Goal: Task Accomplishment & Management: Use online tool/utility

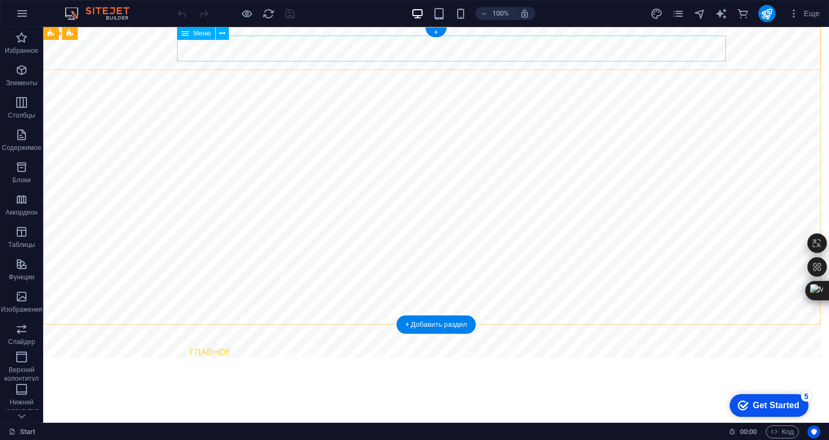
click at [190, 336] on nav "Главное Для учеников для проектов для родителей для себя написать мне" at bounding box center [436, 353] width 510 height 35
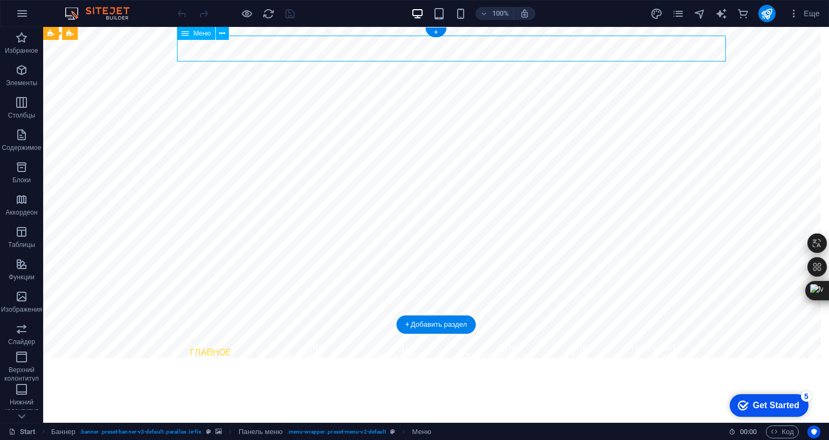
click at [190, 336] on nav "Главное Для учеников для проектов для родителей для себя написать мне" at bounding box center [436, 353] width 510 height 35
select select
select select "3"
select select
select select "2"
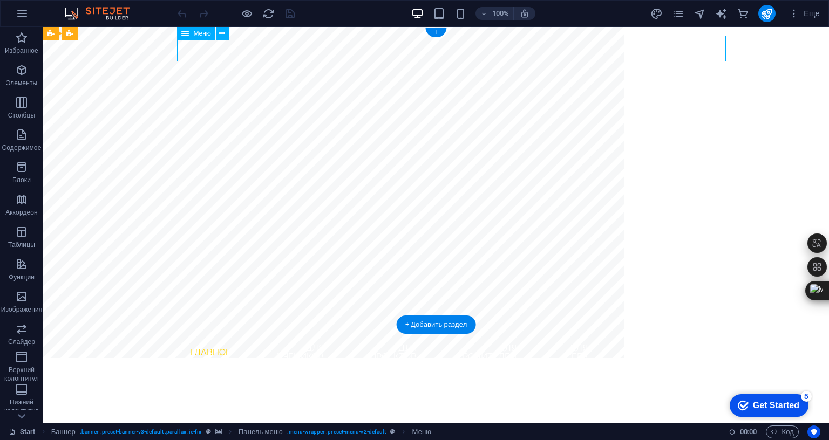
select select
select select "1"
select select
select select "4"
select select
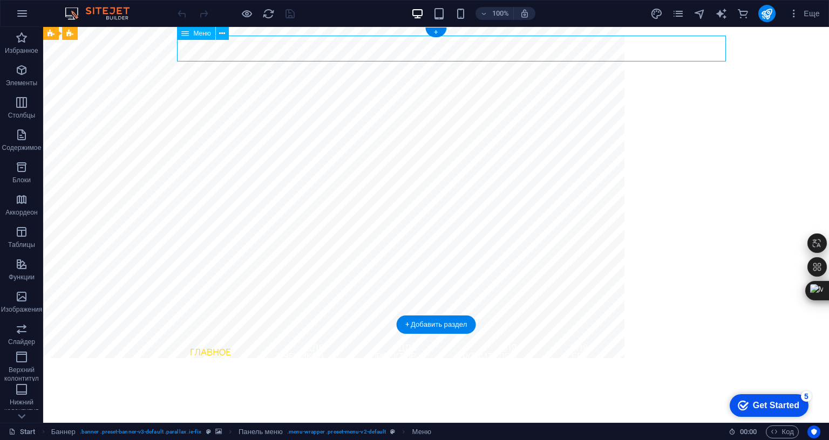
select select "5"
select select
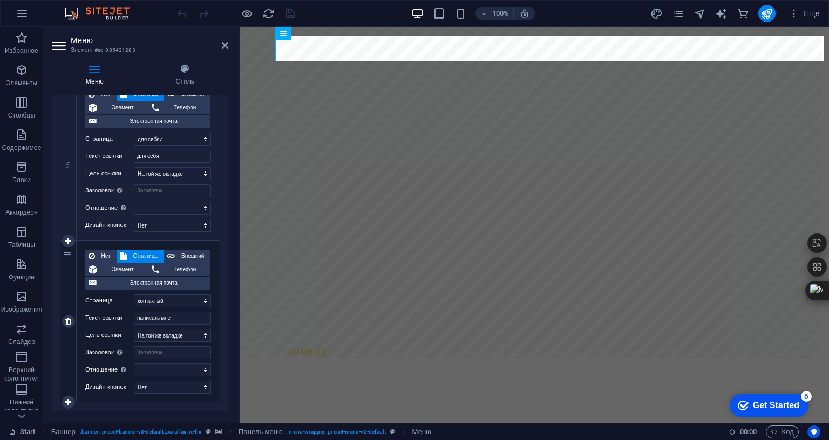
scroll to position [857, 0]
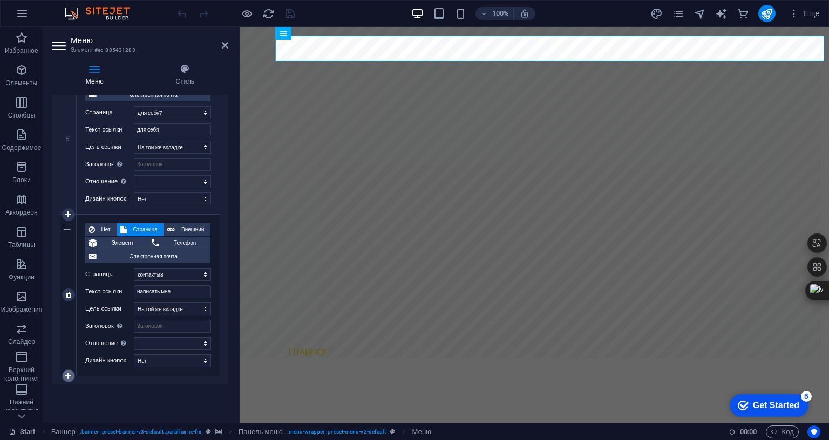
click at [65, 372] on icon at bounding box center [68, 376] width 6 height 8
select select
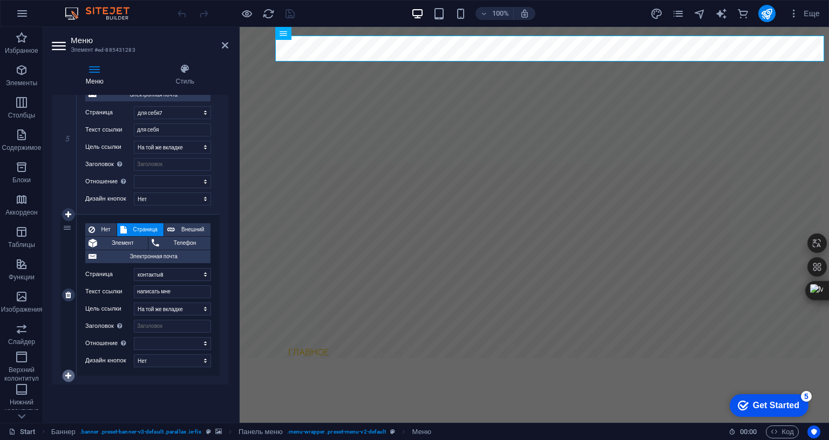
select select
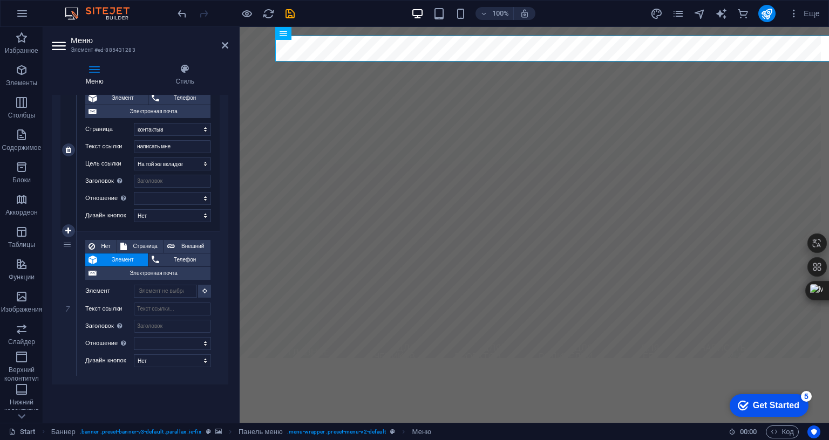
scroll to position [1002, 0]
click at [151, 303] on input "Текст ссылки" at bounding box center [172, 309] width 77 height 13
type input "Расписание"
select select
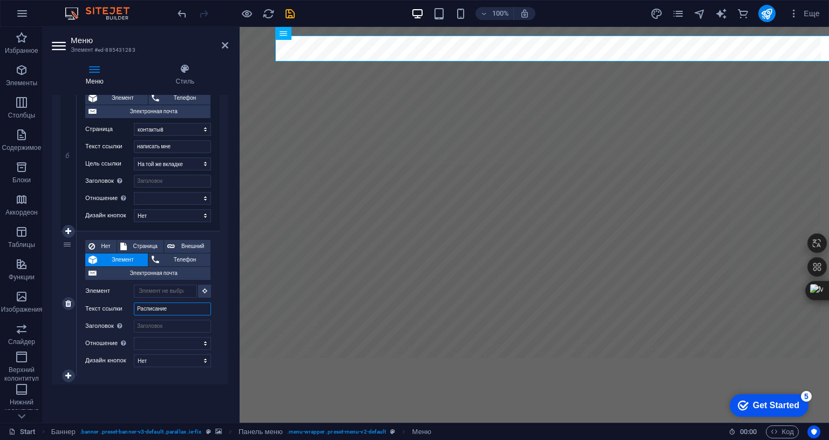
select select
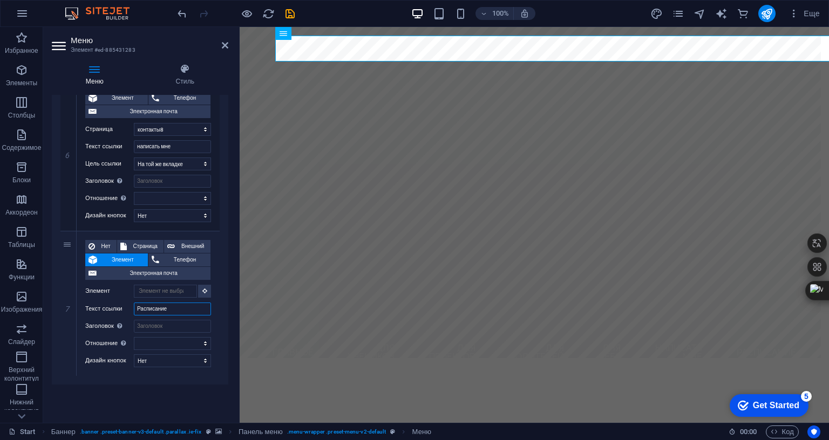
type input "Расписание"
click at [169, 324] on div "Меню Автоматически Персональный Создайте пользовательские пункты меню для этого…" at bounding box center [140, 255] width 177 height 320
click at [168, 320] on input "Заголовок Дополнительное описание ссылки не должно совпадать с текстом ссылки. …" at bounding box center [172, 326] width 77 height 13
click at [144, 240] on span "Страница" at bounding box center [145, 246] width 30 height 13
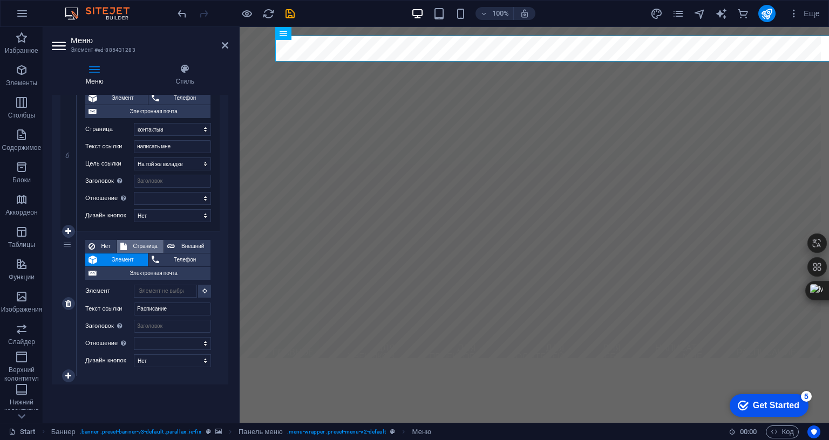
select select
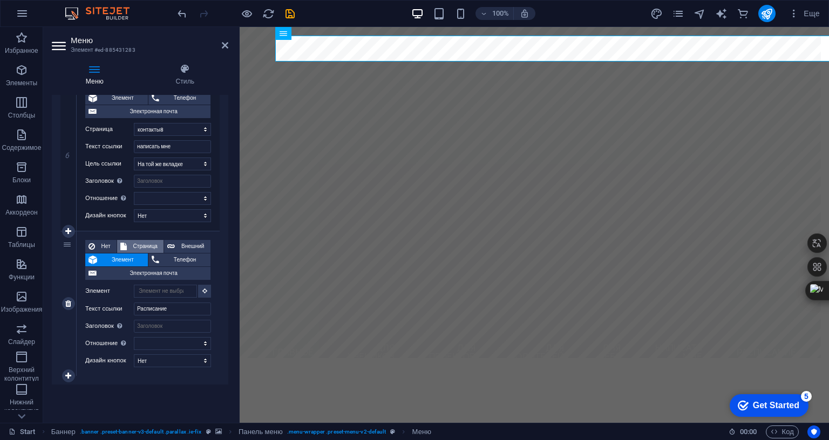
select select
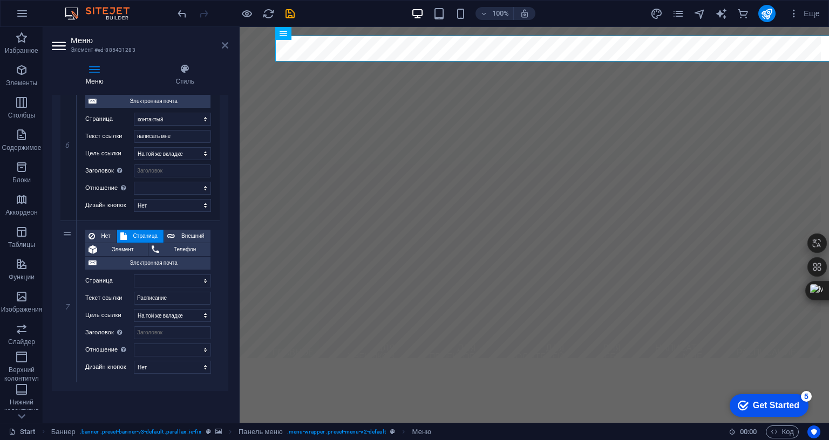
click at [222, 44] on icon at bounding box center [225, 45] width 6 height 9
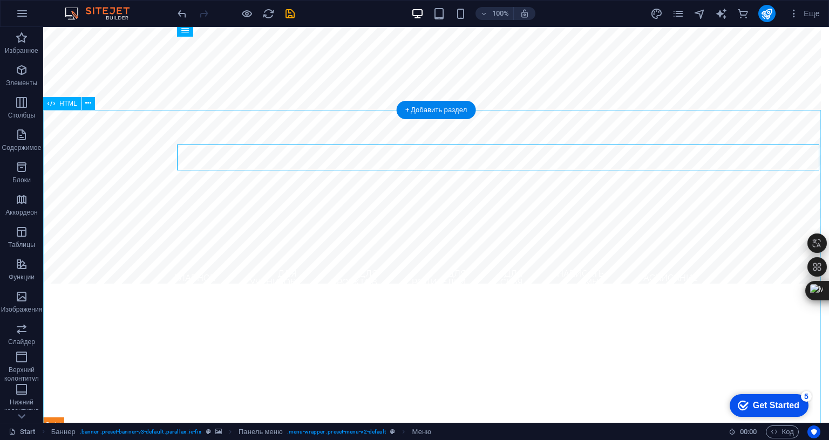
scroll to position [0, 0]
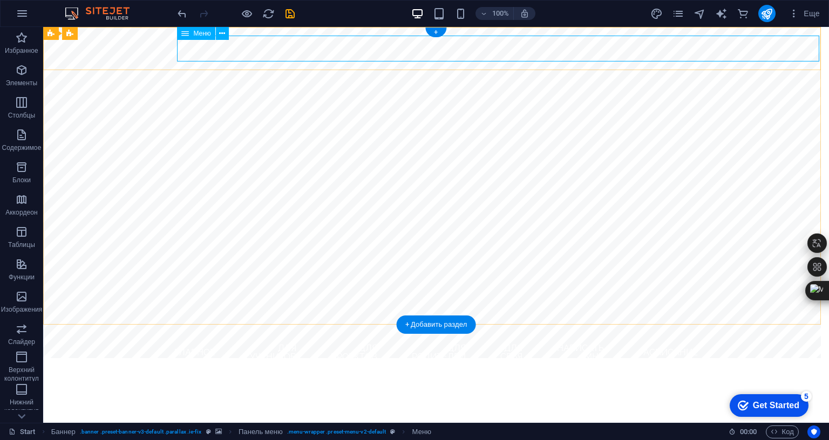
click at [207, 336] on nav "Главное Для учеников для проектов для родителей для себя написать мне Расписание" at bounding box center [436, 353] width 510 height 35
select select
select select "3"
select select
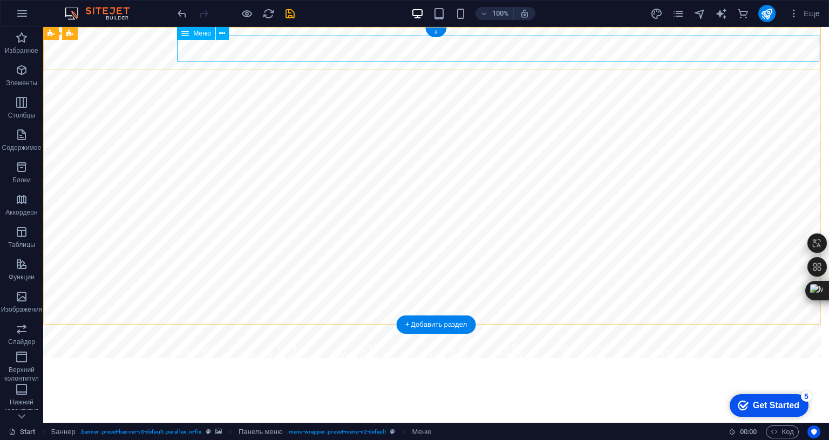
select select "2"
select select
select select "1"
select select
select select "4"
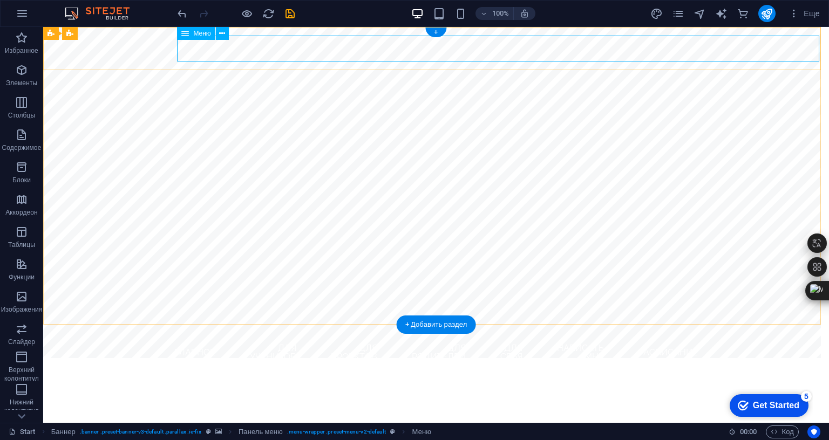
select select
select select "5"
select select
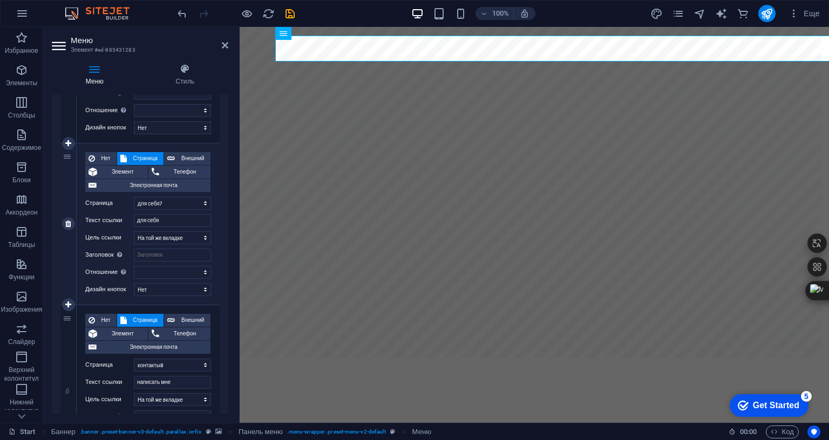
scroll to position [1019, 0]
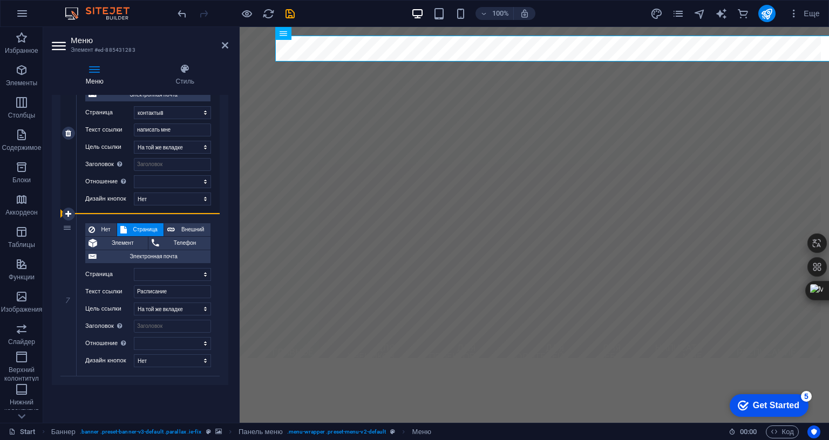
drag, startPoint x: 66, startPoint y: 164, endPoint x: 70, endPoint y: 119, distance: 44.9
select select
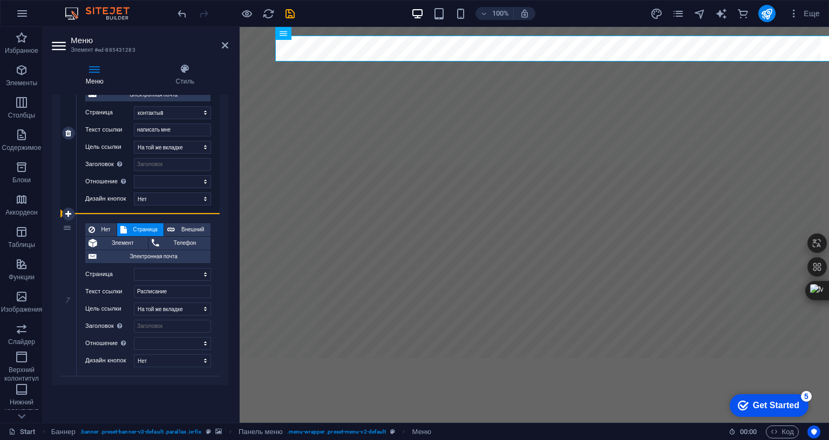
select select
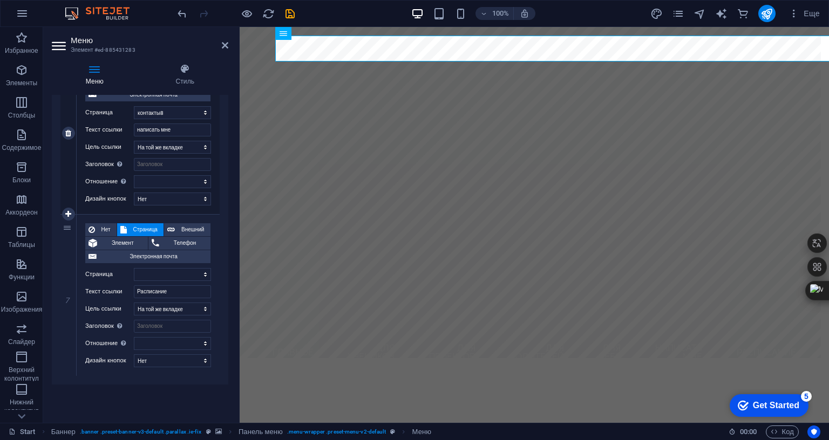
scroll to position [911, 0]
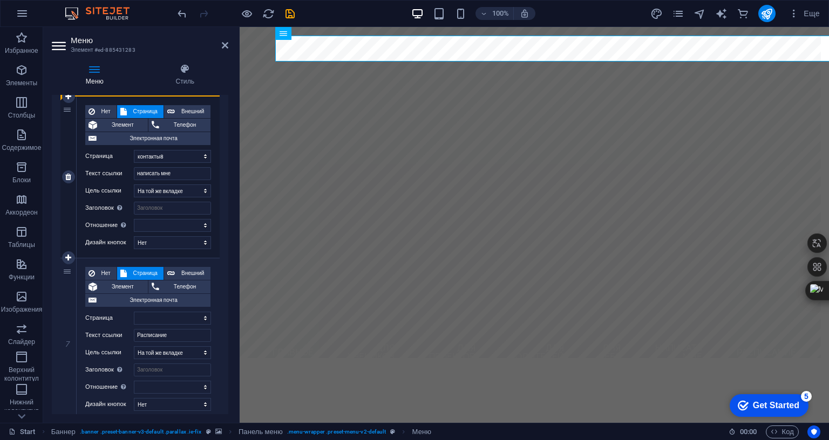
drag, startPoint x: 67, startPoint y: 271, endPoint x: 101, endPoint y: 101, distance: 173.5
select select
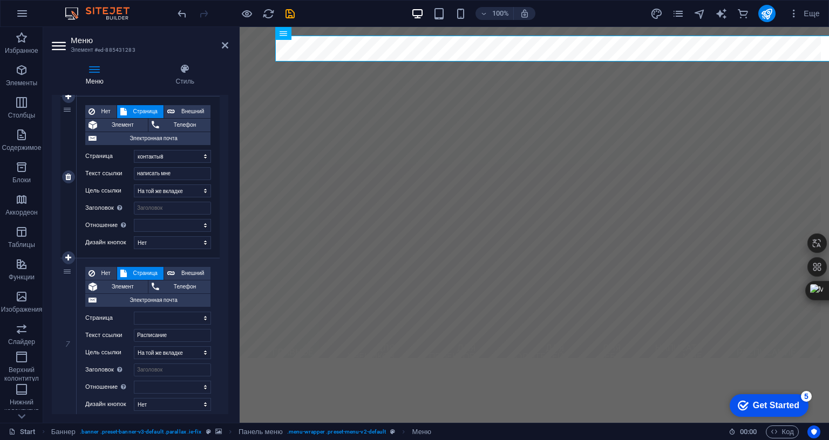
select select
type input "Расписание"
select select
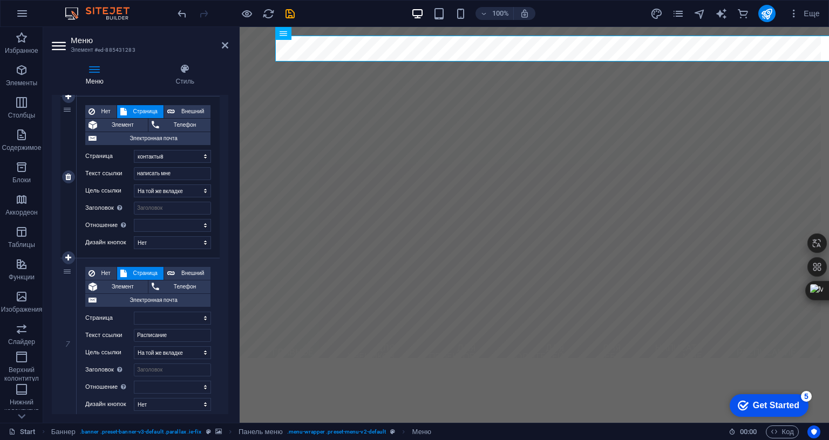
select select "5"
type input "написать мне"
select select
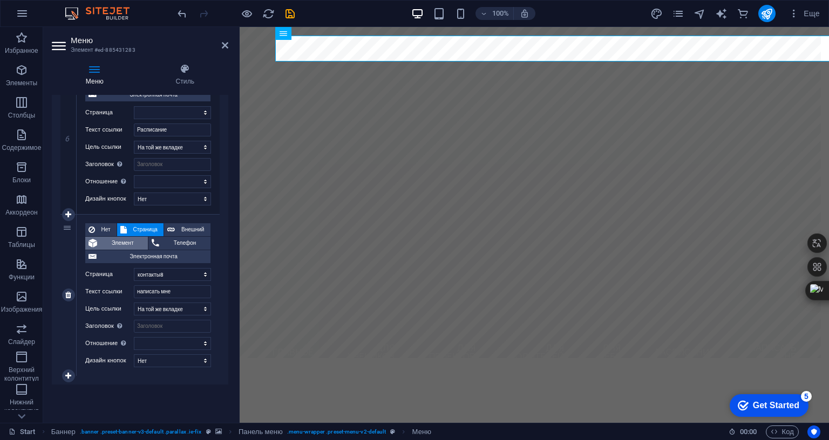
scroll to position [1019, 0]
click at [293, 10] on icon "save" at bounding box center [290, 14] width 12 height 12
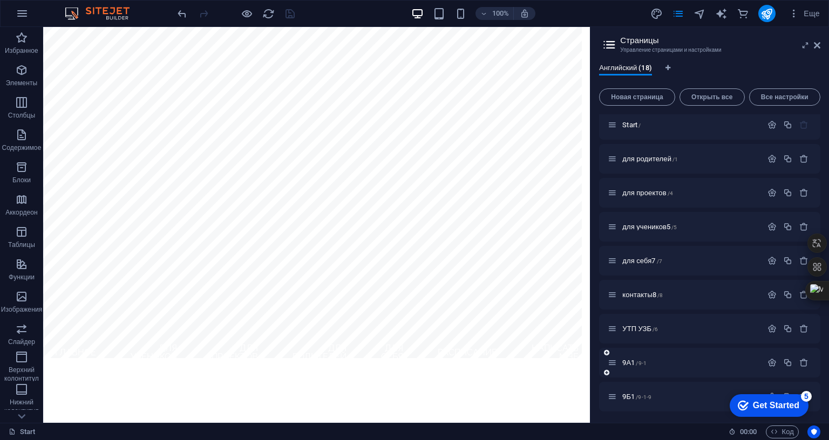
scroll to position [0, 0]
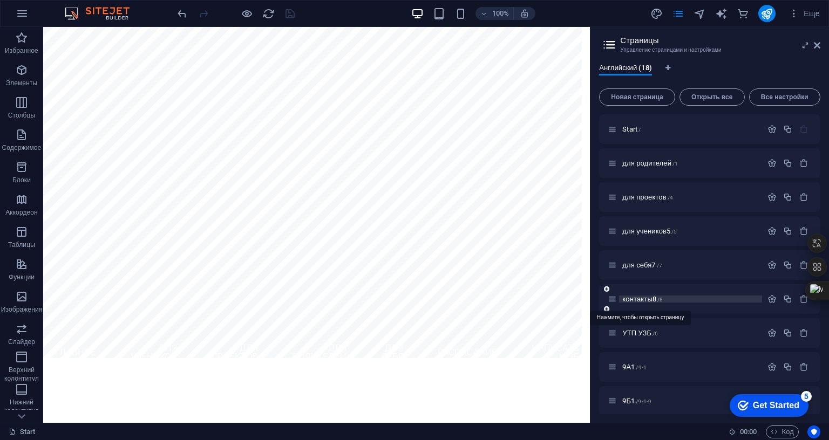
click at [638, 298] on span "контакты8 /8" at bounding box center [642, 299] width 40 height 8
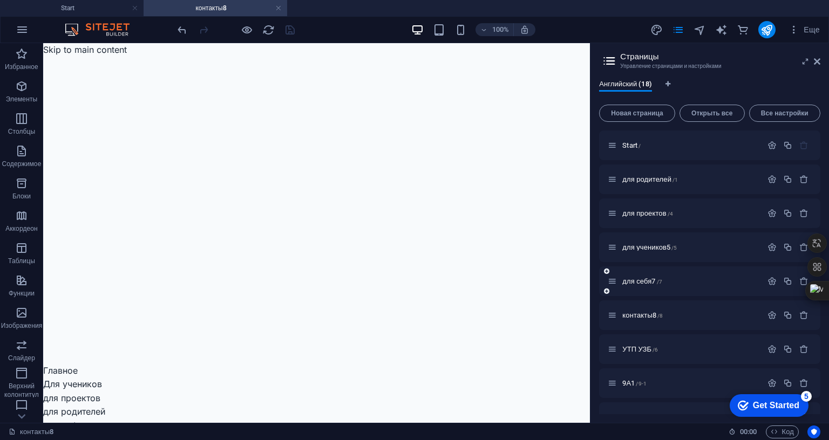
scroll to position [54, 0]
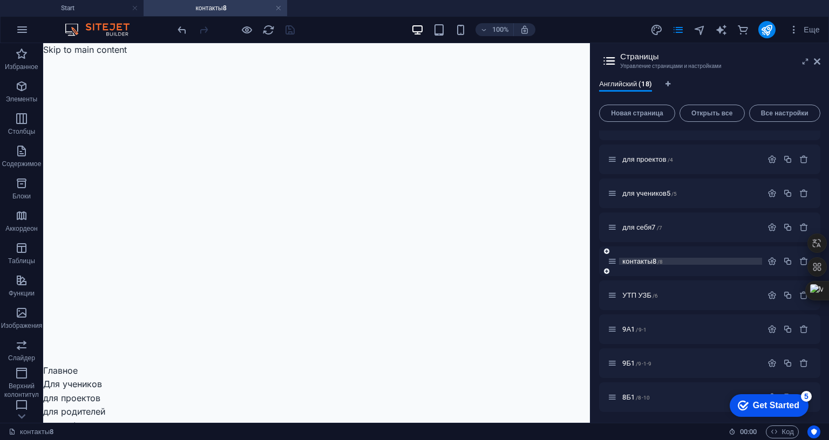
click at [640, 258] on span "контакты8 /8" at bounding box center [642, 261] width 40 height 8
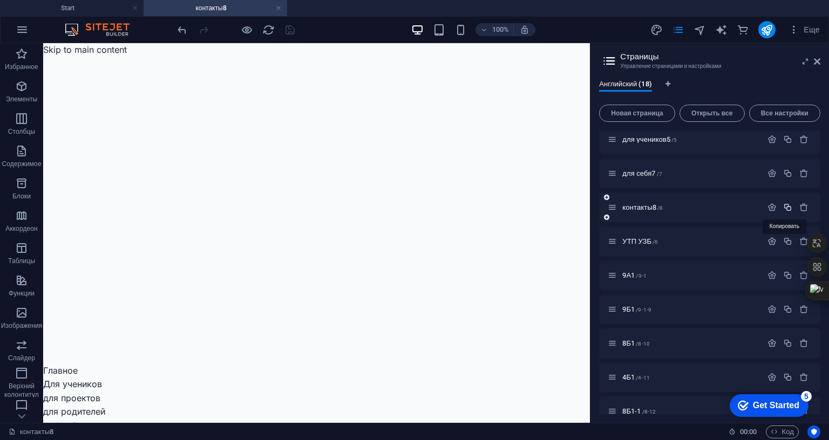
click at [788, 208] on icon "button" at bounding box center [787, 207] width 9 height 9
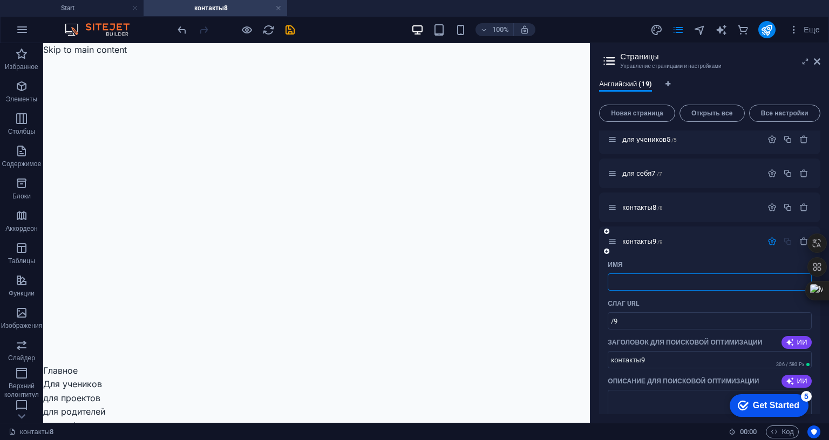
type input "р"
type input "/"
type input "расписание"
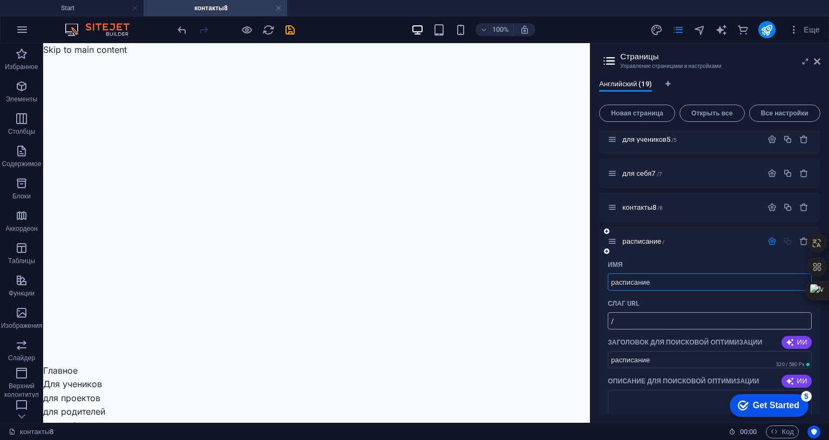
click at [633, 321] on input "/" at bounding box center [710, 321] width 204 height 17
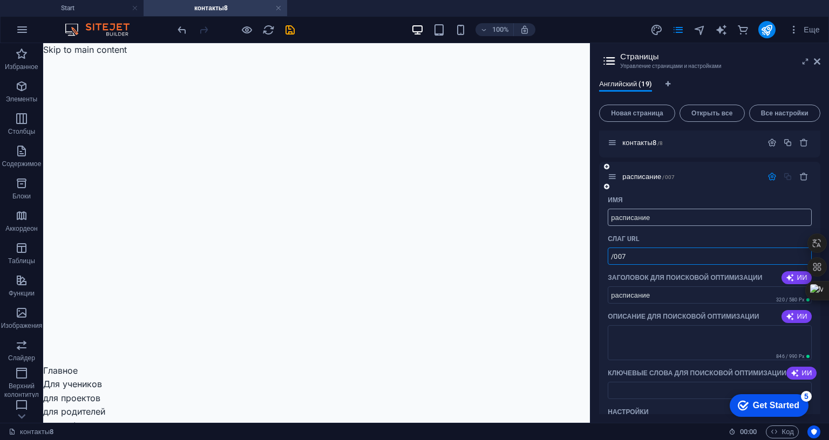
scroll to position [216, 0]
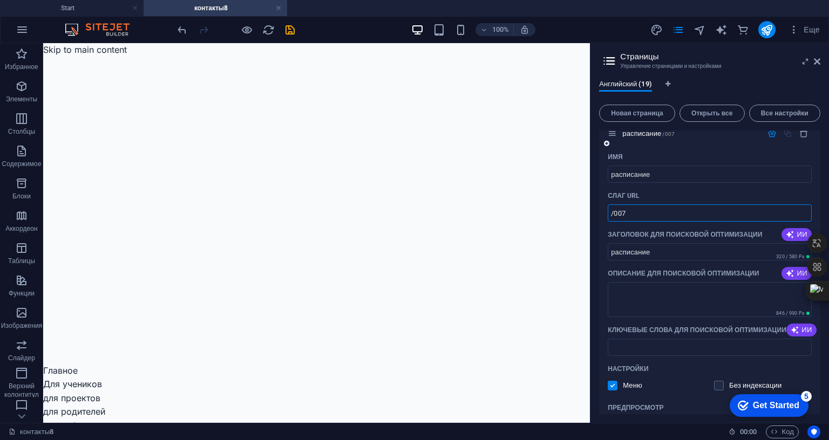
type input "/007"
click at [700, 192] on div "Слаг URL" at bounding box center [710, 195] width 204 height 17
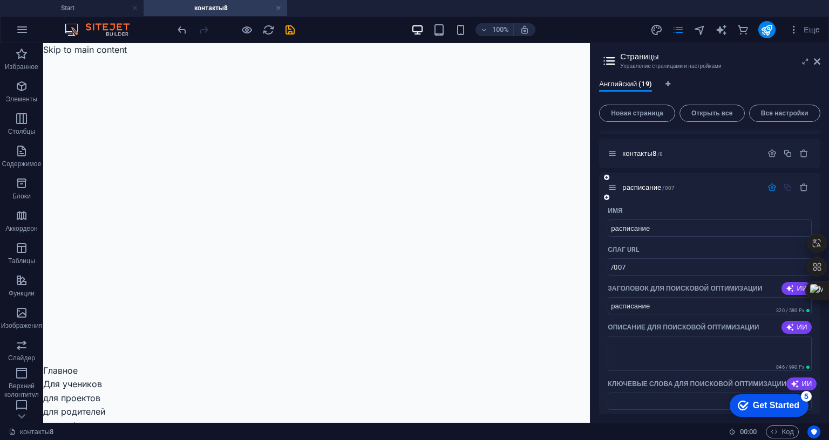
click at [771, 187] on icon "button" at bounding box center [772, 187] width 9 height 9
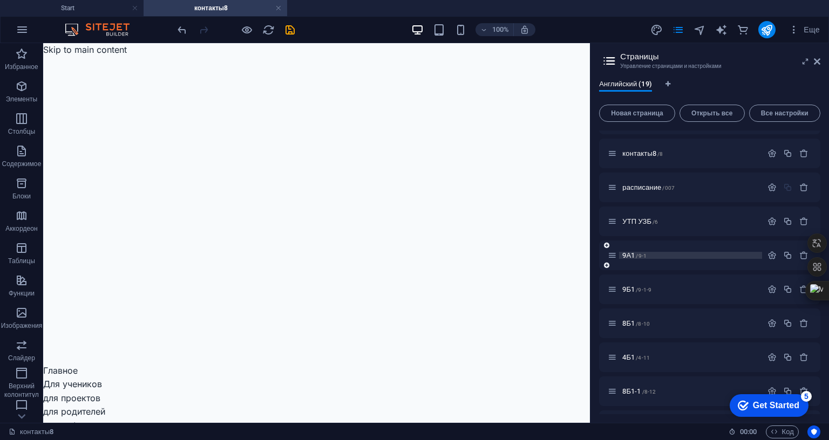
scroll to position [108, 0]
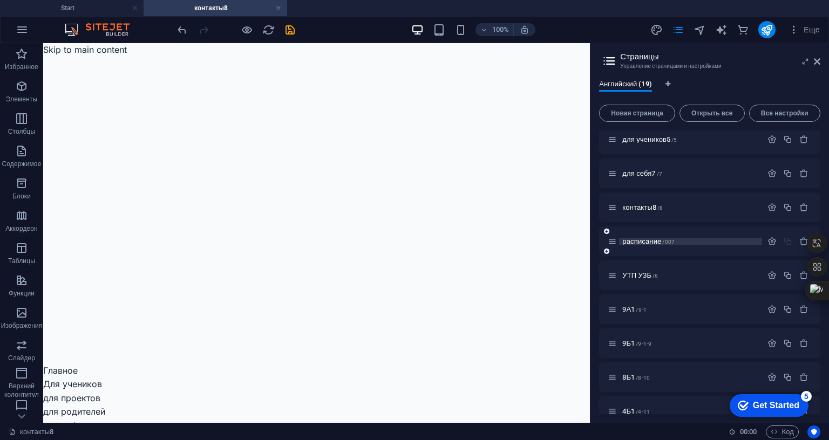
click at [642, 241] on span "расписание /007" at bounding box center [648, 242] width 52 height 8
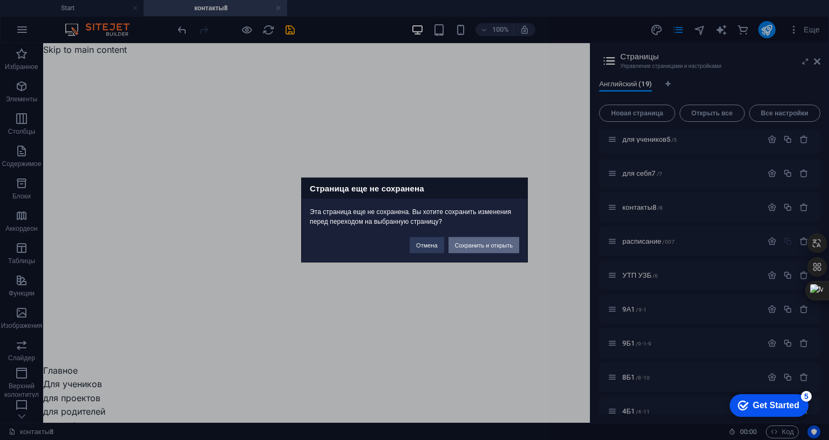
click at [499, 238] on button "Сохранить и открыть" at bounding box center [484, 246] width 71 height 16
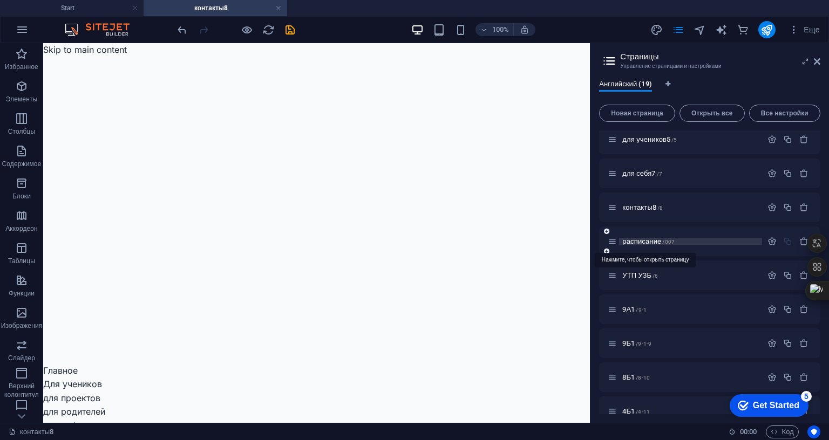
click at [639, 241] on span "расписание /007" at bounding box center [648, 242] width 52 height 8
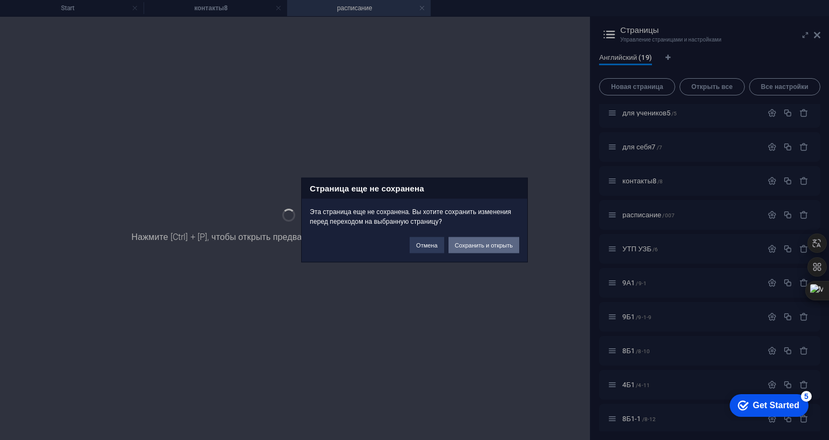
click at [479, 238] on button "Сохранить и открыть" at bounding box center [484, 246] width 71 height 16
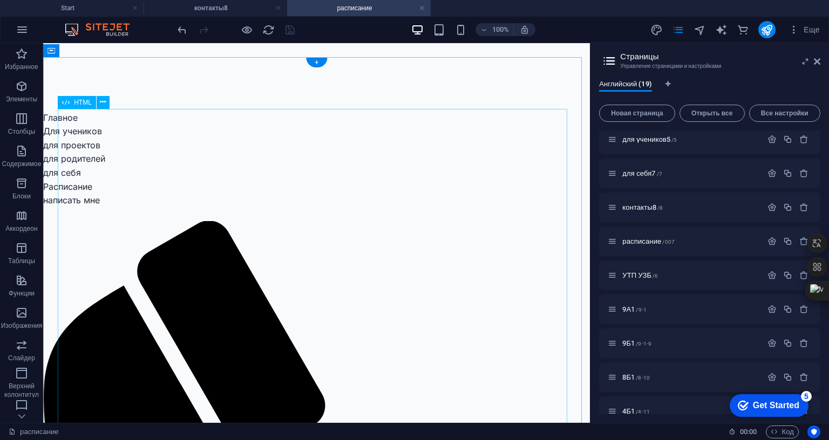
scroll to position [270, 0]
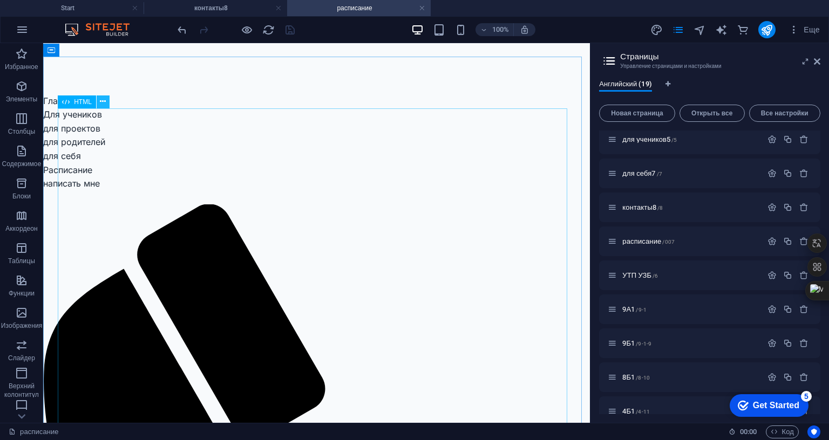
click at [101, 101] on icon at bounding box center [103, 101] width 6 height 11
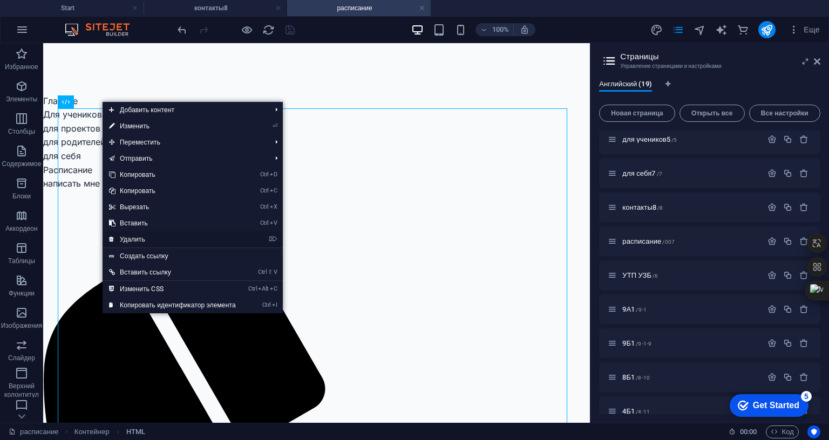
click at [154, 239] on link "⌦ Удалить" at bounding box center [173, 240] width 140 height 16
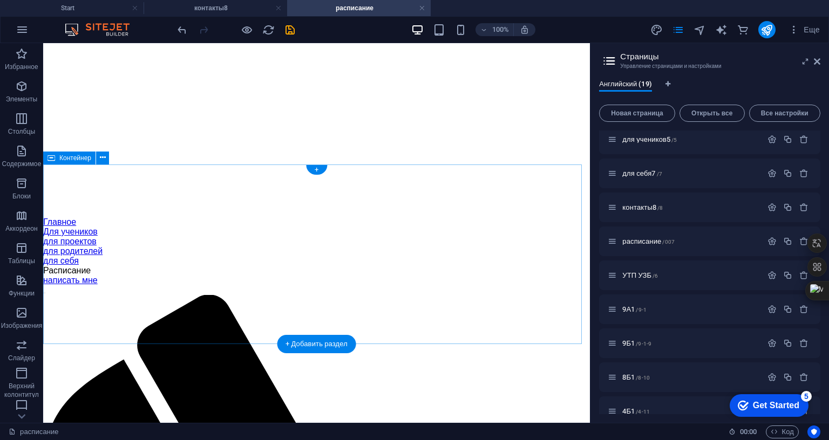
scroll to position [162, 0]
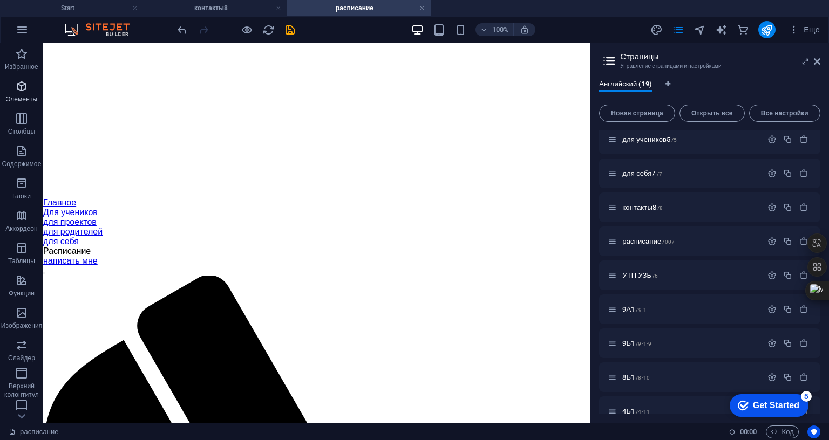
click at [28, 88] on span "Элементы" at bounding box center [21, 93] width 43 height 26
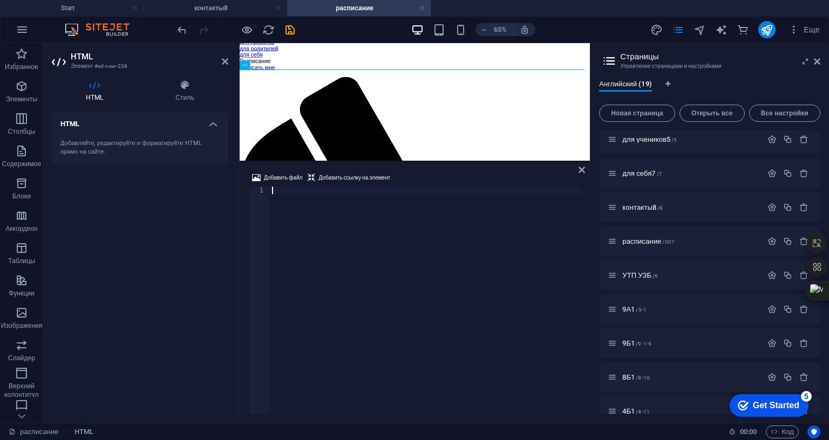
scroll to position [223, 0]
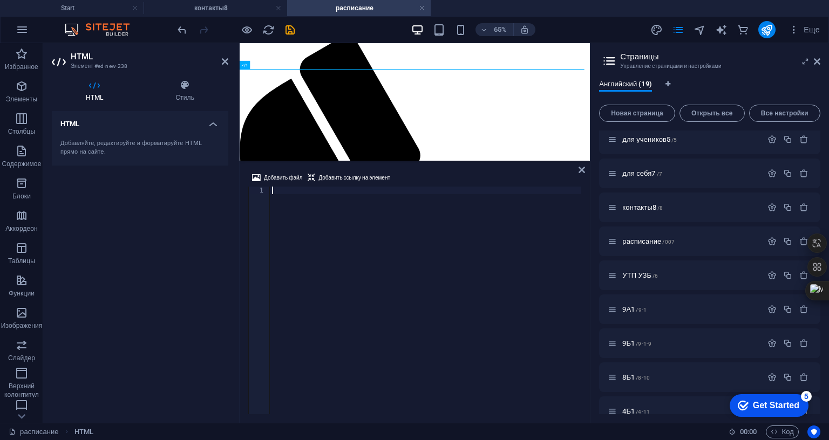
click at [336, 187] on div at bounding box center [425, 308] width 311 height 243
paste textarea "</html>"
type textarea "</html>"
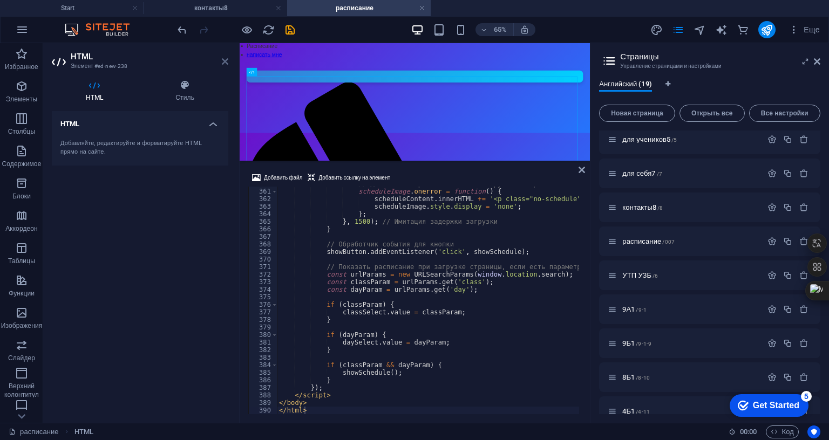
click at [225, 60] on icon at bounding box center [225, 61] width 6 height 9
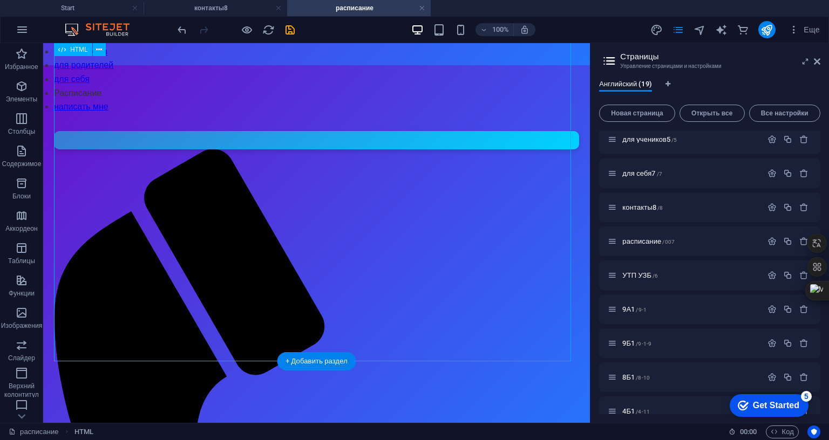
scroll to position [331, 0]
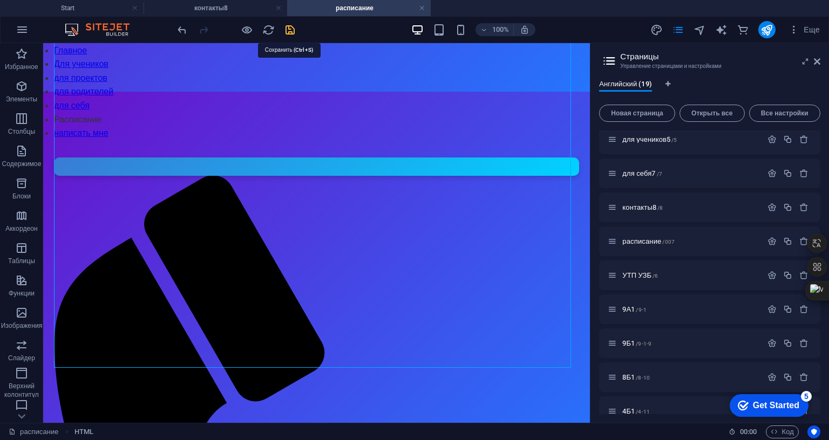
click at [294, 29] on icon "save" at bounding box center [290, 30] width 12 height 12
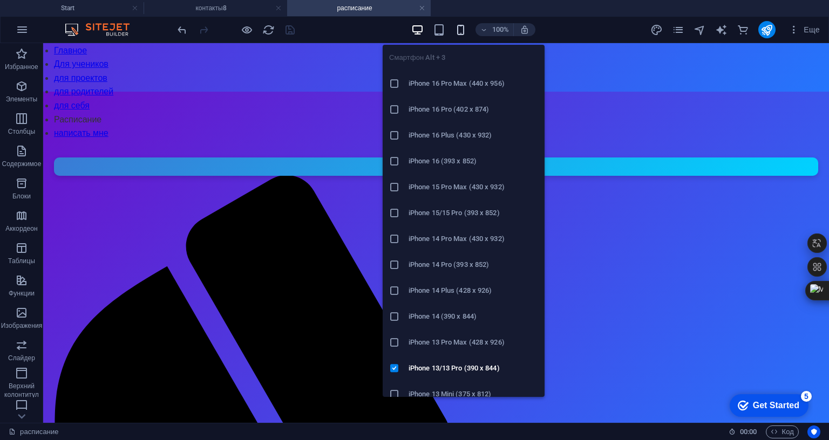
click at [460, 27] on icon "button" at bounding box center [461, 30] width 12 height 12
click at [467, 30] on span "button" at bounding box center [460, 30] width 13 height 12
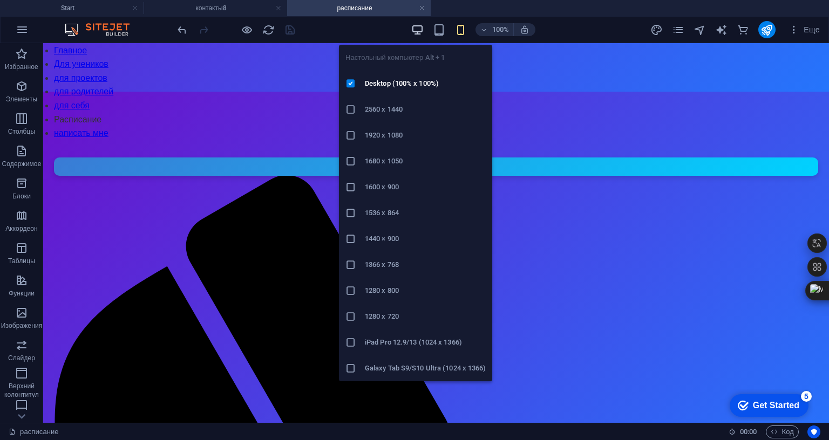
click at [415, 28] on icon "button" at bounding box center [417, 30] width 12 height 12
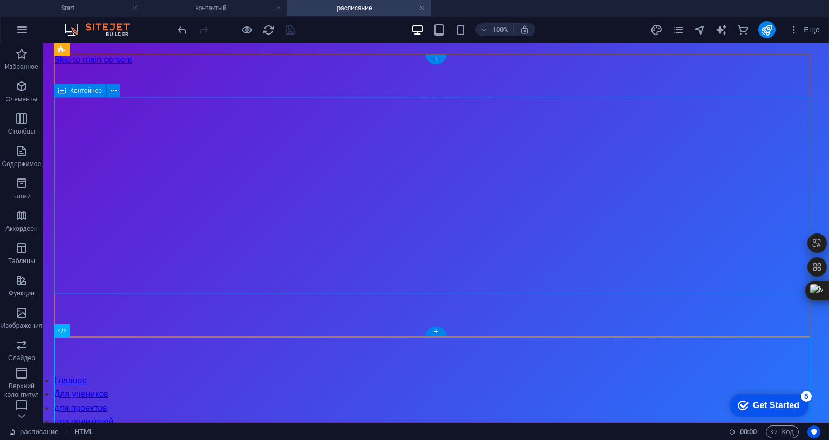
scroll to position [0, 0]
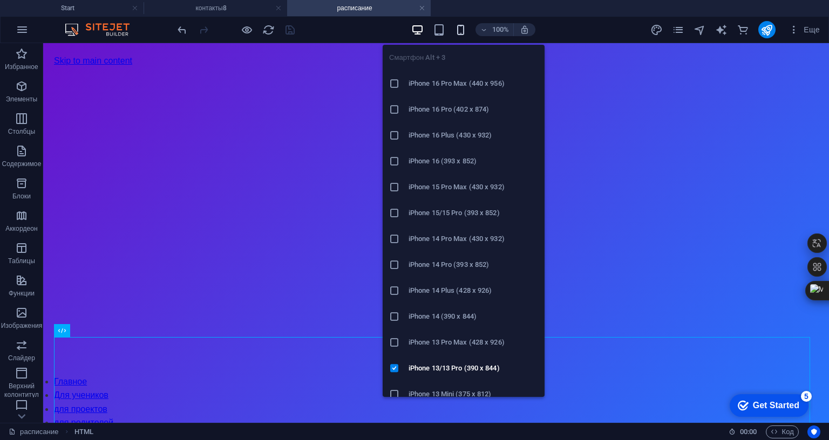
click at [464, 28] on icon "button" at bounding box center [461, 30] width 12 height 12
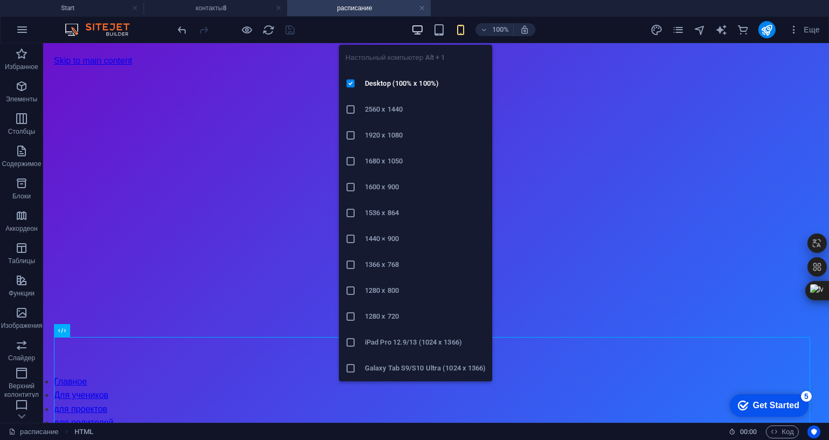
click at [417, 26] on icon "button" at bounding box center [417, 30] width 12 height 12
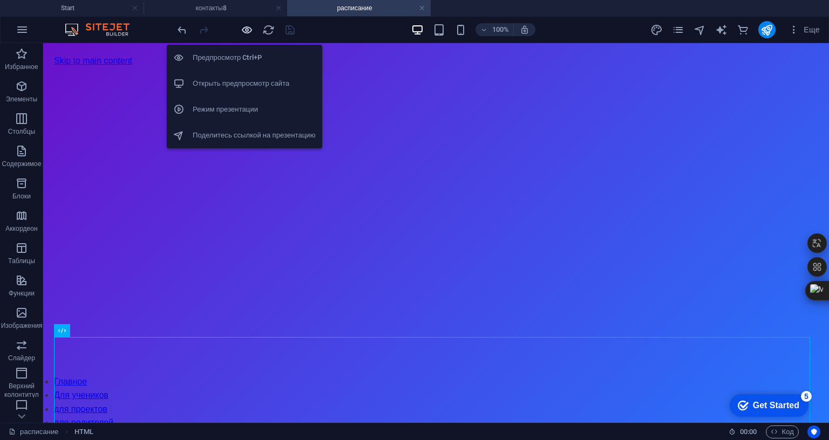
click at [248, 30] on icon "button" at bounding box center [247, 30] width 12 height 12
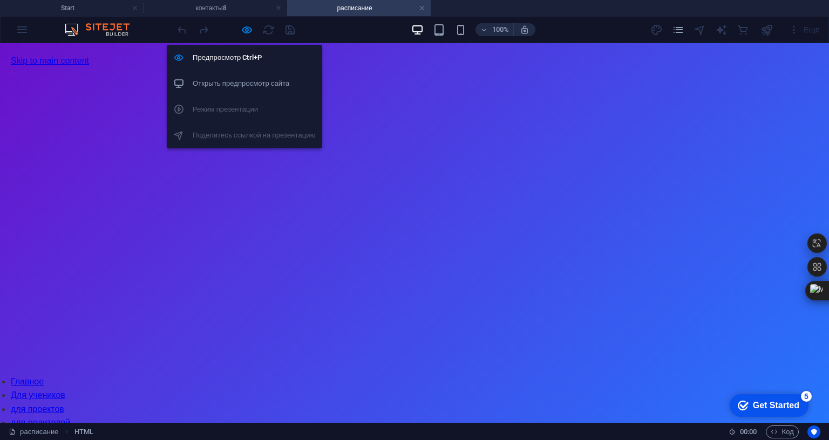
click at [234, 79] on h6 "Открыть предпросмотр сайта" at bounding box center [254, 83] width 123 height 13
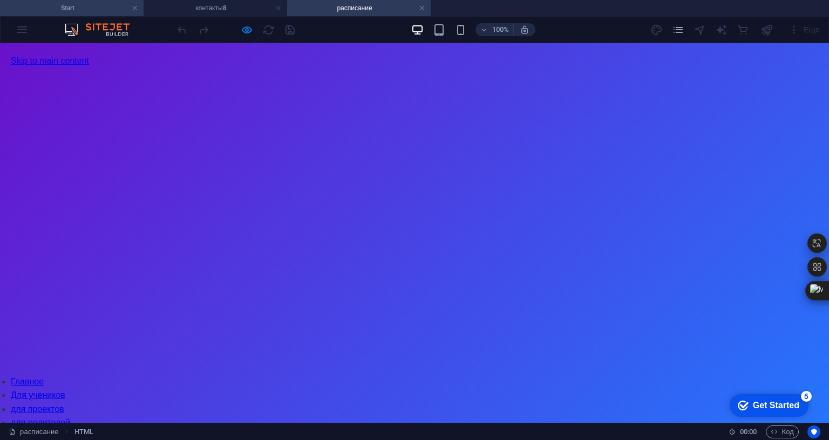
click at [71, 4] on h4 "Start" at bounding box center [72, 8] width 144 height 12
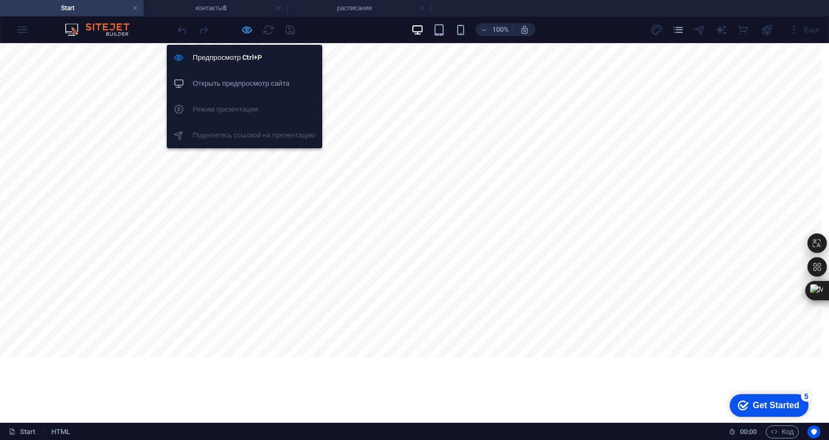
click at [246, 26] on icon "button" at bounding box center [247, 30] width 12 height 12
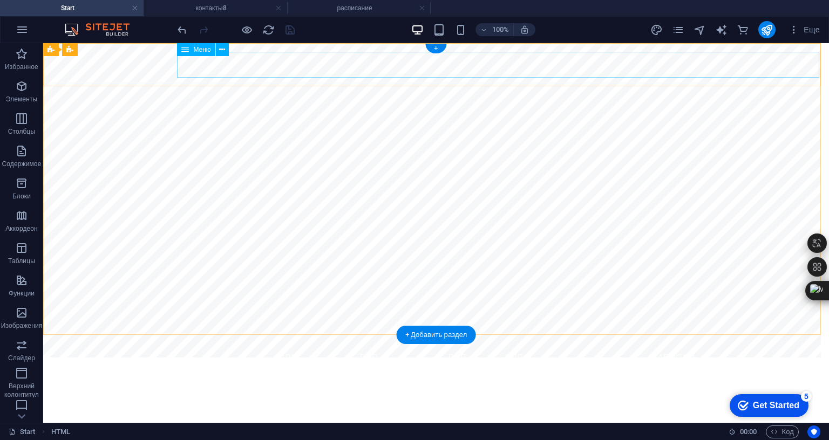
click at [216, 345] on nav "Главное Для учеников для проектов для родителей для себя Расписание написать мне" at bounding box center [436, 362] width 510 height 35
select select
select select "3"
select select
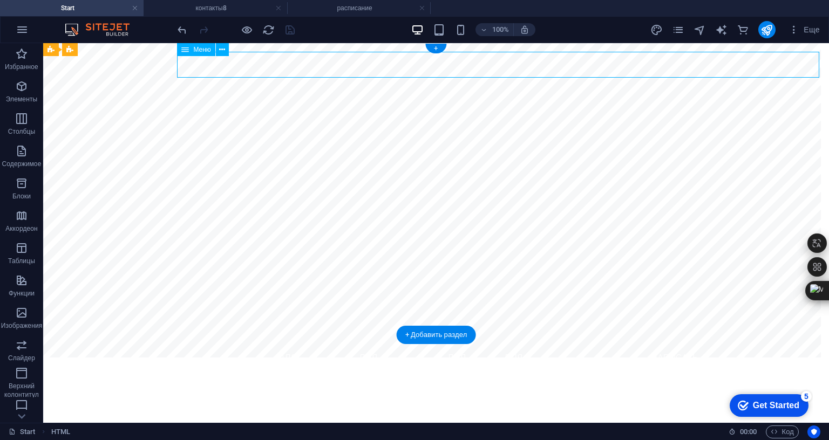
select select "2"
select select
select select "1"
select select
select select "4"
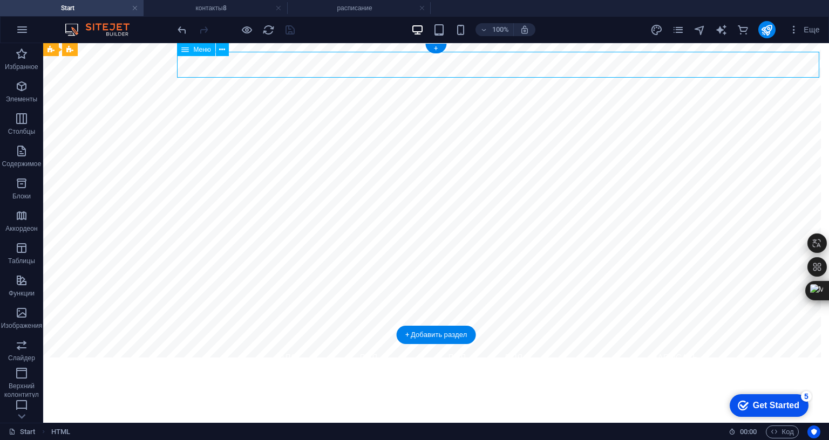
select select
select select "5"
select select
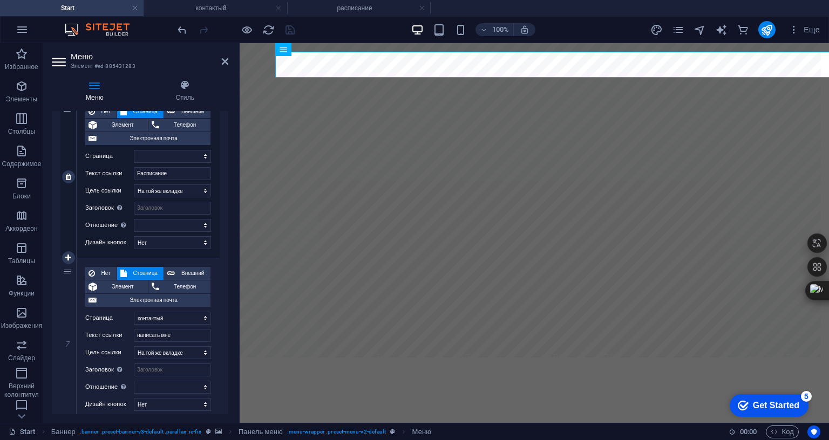
scroll to position [873, 0]
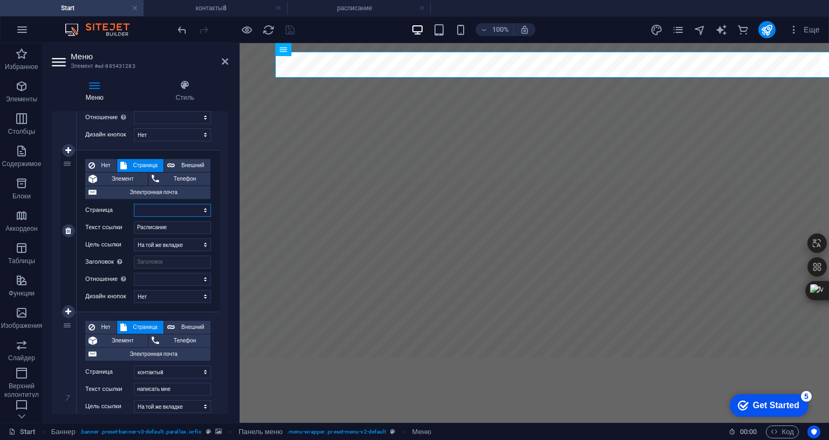
click at [174, 209] on select "Start для родителей для проектов для учеников5 для себя7 контакты8 расписание У…" at bounding box center [172, 210] width 77 height 13
select select "6"
click at [134, 204] on select "Start для родителей для проектов для учеников5 для себя7 контакты8 расписание У…" at bounding box center [172, 210] width 77 height 13
select select
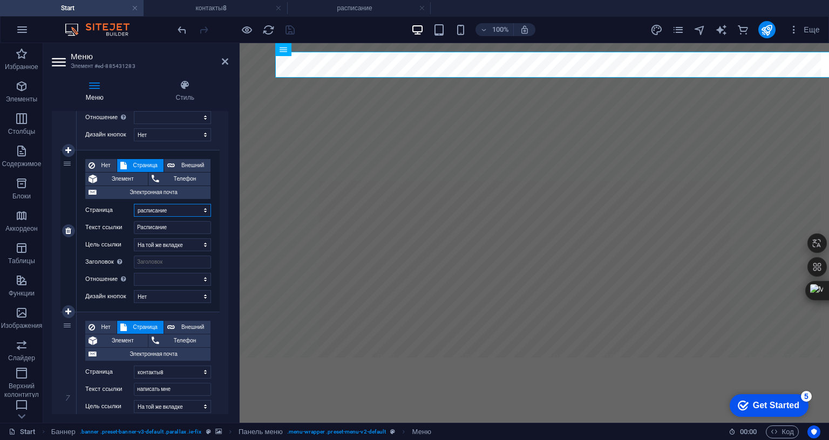
select select
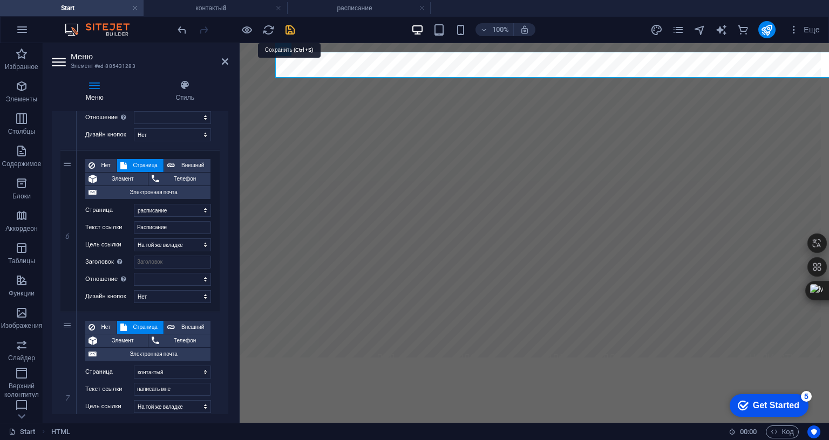
click at [290, 29] on icon "save" at bounding box center [290, 30] width 12 height 12
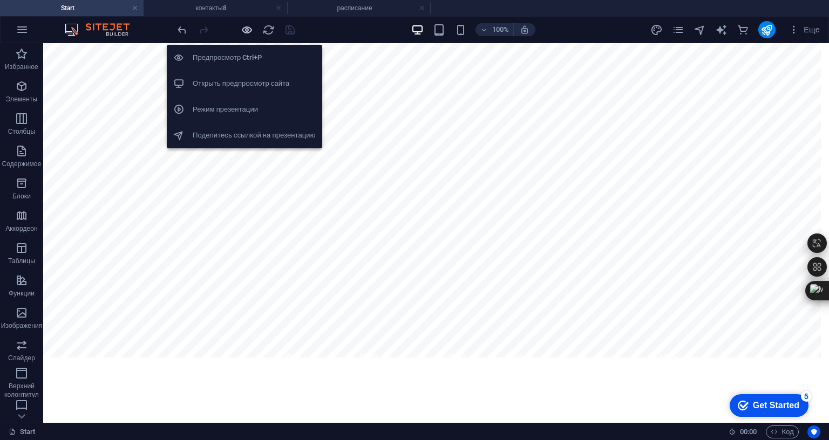
click at [248, 31] on icon "button" at bounding box center [247, 30] width 12 height 12
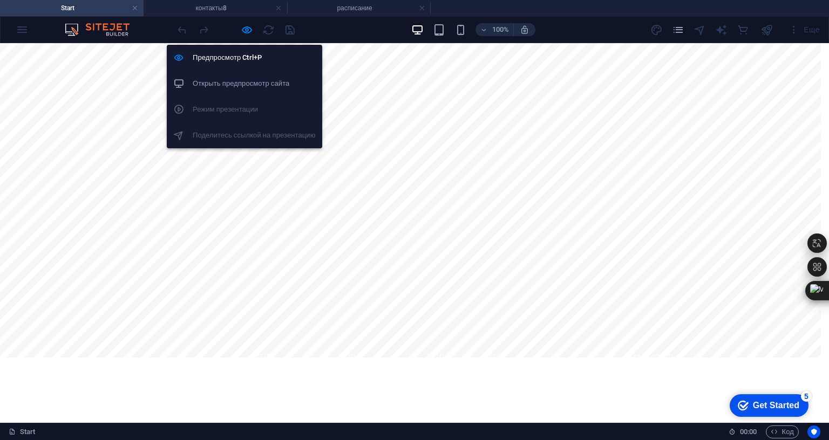
click at [240, 77] on h6 "Открыть предпросмотр сайта" at bounding box center [254, 83] width 123 height 13
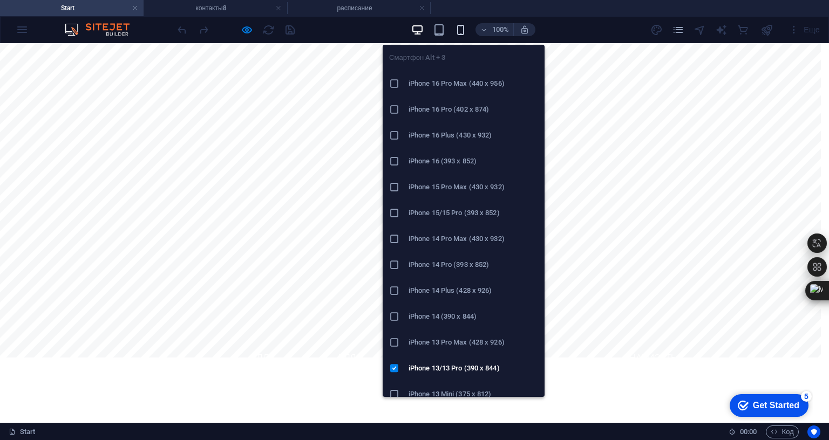
click at [391, 82] on icon at bounding box center [394, 83] width 11 height 11
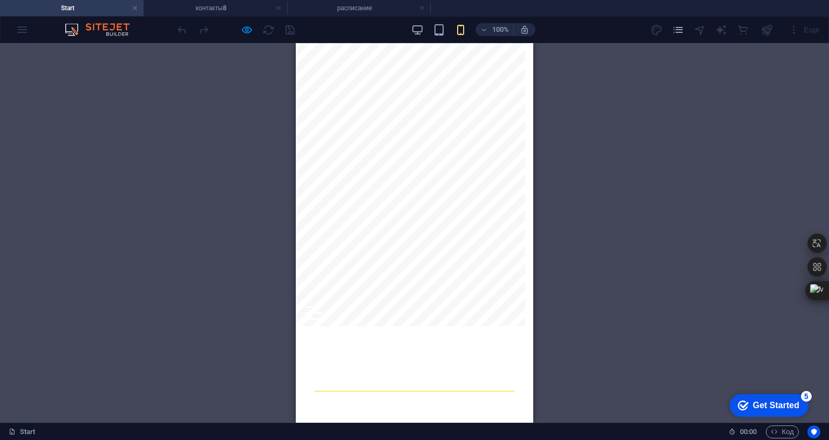
scroll to position [0, 0]
click at [322, 338] on div at bounding box center [314, 344] width 16 height 13
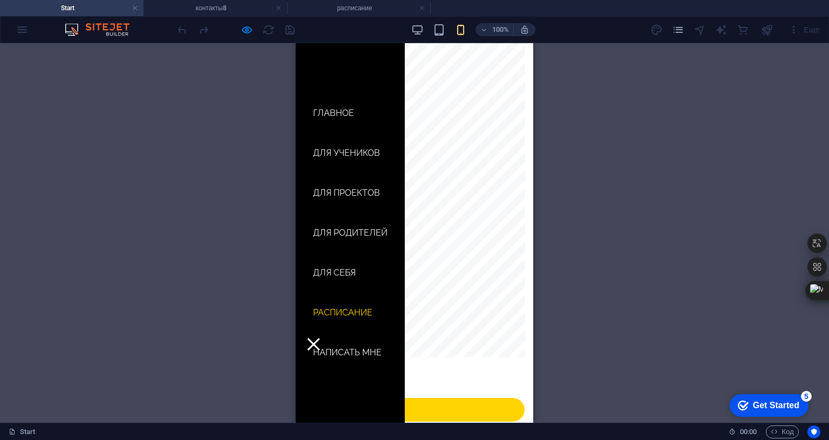
click at [350, 300] on link "Расписание" at bounding box center [342, 313] width 77 height 26
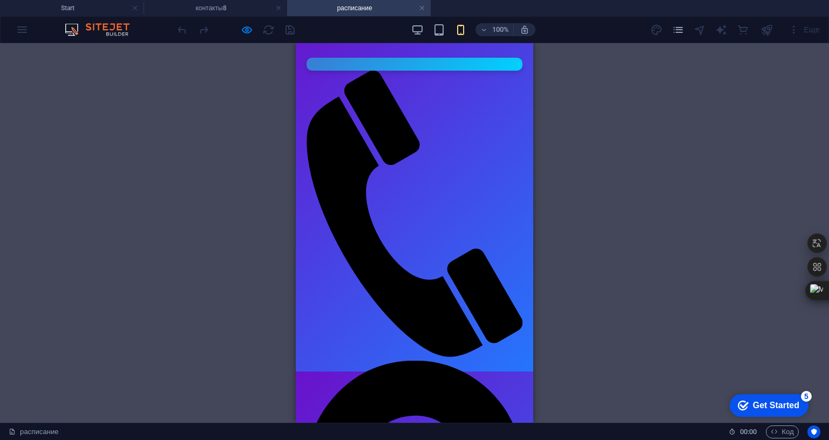
scroll to position [432, 0]
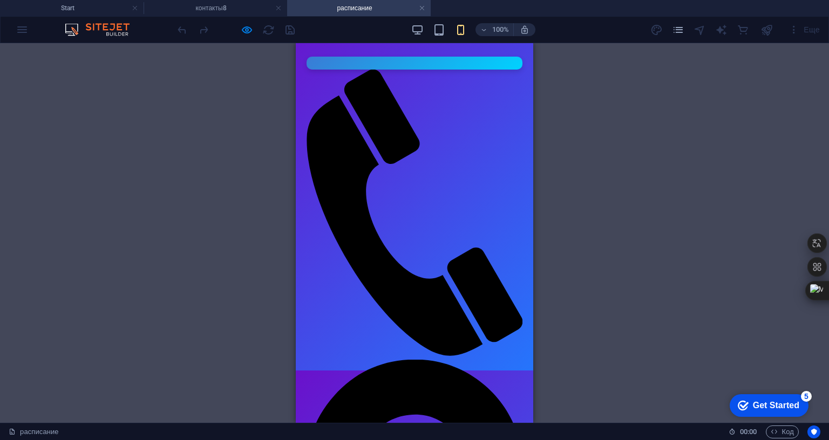
scroll to position [378, 0]
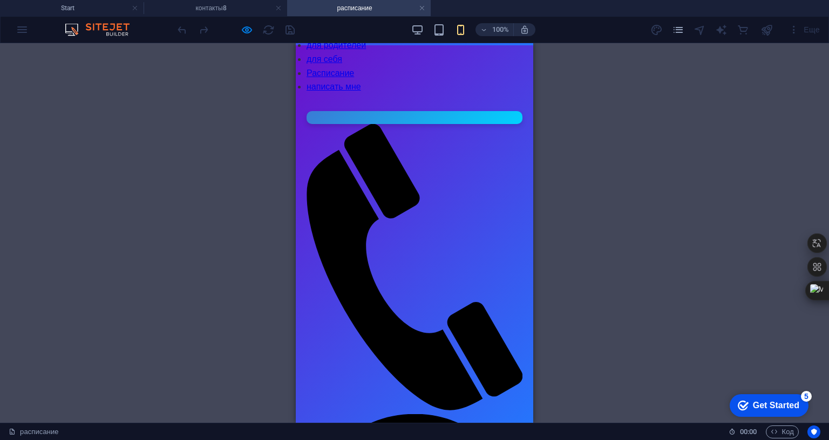
select select "1B"
select select "tuesday"
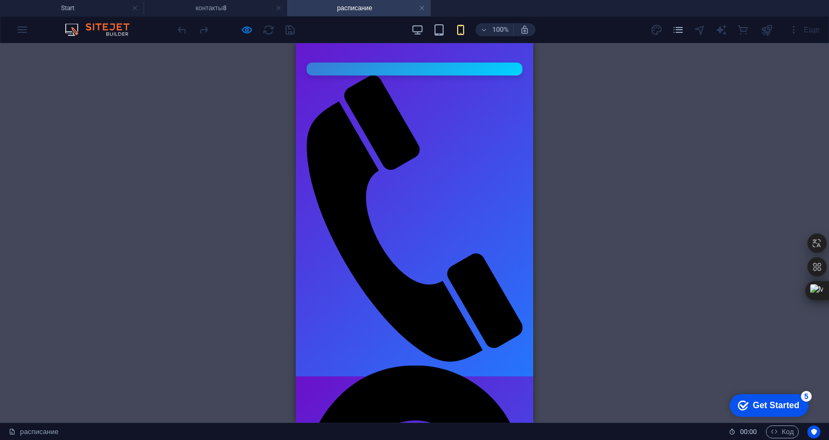
scroll to position [486, 0]
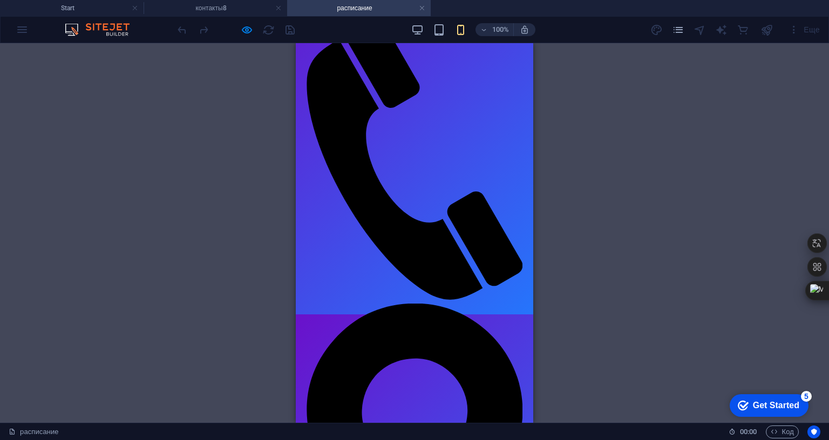
scroll to position [432, 0]
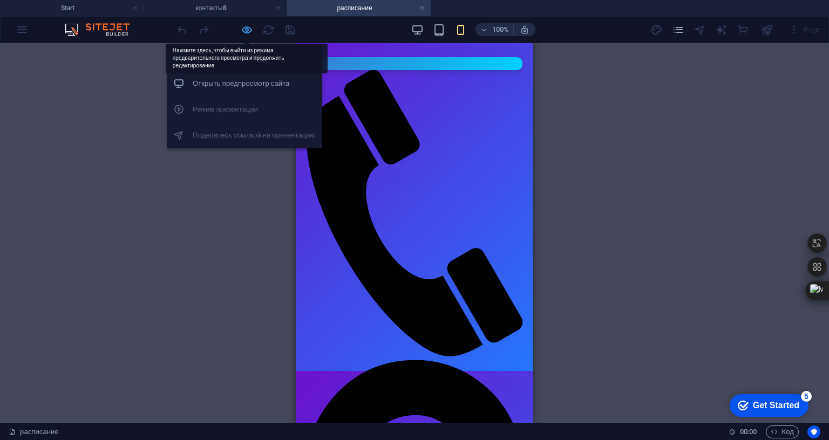
click at [244, 25] on icon "button" at bounding box center [247, 30] width 12 height 12
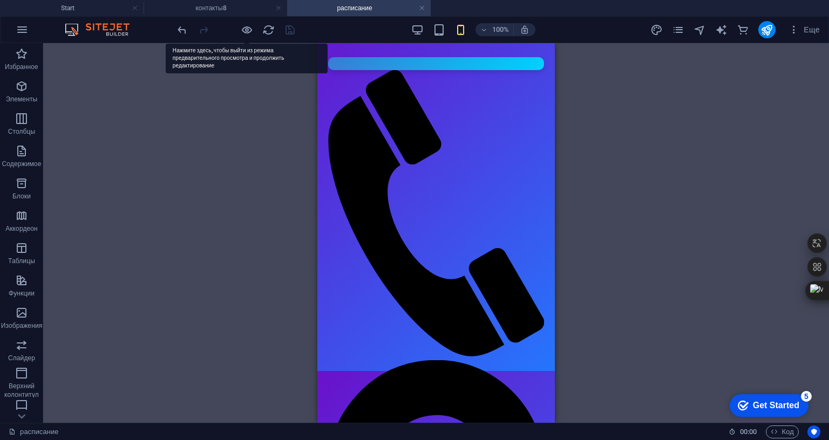
click at [239, 29] on div at bounding box center [235, 29] width 121 height 17
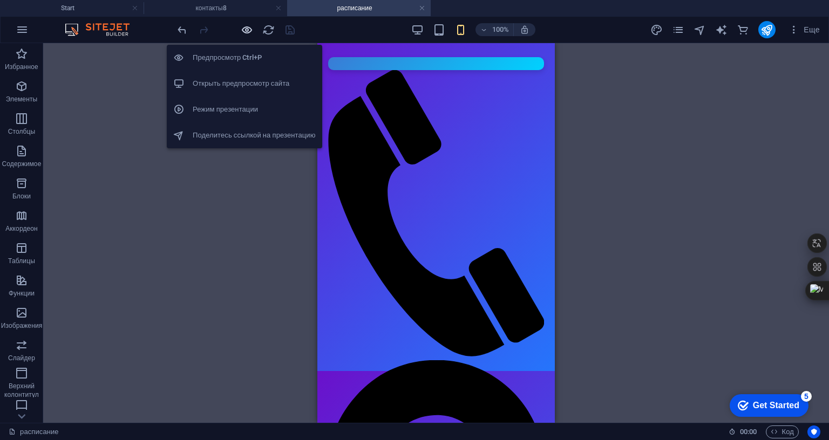
click at [246, 33] on icon "button" at bounding box center [247, 30] width 12 height 12
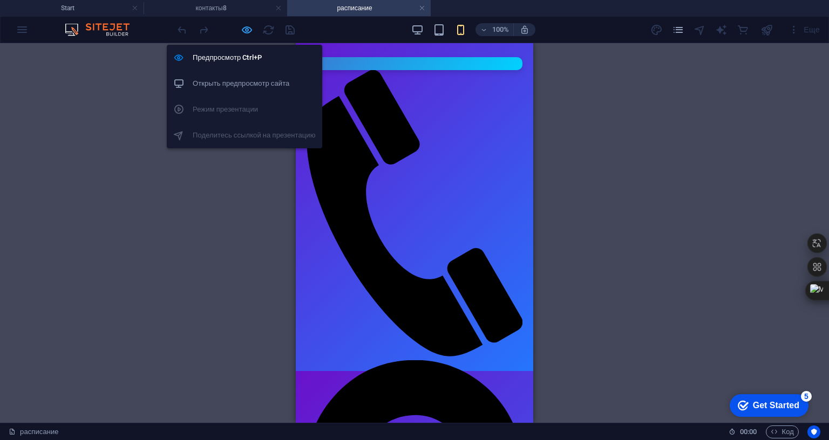
click at [246, 33] on icon "button" at bounding box center [247, 30] width 12 height 12
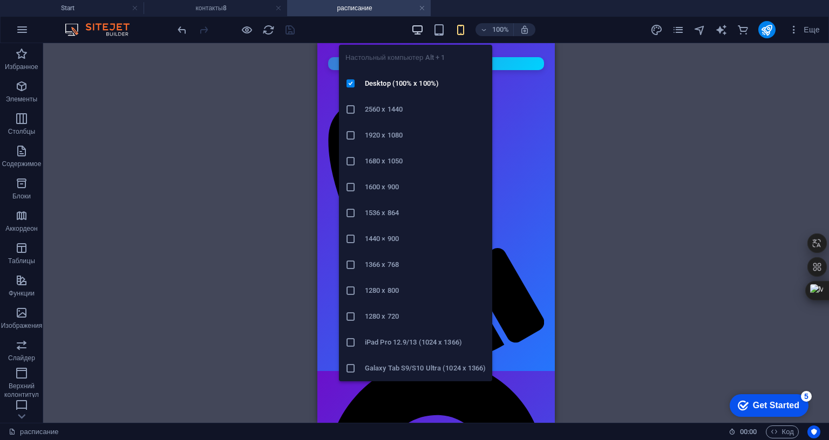
click at [419, 31] on icon "button" at bounding box center [417, 30] width 12 height 12
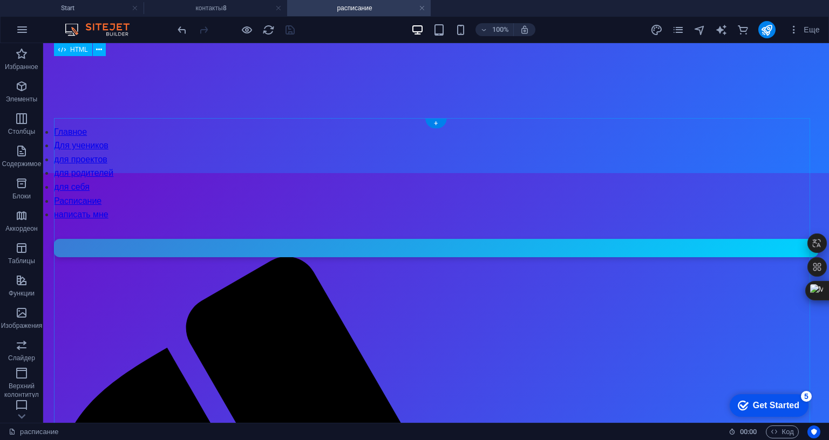
scroll to position [216, 0]
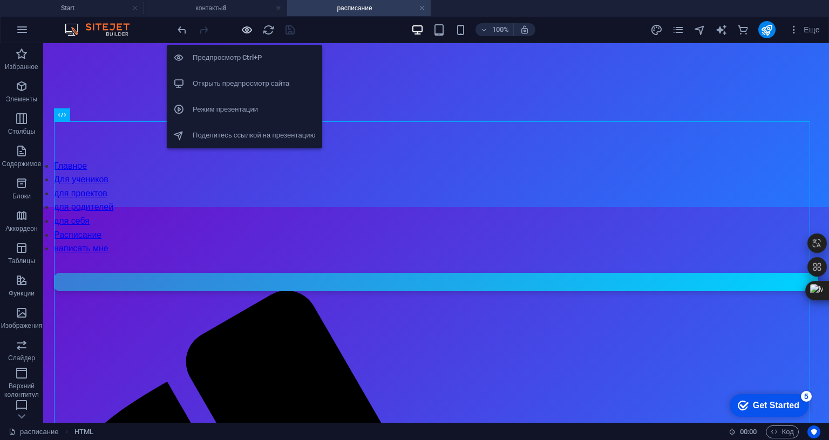
click at [249, 27] on icon "button" at bounding box center [247, 30] width 12 height 12
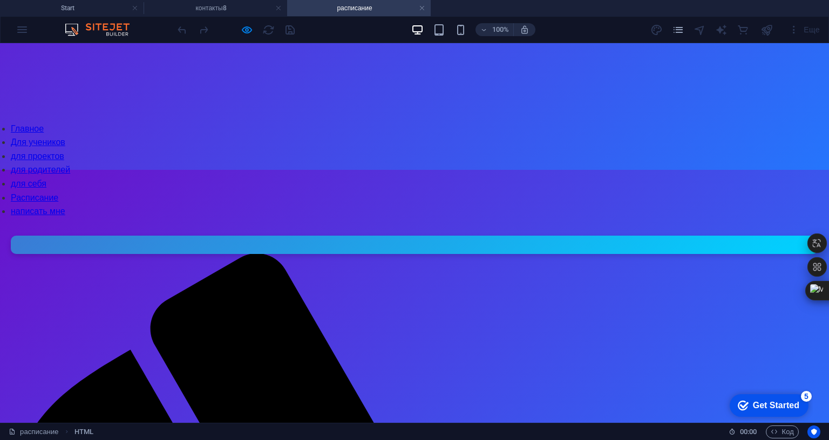
scroll to position [270, 0]
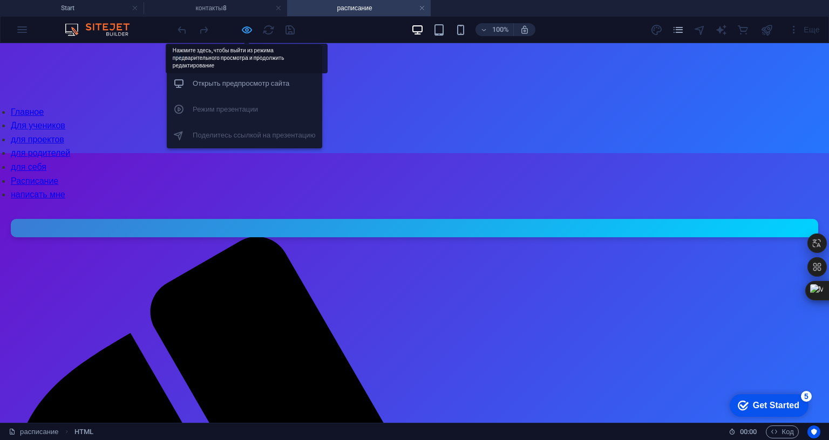
click at [248, 31] on icon "button" at bounding box center [247, 30] width 12 height 12
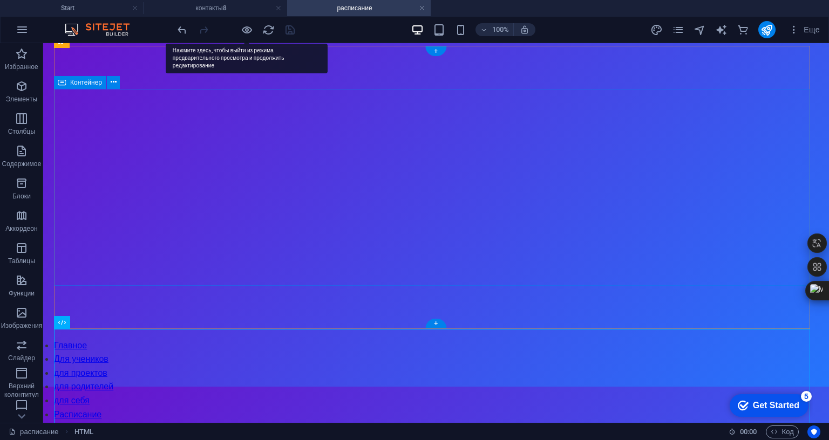
scroll to position [0, 0]
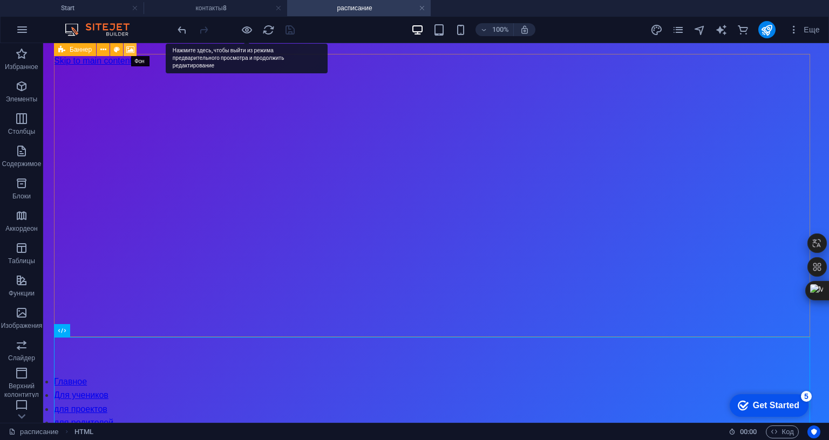
click at [132, 46] on icon at bounding box center [130, 49] width 8 height 11
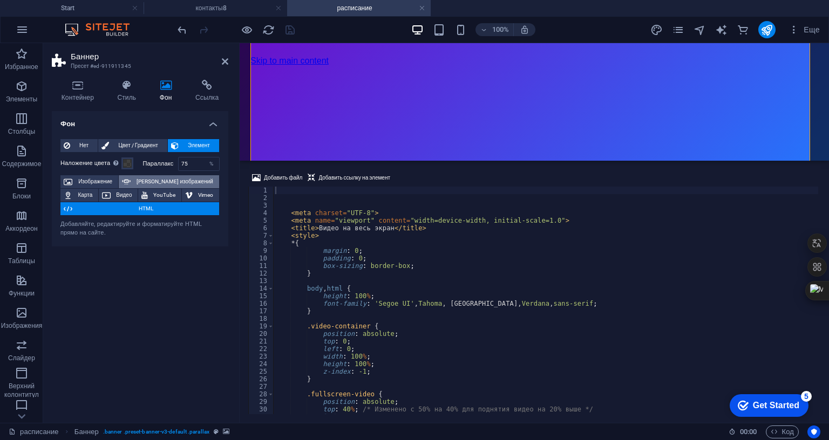
scroll to position [117, 0]
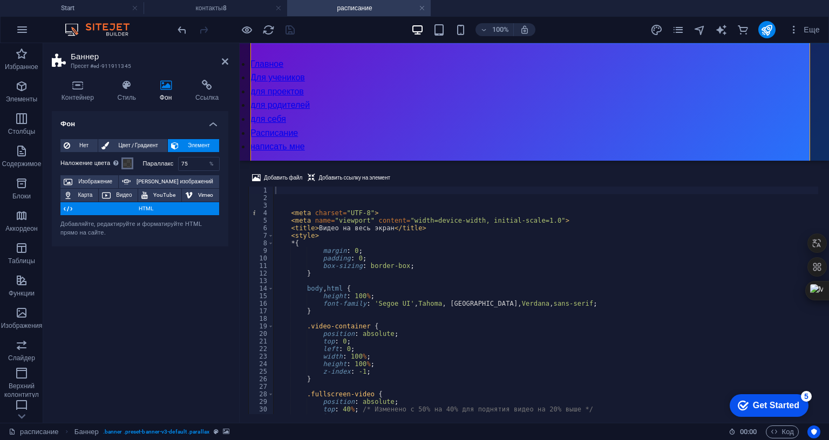
click at [131, 163] on span at bounding box center [127, 163] width 9 height 9
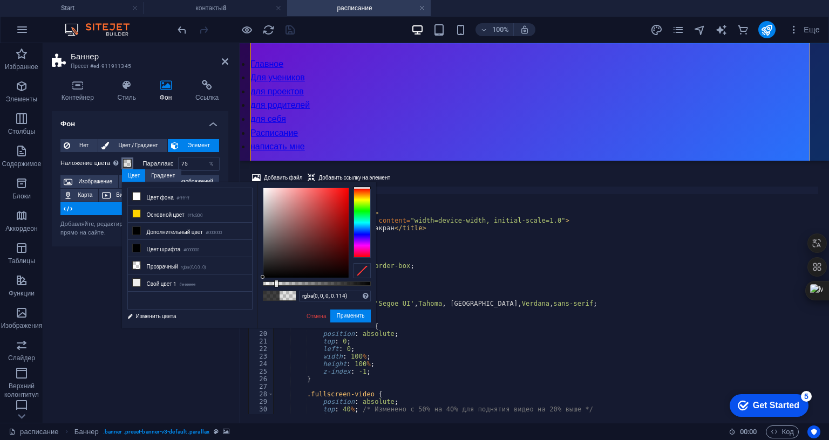
drag, startPoint x: 292, startPoint y: 285, endPoint x: 275, endPoint y: 285, distance: 16.2
click at [275, 285] on div at bounding box center [317, 284] width 108 height 4
click at [338, 314] on button "Применить" at bounding box center [350, 316] width 41 height 13
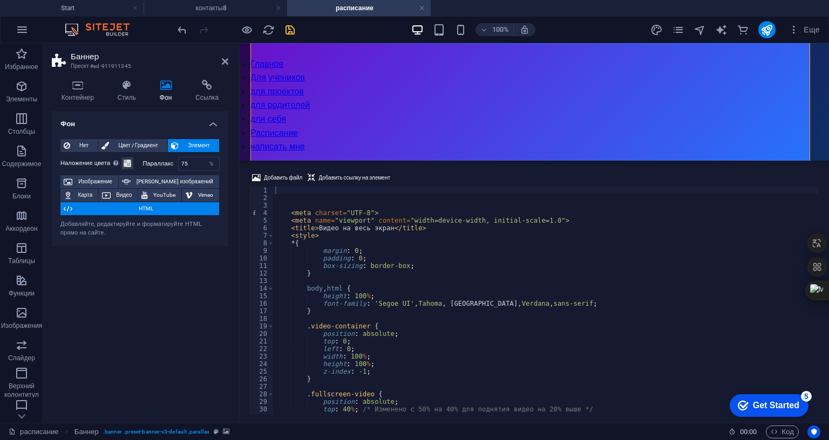
click at [226, 56] on h2 "Баннер" at bounding box center [150, 57] width 158 height 10
click at [222, 61] on icon at bounding box center [225, 61] width 6 height 9
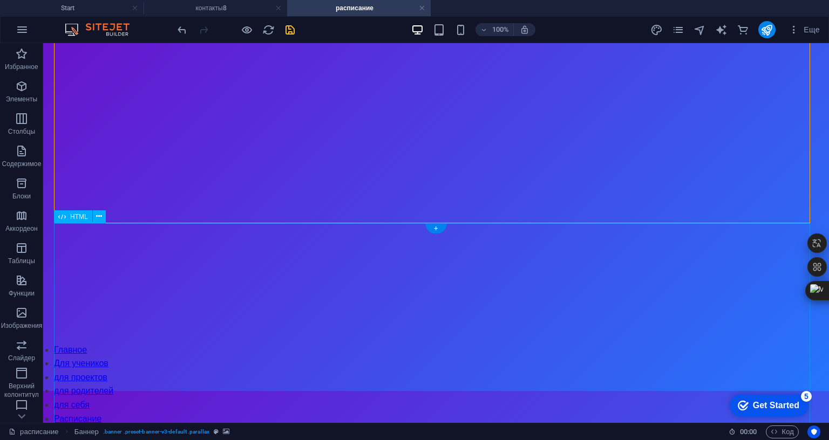
scroll to position [0, 0]
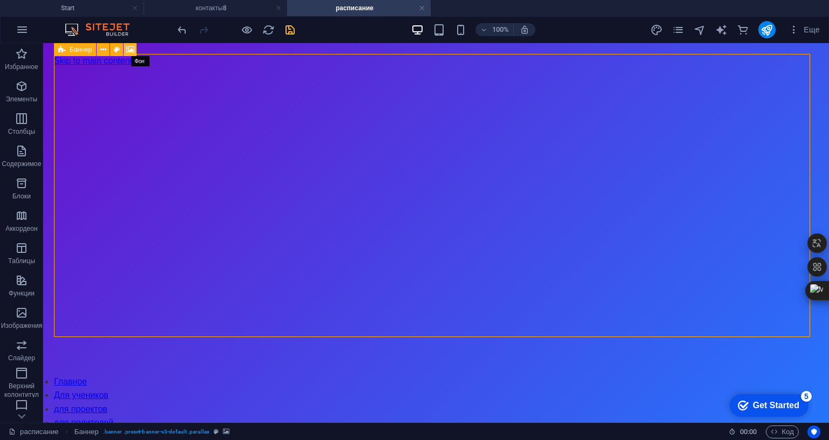
click at [133, 46] on icon at bounding box center [130, 49] width 8 height 11
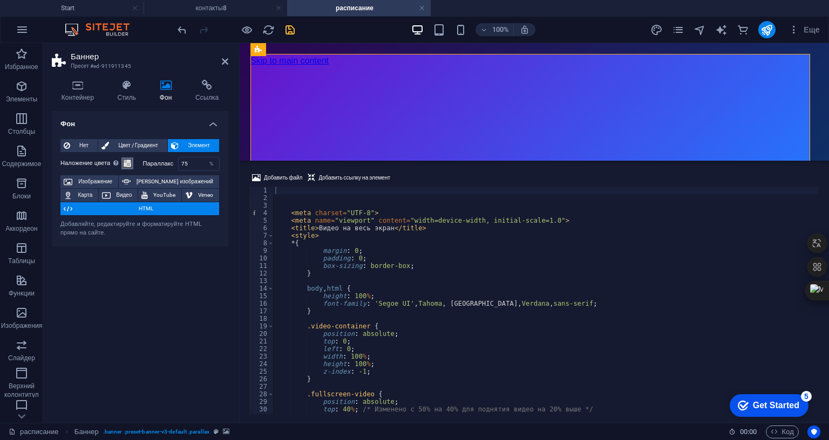
click at [127, 159] on span at bounding box center [127, 163] width 9 height 9
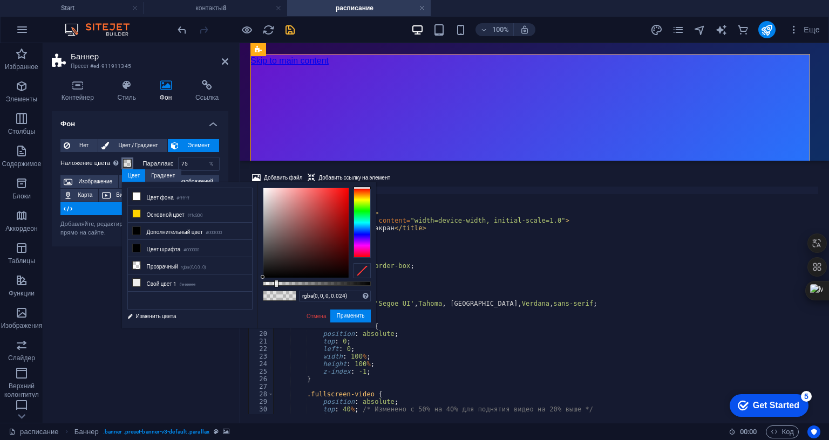
type input "rgba(0, 0, 0, 0)"
drag, startPoint x: 275, startPoint y: 281, endPoint x: 259, endPoint y: 284, distance: 17.0
click at [259, 284] on div "rgba(0, 0, 0, 0) Поддерживаемые форматы #0852ed rgb(8, 82, 237) rgba(8, 82, 237…" at bounding box center [316, 333] width 119 height 303
click at [347, 315] on button "Применить" at bounding box center [350, 316] width 41 height 13
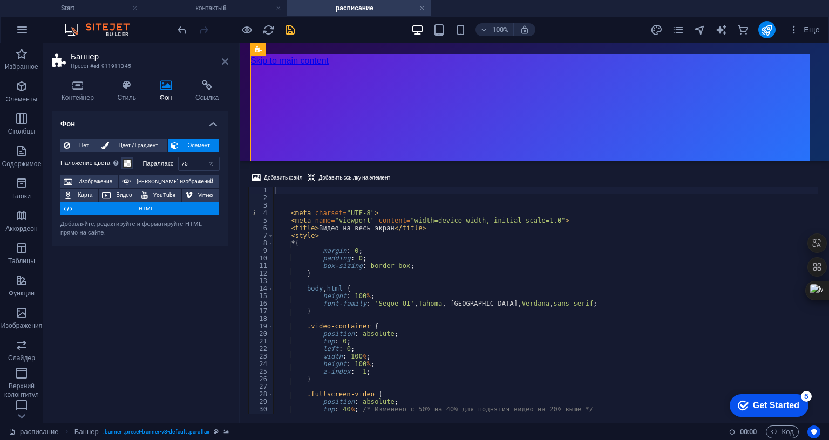
click at [224, 57] on icon at bounding box center [225, 61] width 6 height 9
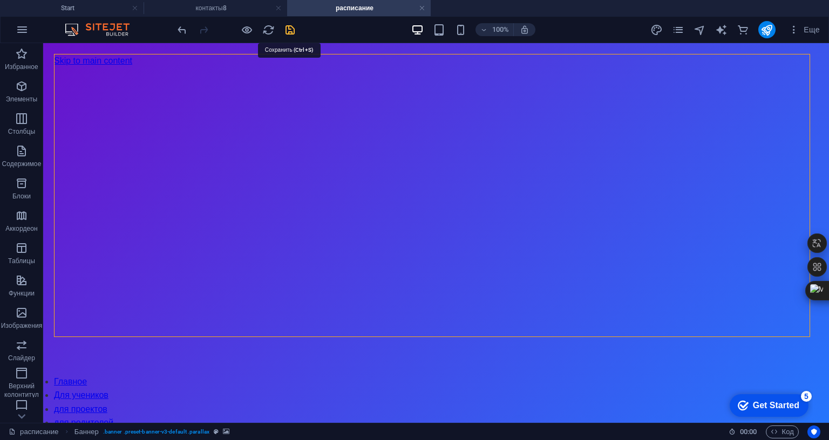
click at [287, 25] on icon "save" at bounding box center [290, 30] width 12 height 12
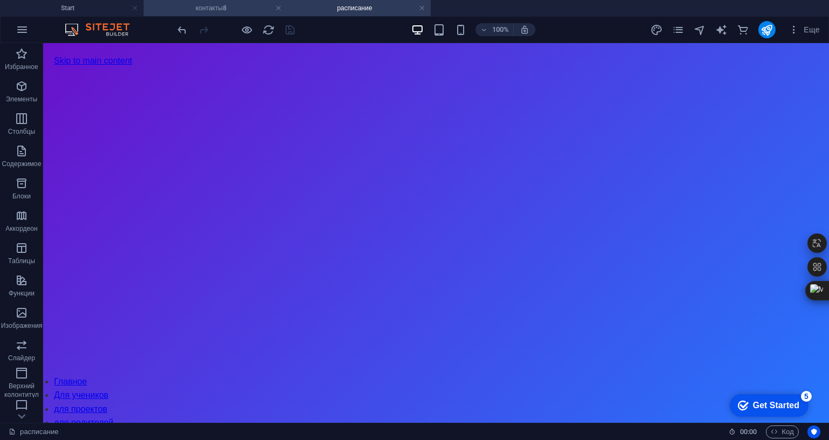
click at [240, 5] on h4 "контакты8" at bounding box center [216, 8] width 144 height 12
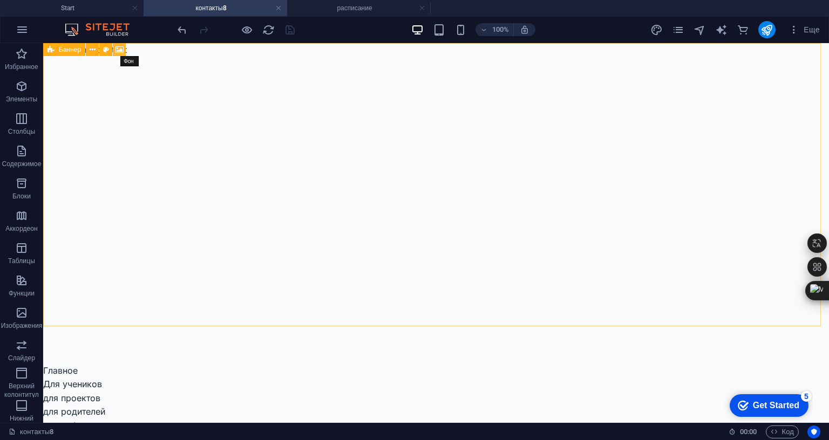
click at [123, 45] on icon at bounding box center [120, 49] width 8 height 11
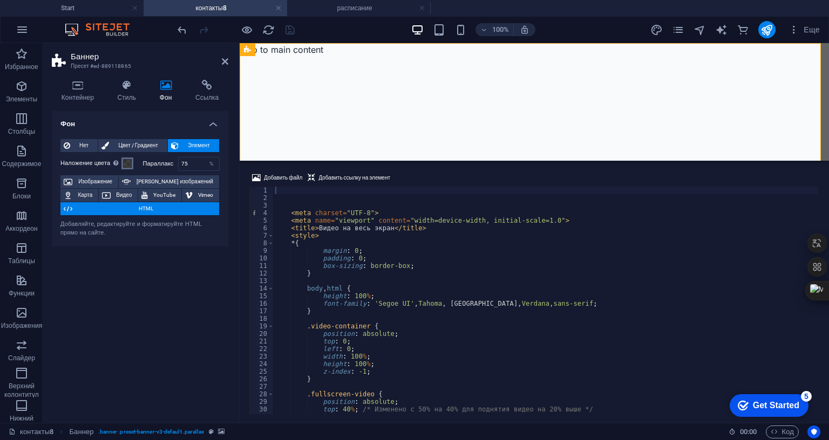
click at [130, 164] on span at bounding box center [127, 163] width 9 height 9
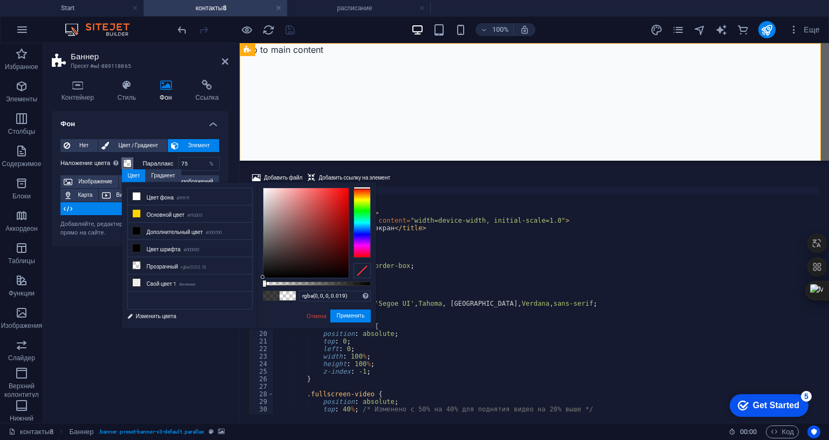
type input "rgba(0, 0, 0, 0.024)"
drag, startPoint x: 274, startPoint y: 283, endPoint x: 266, endPoint y: 288, distance: 9.9
click at [266, 288] on div "rgba(0, 0, 0, 0.024) Поддерживаемые форматы #0852ed rgb(8, 82, 237) rgba(8, 82,…" at bounding box center [316, 333] width 119 height 303
click at [341, 316] on button "Применить" at bounding box center [350, 316] width 41 height 13
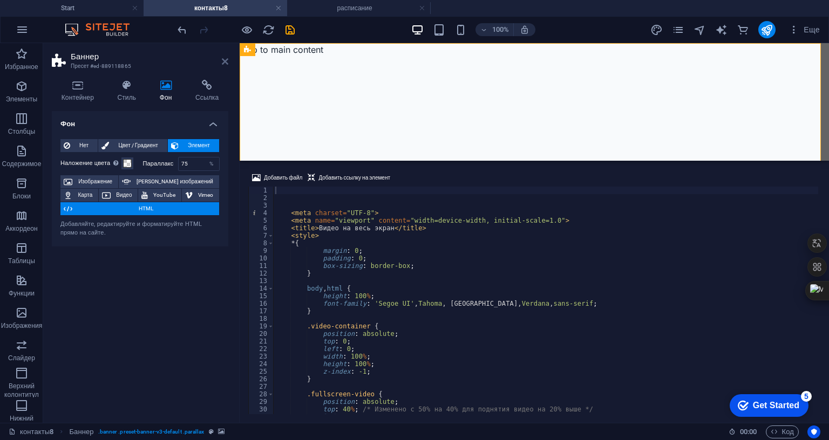
click at [222, 60] on icon at bounding box center [225, 61] width 6 height 9
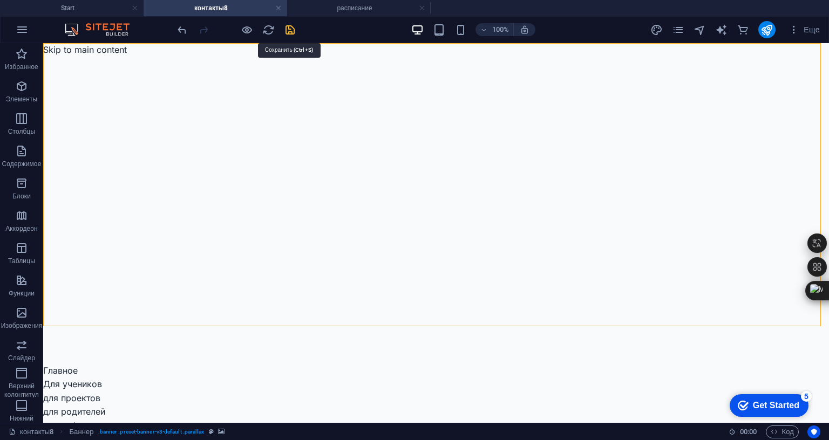
click at [292, 28] on icon "save" at bounding box center [290, 30] width 12 height 12
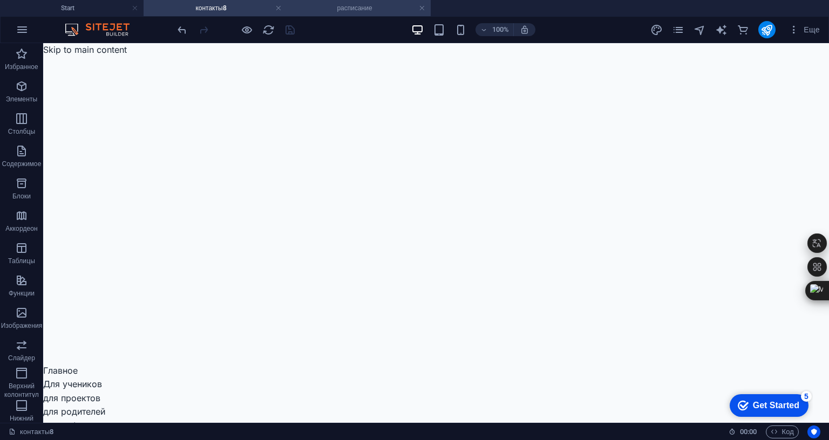
click at [374, 3] on h4 "расписание" at bounding box center [359, 8] width 144 height 12
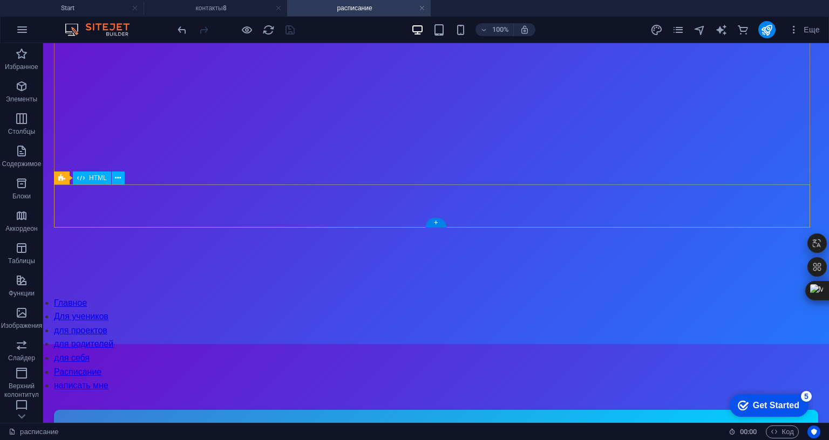
scroll to position [216, 0]
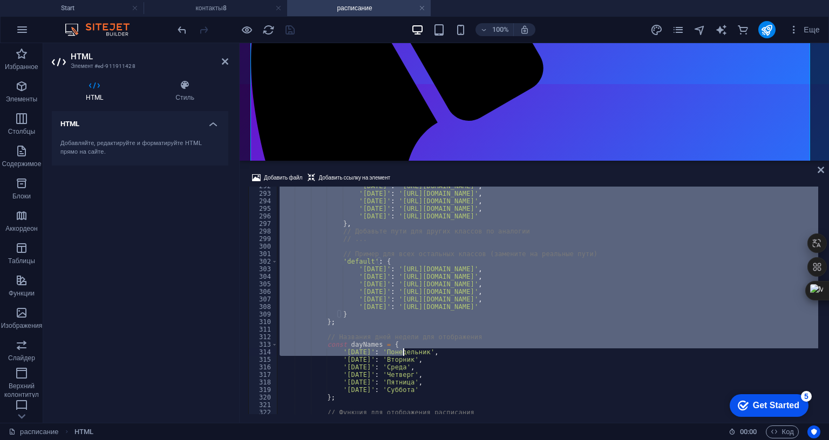
scroll to position [2204, 0]
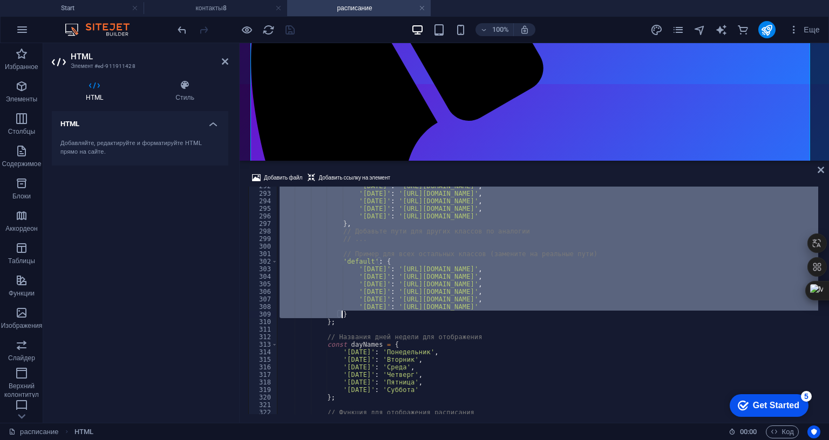
drag, startPoint x: 337, startPoint y: 172, endPoint x: 344, endPoint y: 252, distance: 80.7
click at [344, 252] on div "'tuesday' : 'https://example.com/schedules/1b_tuesday.jpg' , 'wednesday' : 'htt…" at bounding box center [566, 302] width 579 height 241
click at [439, 224] on div "'tuesday' : 'https://example.com/schedules/1b_tuesday.jpg' , 'wednesday' : 'htt…" at bounding box center [547, 301] width 541 height 228
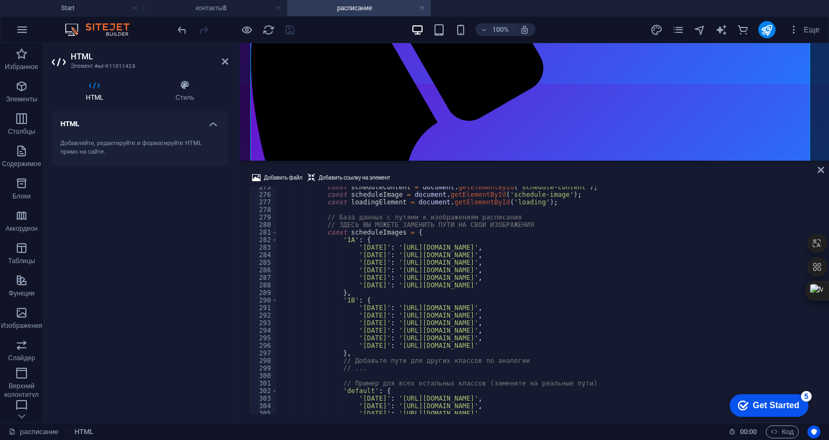
scroll to position [2074, 0]
click at [412, 220] on div "const scheduleContent = document . getElementById ( 'schedule-content' ) ; cons…" at bounding box center [566, 304] width 579 height 241
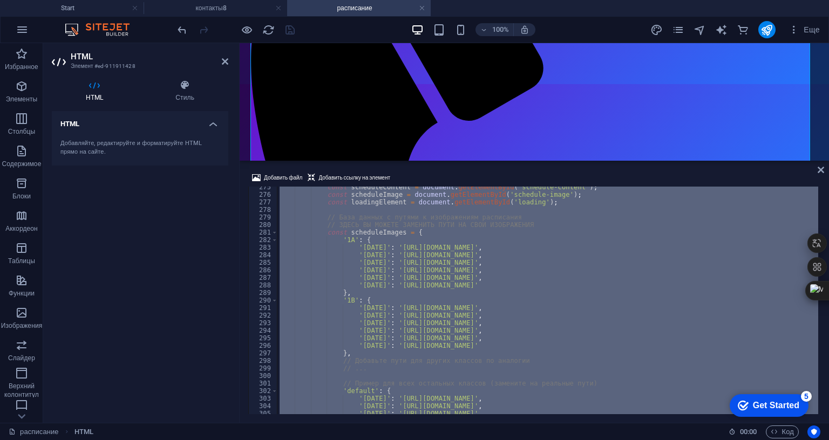
click at [412, 220] on div "const scheduleContent = document . getElementById ( 'schedule-content' ) ; cons…" at bounding box center [566, 304] width 579 height 241
type textarea "</body> </html>"
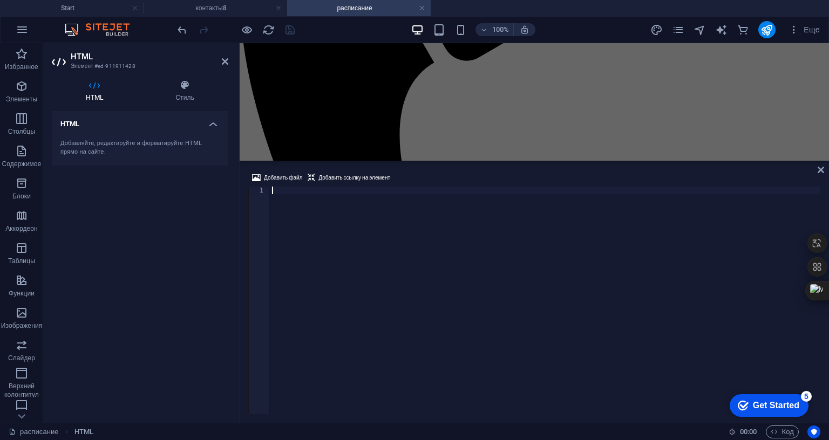
paste textarea "</html>"
type textarea "</html>"
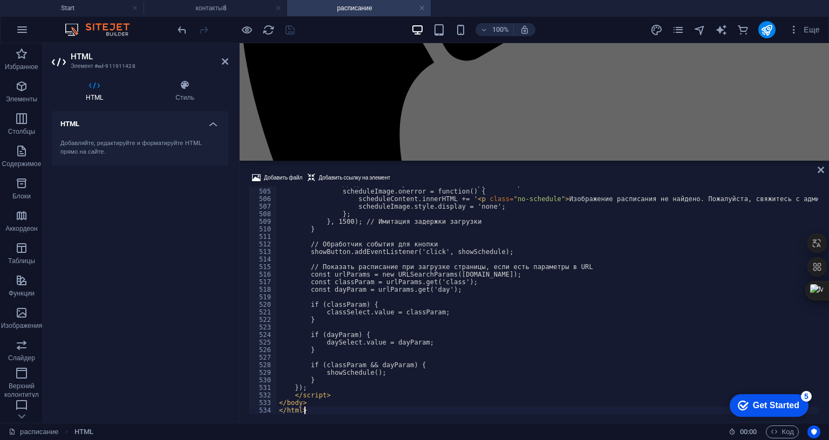
scroll to position [3808, 0]
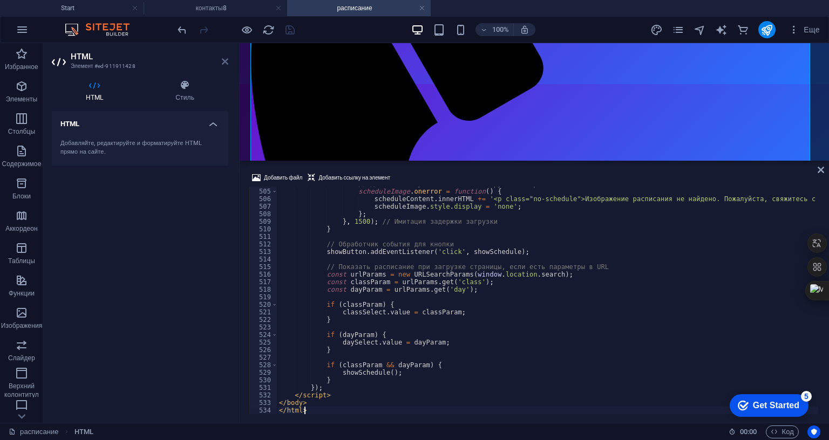
click at [228, 63] on icon at bounding box center [225, 61] width 6 height 9
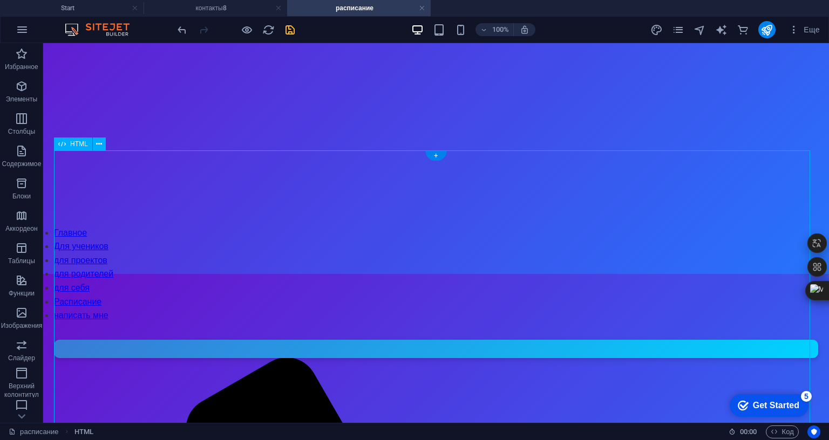
scroll to position [270, 0]
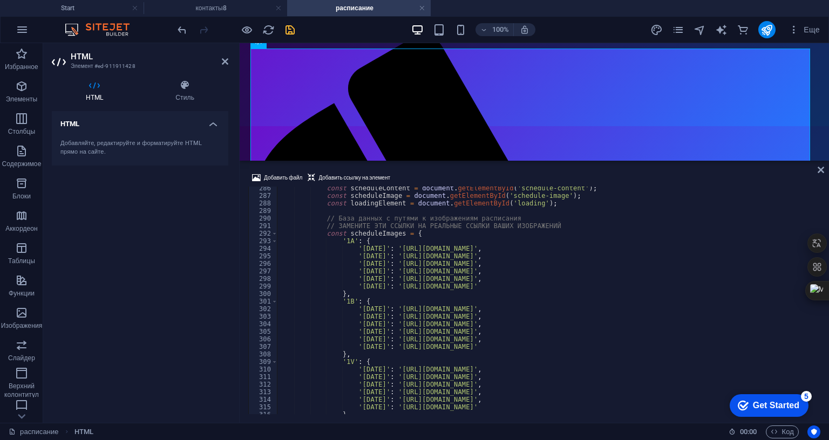
scroll to position [2188, 0]
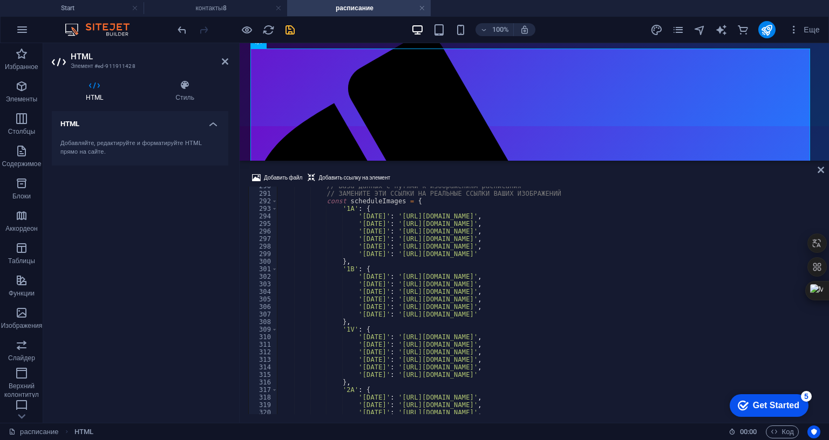
click at [482, 182] on div "// База данных с путями к изображениям расписания // ЗАМЕНИТЕ ЭТИ ССЫЛКИ НА РЕА…" at bounding box center [566, 302] width 579 height 241
type textarea "'[DATE]': '[URL][DOMAIN_NAME]',"
click at [225, 61] on icon at bounding box center [225, 61] width 6 height 9
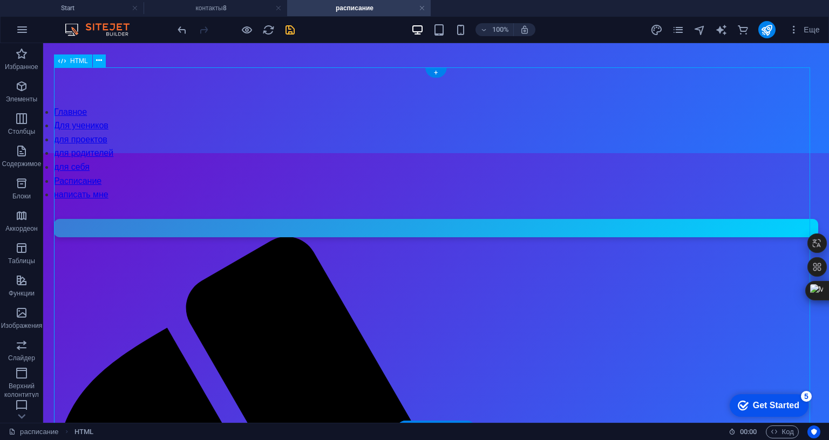
click at [292, 28] on icon "save" at bounding box center [290, 30] width 12 height 12
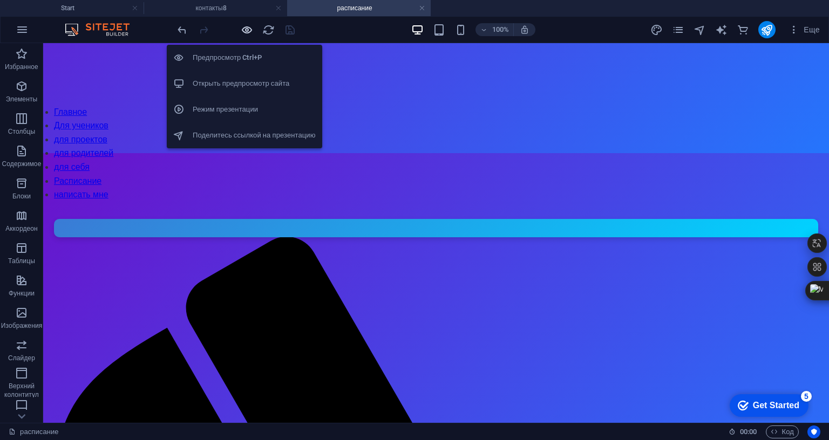
click at [246, 29] on icon "button" at bounding box center [247, 30] width 12 height 12
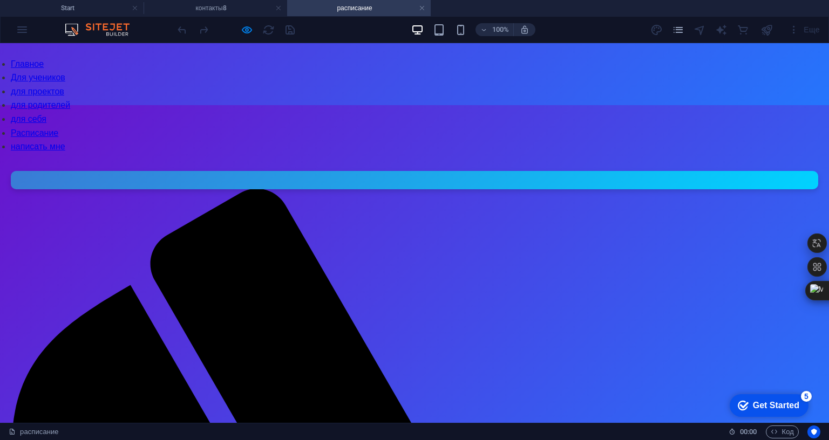
scroll to position [216, 0]
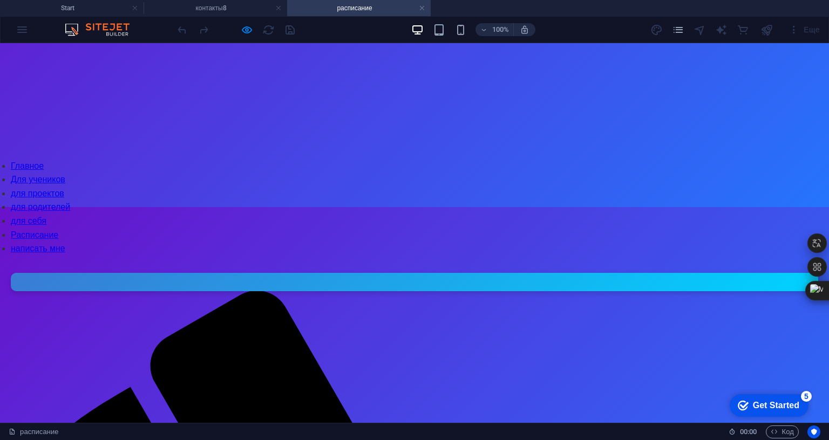
select select "7:A"
select select "friday"
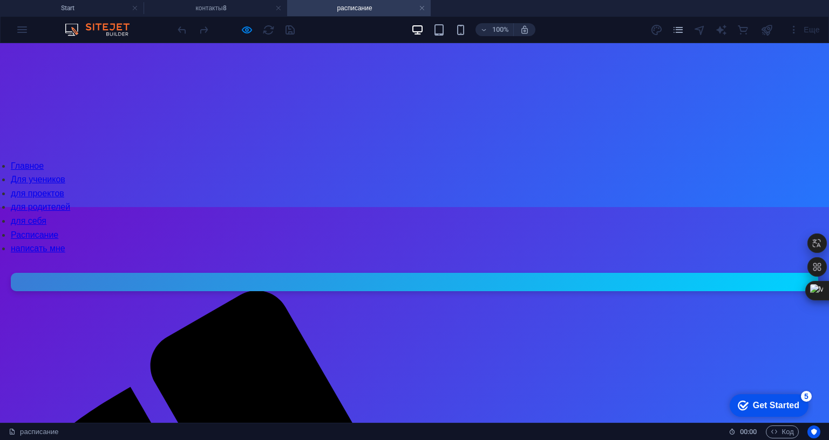
drag, startPoint x: 183, startPoint y: 268, endPoint x: 166, endPoint y: 268, distance: 16.7
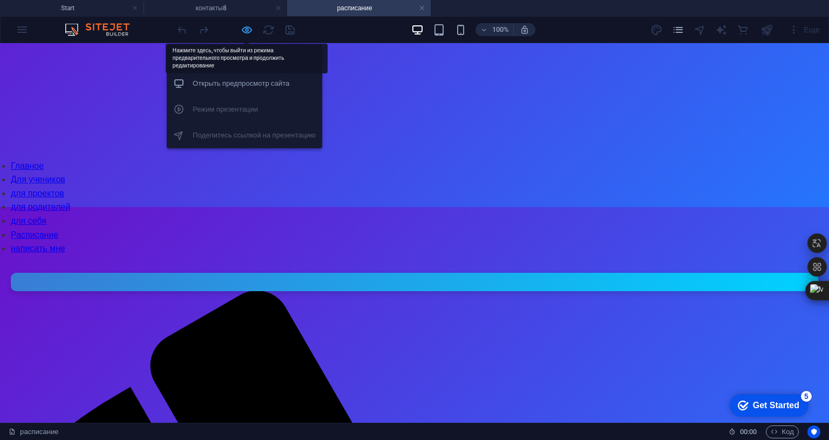
click at [245, 29] on icon "button" at bounding box center [247, 30] width 12 height 12
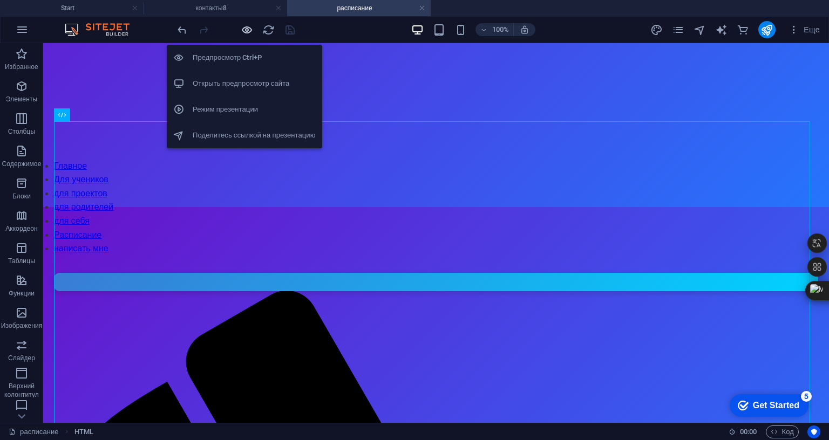
click at [248, 32] on icon "button" at bounding box center [247, 30] width 12 height 12
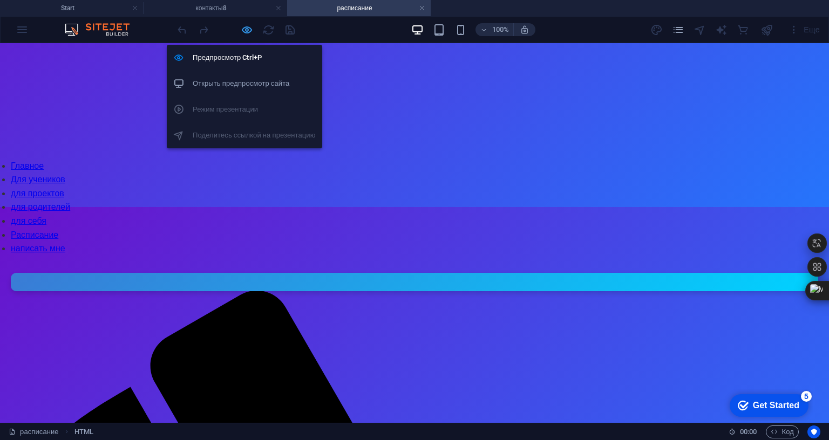
click at [246, 28] on icon "button" at bounding box center [247, 30] width 12 height 12
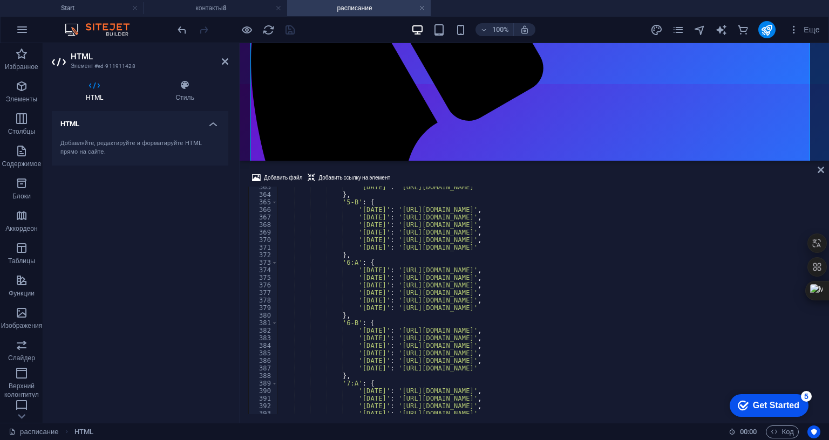
scroll to position [2771, 0]
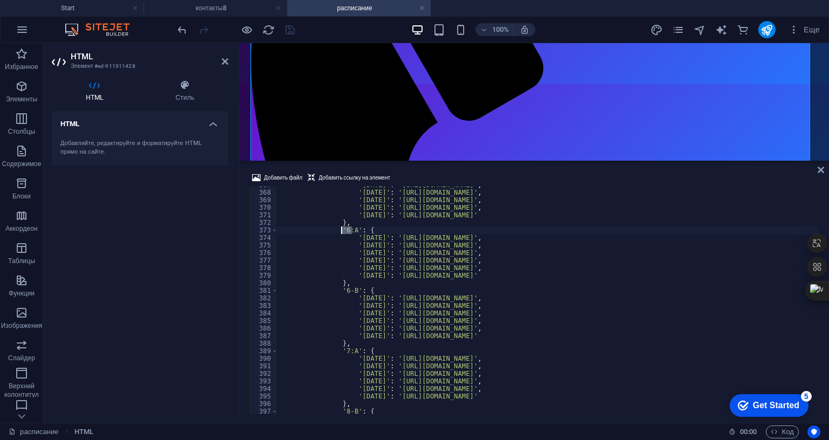
drag, startPoint x: 352, startPoint y: 164, endPoint x: 340, endPoint y: 164, distance: 12.4
click at [340, 181] on div "'tuesday' : 'https://example.com/schedules/5b_tuesday.jpg' , 'wednesday' : 'htt…" at bounding box center [566, 301] width 579 height 241
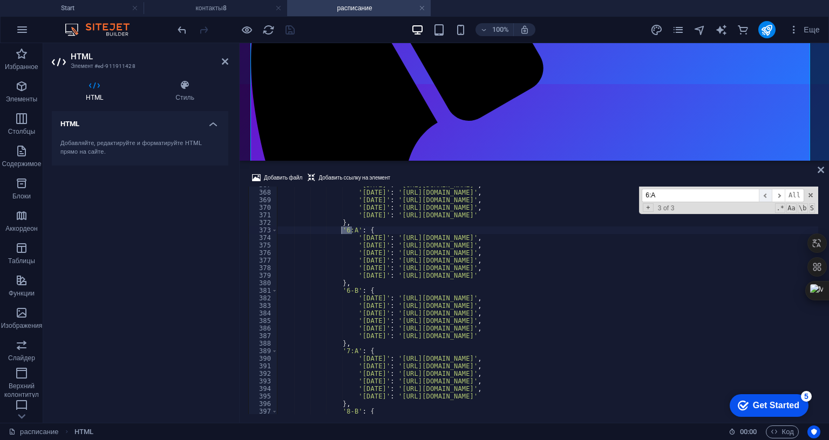
click at [767, 189] on span "​" at bounding box center [765, 195] width 13 height 13
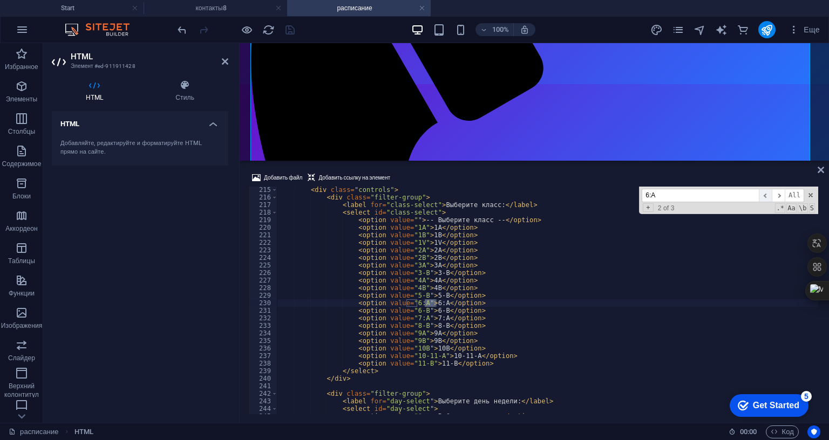
click at [767, 189] on span "​" at bounding box center [765, 195] width 13 height 13
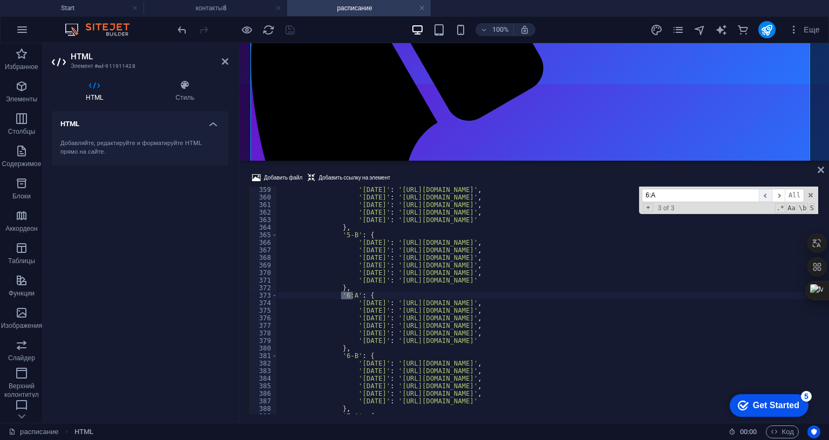
click at [767, 189] on span "​" at bounding box center [765, 195] width 13 height 13
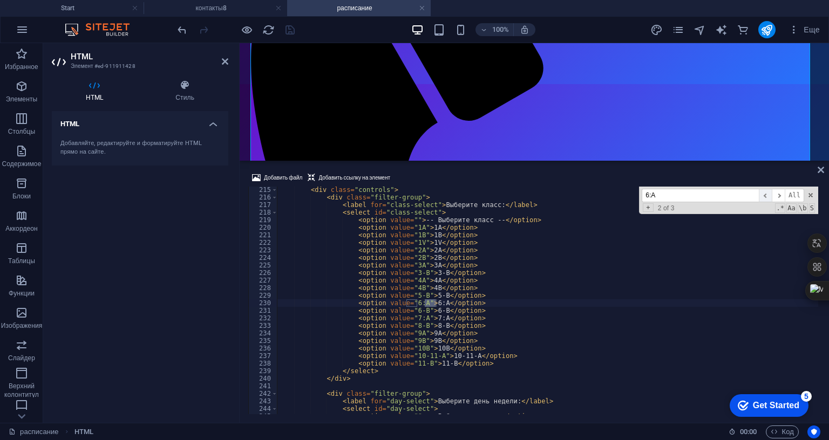
scroll to position [1617, 0]
click at [767, 189] on span "​" at bounding box center [765, 195] width 13 height 13
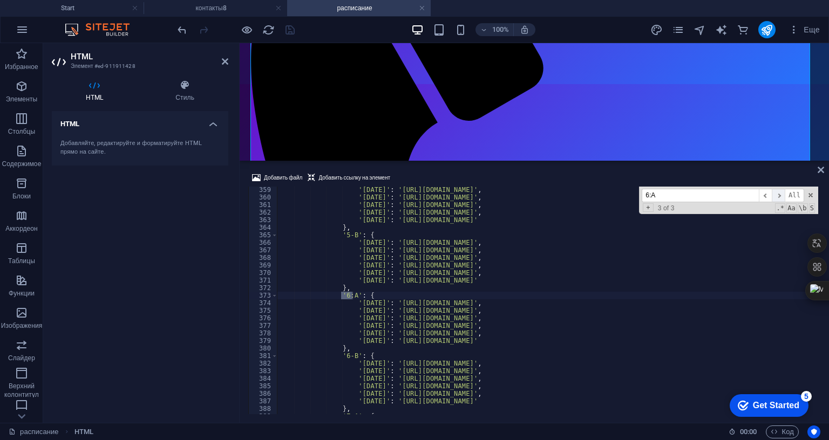
click at [782, 189] on span "​" at bounding box center [778, 195] width 13 height 13
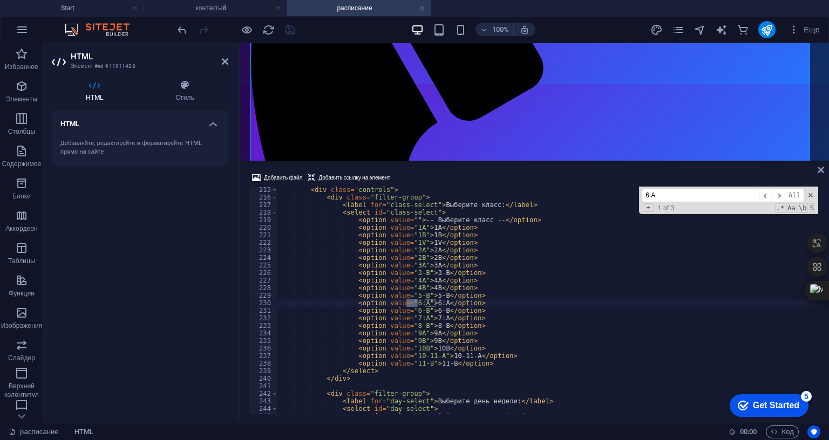
click at [414, 239] on div "< div class = "controls" > < div class = "filter-group" > < label for = "class-…" at bounding box center [547, 301] width 541 height 228
click at [433, 237] on div "< div class = "controls" > < div class = "filter-group" > < label for = "class-…" at bounding box center [566, 306] width 579 height 241
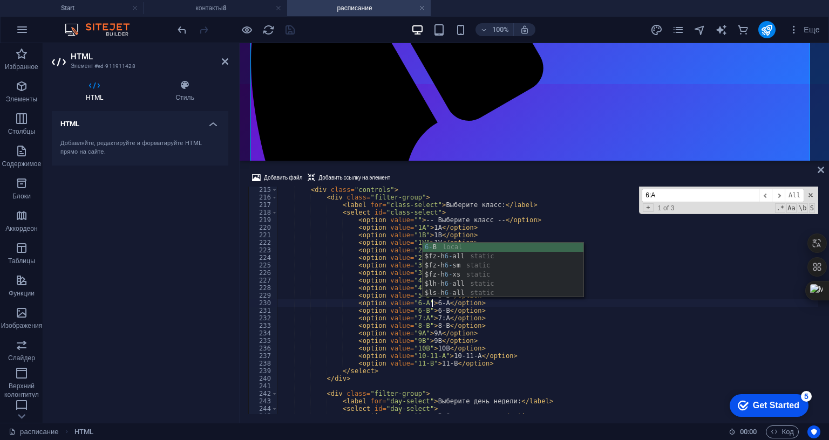
scroll to position [0, 12]
click at [704, 189] on input "6:A" at bounding box center [700, 195] width 117 height 13
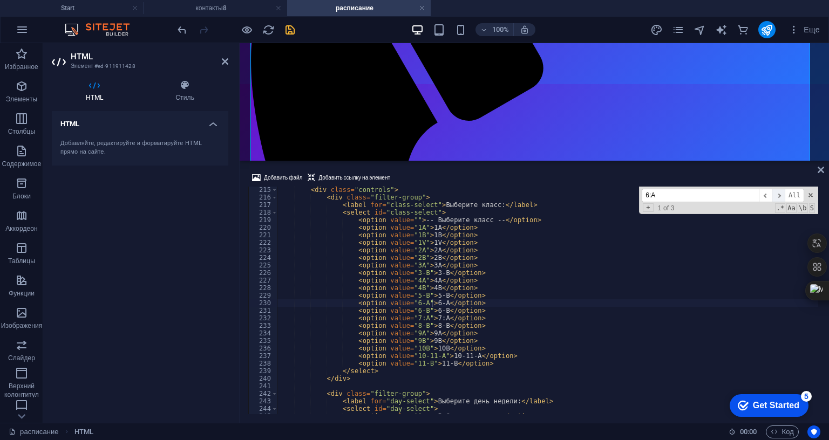
click at [782, 189] on span "​" at bounding box center [778, 195] width 13 height 13
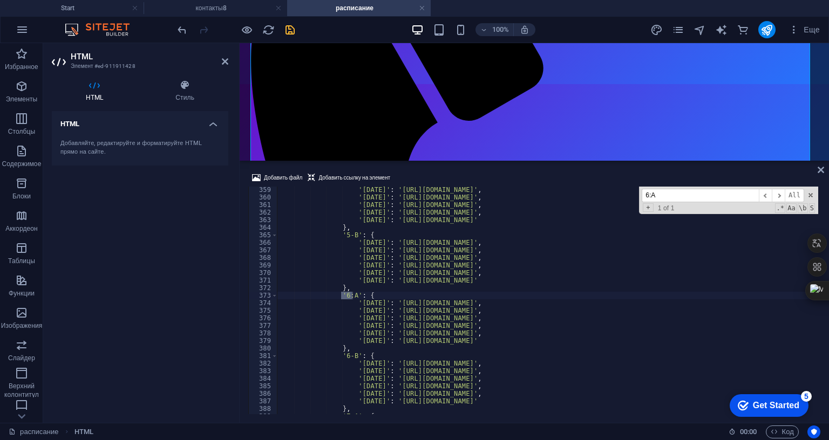
scroll to position [0, 6]
click at [347, 231] on div "'tuesday' : 'https://example.com/schedules/4b_tuesday.jpg' , 'wednesday' : 'htt…" at bounding box center [547, 301] width 541 height 228
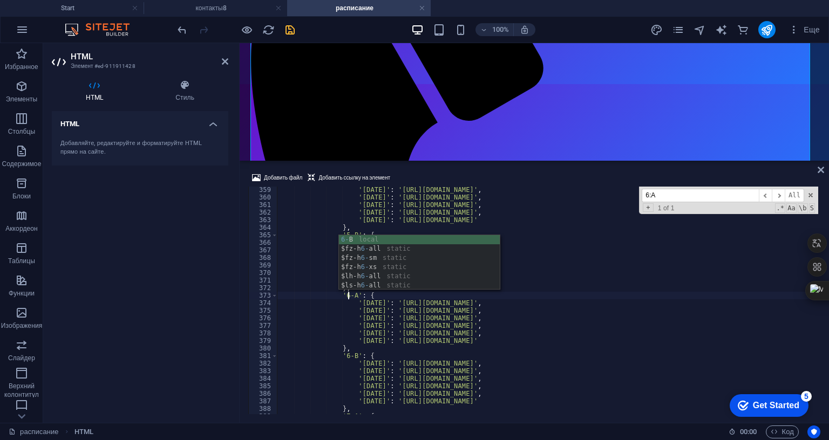
click at [371, 218] on div "'tuesday' : 'https://example.com/schedules/4b_tuesday.jpg' , 'wednesday' : 'htt…" at bounding box center [566, 306] width 579 height 241
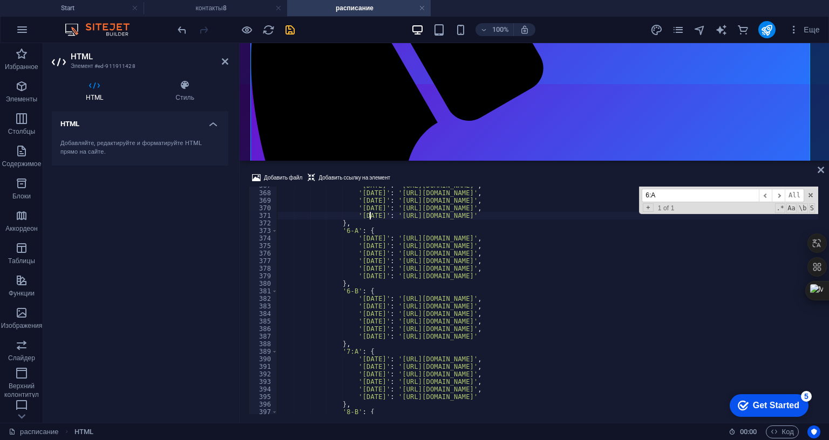
scroll to position [2803, 0]
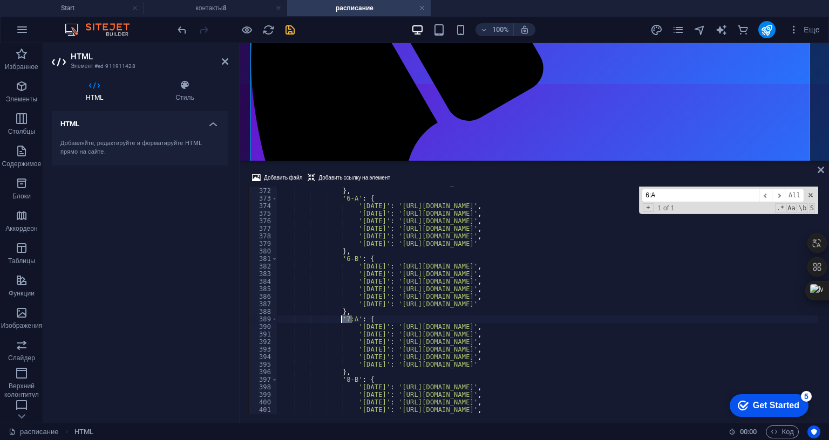
drag, startPoint x: 351, startPoint y: 253, endPoint x: 342, endPoint y: 253, distance: 9.2
click at [342, 253] on div "'saturday' : 'https://example.com/schedules/5b_saturday.jpg' } , '6-A' : { 'mon…" at bounding box center [566, 300] width 579 height 241
type textarea "'7:A': {"
click at [665, 189] on input "6:A" at bounding box center [700, 195] width 117 height 13
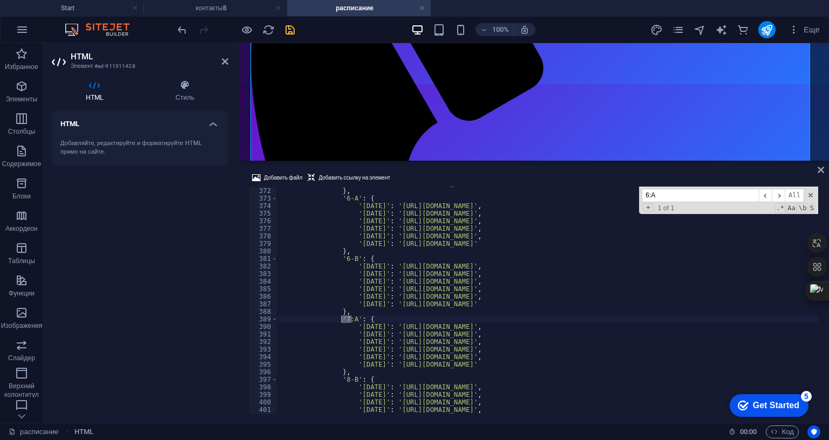
click at [665, 189] on input "6:A" at bounding box center [700, 195] width 117 height 13
paste input "7"
type input "7:A"
click at [779, 189] on span "​" at bounding box center [778, 195] width 13 height 13
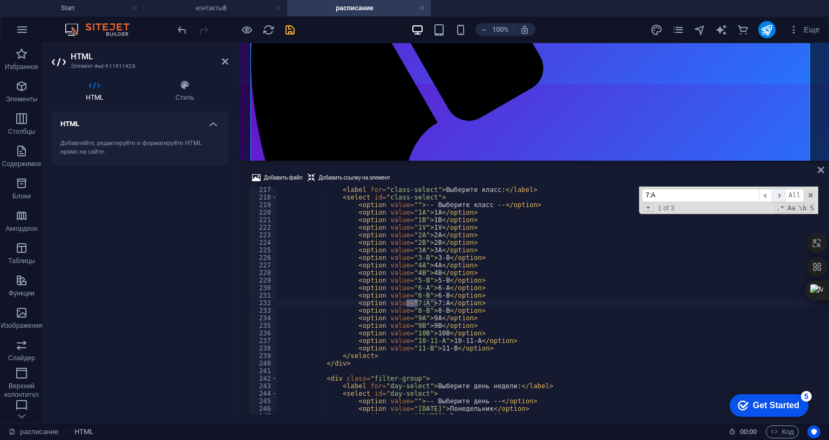
scroll to position [1632, 0]
click at [412, 238] on div "< label for = "class-select" > Выберите класс: </ label > < select id = "class-…" at bounding box center [547, 301] width 541 height 228
click at [412, 239] on div "< label for = "class-select" > Выберите класс: </ label > < select id = "class-…" at bounding box center [566, 306] width 579 height 241
click at [433, 235] on div "< label for = "class-select" > Выберите класс: </ label > < select id = "class-…" at bounding box center [566, 306] width 579 height 241
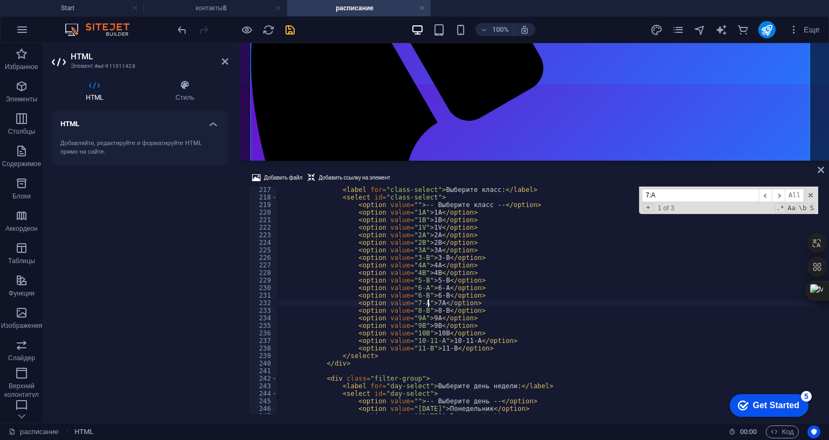
scroll to position [0, 12]
click at [778, 189] on span "​" at bounding box center [778, 195] width 13 height 13
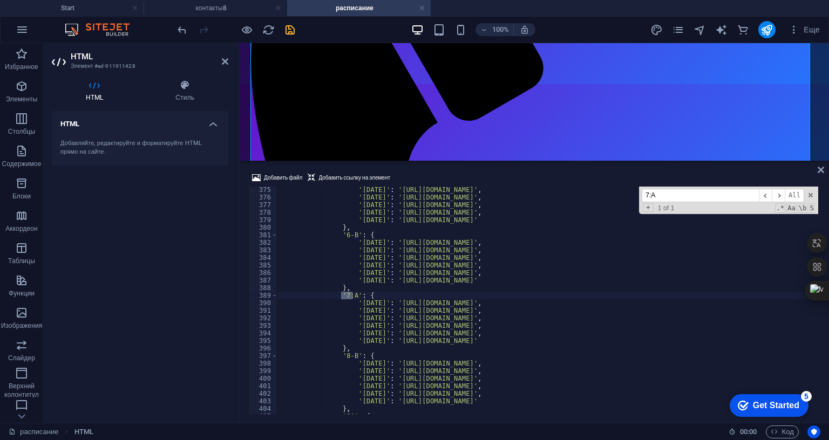
scroll to position [0, 6]
click at [348, 230] on div "'tuesday' : 'https://example.com/schedules/6a_tuesday.jpg' , 'wednesday' : 'htt…" at bounding box center [547, 301] width 541 height 228
click at [381, 260] on div "'tuesday' : 'https://example.com/schedules/6a_tuesday.jpg' , 'wednesday' : 'htt…" at bounding box center [566, 306] width 579 height 241
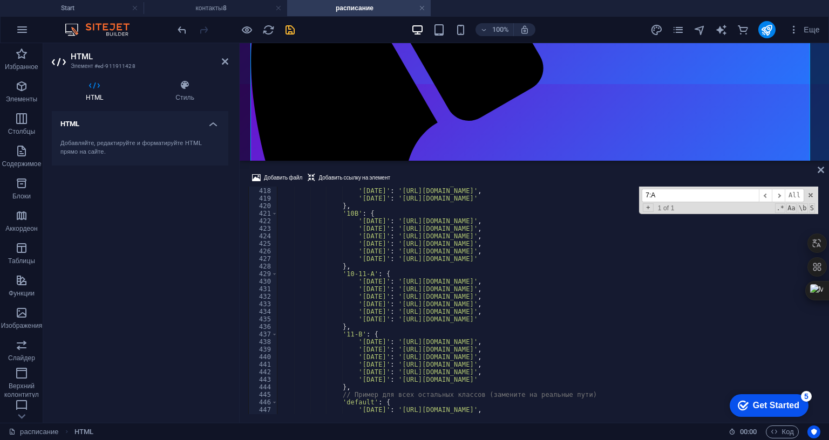
scroll to position [3086, 0]
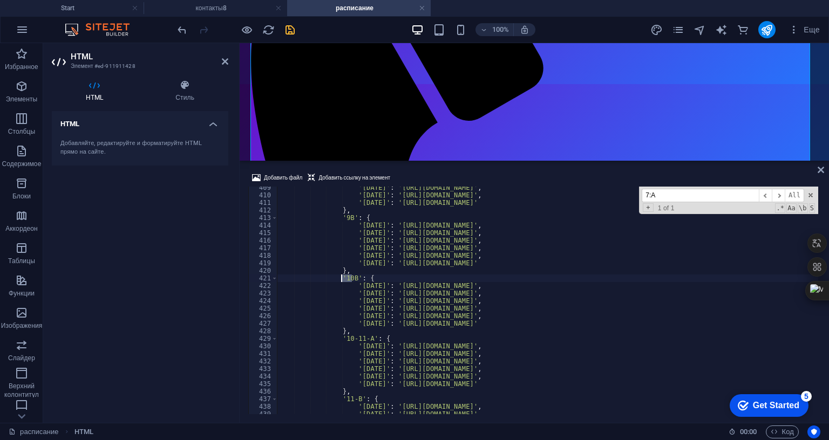
drag, startPoint x: 351, startPoint y: 213, endPoint x: 342, endPoint y: 213, distance: 8.6
click at [342, 213] on div "'thursday' : 'https://example.com/schedules/9a_thursday.jpg' , 'friday' : 'http…" at bounding box center [566, 304] width 579 height 241
type textarea "'10B': {"
drag, startPoint x: 663, startPoint y: 128, endPoint x: 626, endPoint y: 127, distance: 36.7
click at [626, 187] on div "'thursday' : 'https://example.com/schedules/9a_thursday.jpg' , 'friday' : 'http…" at bounding box center [547, 301] width 541 height 228
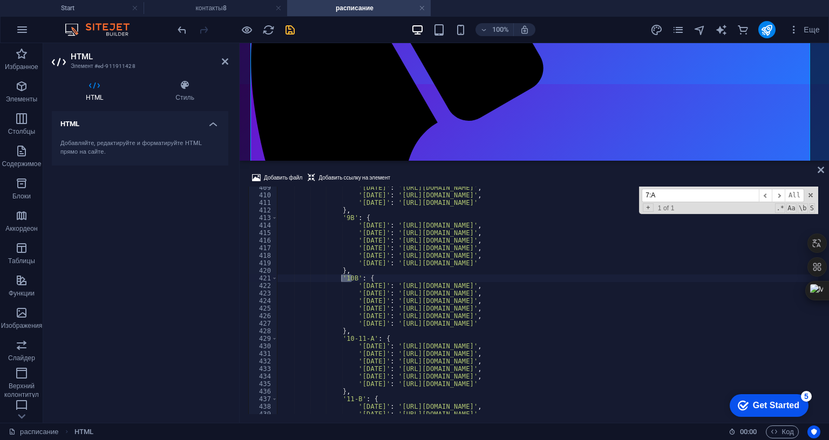
paste input "10B"
type input "10B"
click at [781, 189] on span "​" at bounding box center [778, 195] width 13 height 13
click at [764, 189] on span "​" at bounding box center [765, 195] width 13 height 13
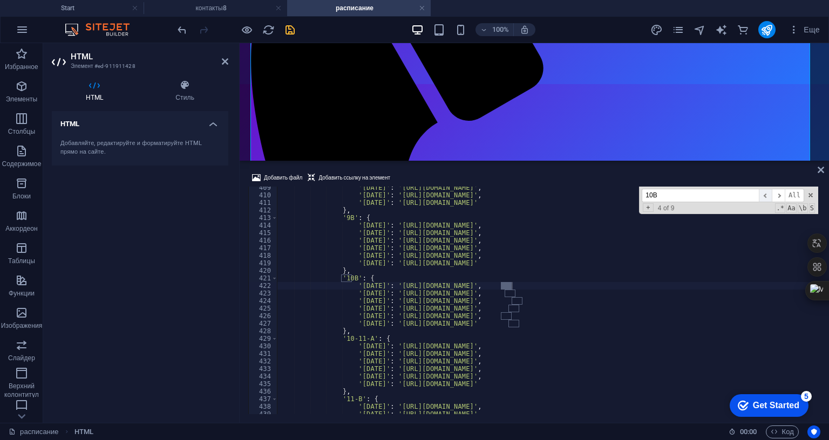
click at [764, 189] on span "​" at bounding box center [765, 195] width 13 height 13
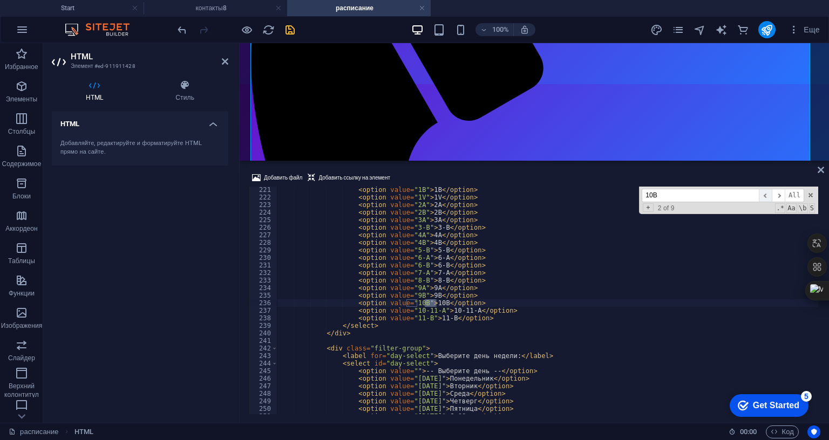
click at [764, 189] on span "​" at bounding box center [765, 195] width 13 height 13
click at [412, 239] on div "< option value = "1B" > 1B </ option > < option value = "1V" > 1V </ option > <…" at bounding box center [547, 301] width 541 height 228
click at [436, 239] on div "< option value = "1B" > 1B </ option > < option value = "1V" > 1V </ option > <…" at bounding box center [566, 306] width 579 height 241
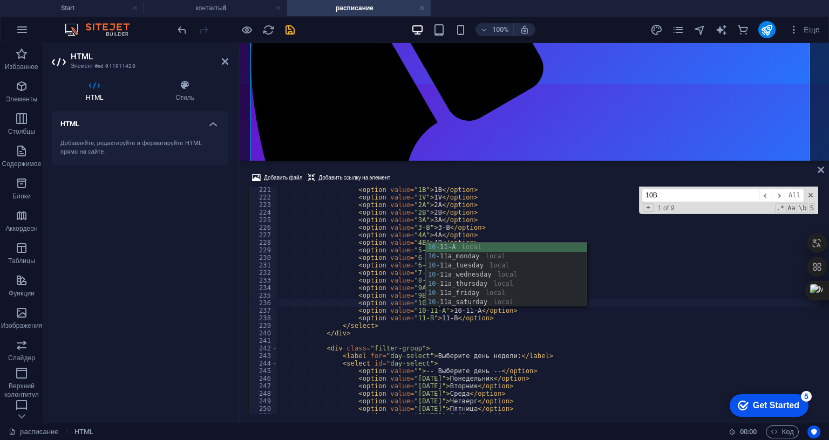
click at [410, 186] on div "< option value = "1B" > 1B </ option > < option value = "1V" > 1V </ option > <…" at bounding box center [566, 306] width 579 height 241
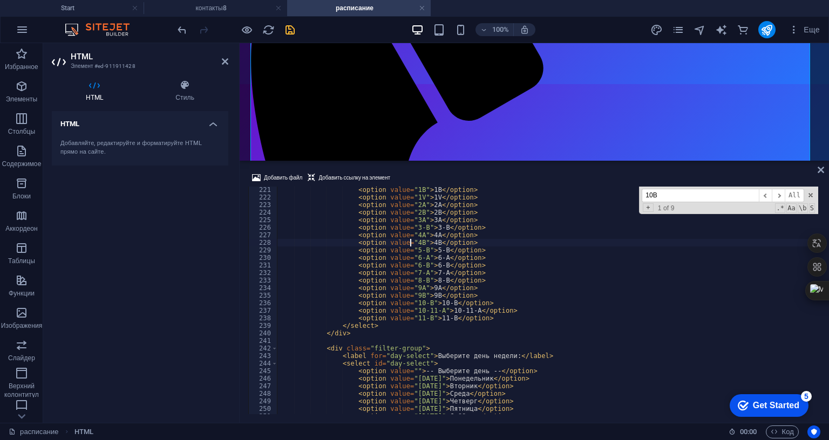
scroll to position [0, 11]
click at [410, 186] on div "< option value = "1B" > 1B </ option > < option value = "1V" > 1V </ option > <…" at bounding box center [566, 306] width 579 height 241
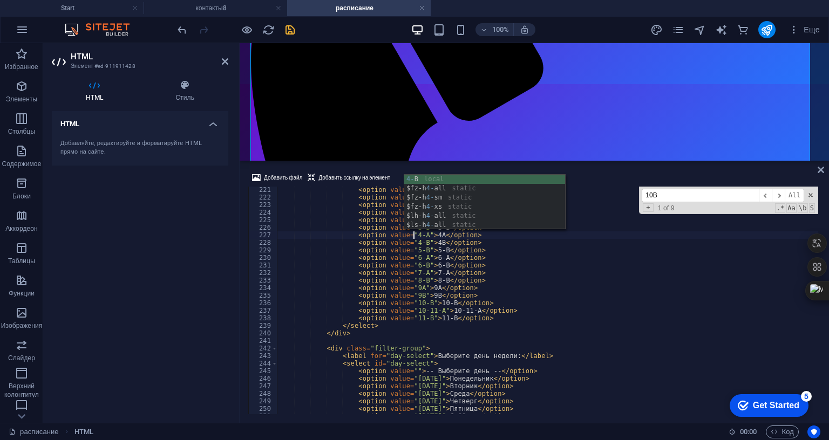
click at [410, 186] on div "< option value = "1B" > 1B </ option > < option value = "1V" > 1V </ option > <…" at bounding box center [566, 306] width 579 height 241
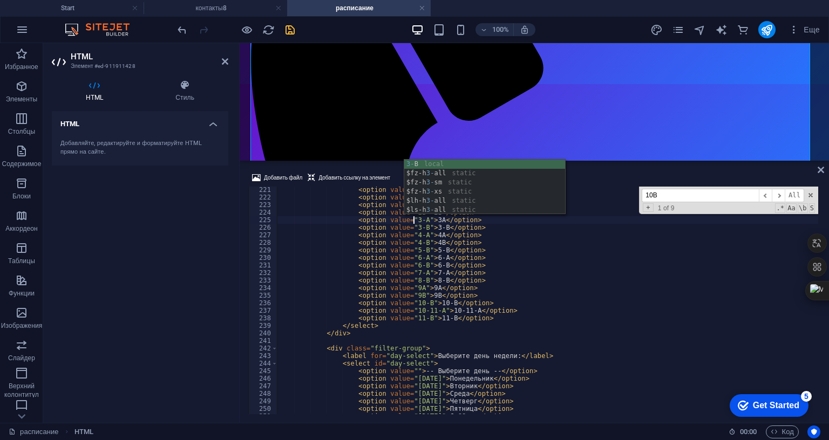
click at [408, 186] on div "< option value = "1B" > 1B </ option > < option value = "1V" > 1V </ option > <…" at bounding box center [566, 306] width 579 height 241
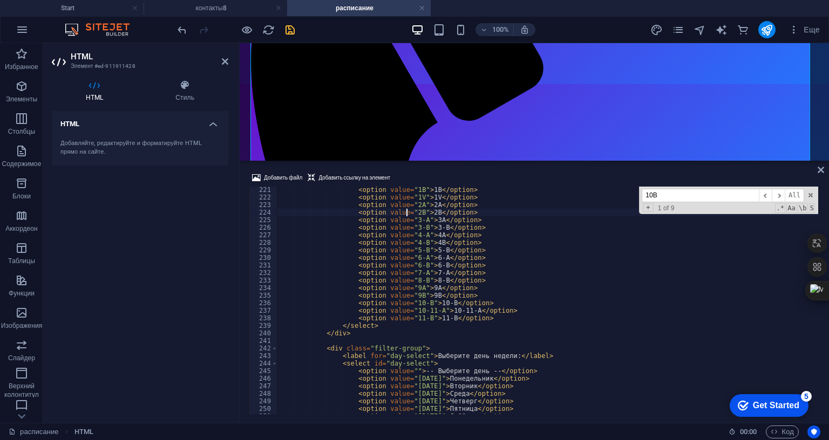
click at [410, 186] on div "< option value = "1B" > 1B </ option > < option value = "1V" > 1V </ option > <…" at bounding box center [566, 306] width 579 height 241
click at [411, 186] on div "< option value = "1B" > 1B </ option > < option value = "1V" > 1V </ option > <…" at bounding box center [566, 306] width 579 height 241
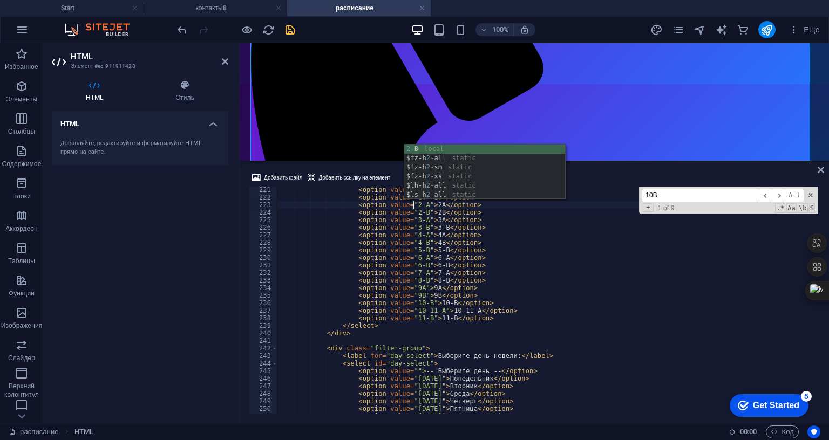
click at [410, 186] on div "< option value = "1B" > 1B </ option > < option value = "1V" > 1V </ option > <…" at bounding box center [566, 306] width 579 height 241
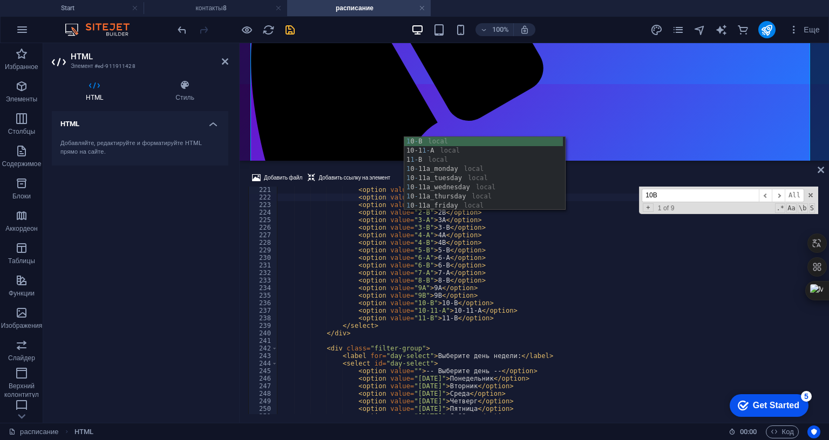
scroll to position [1663, 0]
click at [410, 186] on div "< option value = "1B" > 1B </ option > < option value = "1-V" > 1V </ option > …" at bounding box center [566, 306] width 579 height 241
click at [428, 187] on div "< option value = "1-B" > 1B </ option > < option value = "1-V" > 1V </ option >…" at bounding box center [566, 307] width 579 height 241
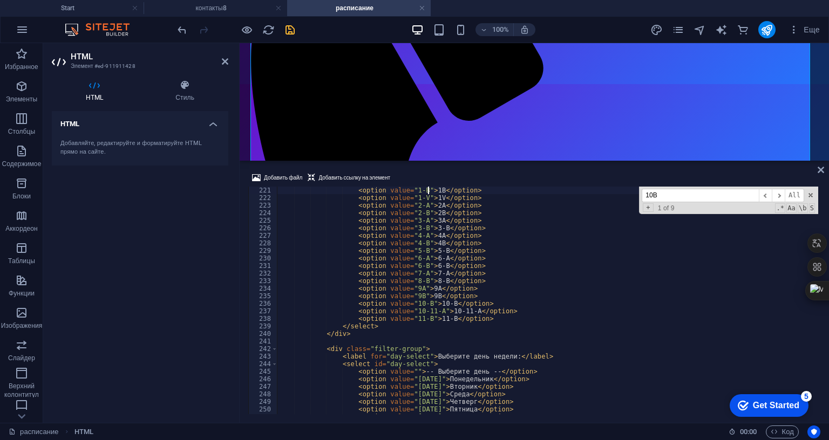
scroll to position [0, 12]
click at [402, 187] on div "< option value = "1-B" > 1-B </ option > < option value = "1-V" > 1V </ option …" at bounding box center [566, 307] width 579 height 241
click at [429, 187] on div "< option value = "1-B" > 1-B </ option > < option value = "1-V" > 1V </ option …" at bounding box center [566, 307] width 579 height 241
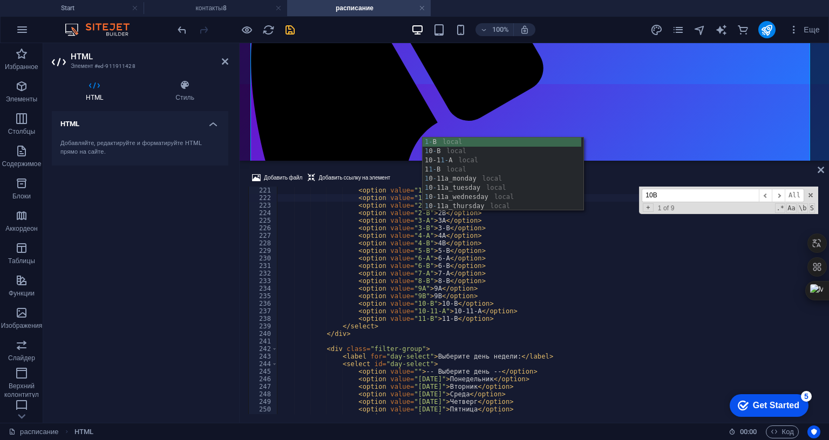
click at [411, 187] on div "< option value = "1-B" > 1-B </ option > < option value = "1-V" > 1-V </ option…" at bounding box center [566, 307] width 579 height 241
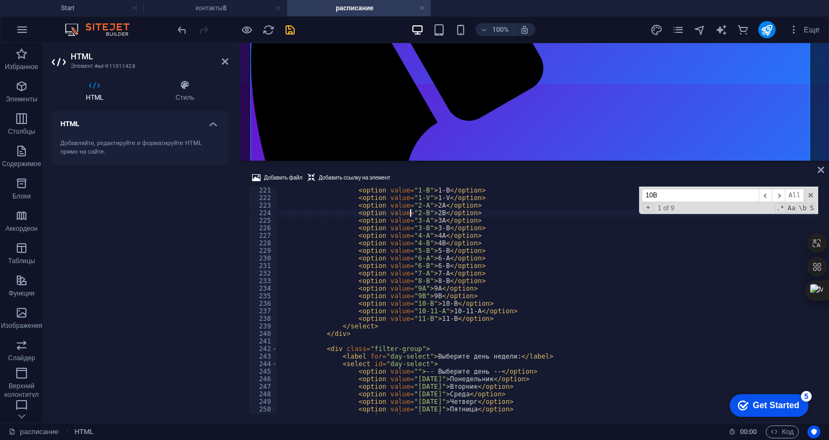
click at [428, 187] on div "< option value = "1-B" > 1-B </ option > < option value = "1-V" > 1-V </ option…" at bounding box center [566, 307] width 579 height 241
click at [411, 187] on div "< option value = "1-B" > 1-B </ option > < option value = "1-V" > 1-V </ option…" at bounding box center [566, 307] width 579 height 241
click at [428, 187] on div "< option value = "1-B" > 1-B </ option > < option value = "1-V" > 1-V </ option…" at bounding box center [566, 307] width 579 height 241
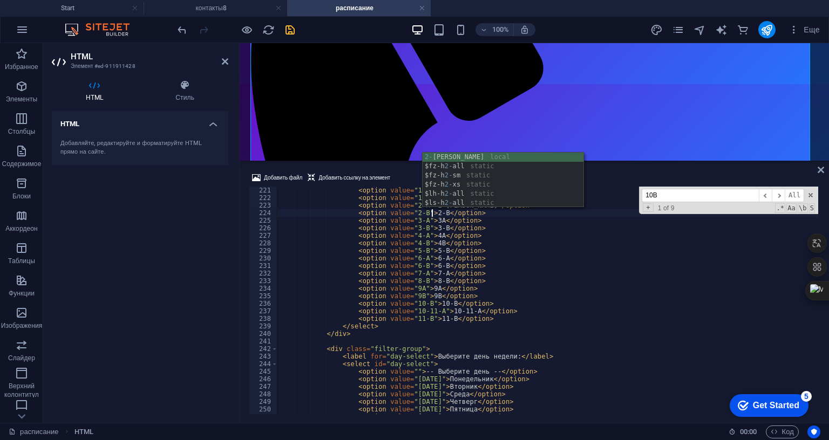
click at [410, 187] on div "< option value = "1-B" > 1-B </ option > < option value = "1-V" > 1-V </ option…" at bounding box center [566, 307] width 579 height 241
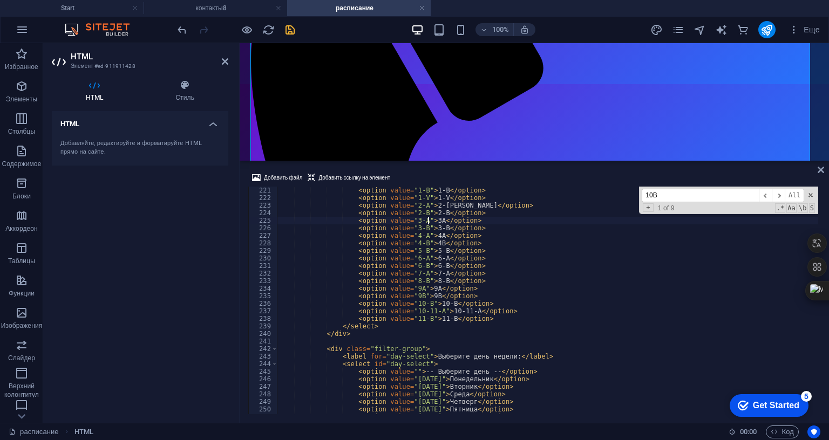
click at [429, 187] on div "< option value = "1-B" > 1-B </ option > < option value = "1-V" > 1-V </ option…" at bounding box center [566, 307] width 579 height 241
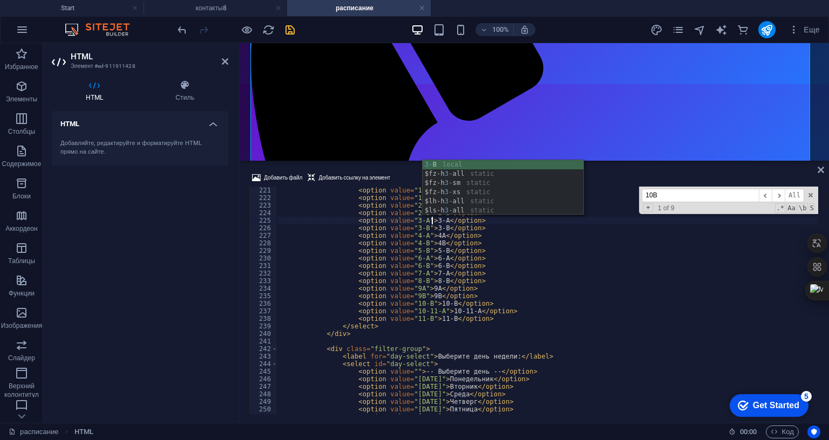
click at [404, 187] on div "< option value = "1-B" > 1-B </ option > < option value = "1-V" > 1-V </ option…" at bounding box center [566, 307] width 579 height 241
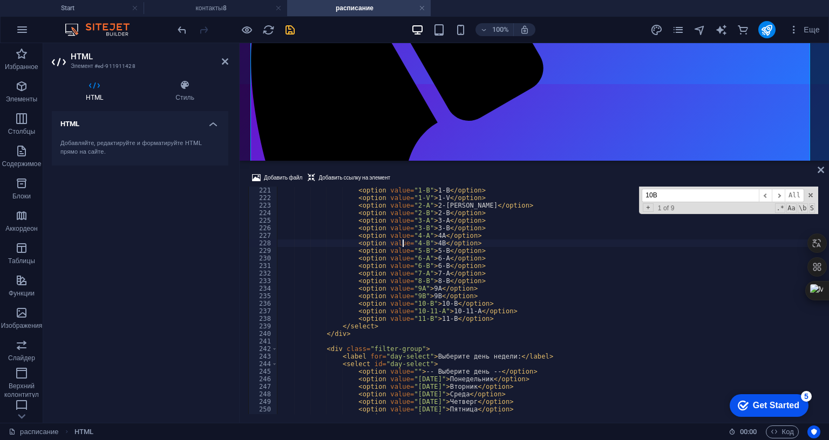
click at [428, 187] on div "< option value = "1-B" > 1-B </ option > < option value = "1-V" > 1-V </ option…" at bounding box center [566, 307] width 579 height 241
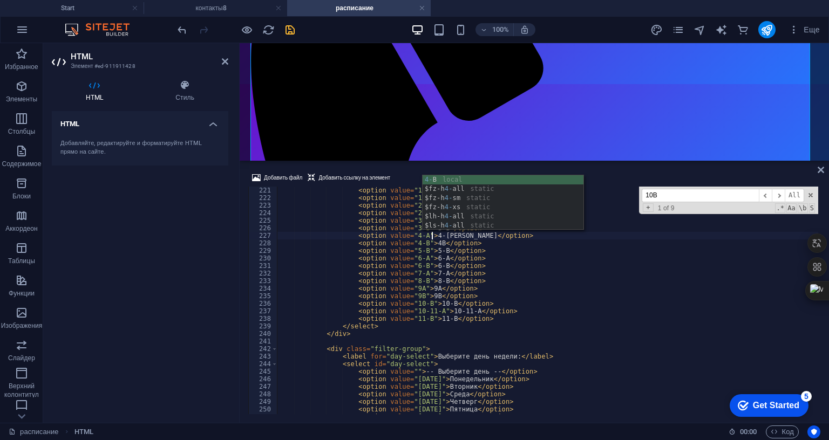
click at [397, 215] on div "< option value = "1-B" > 1-B </ option > < option value = "1-V" > 1-V </ option…" at bounding box center [566, 307] width 579 height 241
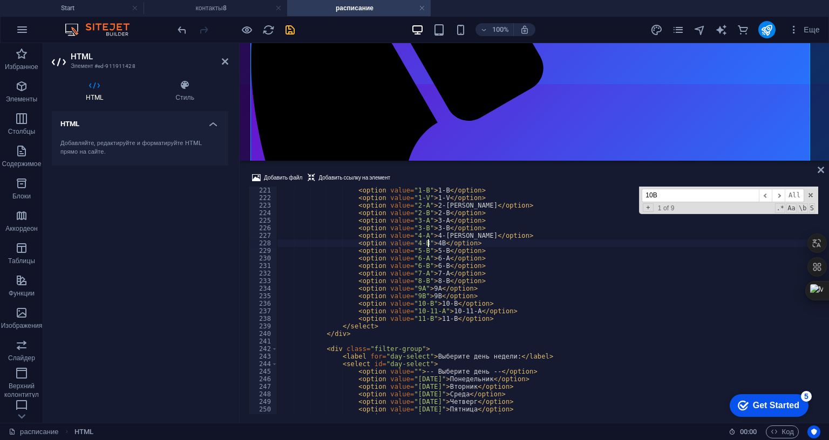
click at [429, 187] on div "< option value = "1-B" > 1-B </ option > < option value = "1-V" > 1-V </ option…" at bounding box center [566, 307] width 579 height 241
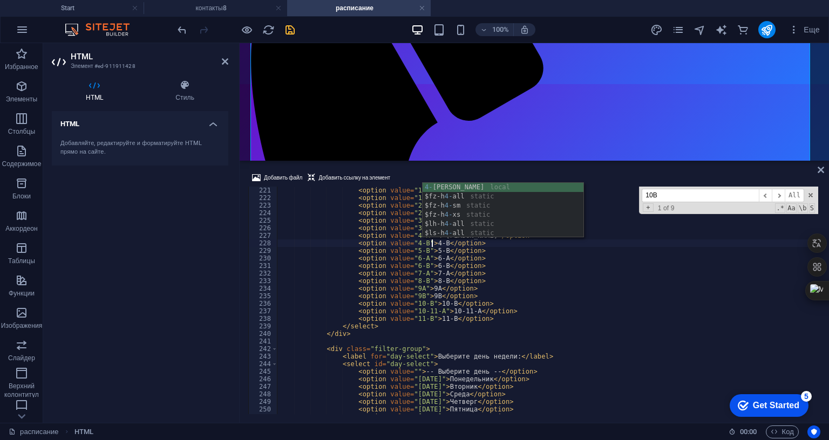
click at [398, 209] on div "< option value = "1-B" > 1-B </ option > < option value = "1-V" > 1-V </ option…" at bounding box center [566, 307] width 579 height 241
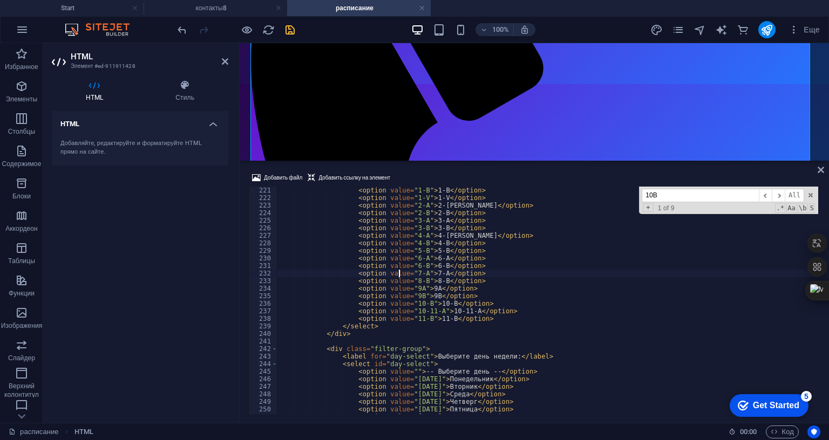
click at [410, 223] on div "< option value = "1-B" > 1-B </ option > < option value = "1-V" > 1-V </ option…" at bounding box center [566, 307] width 579 height 241
click at [403, 242] on div "< option value = "1-B" > 1-B </ option > < option value = "1-V" > 1-V </ option…" at bounding box center [566, 307] width 579 height 241
click at [411, 231] on div "< option value = "1-B" > 1-B </ option > < option value = "1-V" > 1-V </ option…" at bounding box center [566, 307] width 579 height 241
click at [394, 252] on div "< option value = "1-B" > 1-B </ option > < option value = "1-V" > 1-V </ option…" at bounding box center [566, 307] width 579 height 241
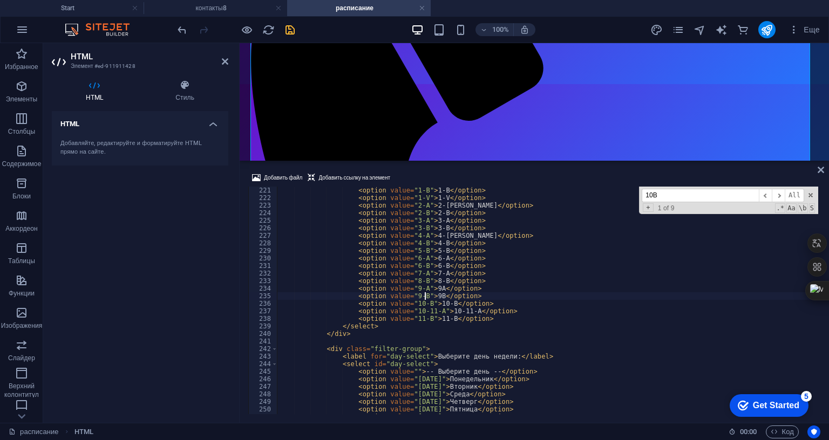
click at [426, 232] on div "< option value = "1-B" > 1-B </ option > < option value = "1-V" > 1-V </ option…" at bounding box center [566, 307] width 579 height 241
click at [427, 232] on div "< option value = "1-B" > 1-B </ option > < option value = "1-V" > 1-V </ option…" at bounding box center [566, 307] width 579 height 241
drag, startPoint x: 391, startPoint y: 239, endPoint x: 430, endPoint y: 222, distance: 41.8
click at [393, 239] on div "< option value = "1-B" > 1-B </ option > < option value = "1-V" > 1-V </ option…" at bounding box center [566, 307] width 579 height 241
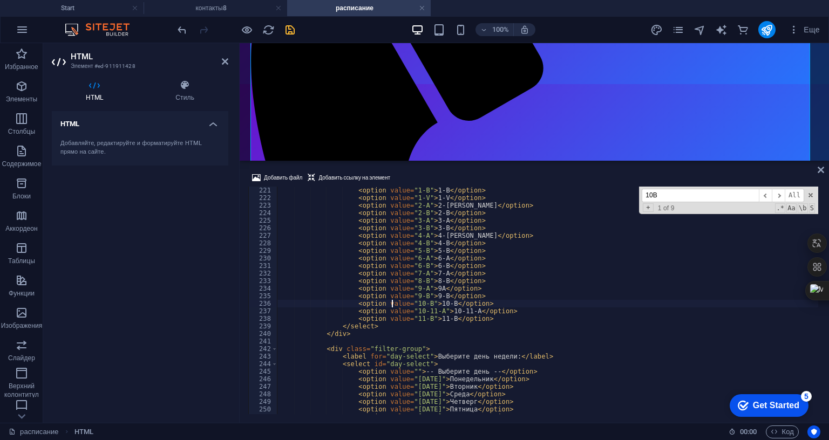
click at [427, 225] on div "< option value = "1-B" > 1-B </ option > < option value = "1-V" > 1-V </ option…" at bounding box center [566, 307] width 579 height 241
click at [505, 187] on div "< option value = "1-B" > 1-B </ option > < option value = "1-V" > 1-V </ option…" at bounding box center [566, 307] width 579 height 241
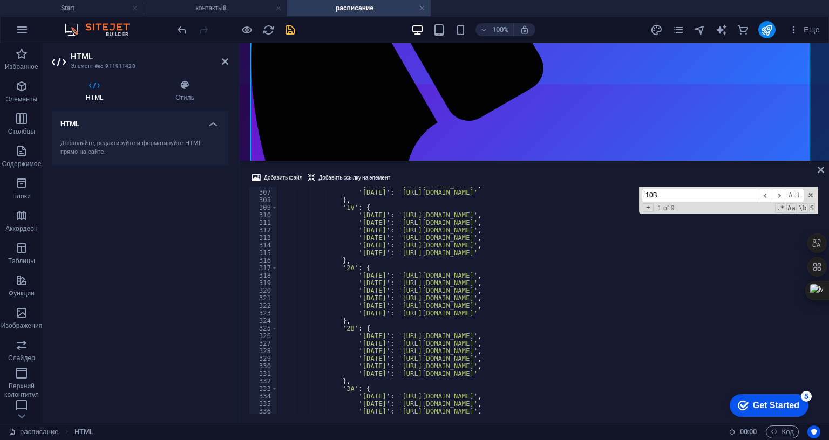
scroll to position [2181, 0]
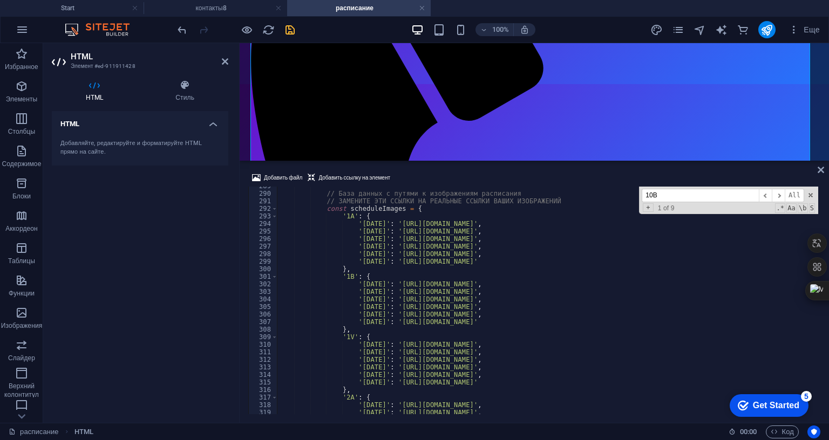
click at [343, 182] on div "// База данных с путями к изображениям расписания // ЗАМЕНИТЕ ЭТИ ССЫЛКИ НА РЕА…" at bounding box center [566, 302] width 579 height 241
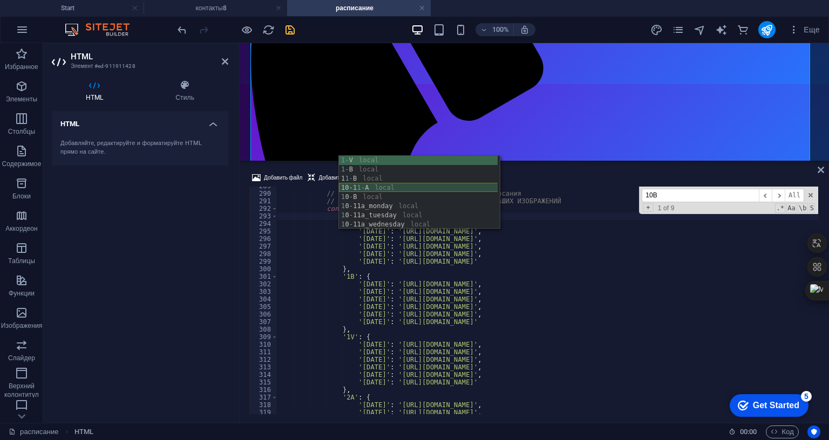
scroll to position [0, 5]
click at [315, 224] on div "// База данных с путями к изображениям расписания // ЗАМЕНИТЕ ЭТИ ССЫЛКИ НА РЕА…" at bounding box center [566, 302] width 579 height 241
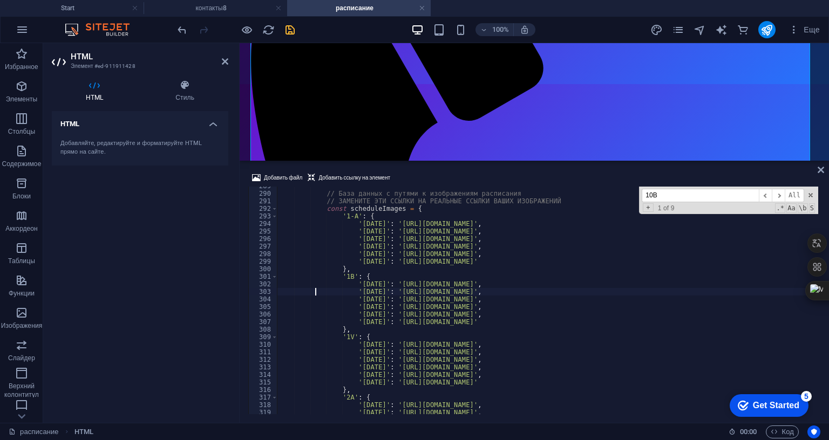
click at [344, 209] on div "// База данных с путями к изображениям расписания // ЗАМЕНИТЕ ЭТИ ССЫЛКИ НА РЕА…" at bounding box center [566, 302] width 579 height 241
click at [326, 239] on div "// База данных с путями к изображениям расписания // ЗАМЕНИТЕ ЭТИ ССЫЛКИ НА РЕА…" at bounding box center [566, 302] width 579 height 241
click at [344, 272] on div "// База данных с путями к изображениям расписания // ЗАМЕНИТЕ ЭТИ ССЫЛКИ НА РЕА…" at bounding box center [566, 302] width 579 height 241
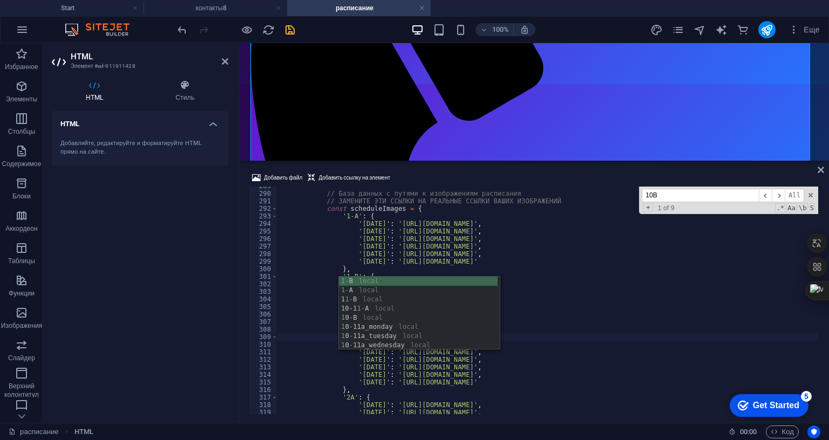
click at [330, 286] on div "// База данных с путями к изображениям расписания // ЗАМЕНИТЕ ЭТИ ССЫЛКИ НА РЕА…" at bounding box center [566, 302] width 579 height 241
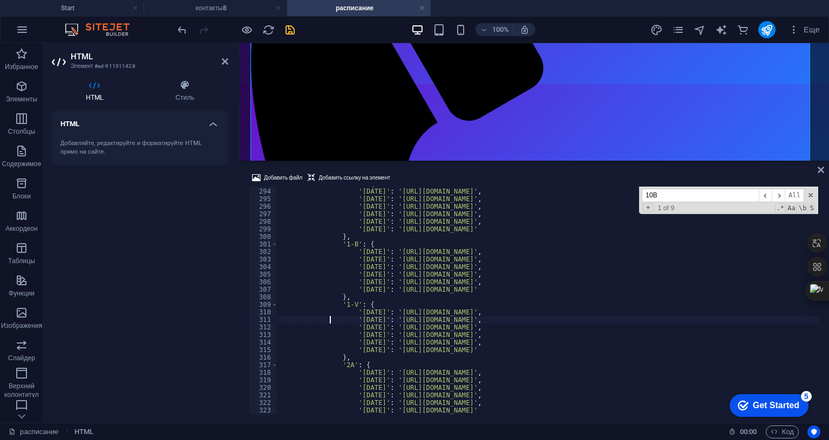
scroll to position [2310, 0]
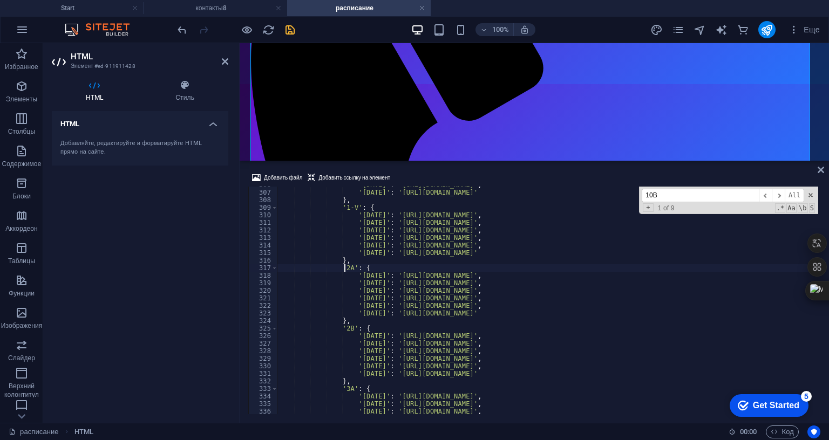
click at [343, 203] on div "'friday' : 'https://example.com/schedules/1b_friday.jpg' , 'saturday' : 'https:…" at bounding box center [566, 301] width 579 height 241
click at [324, 277] on div "'friday' : 'https://example.com/schedules/1b_friday.jpg' , 'saturday' : 'https:…" at bounding box center [566, 301] width 579 height 241
click at [344, 263] on div "'friday' : 'https://example.com/schedules/1b_friday.jpg' , 'saturday' : 'https:…" at bounding box center [566, 301] width 579 height 241
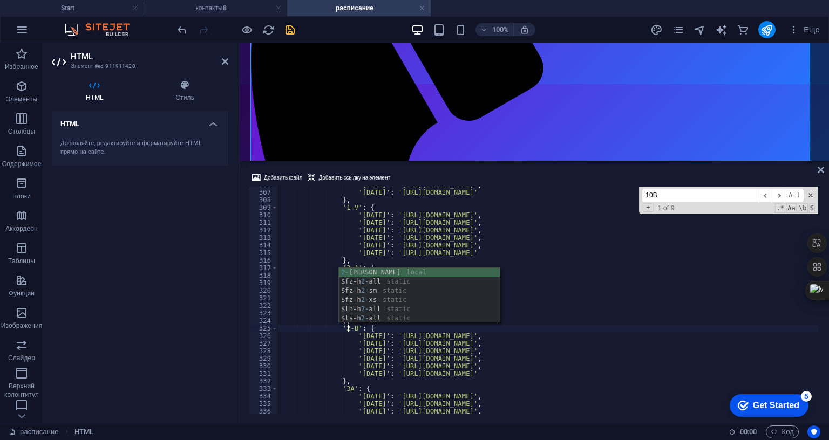
click at [325, 289] on div "'friday' : 'https://example.com/schedules/1b_friday.jpg' , 'saturday' : 'https:…" at bounding box center [566, 301] width 579 height 241
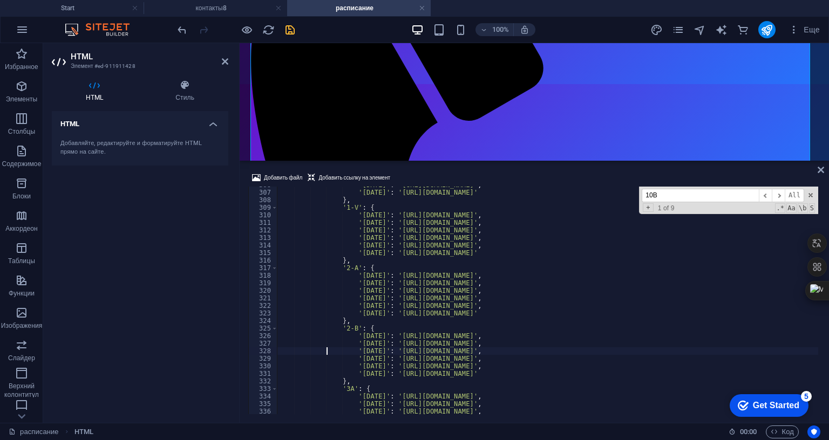
scroll to position [2408, 0]
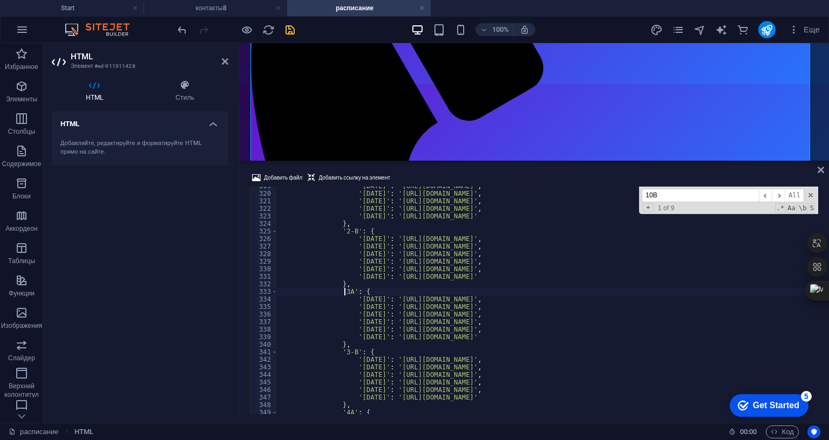
click at [345, 225] on div "'tuesday' : 'https://example.com/schedules/2a_tuesday.jpg' , 'wednesday' : 'htt…" at bounding box center [566, 302] width 579 height 241
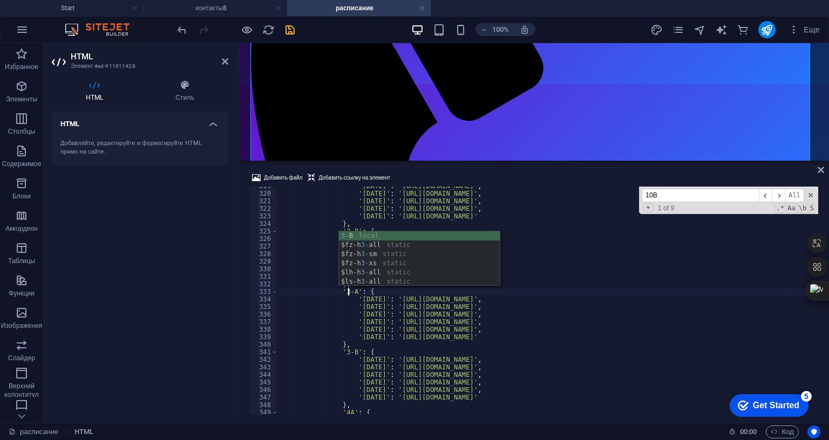
click at [343, 235] on div "3- B local $fz-h 3- all static $fz-h 3- sm static $fz-h 3- xs static $lh-h 3- a…" at bounding box center [419, 268] width 161 height 73
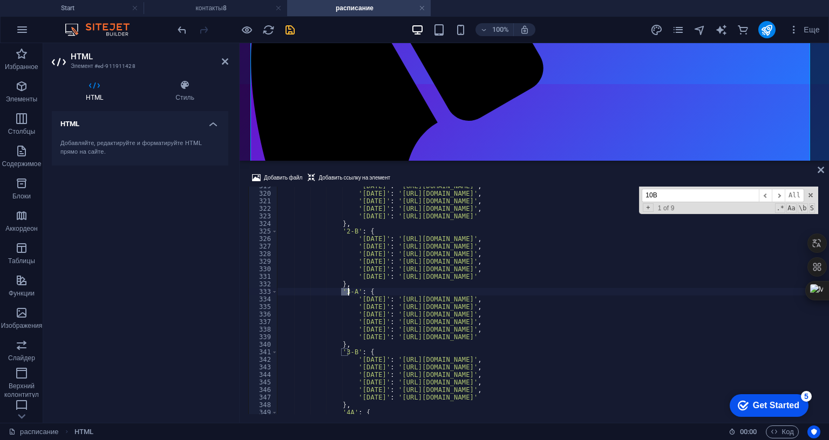
click at [343, 260] on div "'tuesday' : 'https://example.com/schedules/2a_tuesday.jpg' , 'wednesday' : 'htt…" at bounding box center [566, 302] width 579 height 241
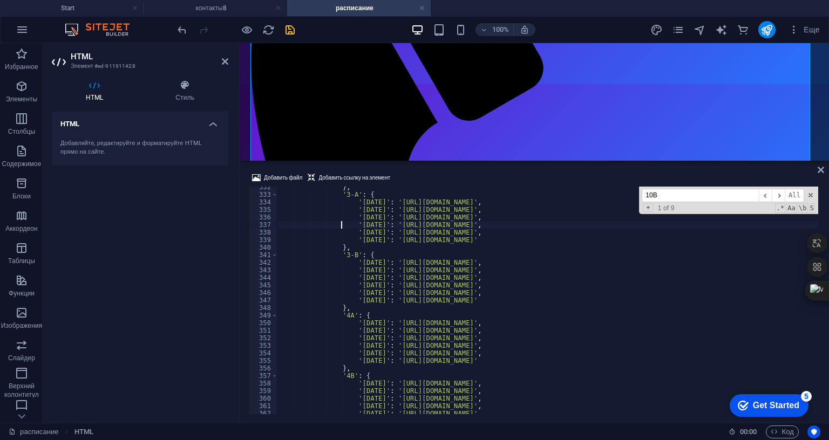
scroll to position [2570, 0]
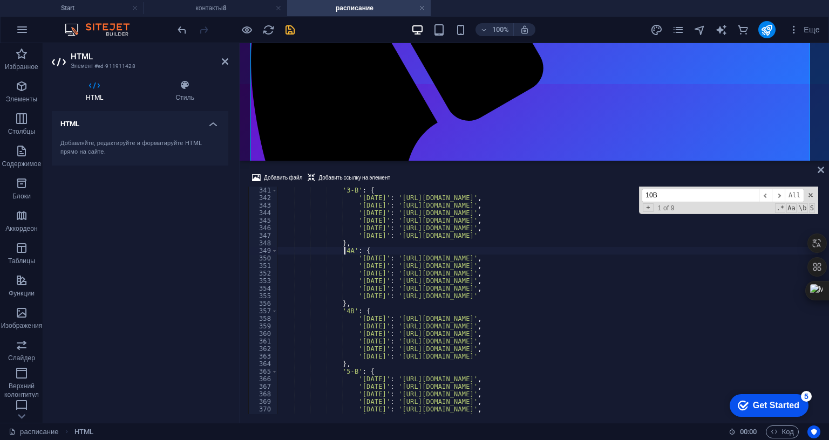
click at [344, 189] on div "'3-B' : { 'monday' : 'https://example.com/schedules/3b_monday.jpg' , 'tuesday' …" at bounding box center [566, 307] width 579 height 241
click at [336, 274] on div "'3-B' : { 'monday' : 'https://example.com/schedules/3b_monday.jpg' , 'tuesday' …" at bounding box center [566, 307] width 579 height 241
click at [343, 244] on div "'3-B' : { 'monday' : 'https://example.com/schedules/3b_monday.jpg' , 'tuesday' …" at bounding box center [566, 307] width 579 height 241
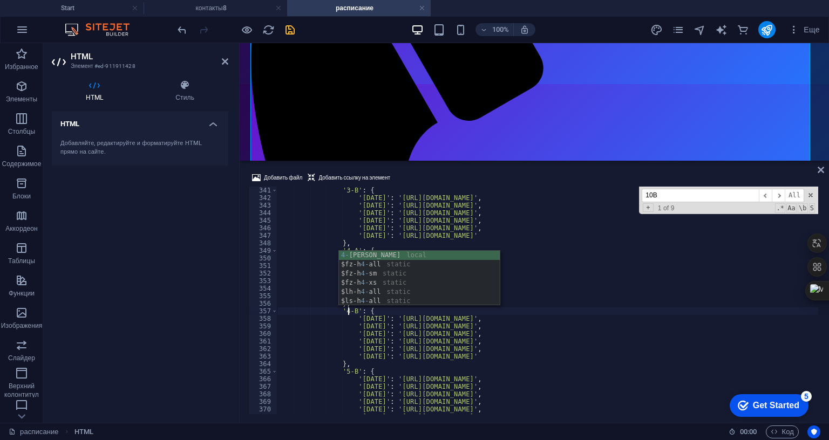
click at [330, 293] on div "'3-B' : { 'monday' : 'https://example.com/schedules/3b_monday.jpg' , 'tuesday' …" at bounding box center [566, 307] width 579 height 241
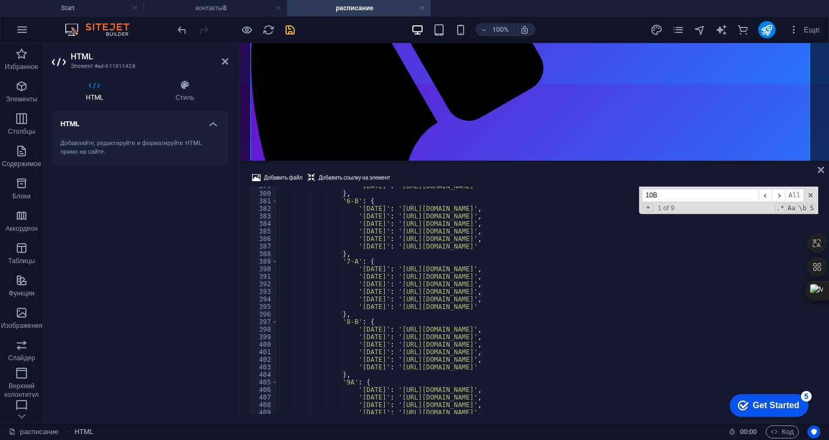
scroll to position [2926, 0]
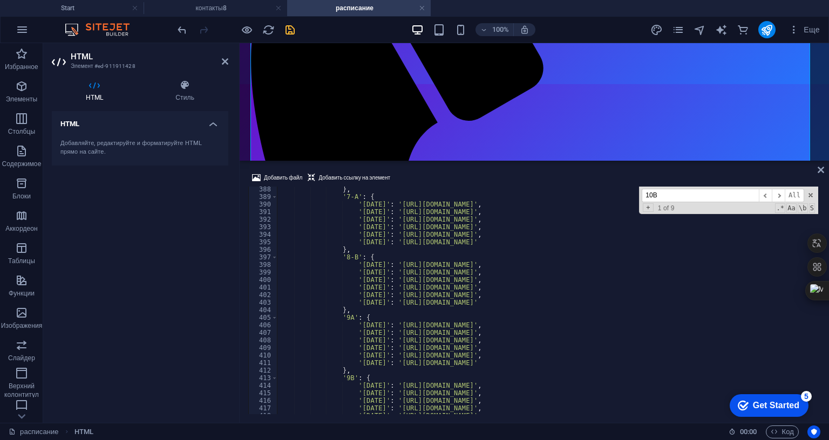
click at [344, 254] on div "} , '7-A' : { 'monday' : 'https://example.com/schedules/7a_monday.jpg' , 'tuesd…" at bounding box center [566, 306] width 579 height 241
click at [333, 293] on div "} , '7-A' : { 'monday' : 'https://example.com/schedules/7a_monday.jpg' , 'tuesd…" at bounding box center [566, 306] width 579 height 241
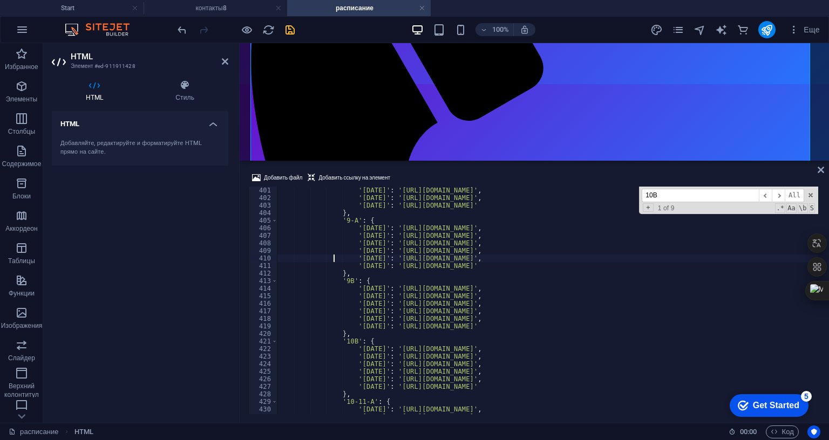
scroll to position [3023, 0]
click at [344, 216] on div "'thursday' : 'https://example.com/schedules/8b_thursday.jpg' , 'friday' : 'http…" at bounding box center [566, 307] width 579 height 241
click at [348, 277] on div "'thursday' : 'https://example.com/schedules/8b_thursday.jpg' , 'friday' : 'http…" at bounding box center [566, 307] width 579 height 241
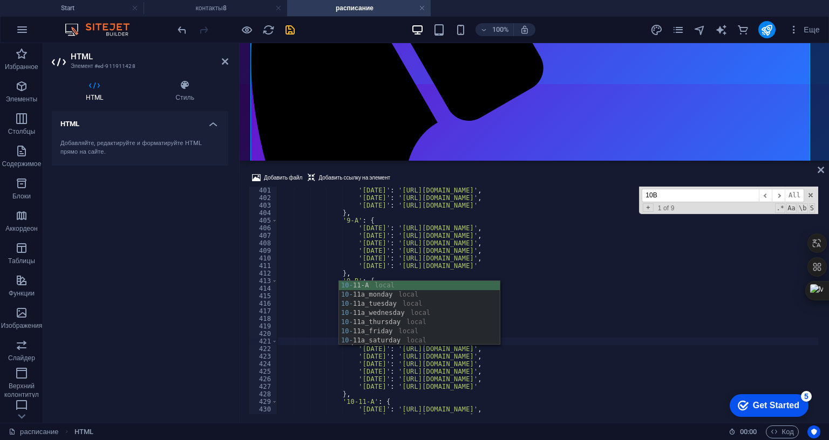
scroll to position [0, 6]
click at [330, 306] on div "'thursday' : 'https://example.com/schedules/8b_thursday.jpg' , 'friday' : 'http…" at bounding box center [566, 307] width 579 height 241
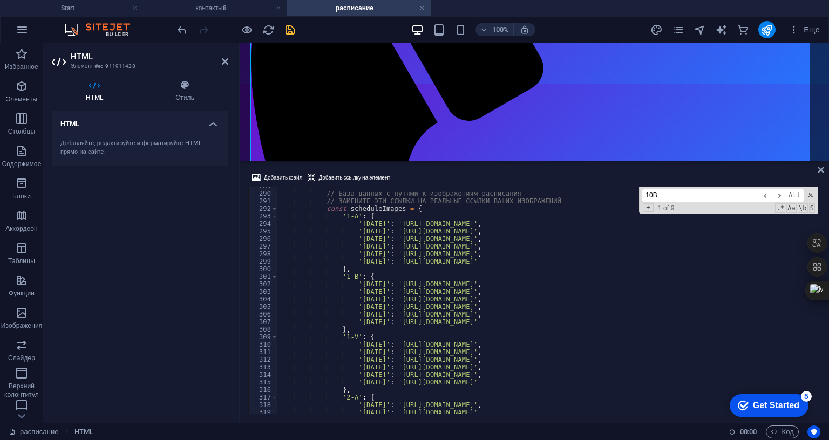
scroll to position [2148, 0]
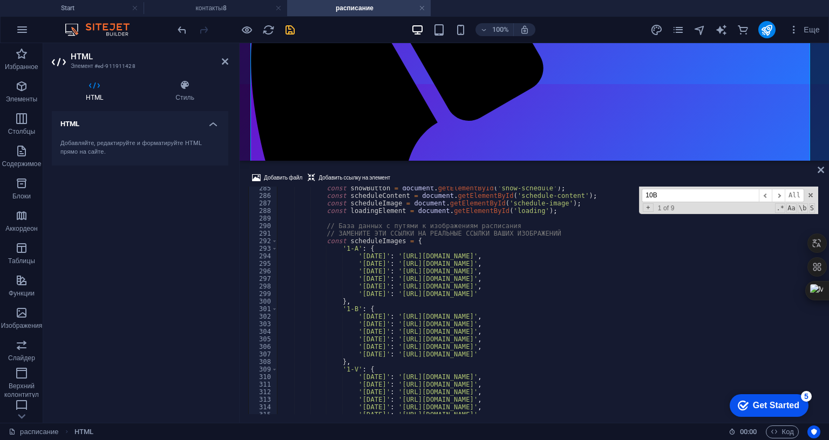
click at [656, 185] on div "const showButton = document . getElementById ( 'show-schedule' ) ; const schedu…" at bounding box center [566, 305] width 579 height 241
click at [811, 192] on span at bounding box center [811, 196] width 8 height 8
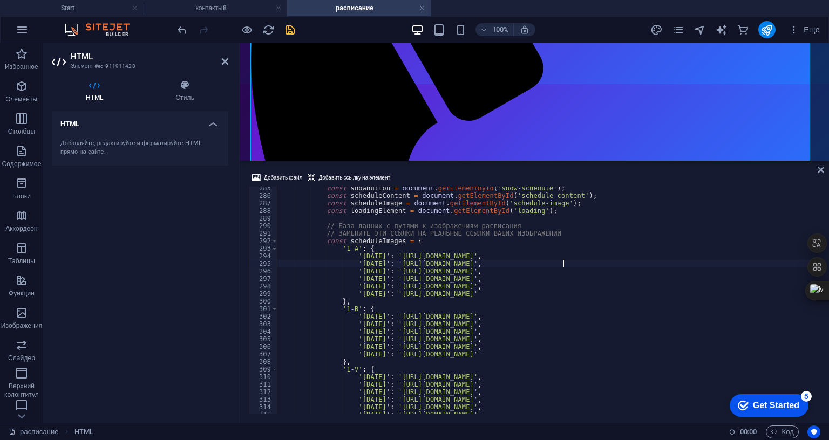
click at [647, 201] on div "const showButton = document . getElementById ( 'show-schedule' ) ; const schedu…" at bounding box center [566, 305] width 579 height 241
type textarea "'[DATE]': '[URL][DOMAIN_NAME]',"
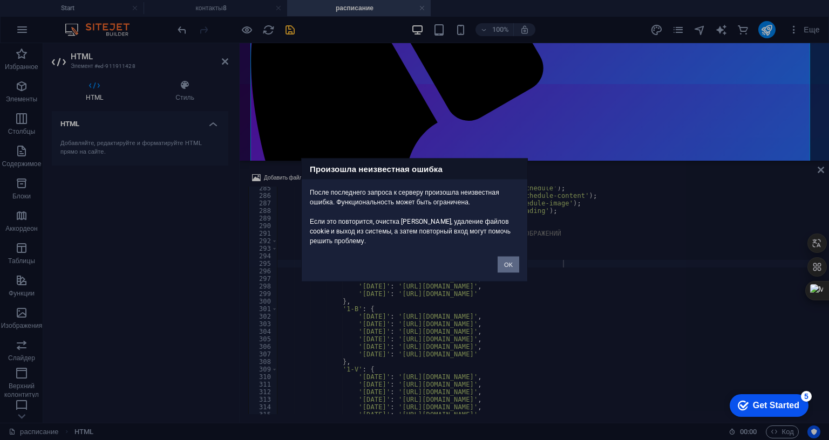
click at [507, 257] on button "OK" at bounding box center [509, 265] width 22 height 16
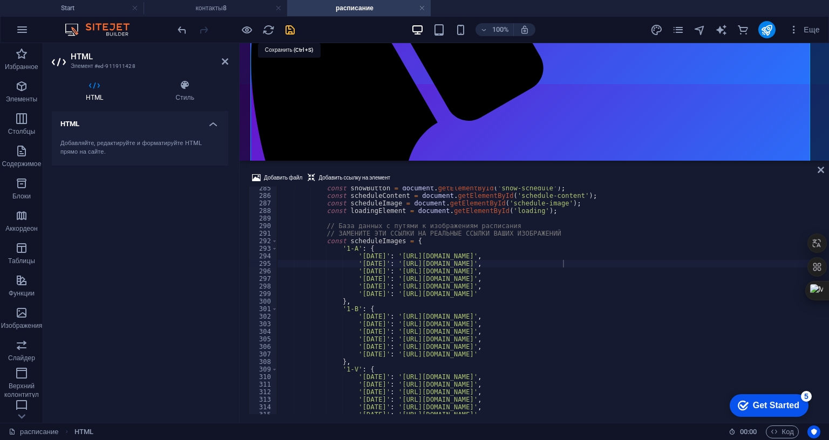
click at [291, 33] on icon "save" at bounding box center [290, 30] width 12 height 12
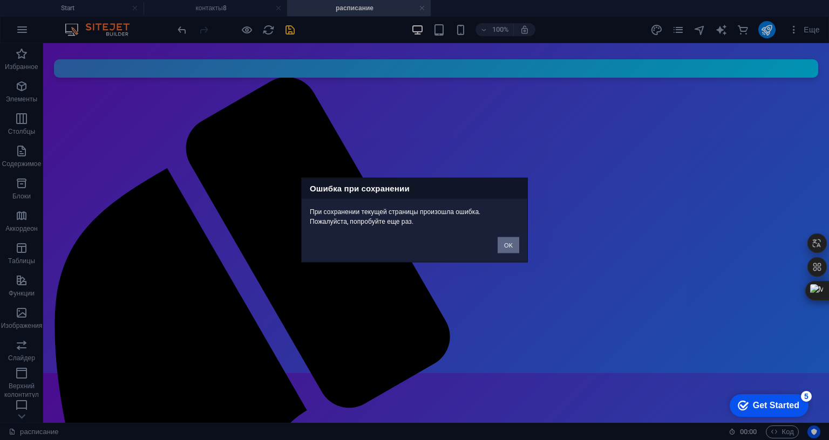
click at [509, 238] on button "OK" at bounding box center [509, 246] width 22 height 16
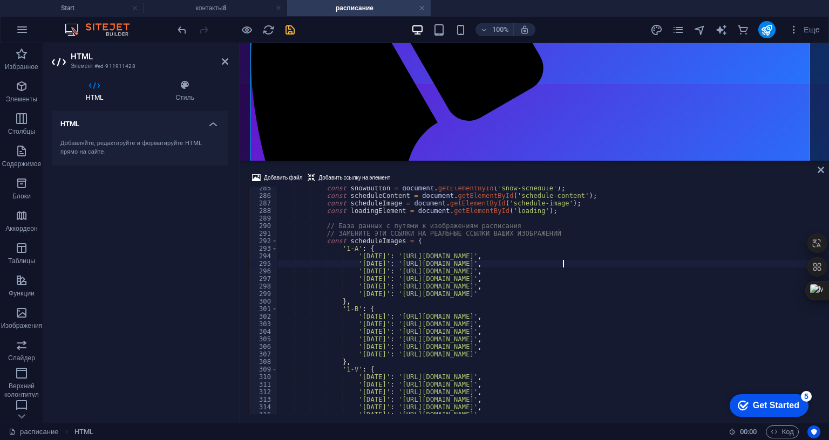
click at [415, 192] on div "const showButton = document . getElementById ( 'show-schedule' ) ; const schedu…" at bounding box center [566, 305] width 579 height 241
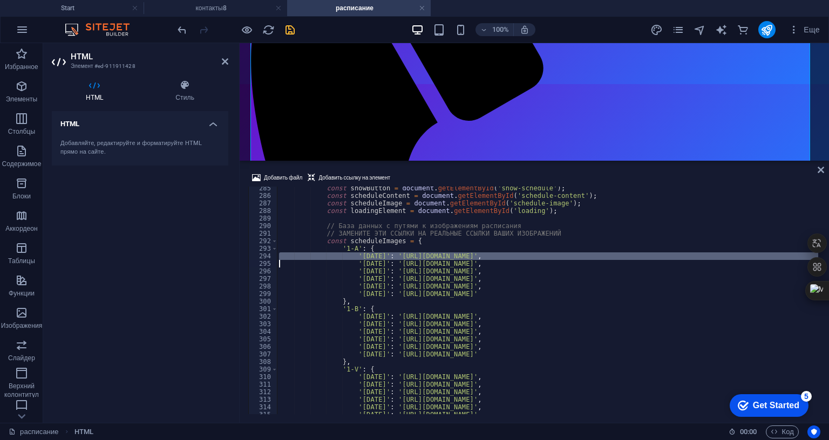
click at [415, 192] on div "const showButton = document . getElementById ( 'show-schedule' ) ; const schedu…" at bounding box center [566, 305] width 579 height 241
type textarea "</body> </html>"
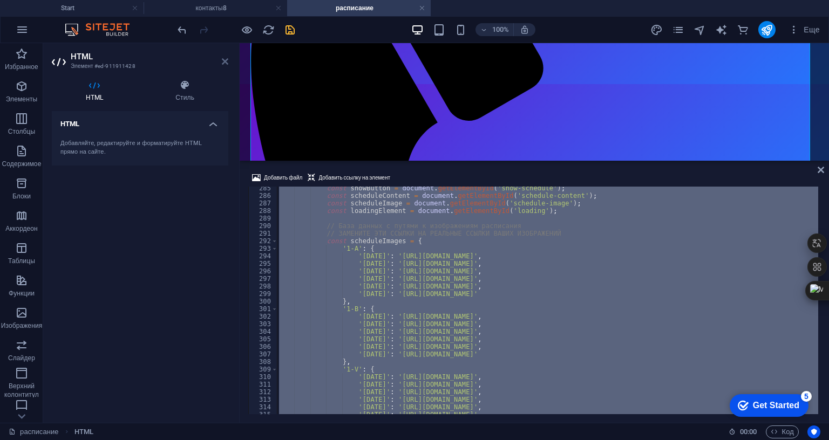
click at [223, 64] on icon at bounding box center [225, 61] width 6 height 9
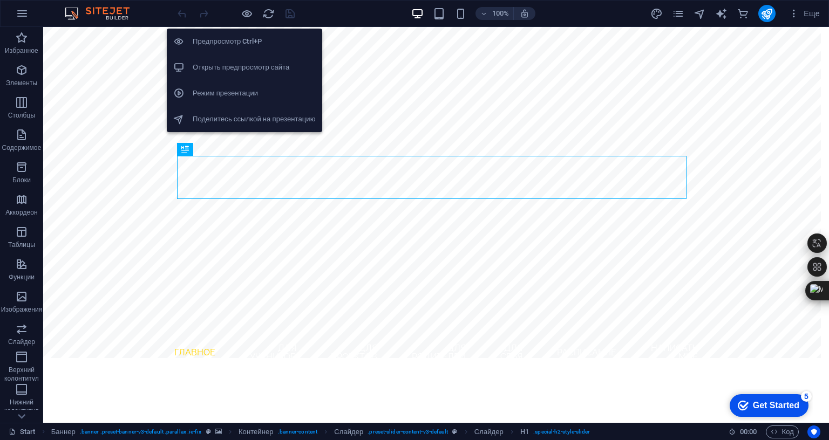
drag, startPoint x: 246, startPoint y: 13, endPoint x: 304, endPoint y: 17, distance: 57.9
click at [246, 13] on icon "button" at bounding box center [247, 14] width 12 height 12
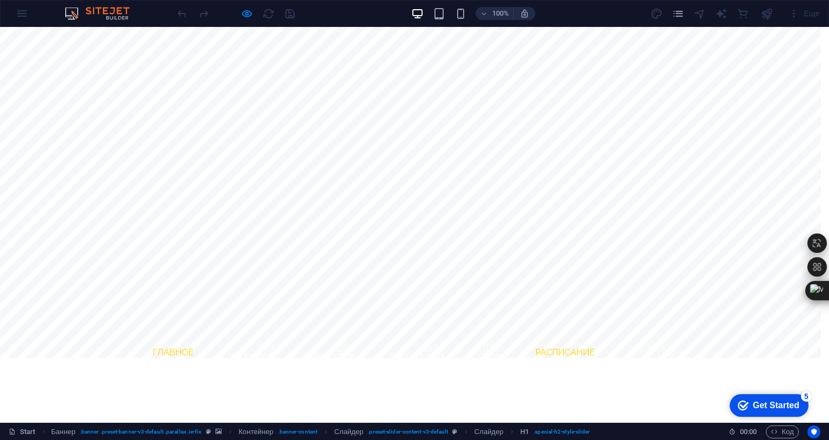
click at [604, 340] on link "Расписание" at bounding box center [565, 353] width 77 height 26
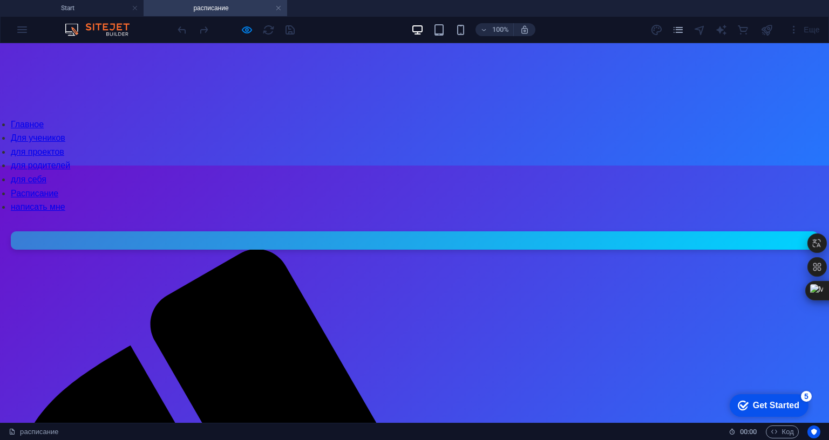
scroll to position [270, 0]
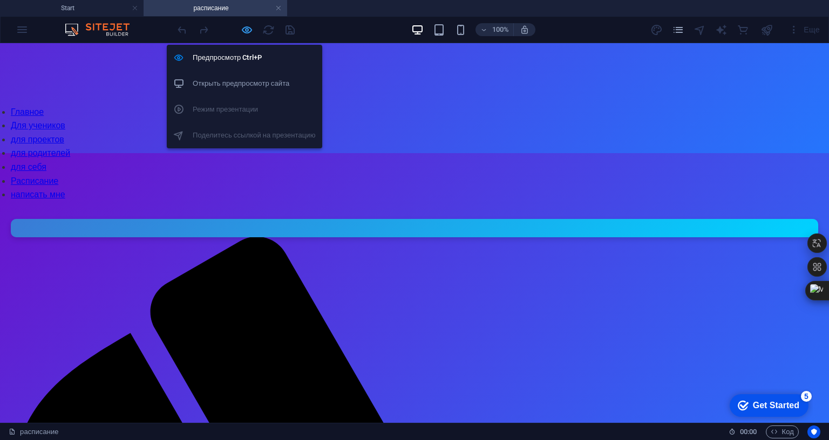
click at [0, 0] on icon "button" at bounding box center [0, 0] width 0 height 0
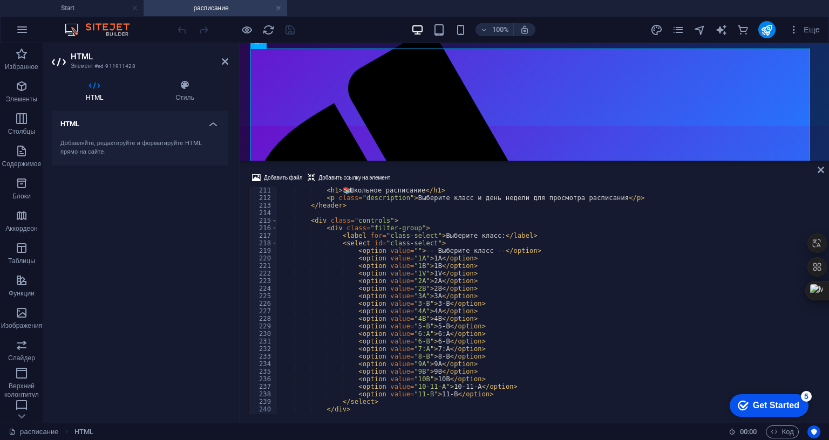
scroll to position [1587, 0]
click at [363, 215] on div "< h1 > 📚 Школьное расписание </ h1 > < p class = "description" > Выберите класс…" at bounding box center [566, 307] width 579 height 241
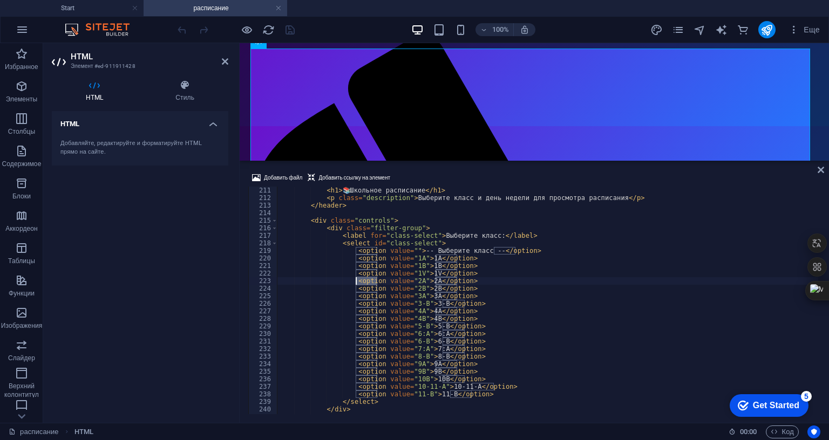
click at [363, 215] on div "< h1 > 📚 Школьное расписание </ h1 > < p class = "description" > Выберите класс…" at bounding box center [566, 307] width 579 height 241
type textarea "<option value="2А">2А</option> <option value="2B">2B</option>"
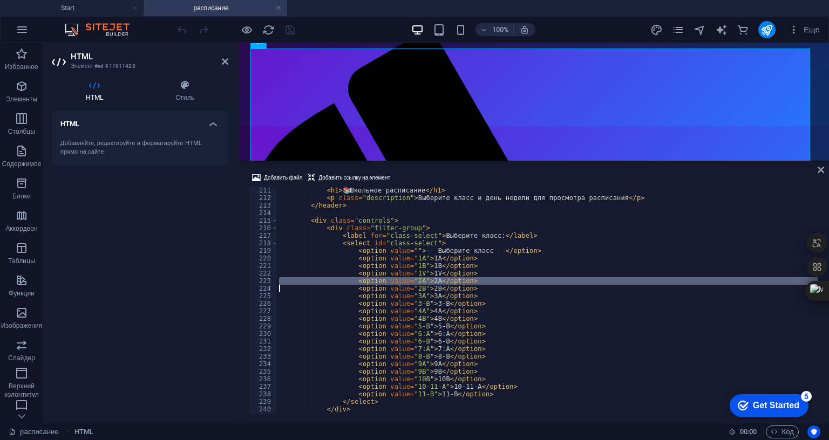
click at [363, 215] on div "< h1 > 📚 Школьное расписание </ h1 > < p class = "description" > Выберите класс…" at bounding box center [566, 307] width 579 height 241
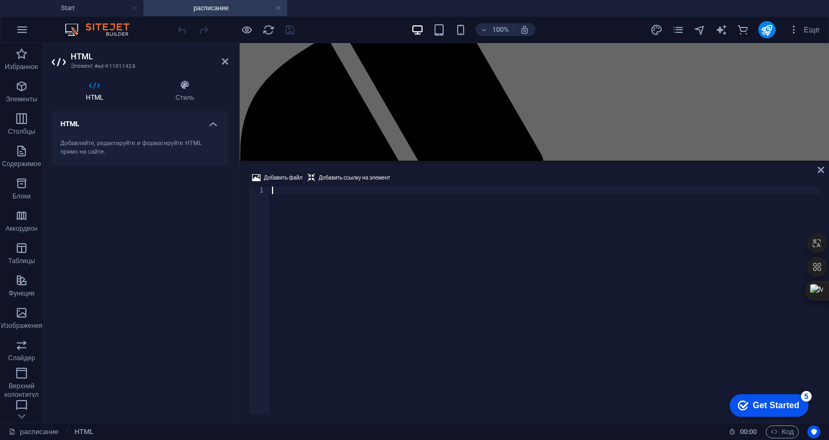
type textarea "</html>"
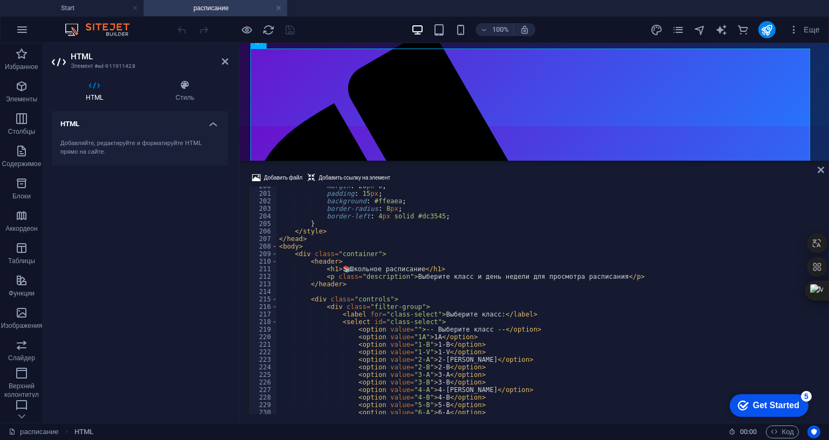
scroll to position [1476, 0]
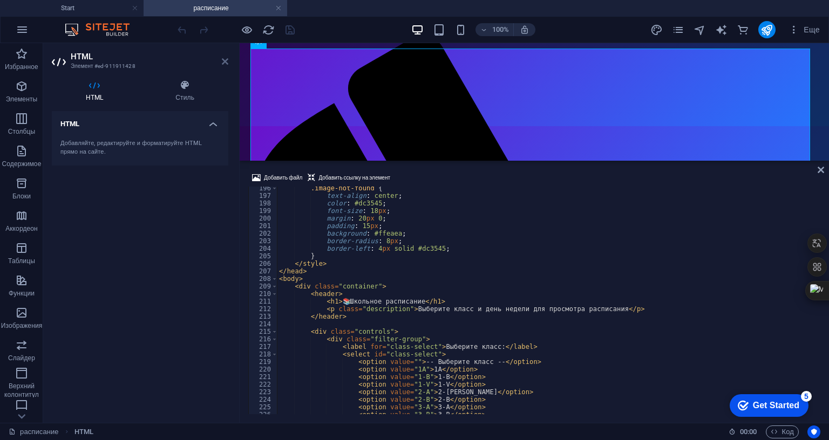
drag, startPoint x: 224, startPoint y: 61, endPoint x: 181, endPoint y: 19, distance: 59.9
click at [224, 61] on icon at bounding box center [225, 61] width 6 height 9
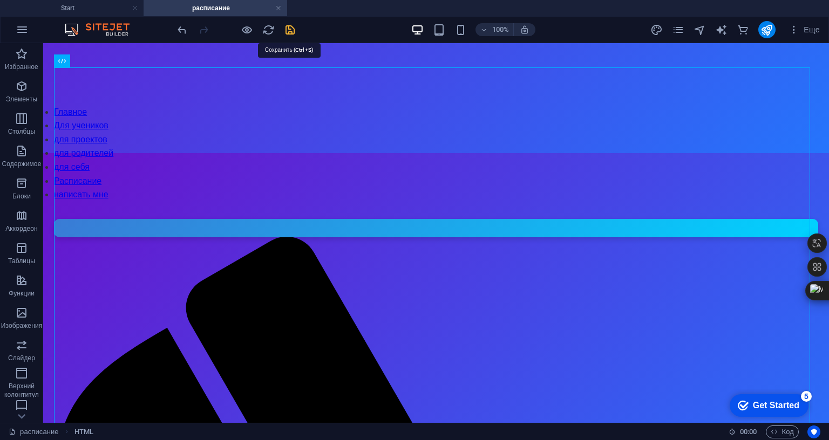
click at [0, 0] on icon "save" at bounding box center [0, 0] width 0 height 0
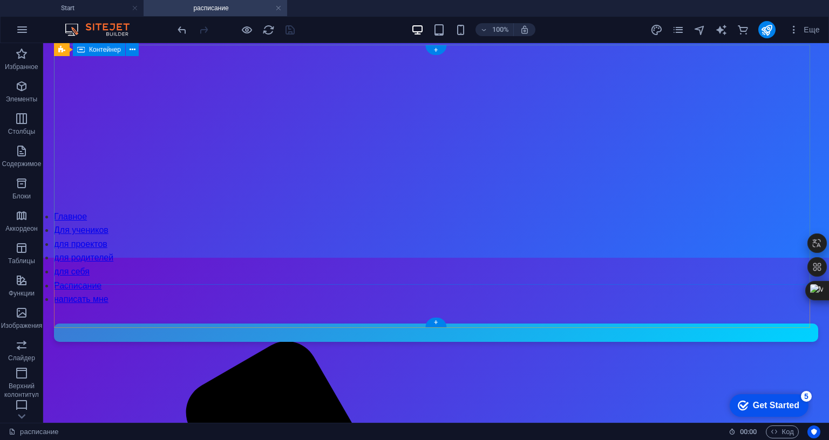
scroll to position [0, 0]
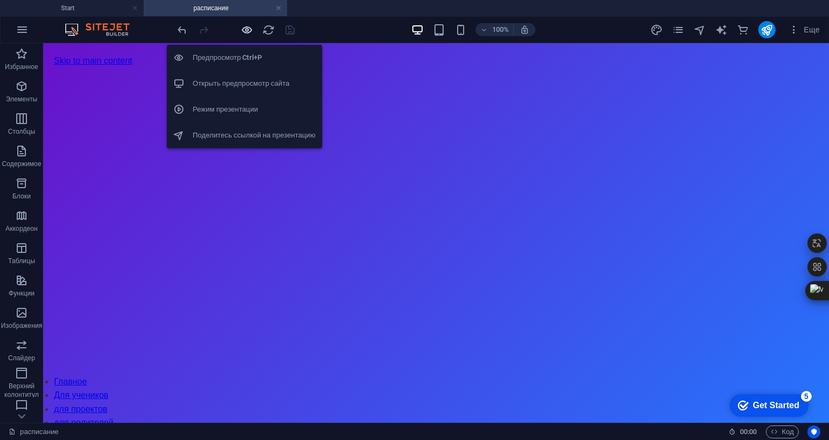
click at [0, 0] on icon "button" at bounding box center [0, 0] width 0 height 0
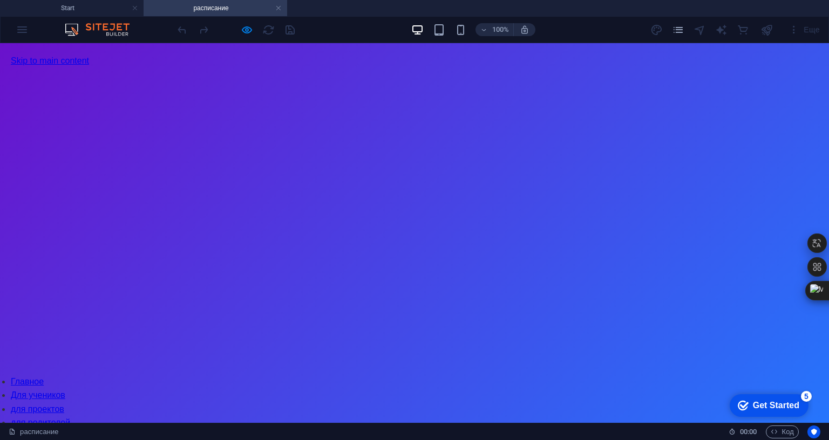
click at [46, 432] on link "для себя" at bounding box center [29, 436] width 36 height 9
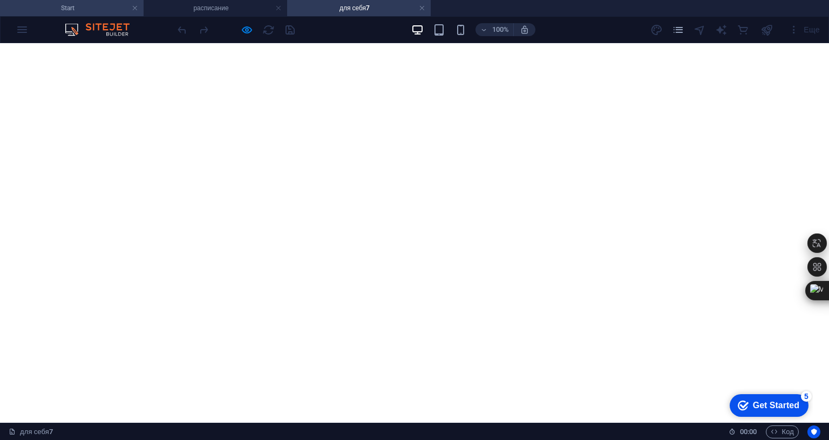
click at [70, 10] on h4 "Start" at bounding box center [72, 8] width 144 height 12
click at [604, 350] on link "Расписание" at bounding box center [565, 363] width 77 height 26
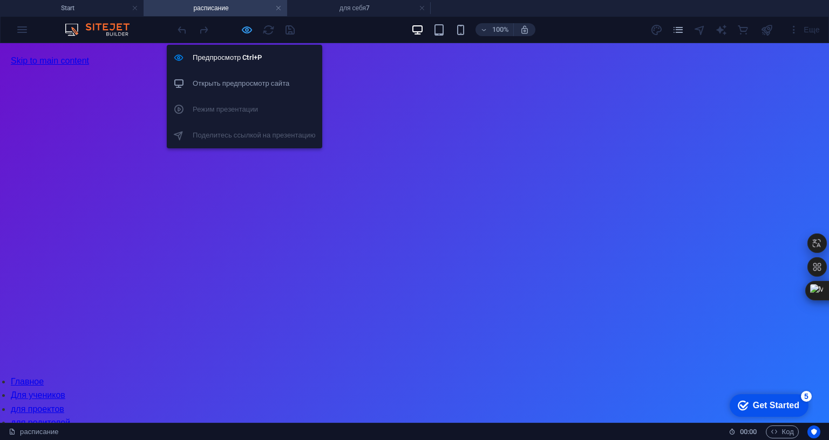
click at [0, 0] on icon "button" at bounding box center [0, 0] width 0 height 0
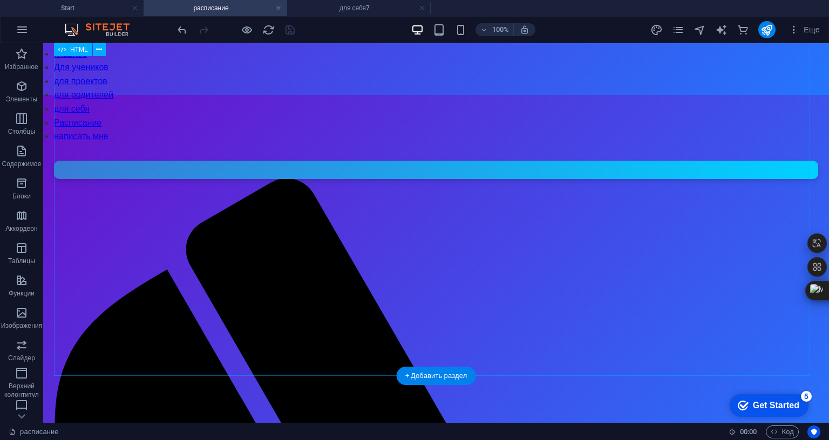
scroll to position [324, 0]
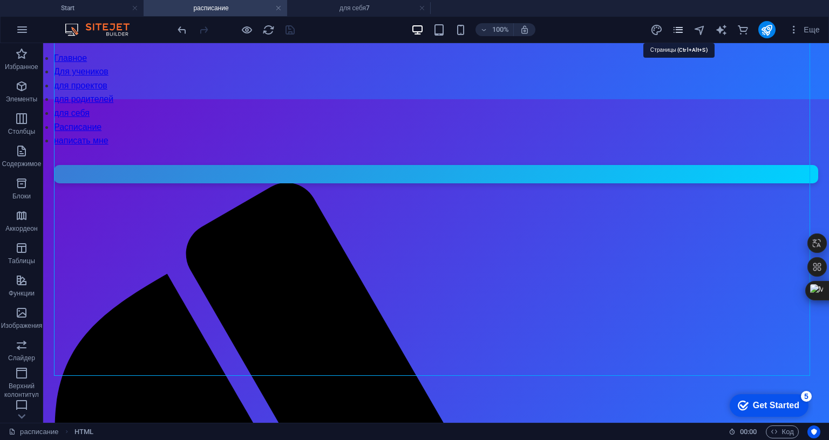
click at [0, 0] on icon "pages" at bounding box center [0, 0] width 0 height 0
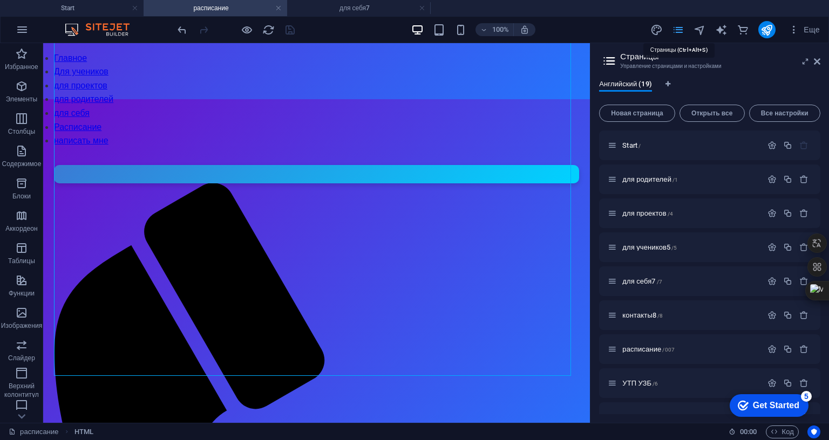
click at [0, 0] on icon "pages" at bounding box center [0, 0] width 0 height 0
click at [816, 62] on icon at bounding box center [817, 61] width 6 height 9
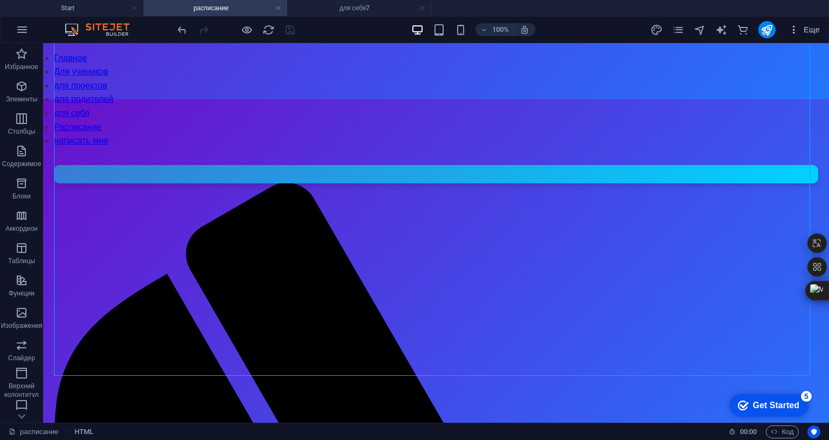
click at [0, 0] on icon "button" at bounding box center [0, 0] width 0 height 0
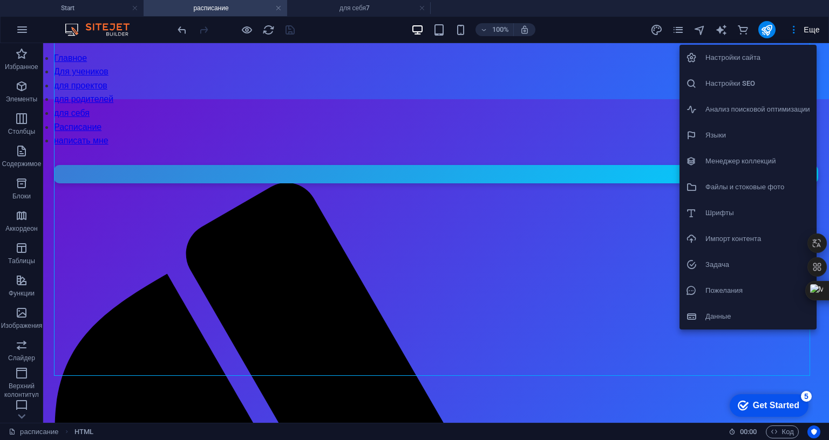
click at [738, 161] on h6 "Менеджер коллекций" at bounding box center [758, 161] width 105 height 13
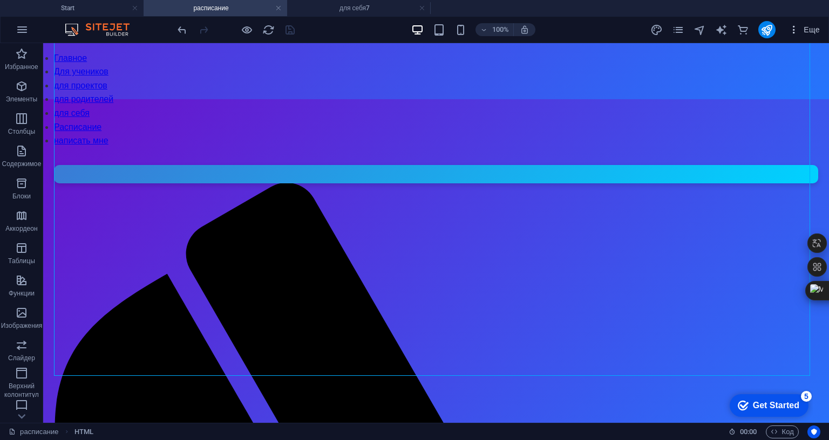
click at [0, 0] on icon "button" at bounding box center [0, 0] width 0 height 0
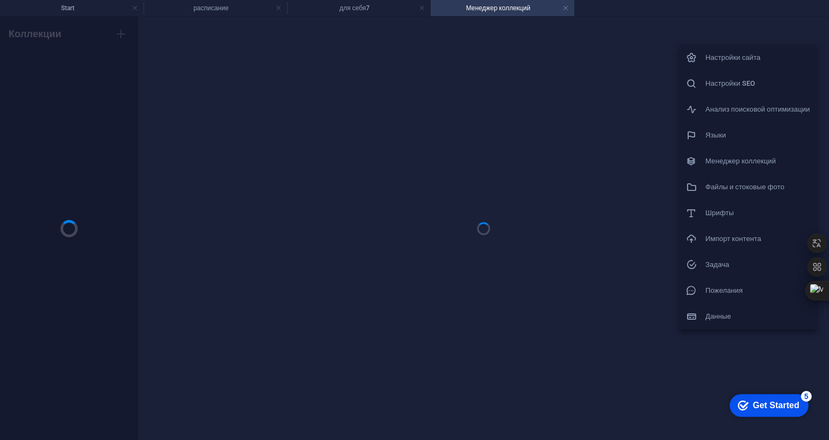
scroll to position [0, 0]
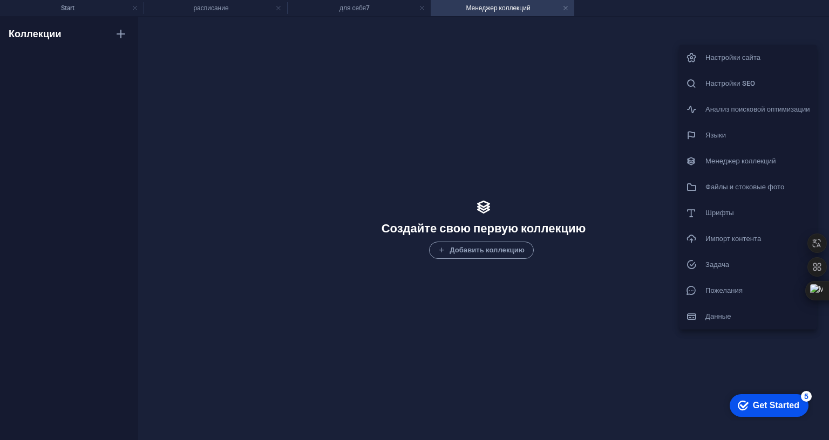
click at [652, 121] on div at bounding box center [414, 220] width 829 height 440
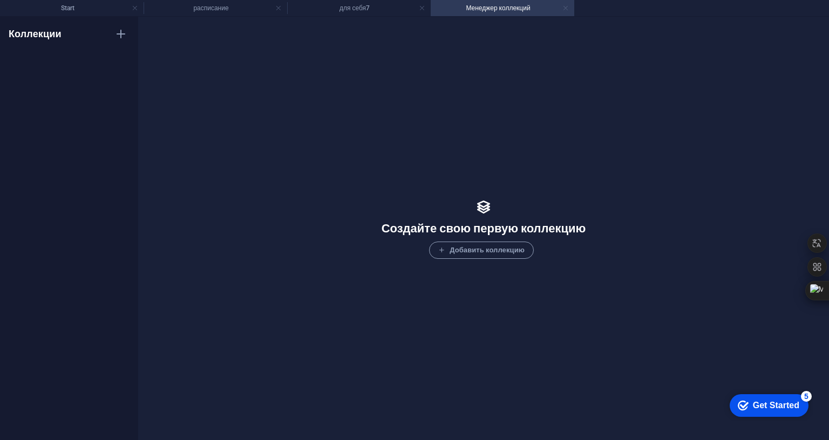
click at [566, 8] on link at bounding box center [565, 8] width 6 height 10
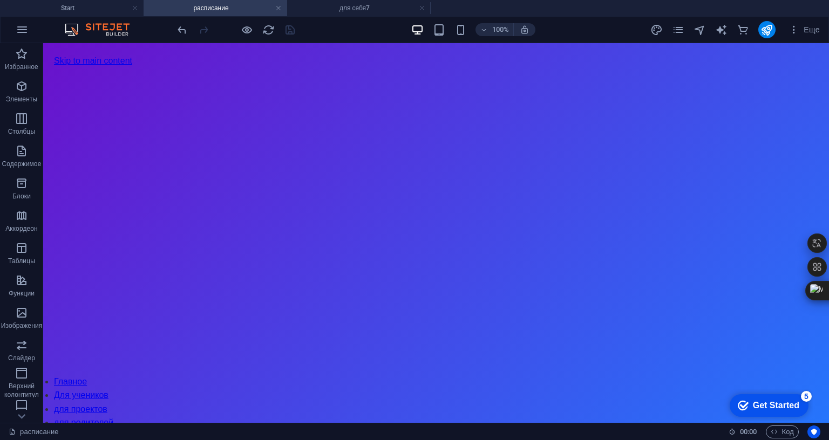
scroll to position [324, 0]
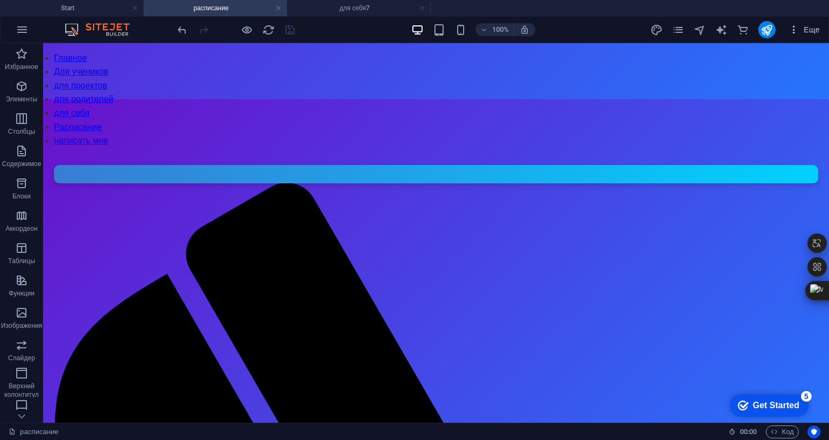
click at [0, 0] on icon "button" at bounding box center [0, 0] width 0 height 0
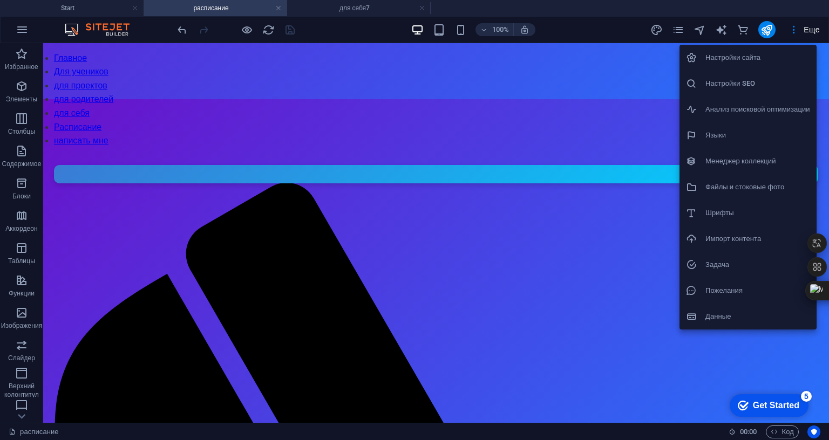
click at [726, 187] on h6 "Файлы и стоковые фото" at bounding box center [758, 187] width 105 height 13
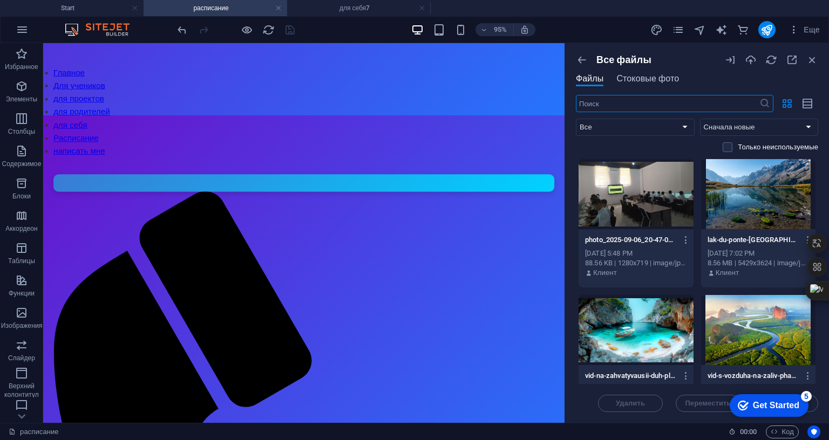
click at [637, 82] on span "Стоковые фото" at bounding box center [647, 78] width 63 height 13
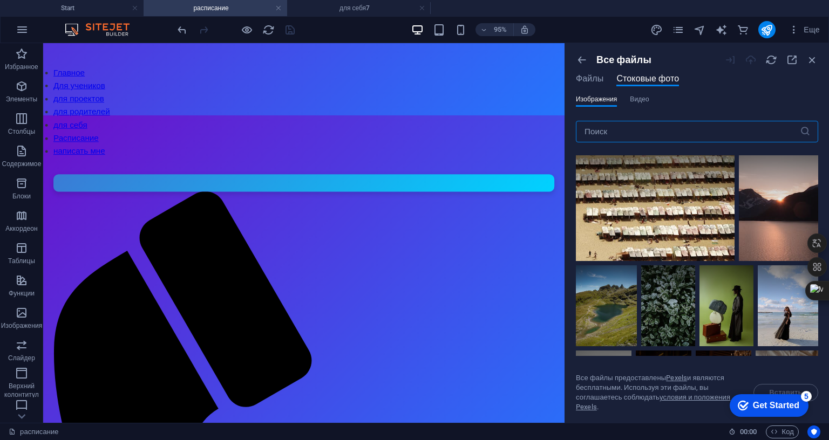
scroll to position [0, 0]
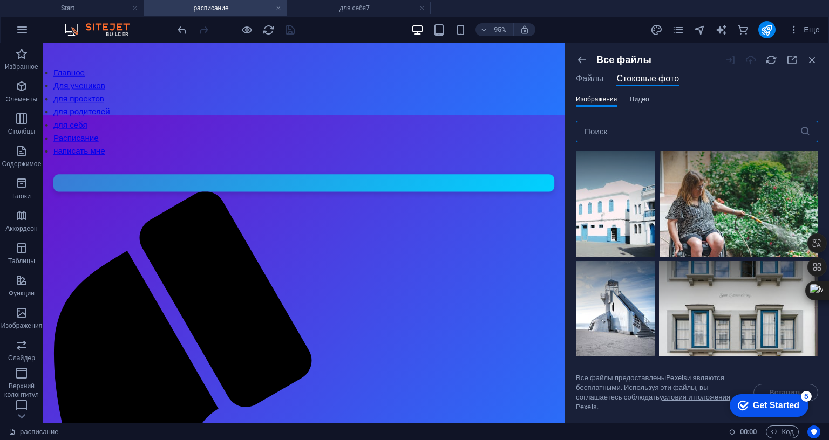
click at [633, 99] on span "Видео" at bounding box center [639, 99] width 19 height 13
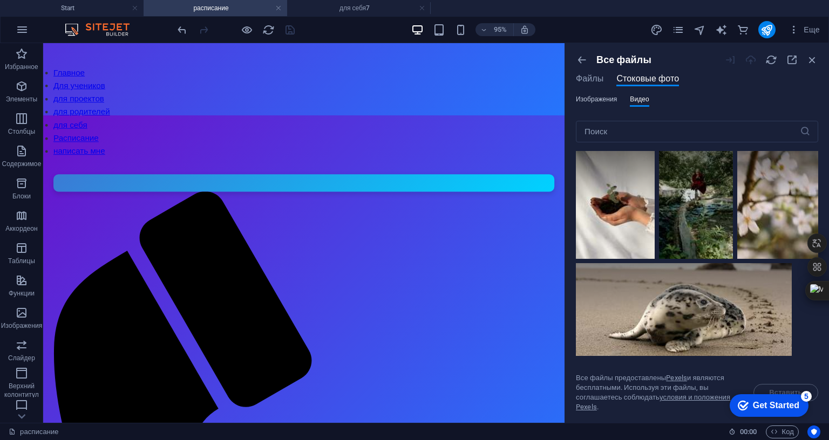
click at [595, 99] on span "Изображения" at bounding box center [596, 99] width 41 height 13
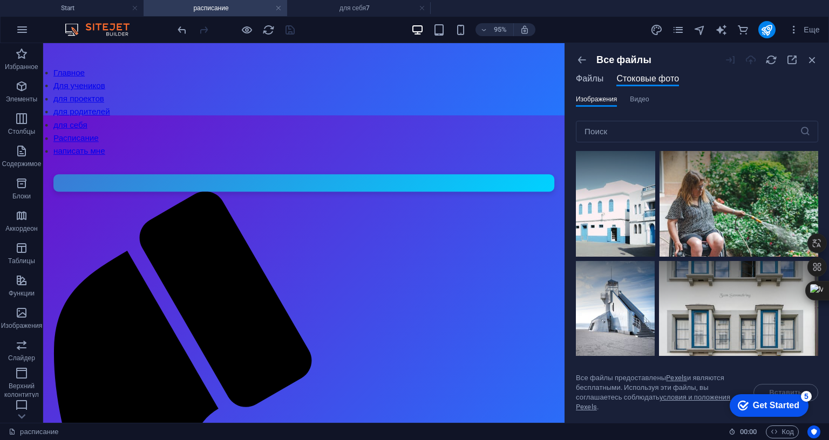
click at [596, 82] on span "Файлы" at bounding box center [590, 78] width 28 height 13
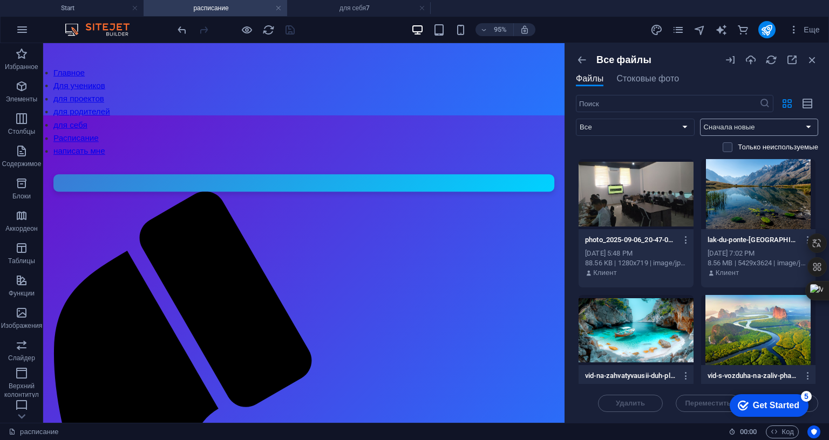
click at [788, 129] on select "Сначала новые Сначала старые Имя (A-Z) Имя (Z-A) Размер (0-9) Размер (9-0) Разр…" at bounding box center [759, 127] width 119 height 17
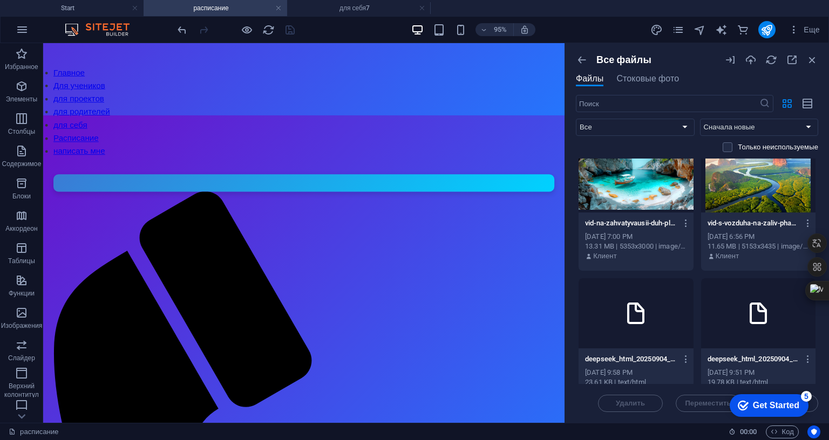
scroll to position [54, 0]
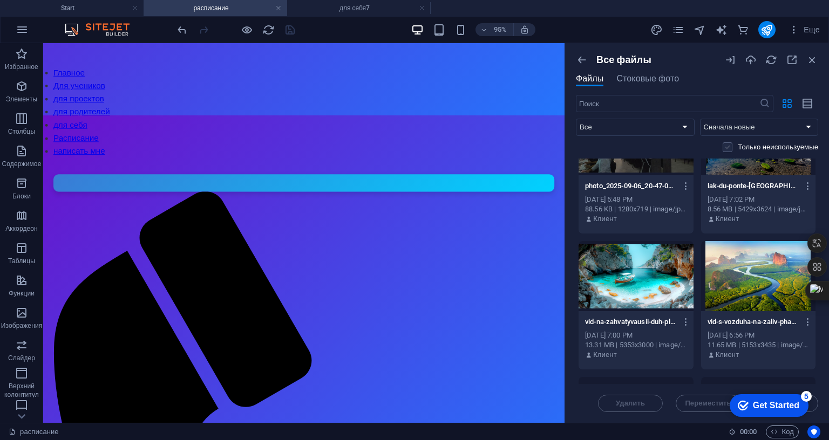
click at [723, 152] on label at bounding box center [728, 148] width 10 height 10
click at [0, 0] on input "checkbox" at bounding box center [0, 0] width 0 height 0
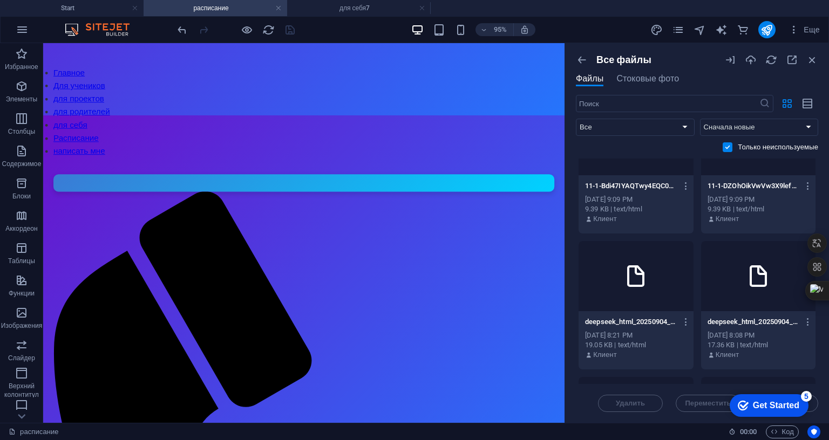
click at [726, 145] on label at bounding box center [728, 148] width 10 height 10
click at [0, 0] on input "checkbox" at bounding box center [0, 0] width 0 height 0
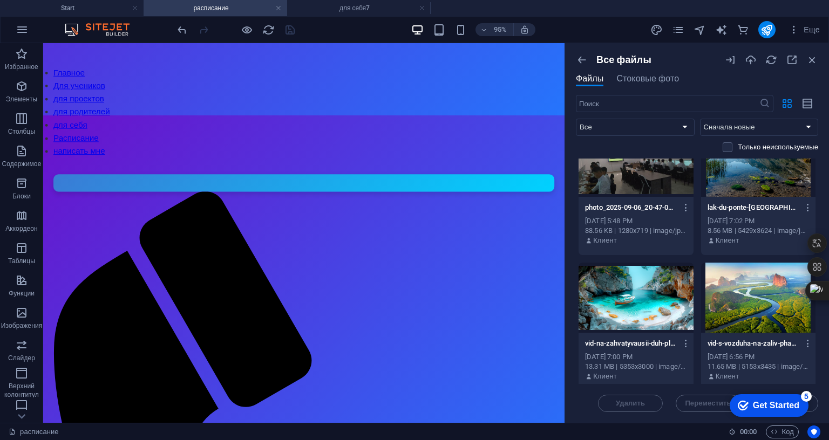
scroll to position [0, 0]
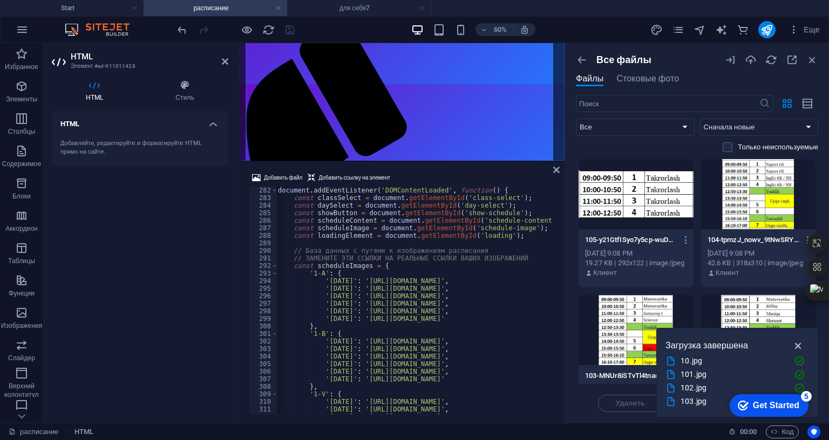
click at [797, 340] on icon "button" at bounding box center [798, 346] width 12 height 12
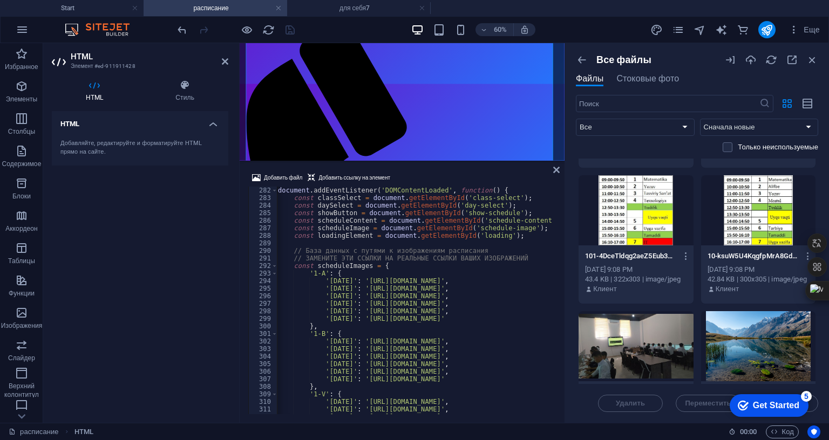
scroll to position [270, 0]
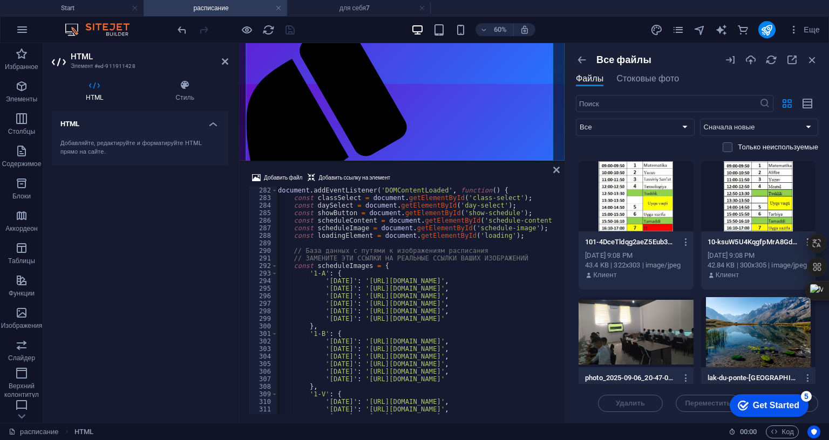
click at [803, 240] on icon "button" at bounding box center [808, 243] width 10 height 10
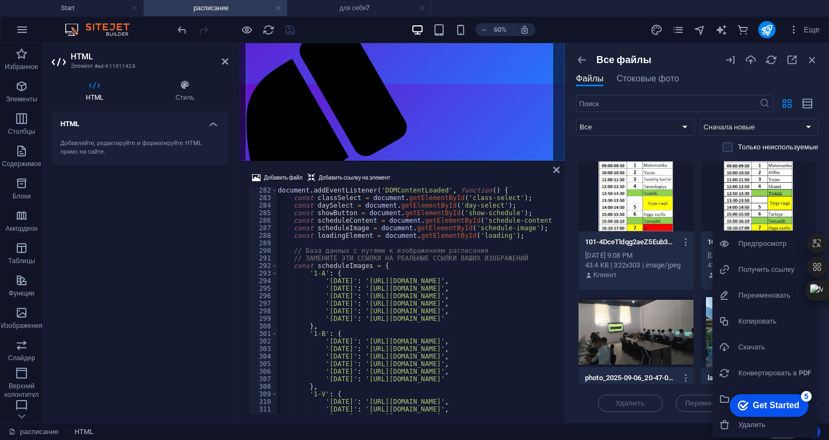
click at [769, 267] on h6 "Получить ссылку" at bounding box center [774, 269] width 73 height 13
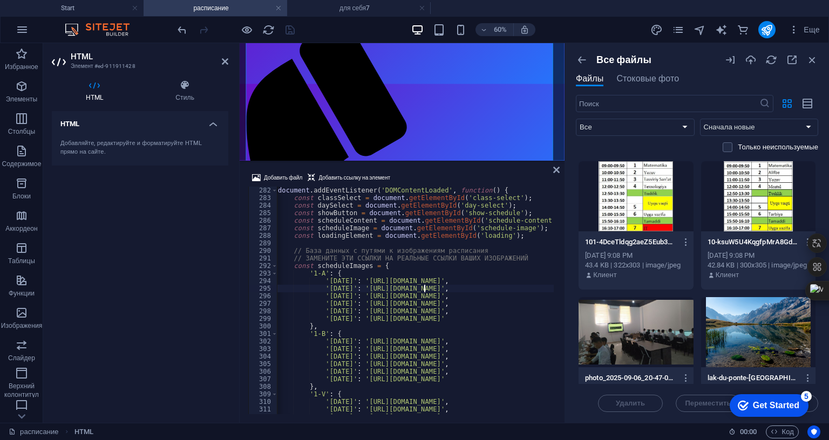
click at [425, 227] on div "document . addEventListener ( 'DOMContentLoaded' , function ( ) { const classSe…" at bounding box center [533, 307] width 579 height 241
drag, startPoint x: 358, startPoint y: 214, endPoint x: 514, endPoint y: 215, distance: 156.0
click at [514, 215] on div "document . addEventListener ( 'DOMContentLoaded' , function ( ) { const classSe…" at bounding box center [533, 307] width 579 height 241
paste textarea "[DOMAIN_NAME][URL]"
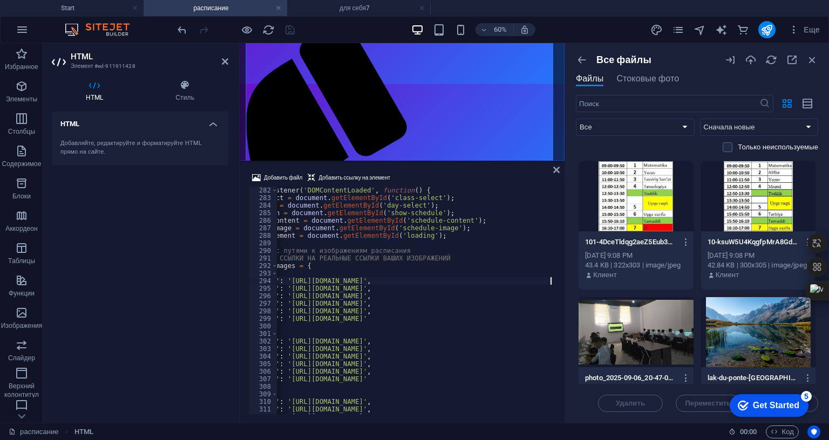
scroll to position [0, 111]
click at [687, 240] on icon "button" at bounding box center [686, 243] width 10 height 10
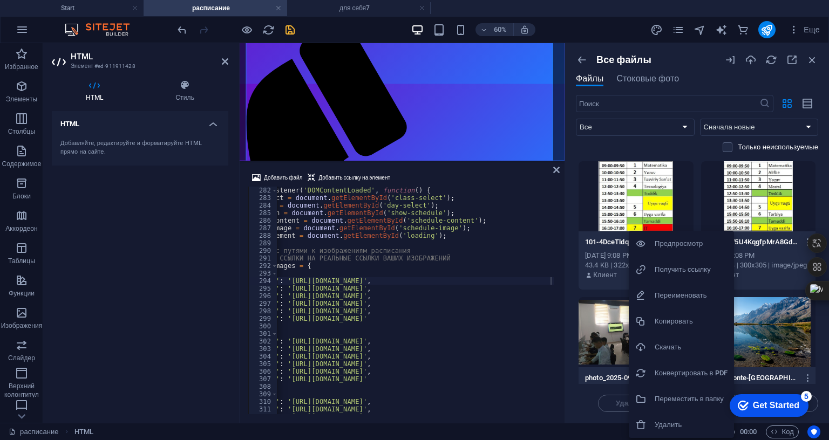
click at [670, 270] on h6 "Получить ссылку" at bounding box center [691, 269] width 73 height 13
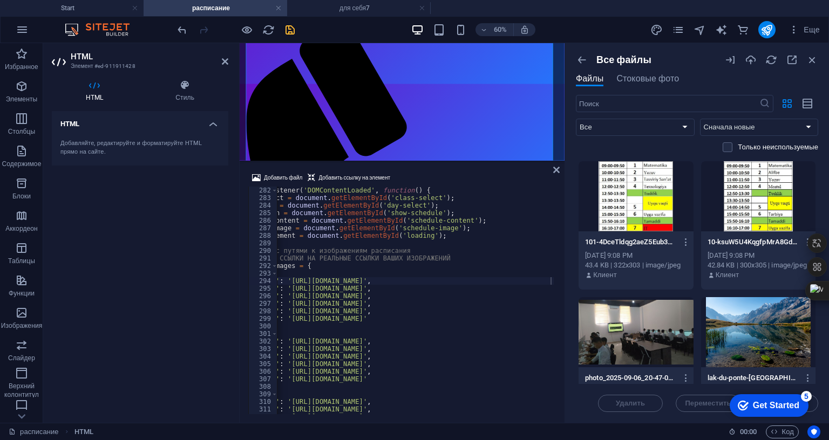
drag, startPoint x: 237, startPoint y: 222, endPoint x: 168, endPoint y: 232, distance: 69.3
click at [168, 232] on aside "HTML Элемент #ed-911911428 HTML Стиль HTML Добавляйте, редактируйте и форматиру…" at bounding box center [141, 233] width 196 height 380
click at [240, 195] on div "Добавить файл Добавить ссылку на элемент '[DATE]': '[URL][DOMAIN_NAME]', 282 28…" at bounding box center [402, 293] width 325 height 260
click at [236, 196] on div "HTML Стиль HTML Добавляйте, редактируйте и форматируйте HTML прямо на сайте. Пр…" at bounding box center [140, 247] width 194 height 352
drag, startPoint x: 239, startPoint y: 196, endPoint x: 172, endPoint y: 201, distance: 66.5
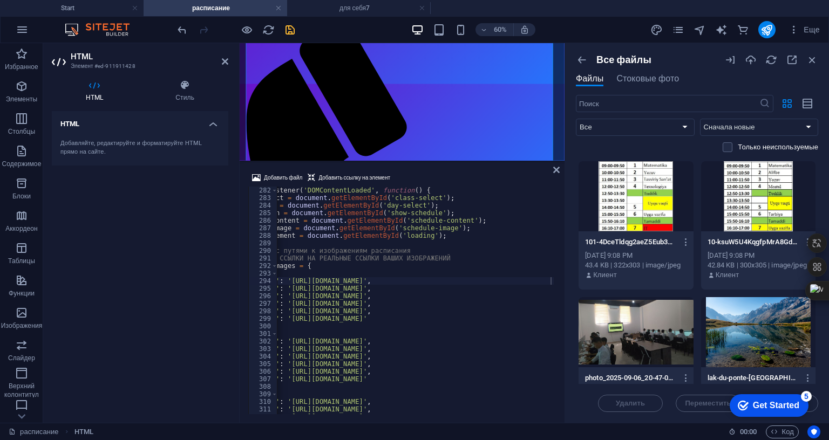
click at [172, 201] on aside "HTML Элемент #ed-911911428 HTML Стиль HTML Добавляйте, редактируйте и форматиру…" at bounding box center [141, 233] width 196 height 380
click at [563, 202] on div "Добавить файл Добавить ссылку на элемент '[DATE]': '[URL][DOMAIN_NAME]', 282 28…" at bounding box center [402, 293] width 325 height 260
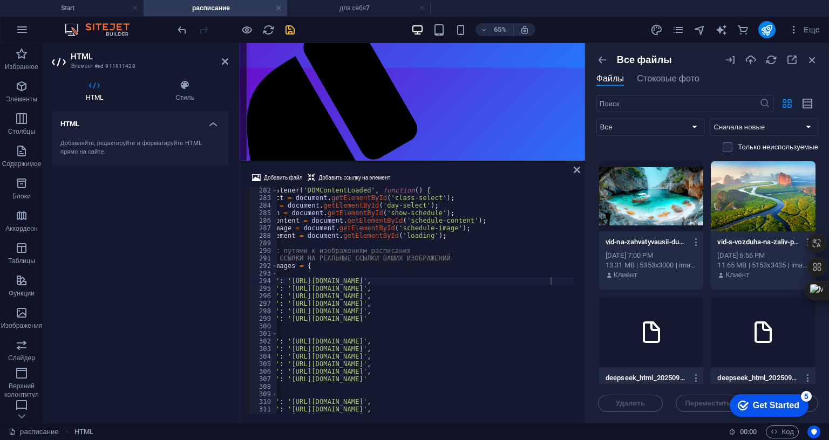
scroll to position [270, 0]
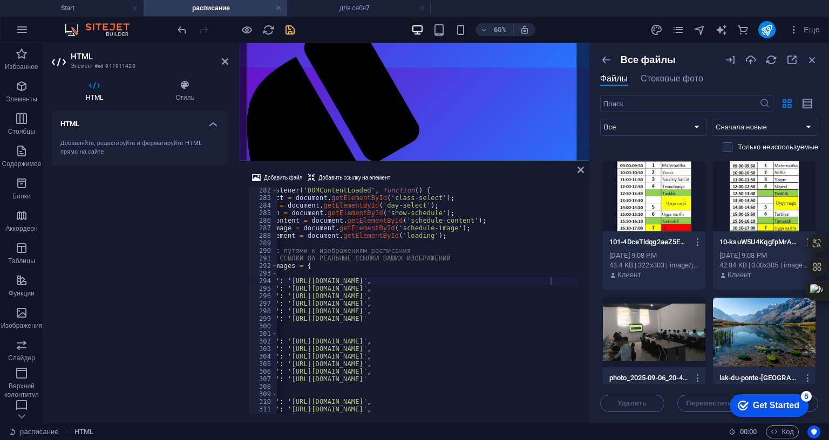
drag, startPoint x: 566, startPoint y: 202, endPoint x: 587, endPoint y: 202, distance: 21.6
click at [587, 202] on div "Start расписание для себя7 Избранное Элементы Столбцы Содержимое Блоки Аккордео…" at bounding box center [414, 233] width 829 height 380
click at [459, 349] on div "Добавить файл Добавить ссылку на элемент '[DATE]': '[URL][DOMAIN_NAME]', 282 28…" at bounding box center [414, 293] width 349 height 260
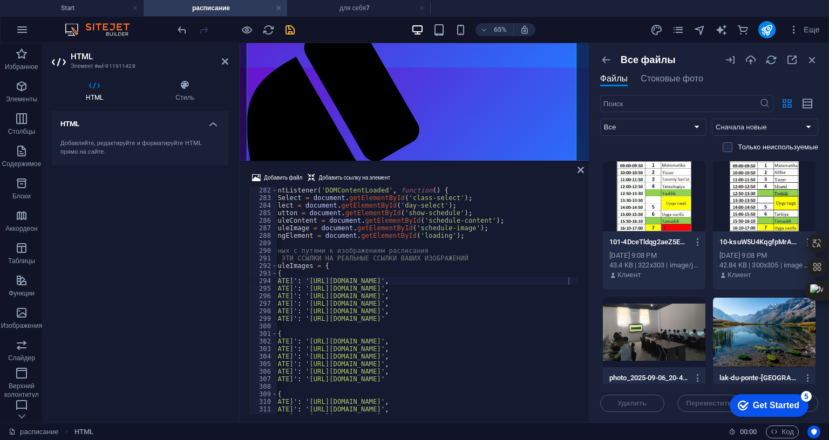
scroll to position [0, 97]
click at [694, 241] on icon "button" at bounding box center [698, 243] width 10 height 10
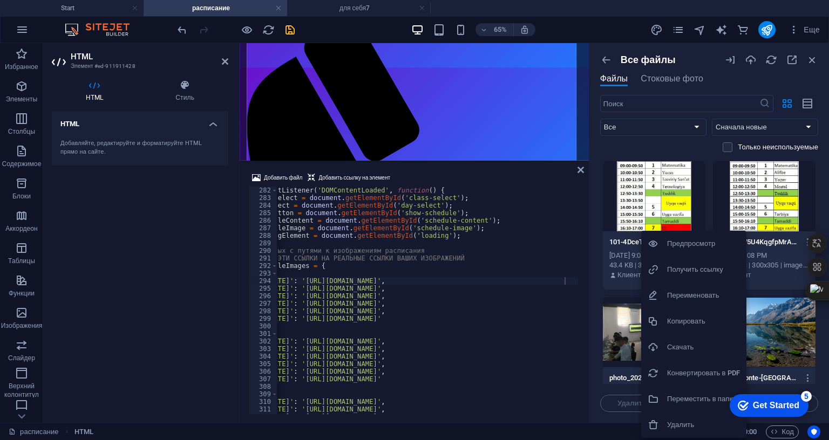
click at [686, 269] on h6 "Получить ссылку" at bounding box center [703, 269] width 73 height 13
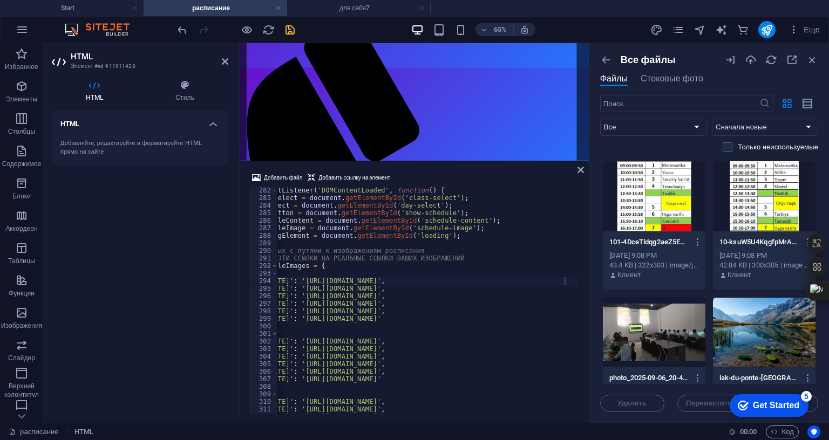
type textarea "'[DATE]': '[URL][DOMAIN_NAME]',"
drag, startPoint x: 458, startPoint y: 222, endPoint x: 299, endPoint y: 224, distance: 159.8
click at [299, 224] on div "document . addEventListener ( 'DOMContentLoaded' , function ( ) { const classSe…" at bounding box center [469, 307] width 579 height 241
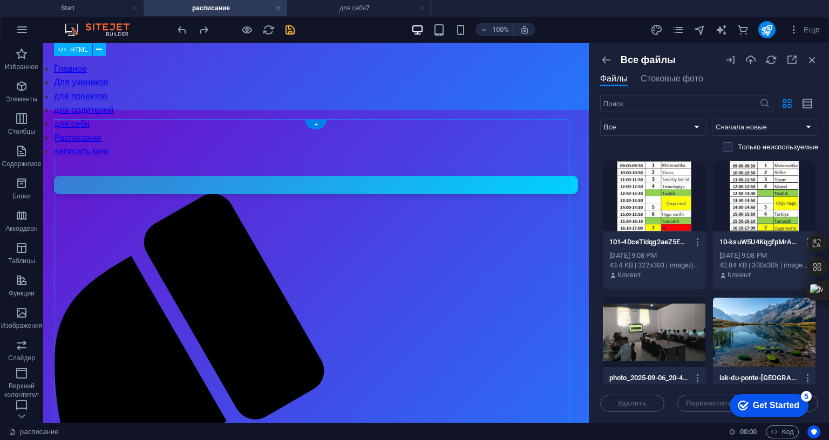
scroll to position [218, 0]
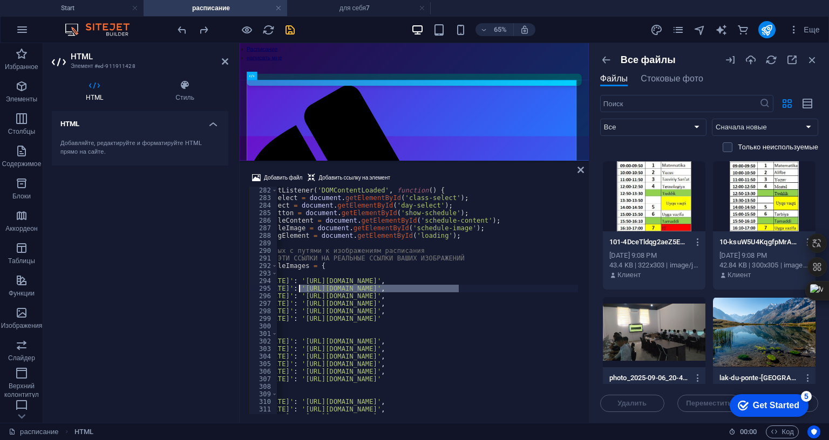
scroll to position [2124, 0]
click at [421, 233] on div "document . addEventListener ( 'DOMContentLoaded' , function ( ) { const classSe…" at bounding box center [469, 307] width 579 height 241
click at [696, 239] on icon "button" at bounding box center [698, 243] width 10 height 10
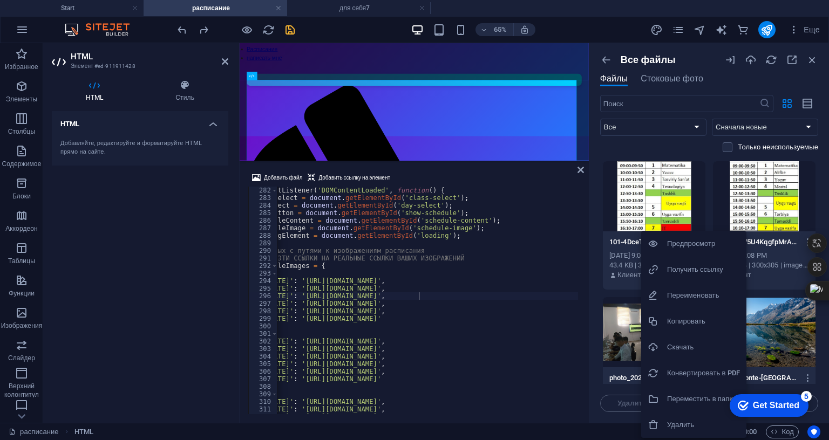
click at [691, 269] on h6 "Получить ссылку" at bounding box center [703, 269] width 73 height 13
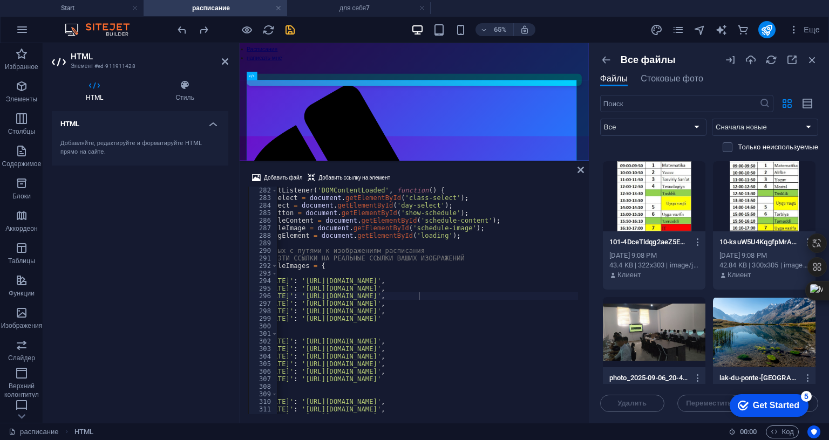
click at [448, 220] on div "document . addEventListener ( 'DOMContentLoaded' , function ( ) { const classSe…" at bounding box center [469, 307] width 579 height 241
drag, startPoint x: 459, startPoint y: 225, endPoint x: 300, endPoint y: 223, distance: 159.3
click at [300, 223] on div "document . addEventListener ( 'DOMContentLoaded' , function ( ) { const classSe…" at bounding box center [469, 307] width 579 height 241
paste textarea "[DOMAIN_NAME][URL]"
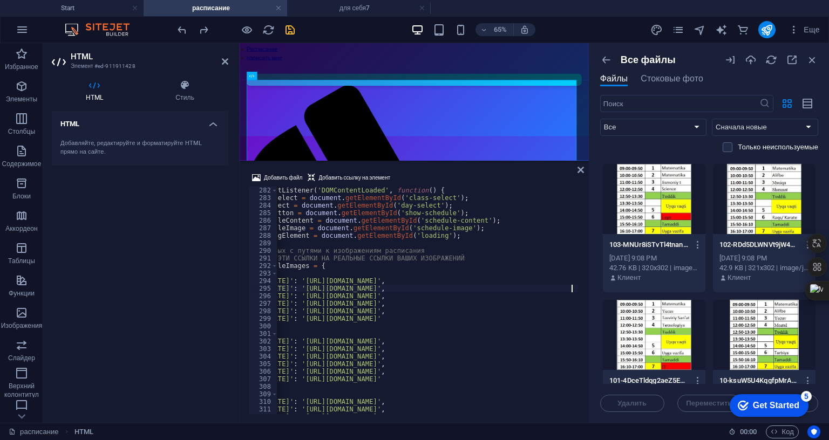
scroll to position [162, 0]
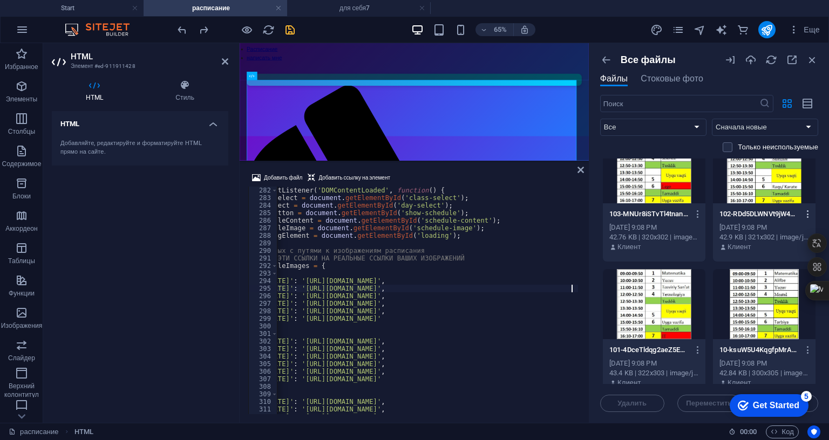
click at [805, 211] on icon "button" at bounding box center [808, 214] width 10 height 10
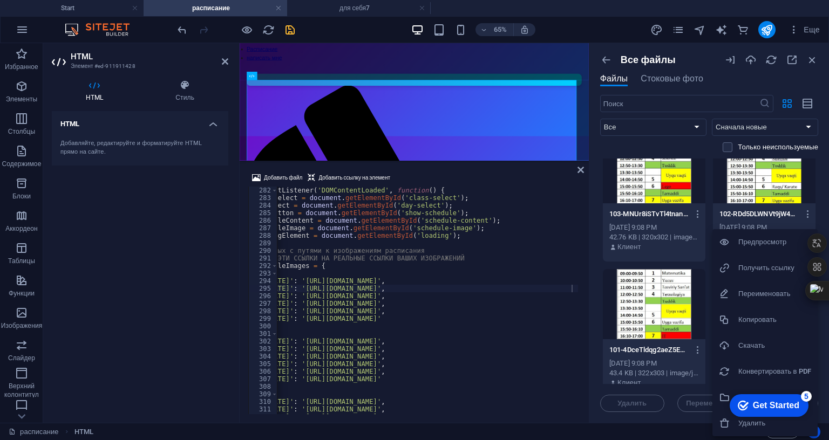
click at [760, 263] on h6 "Получить ссылку" at bounding box center [774, 268] width 73 height 13
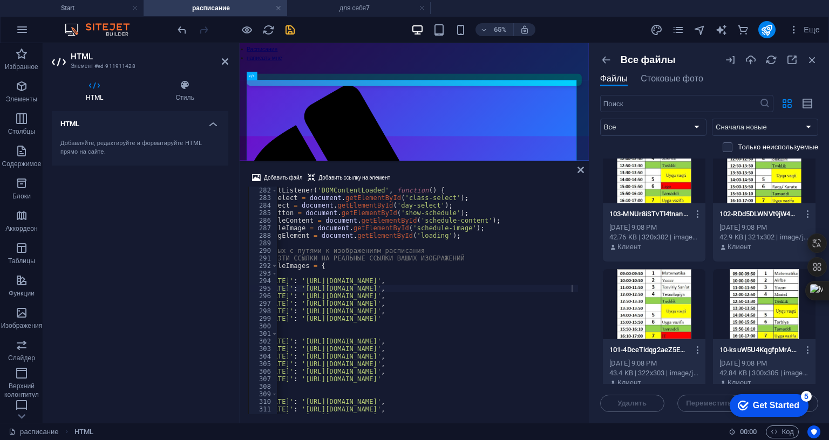
type textarea "'[DATE]': '[URL][DOMAIN_NAME]',"
drag, startPoint x: 474, startPoint y: 232, endPoint x: 307, endPoint y: 232, distance: 167.3
click at [307, 232] on div "document . addEventListener ( 'DOMContentLoaded' , function ( ) { const classSe…" at bounding box center [469, 307] width 579 height 241
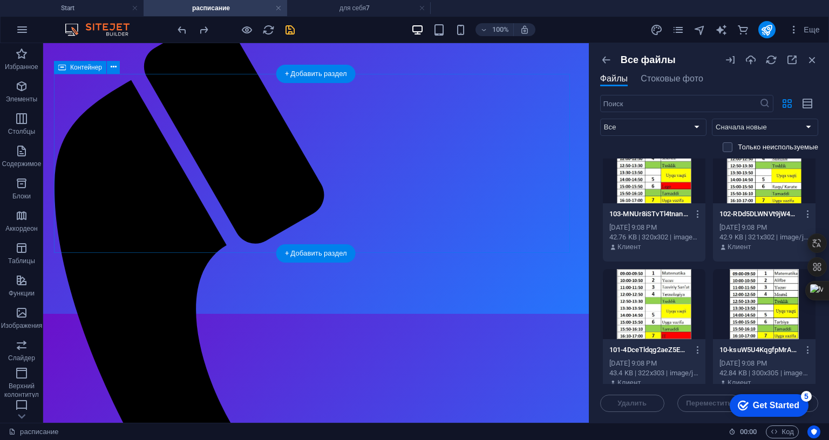
scroll to position [488, 0]
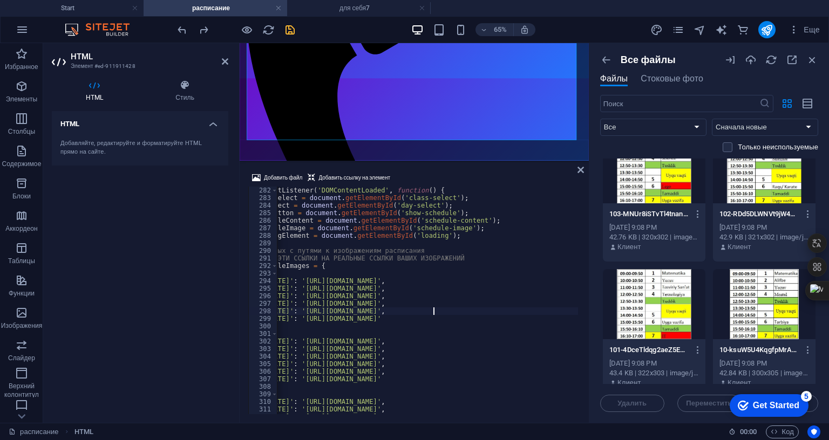
click at [435, 246] on div "document . addEventListener ( 'DOMContentLoaded' , function ( ) { const classSe…" at bounding box center [469, 307] width 579 height 241
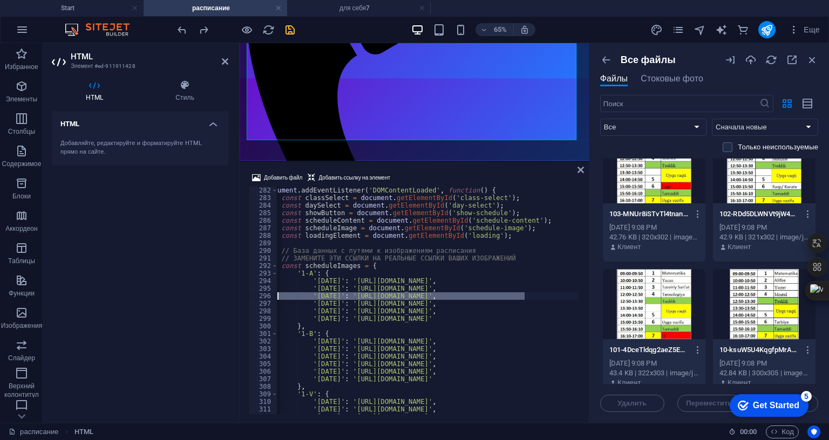
scroll to position [0, 0]
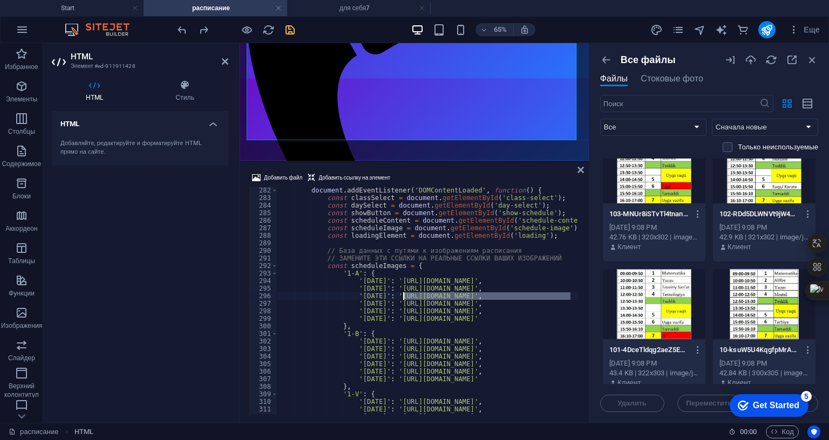
drag, startPoint x: 473, startPoint y: 230, endPoint x: 404, endPoint y: 228, distance: 69.7
click at [404, 228] on div "document . addEventListener ( 'DOMContentLoaded' , function ( ) { const classSe…" at bounding box center [566, 307] width 579 height 241
paste textarea "[URL][DOMAIN_NAME]"
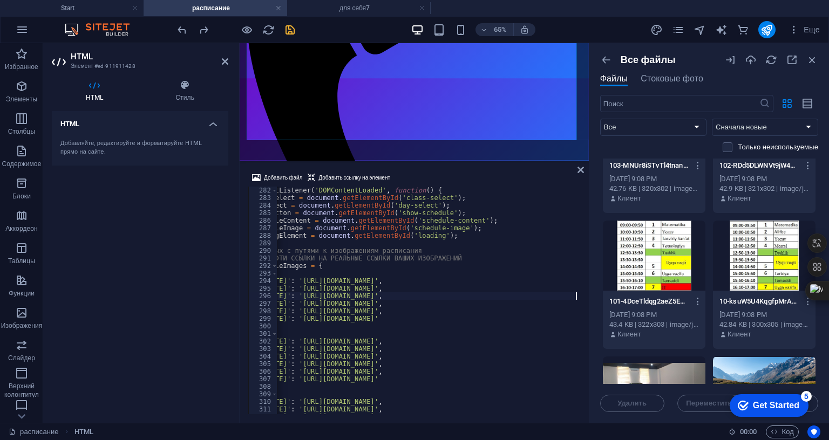
scroll to position [324, 0]
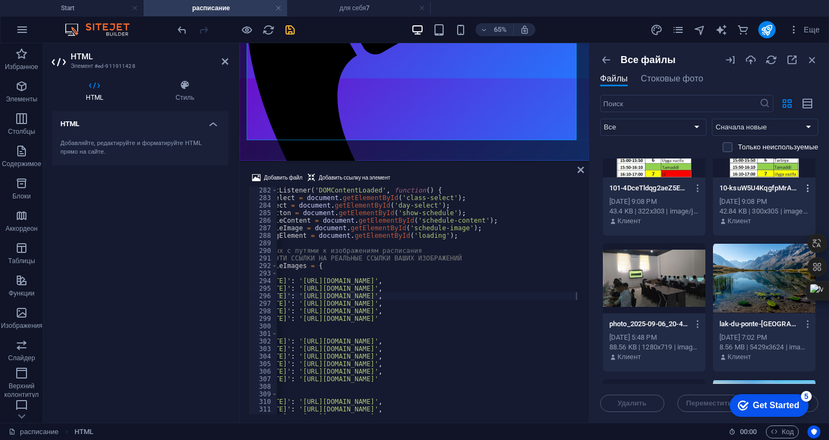
click at [806, 187] on icon "button" at bounding box center [808, 189] width 10 height 10
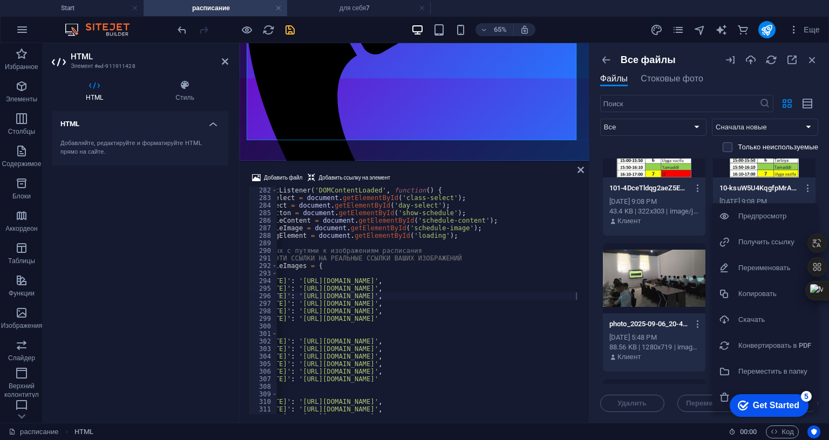
click at [754, 240] on h6 "Получить ссылку" at bounding box center [774, 242] width 73 height 13
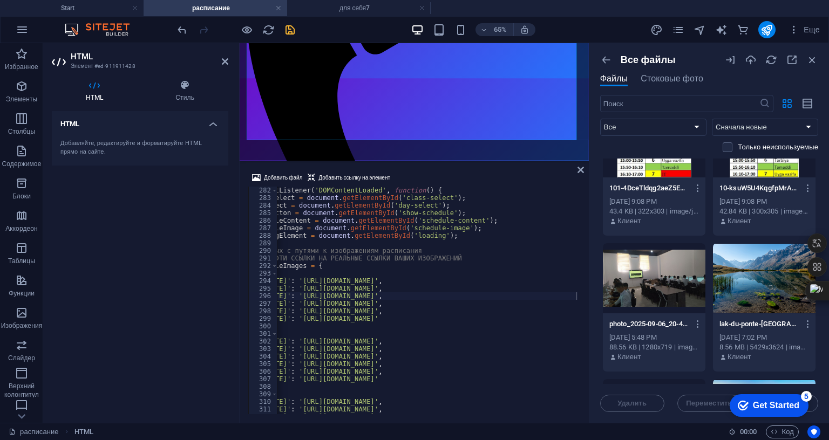
click at [506, 220] on div "document . addEventListener ( 'DOMContentLoaded' , function ( ) { const classSe…" at bounding box center [467, 307] width 579 height 241
drag, startPoint x: 561, startPoint y: 216, endPoint x: 294, endPoint y: 213, distance: 267.2
click at [294, 213] on div "document . addEventListener ( 'DOMContentLoaded' , function ( ) { const classSe…" at bounding box center [467, 307] width 579 height 241
paste textarea "[URL][DOMAIN_NAME]"
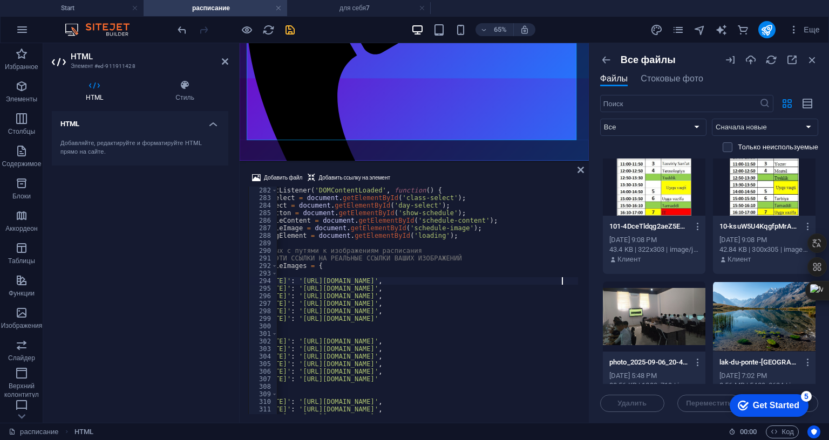
scroll to position [270, 0]
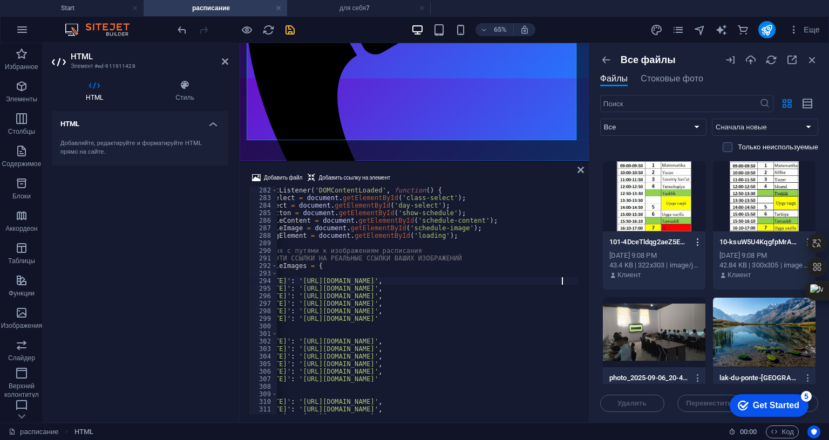
click at [696, 239] on icon "button" at bounding box center [698, 243] width 10 height 10
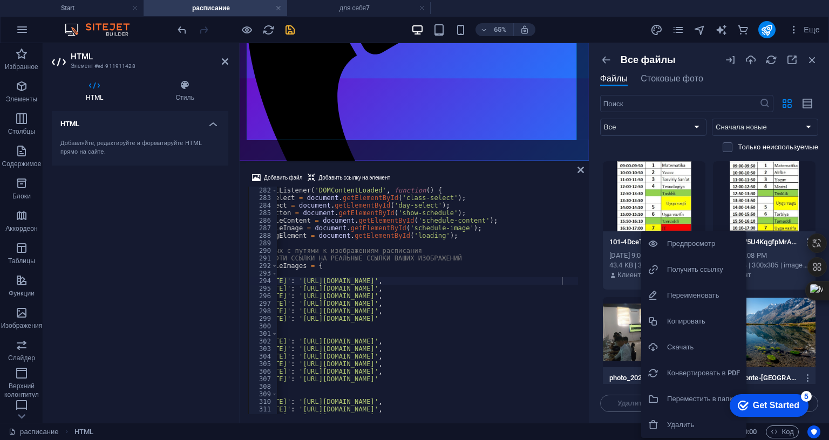
click at [682, 269] on h6 "Получить ссылку" at bounding box center [703, 269] width 73 height 13
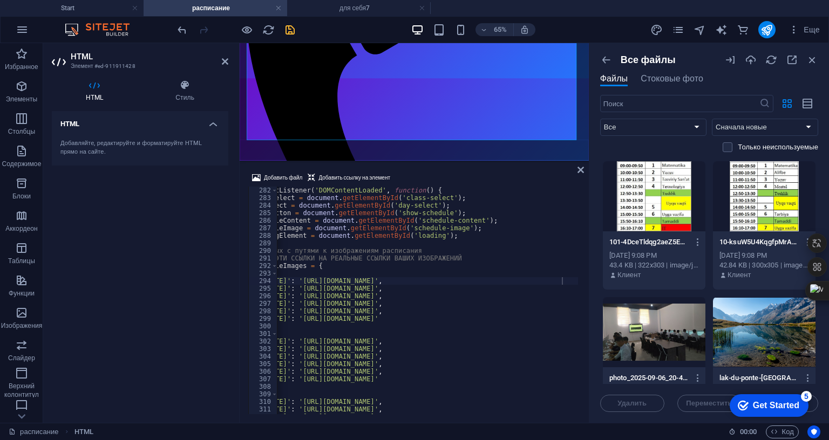
type textarea "'[DATE]': '[URL][DOMAIN_NAME]',"
drag, startPoint x: 568, startPoint y: 223, endPoint x: 296, endPoint y: 223, distance: 272.1
click at [296, 223] on div "document . addEventListener ( 'DOMContentLoaded' , function ( ) { const classSe…" at bounding box center [467, 307] width 579 height 241
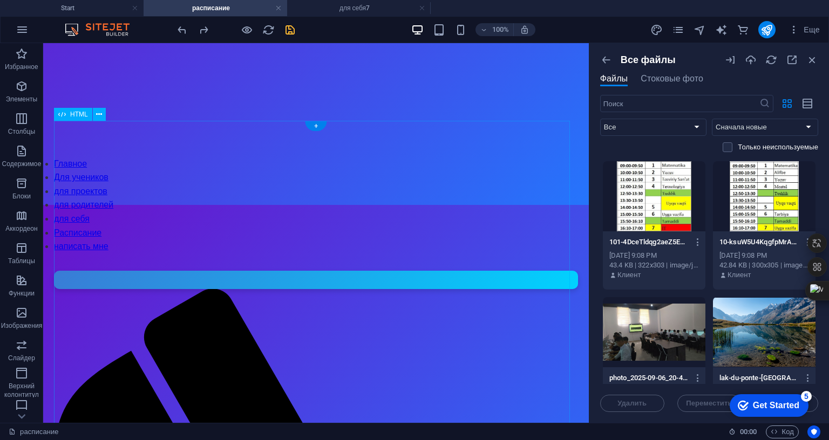
scroll to position [216, 0]
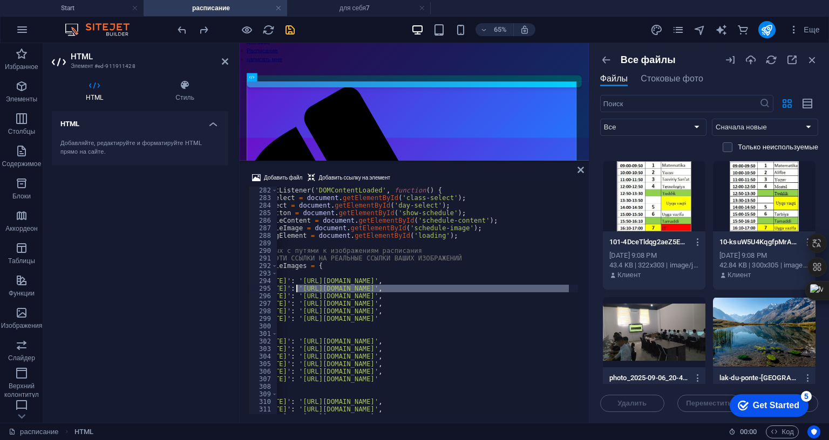
click at [437, 222] on div "document . addEventListener ( 'DOMContentLoaded' , function ( ) { const classSe…" at bounding box center [427, 301] width 301 height 228
click at [406, 227] on div "document . addEventListener ( 'DOMContentLoaded' , function ( ) { const classSe…" at bounding box center [467, 307] width 579 height 241
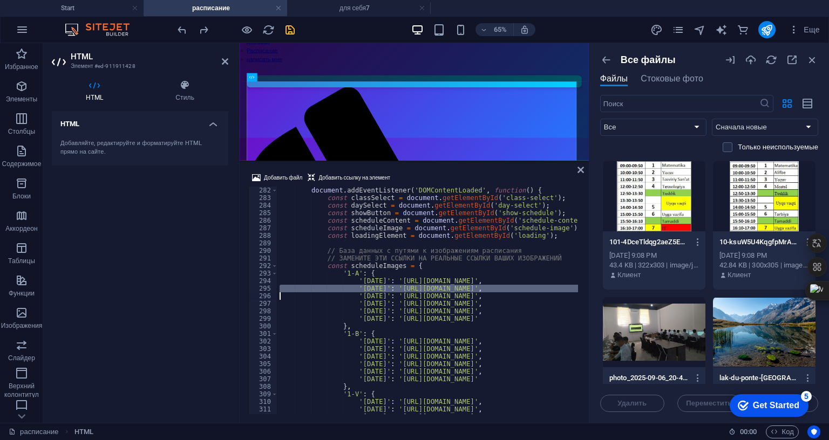
click at [406, 227] on div "document . addEventListener ( 'DOMContentLoaded' , function ( ) { const classSe…" at bounding box center [566, 307] width 579 height 241
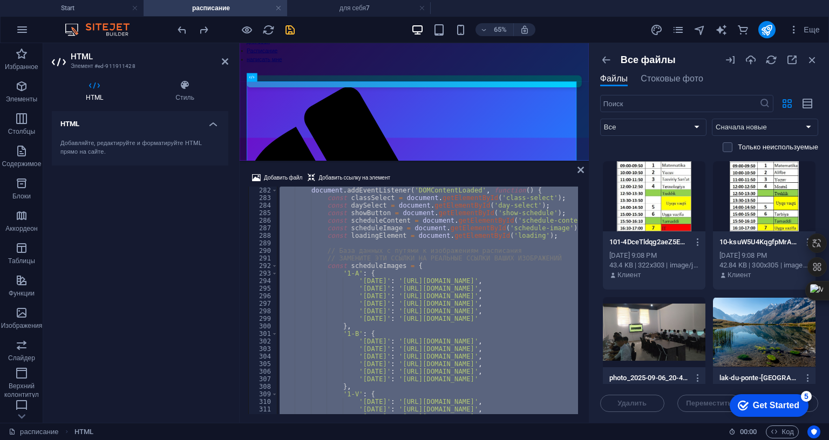
click at [406, 227] on div "document . addEventListener ( 'DOMContentLoaded' , function ( ) { const classSe…" at bounding box center [566, 307] width 579 height 241
type textarea "</body> </html>"
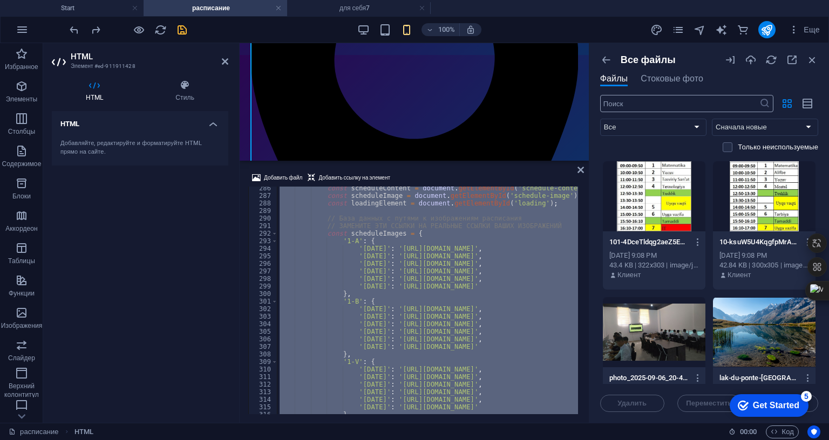
scroll to position [0, 0]
click at [0, 0] on div "расписание HTML 00 : 00 Код" at bounding box center [0, 0] width 0 height 0
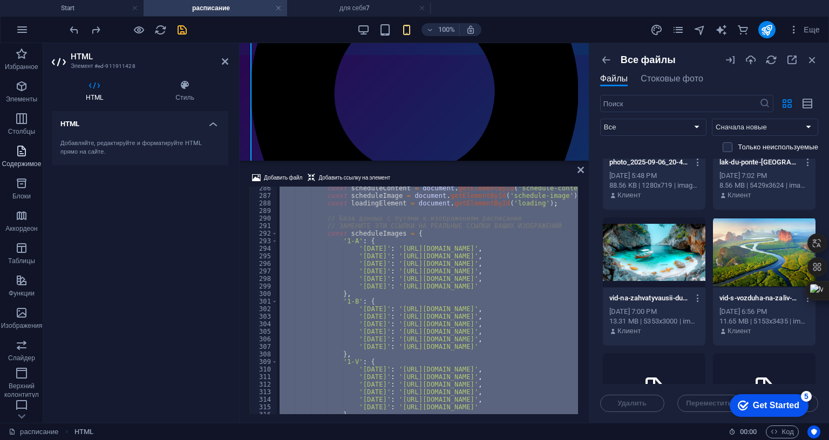
scroll to position [691, 0]
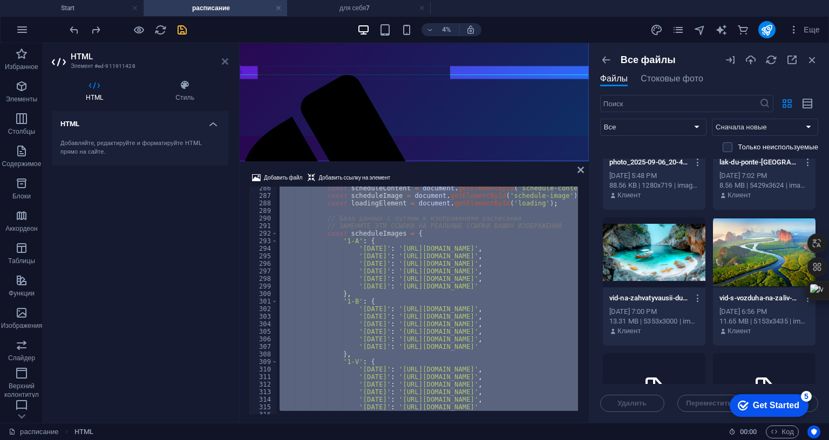
click at [227, 61] on icon at bounding box center [225, 61] width 6 height 9
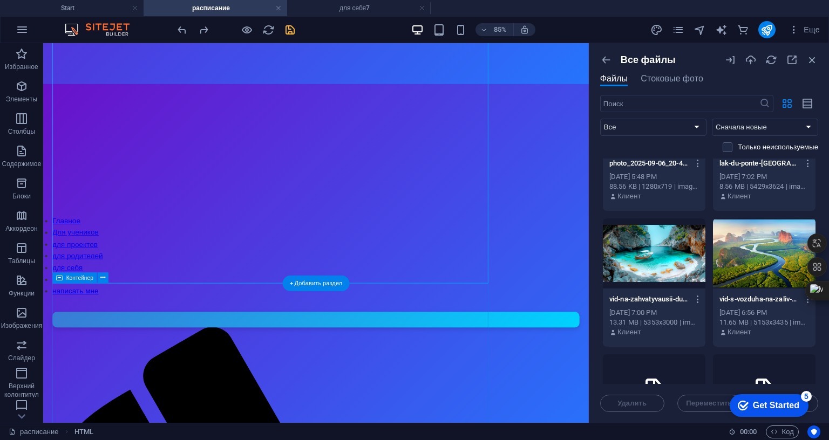
scroll to position [368, 0]
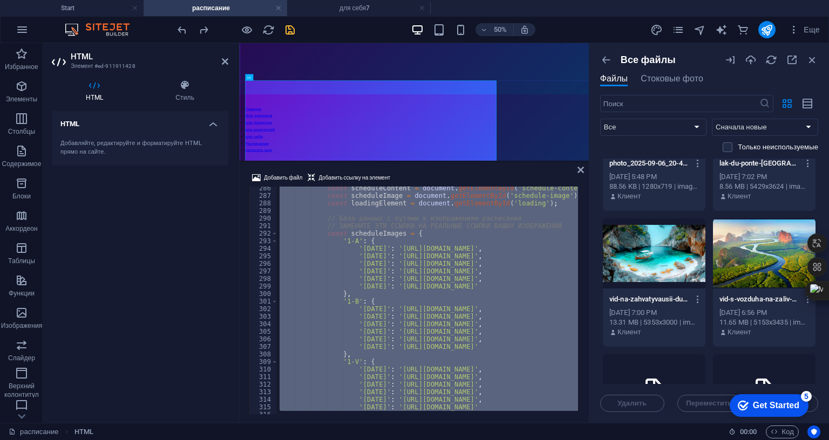
scroll to position [2155, 0]
drag, startPoint x: 238, startPoint y: 282, endPoint x: 173, endPoint y: 287, distance: 65.0
click at [173, 287] on aside "HTML Элемент #ed-911911428 HTML Стиль HTML Добавляйте, редактируйте и форматиру…" at bounding box center [141, 233] width 196 height 380
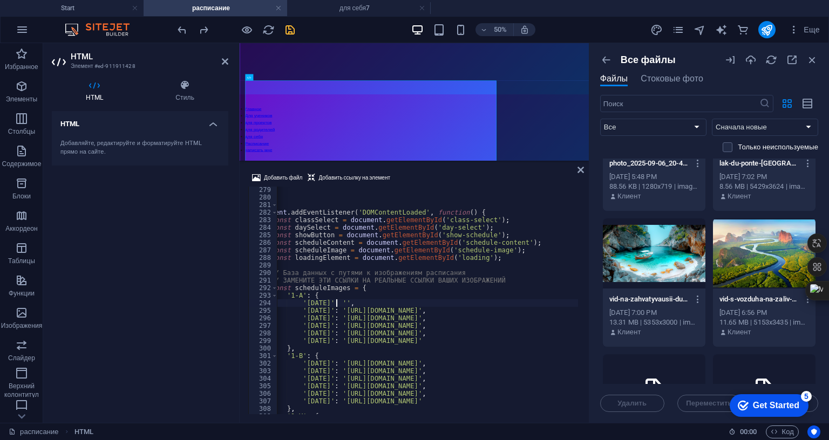
scroll to position [0, 167]
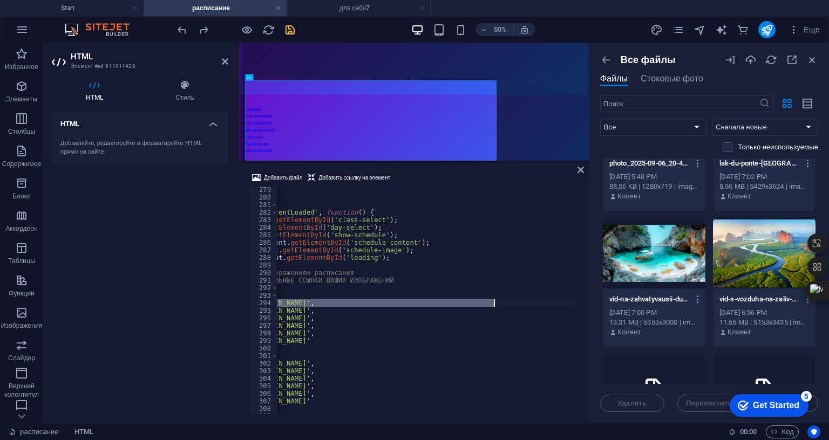
click at [415, 427] on div "</ div > < script > document . addEventListener ( 'DOMContentLoaded' , function…" at bounding box center [399, 306] width 579 height 241
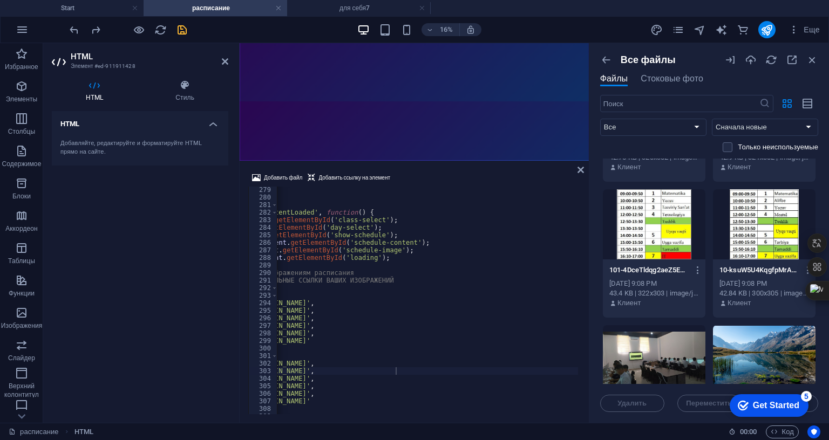
scroll to position [161, 0]
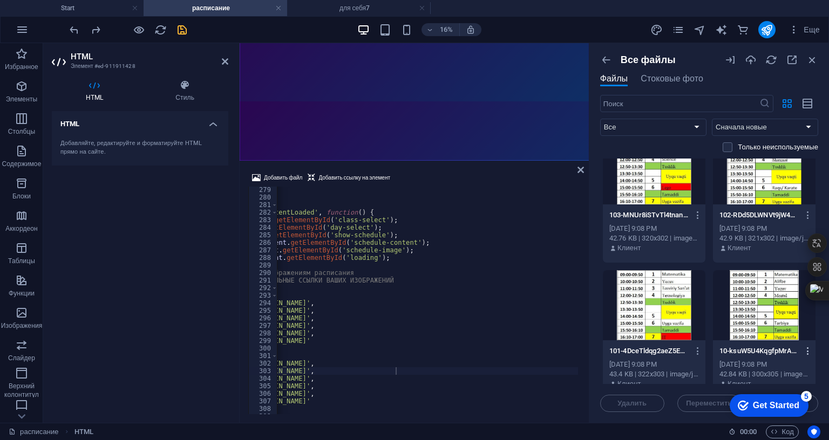
click at [803, 351] on icon "button" at bounding box center [808, 352] width 10 height 10
click at [520, 265] on h6 "Получить ссылку" at bounding box center [548, 269] width 73 height 13
click at [693, 349] on icon "button" at bounding box center [698, 352] width 10 height 10
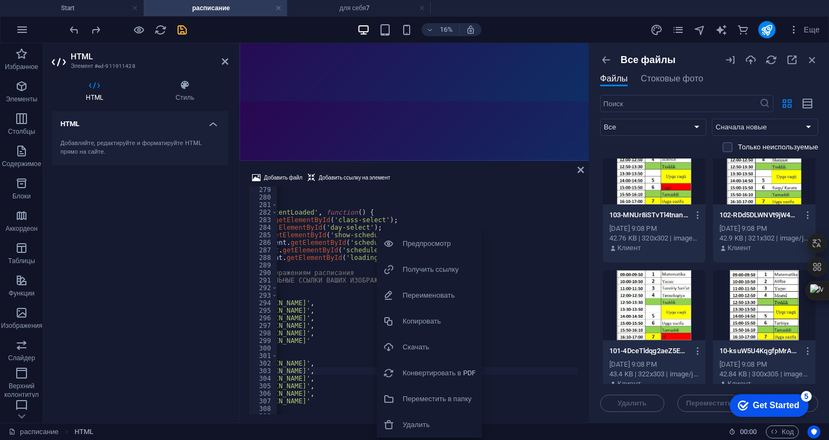
click at [432, 267] on h6 "Получить ссылку" at bounding box center [439, 269] width 73 height 13
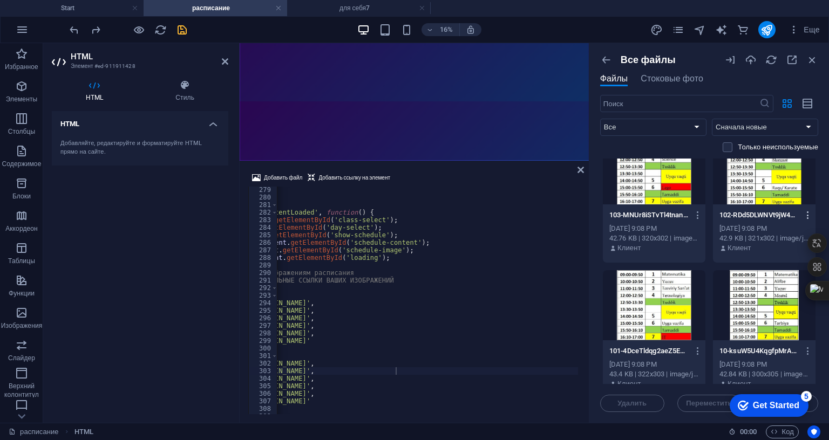
click at [803, 212] on icon "button" at bounding box center [808, 216] width 10 height 10
click at [518, 270] on h6 "Получить ссылку" at bounding box center [548, 268] width 73 height 13
click at [693, 213] on icon "button" at bounding box center [698, 216] width 10 height 10
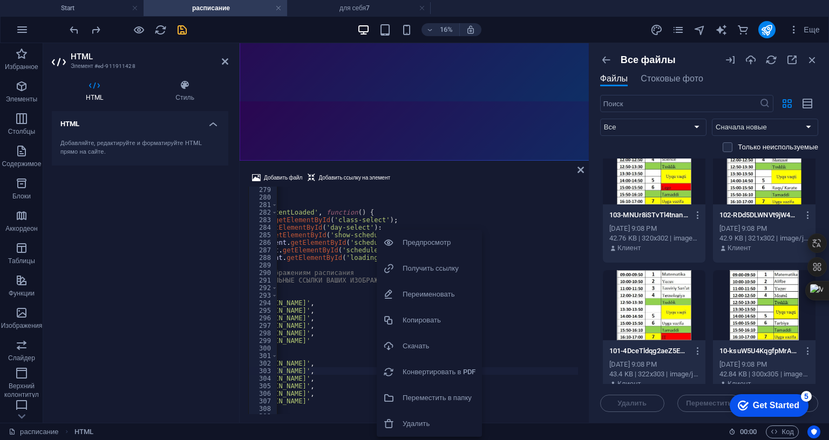
click at [420, 267] on h6 "Получить ссылку" at bounding box center [439, 268] width 73 height 13
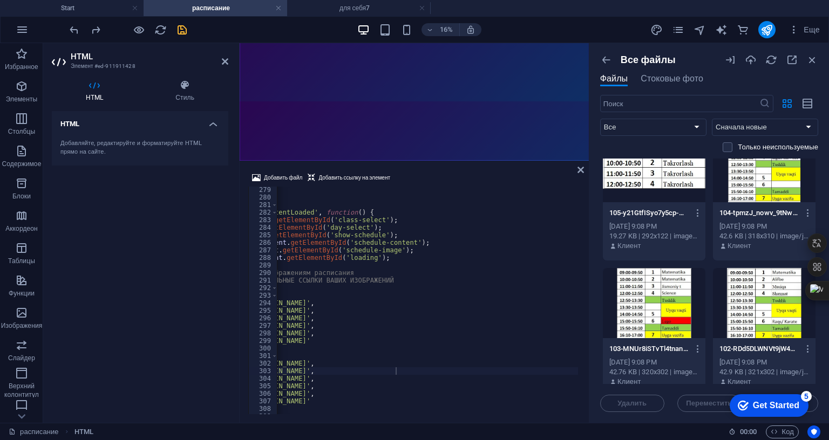
scroll to position [0, 0]
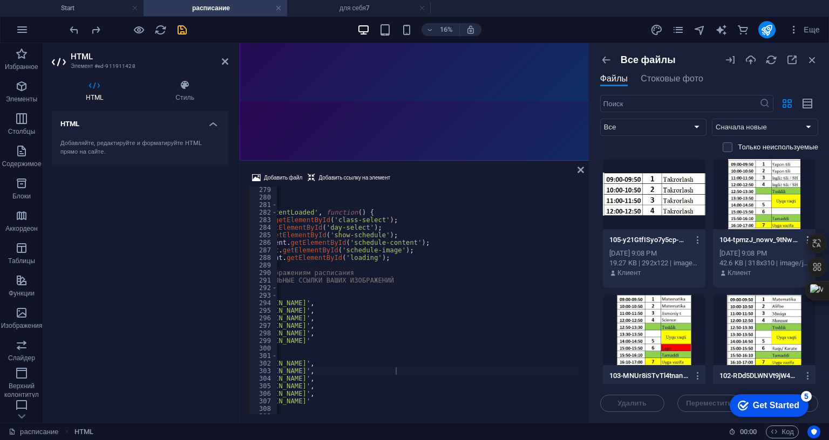
click at [803, 235] on icon "button" at bounding box center [808, 240] width 10 height 10
click at [531, 272] on h6 "Получить ссылку" at bounding box center [548, 269] width 73 height 13
click at [693, 240] on icon "button" at bounding box center [698, 240] width 10 height 10
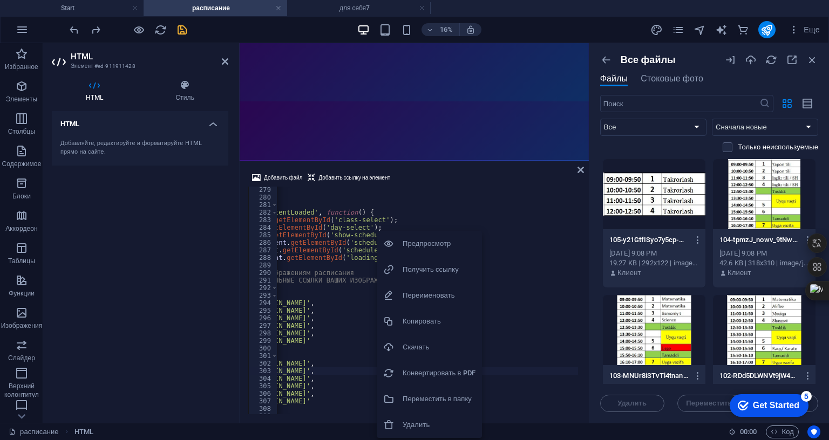
click at [422, 272] on h6 "Получить ссылку" at bounding box center [439, 269] width 73 height 13
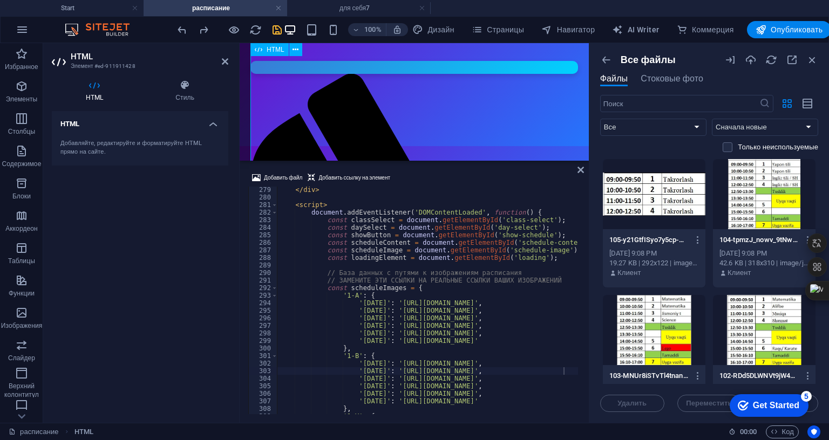
click at [449, 400] on div "</ div > < script > document . addEventListener ( 'DOMContentLoaded' , function…" at bounding box center [633, 306] width 712 height 241
click at [451, 398] on div "</ div > < script > document . addEventListener ( 'DOMContentLoaded' , function…" at bounding box center [633, 306] width 712 height 241
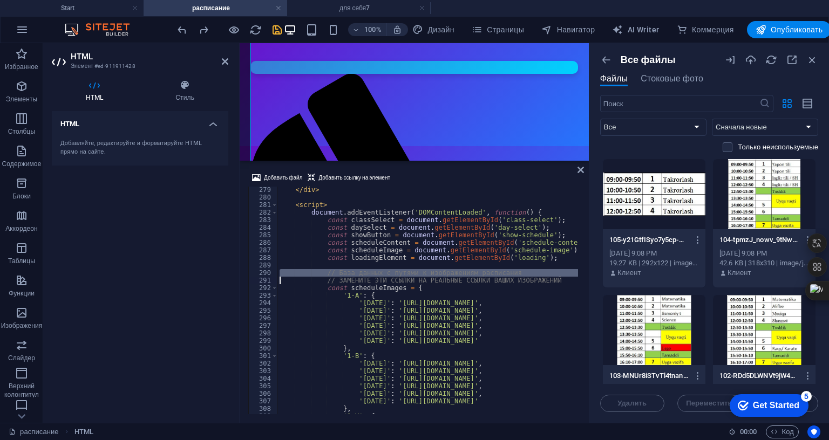
click at [451, 398] on div "</ div > < script > document . addEventListener ( 'DOMContentLoaded' , function…" at bounding box center [633, 306] width 712 height 241
type textarea "</body> </html>"
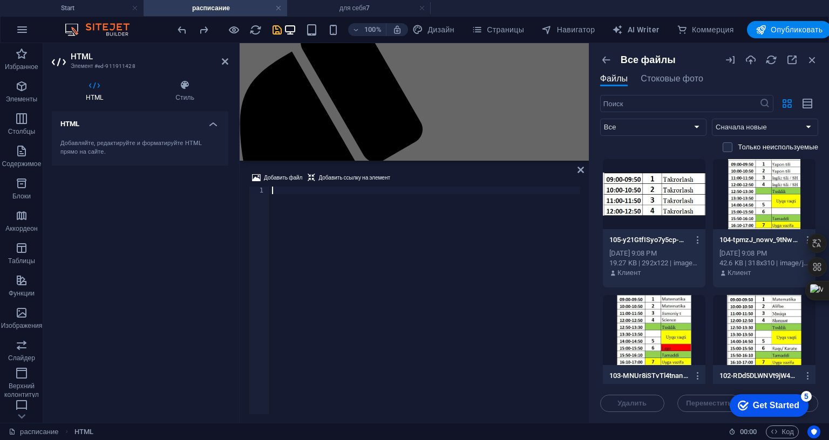
paste textarea "</html>"
type textarea "</html>"
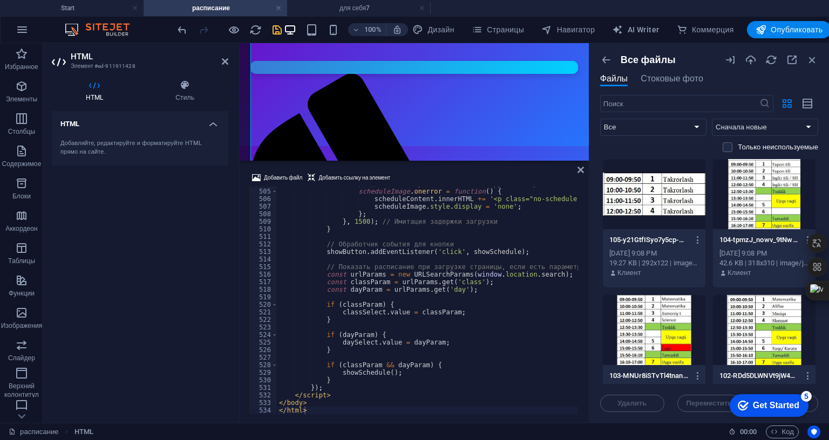
click at [219, 62] on header "HTML Элемент #ed-911911428" at bounding box center [140, 57] width 177 height 28
click at [220, 60] on h2 "HTML" at bounding box center [150, 57] width 158 height 10
drag, startPoint x: 224, startPoint y: 63, endPoint x: 181, endPoint y: 44, distance: 46.9
click at [224, 63] on icon at bounding box center [225, 61] width 6 height 9
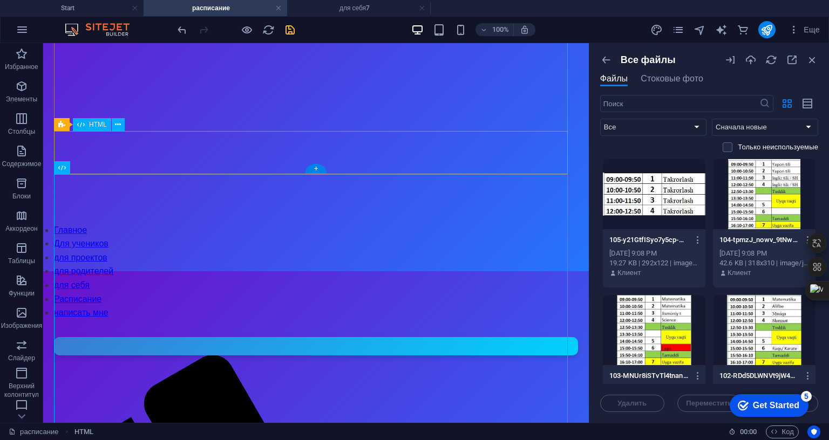
scroll to position [260, 0]
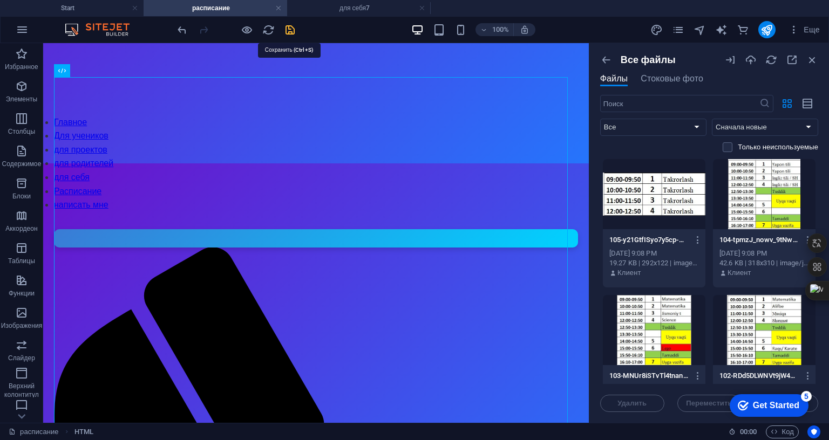
click at [293, 30] on icon "save" at bounding box center [290, 30] width 12 height 12
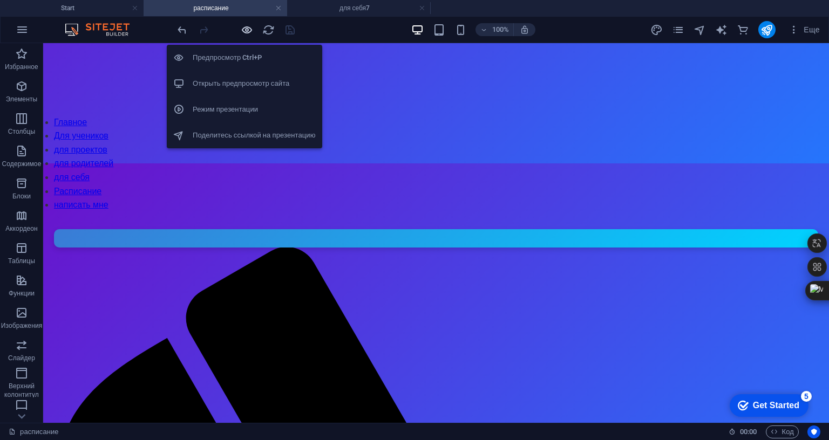
click at [0, 0] on icon "button" at bounding box center [0, 0] width 0 height 0
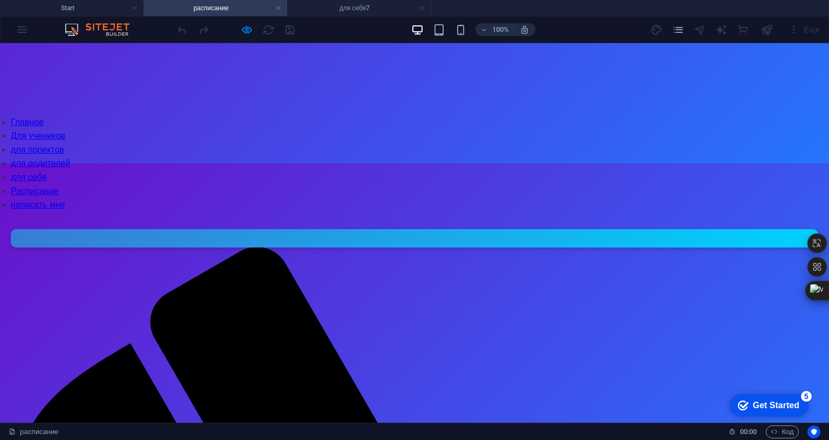
select select "1A"
select select "[DATE]"
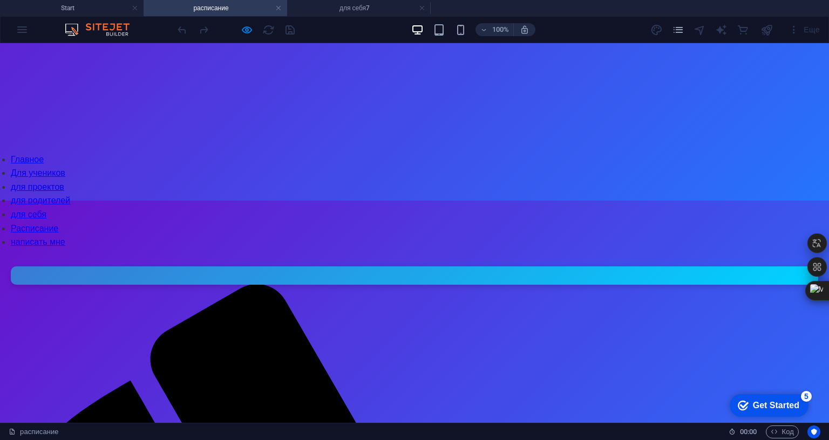
scroll to position [206, 0]
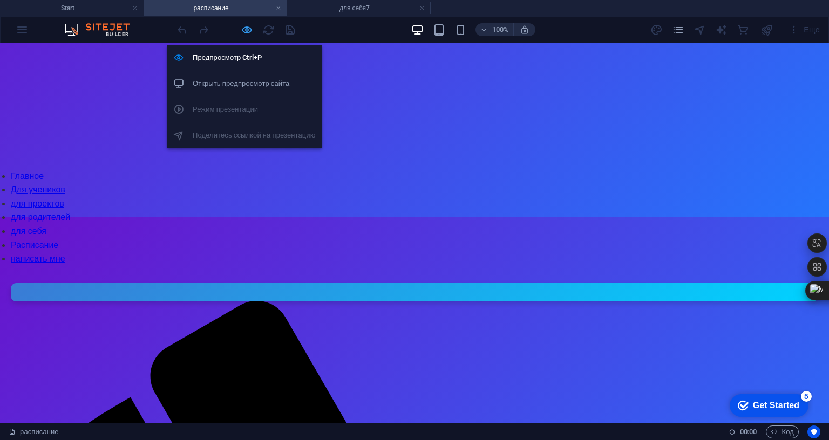
click at [0, 0] on icon "button" at bounding box center [0, 0] width 0 height 0
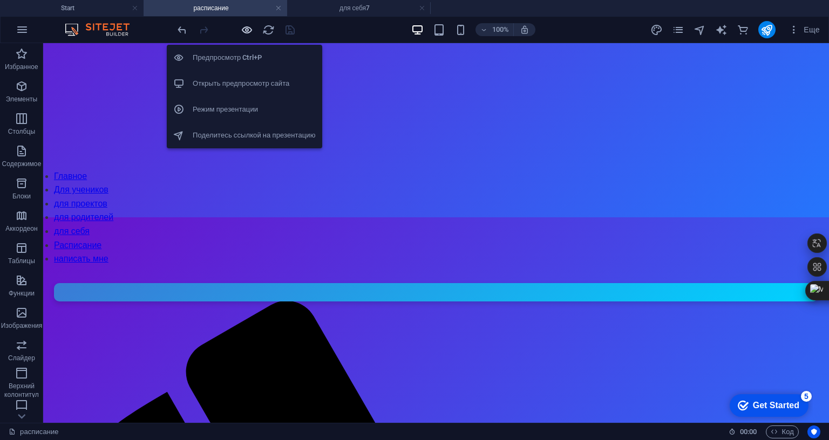
click at [0, 0] on icon "button" at bounding box center [0, 0] width 0 height 0
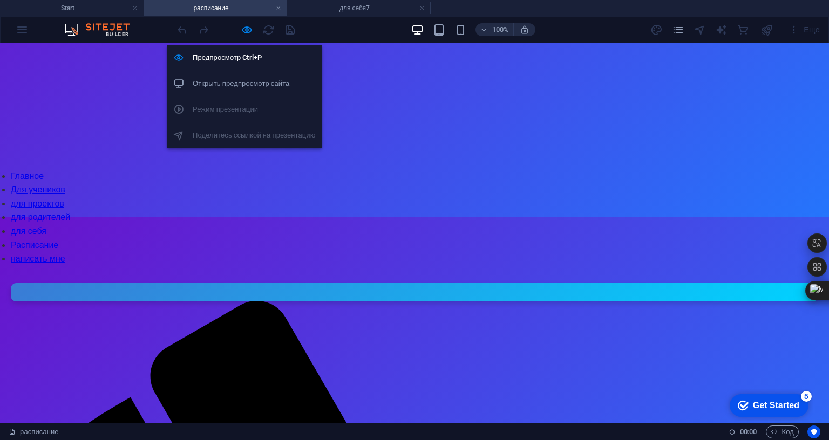
click at [235, 80] on h6 "Открыть предпросмотр сайта" at bounding box center [254, 83] width 123 height 13
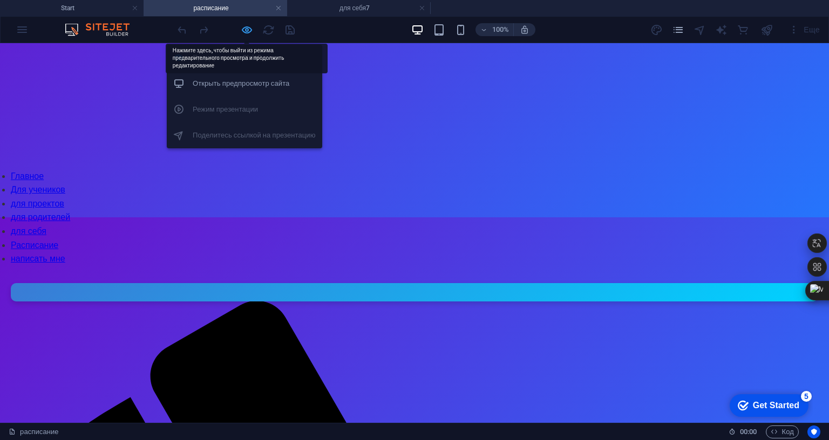
click at [0, 0] on icon "button" at bounding box center [0, 0] width 0 height 0
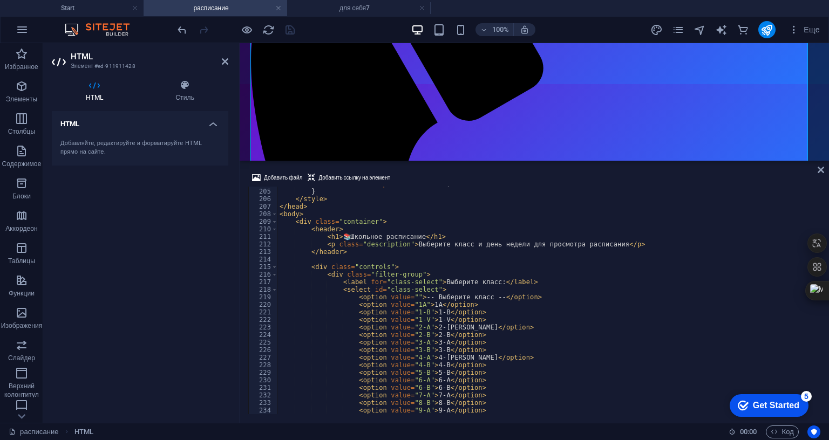
scroll to position [1541, 0]
click at [410, 241] on div "border-left : 4 px solid #dc3545 ; } </ style > </ head > < body > < div class …" at bounding box center [566, 300] width 579 height 241
click at [430, 239] on div "border-left : 4 px solid #dc3545 ; } </ style > </ head > < body > < div class …" at bounding box center [566, 300] width 579 height 241
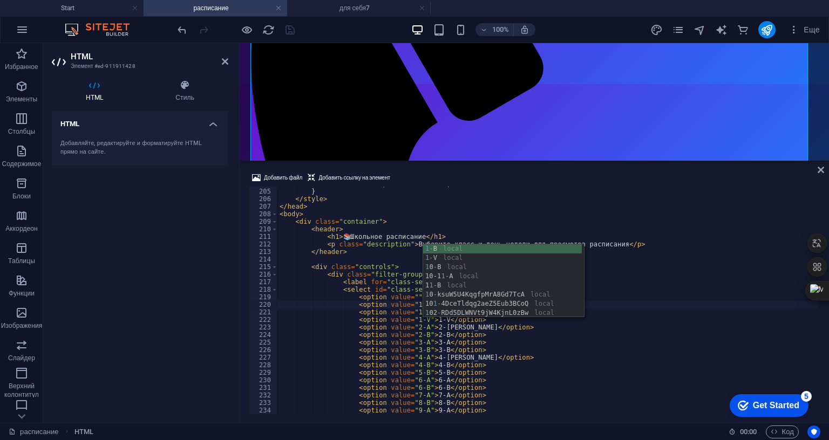
click at [517, 223] on div "border-left : 4 px solid #dc3545 ; } </ style > </ head > < body > < div class …" at bounding box center [566, 300] width 579 height 241
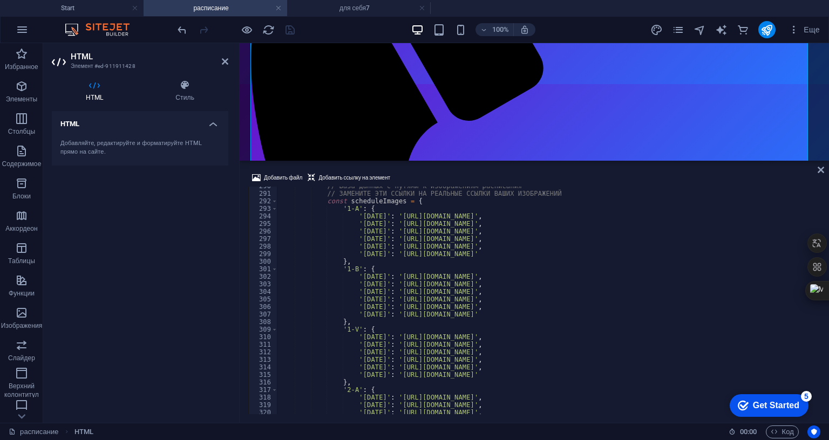
scroll to position [2188, 0]
type textarea "<select id="class-select">"
drag, startPoint x: 225, startPoint y: 62, endPoint x: 184, endPoint y: 17, distance: 61.1
click at [225, 62] on icon at bounding box center [225, 61] width 6 height 9
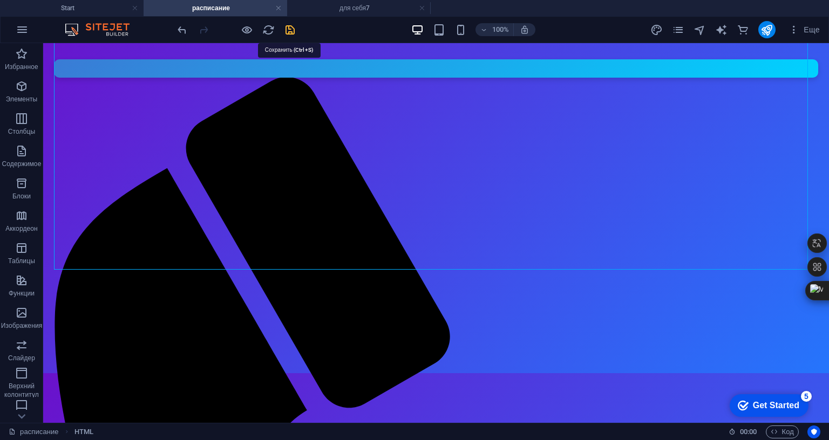
click at [291, 25] on icon "save" at bounding box center [290, 30] width 12 height 12
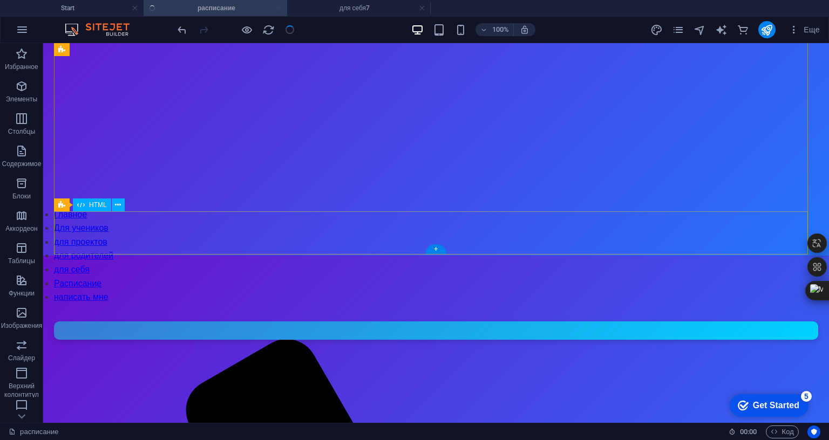
scroll to position [270, 0]
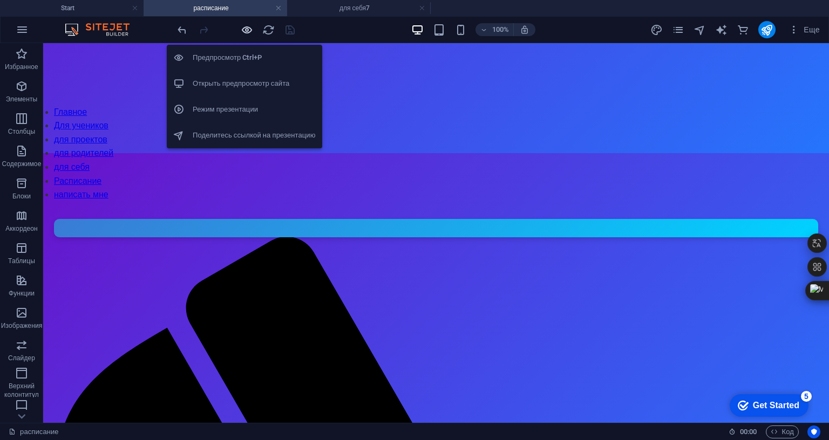
click at [0, 0] on icon "button" at bounding box center [0, 0] width 0 height 0
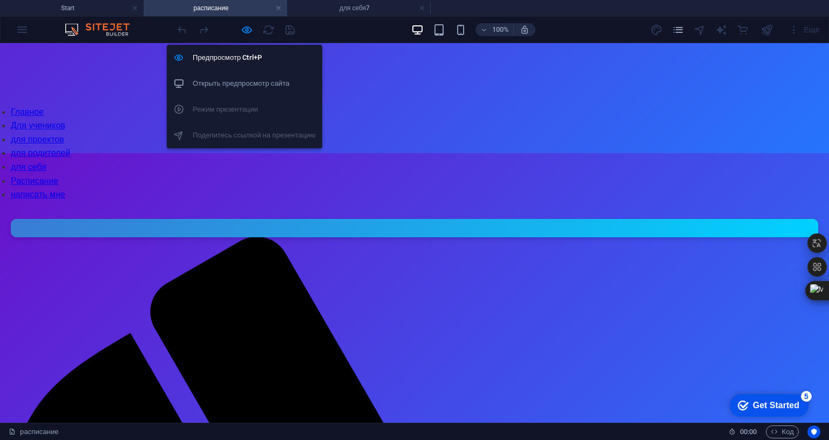
click at [247, 86] on h6 "Открыть предпросмотр сайта" at bounding box center [254, 83] width 123 height 13
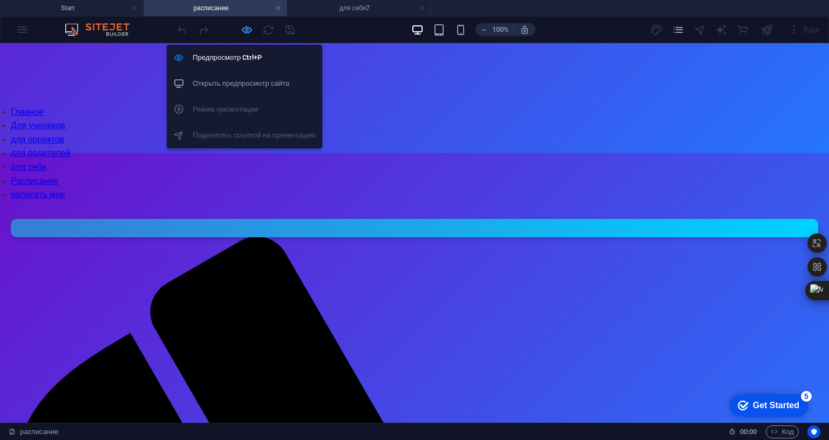
click at [0, 0] on icon "button" at bounding box center [0, 0] width 0 height 0
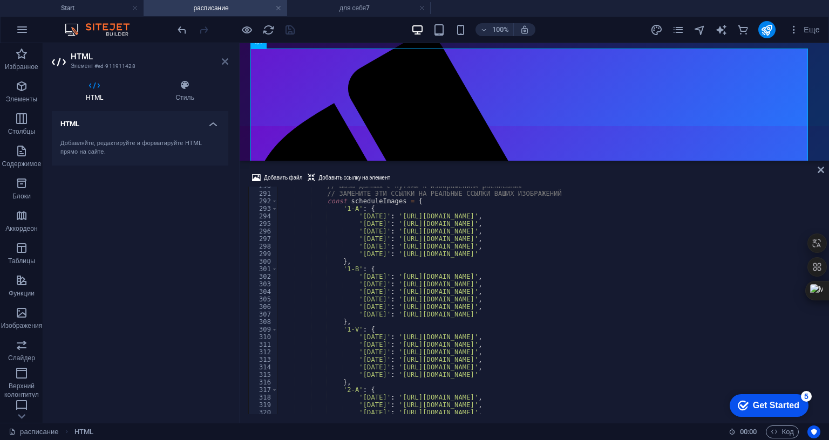
click at [223, 64] on icon at bounding box center [225, 61] width 6 height 9
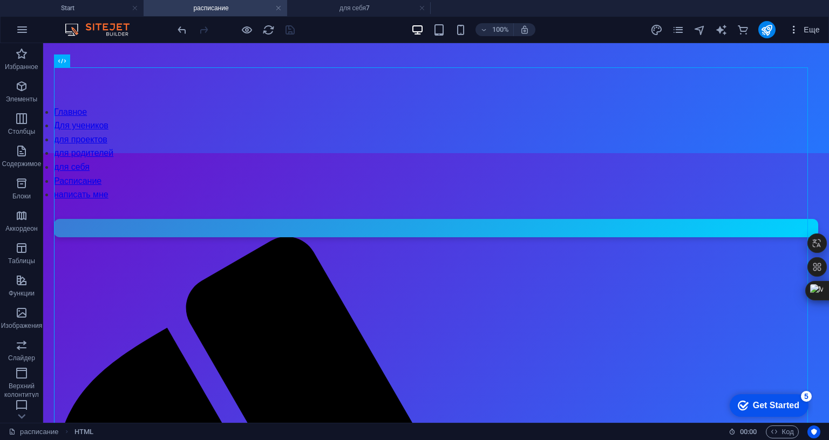
click at [0, 0] on icon "button" at bounding box center [0, 0] width 0 height 0
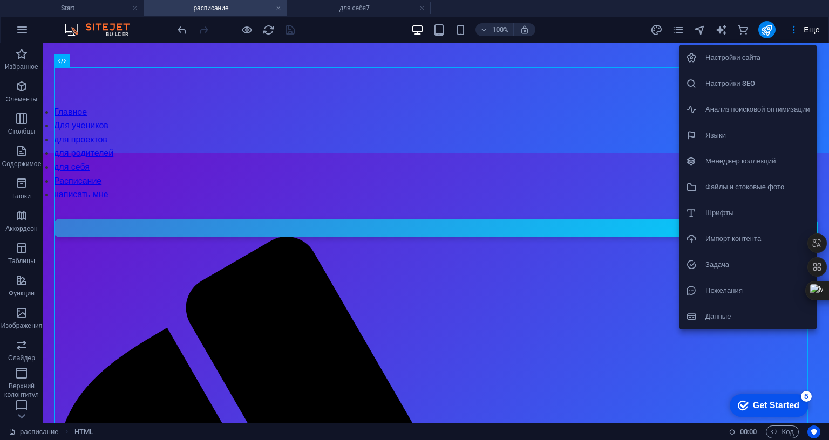
click at [713, 195] on li "Файлы и стоковые фото" at bounding box center [748, 187] width 137 height 26
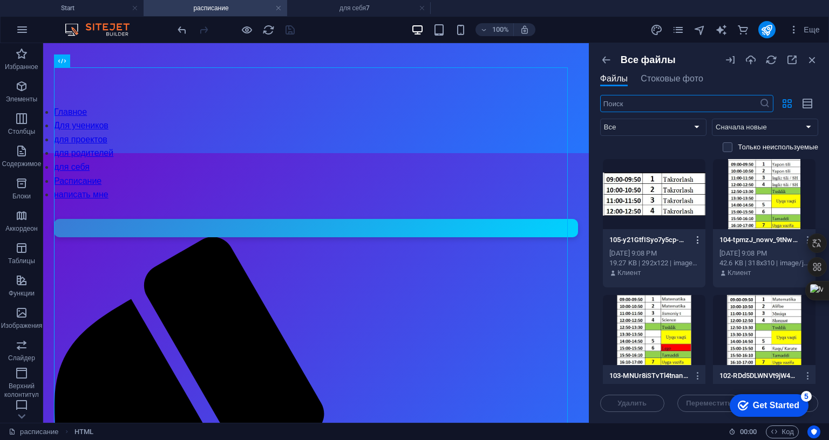
click at [694, 241] on icon "button" at bounding box center [698, 240] width 10 height 10
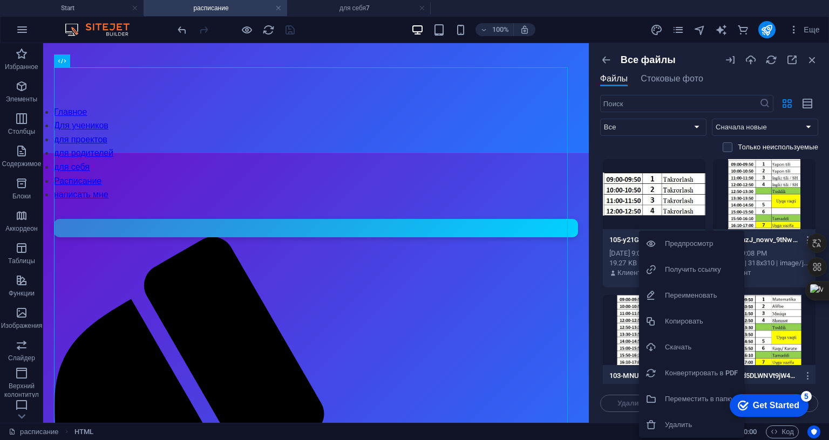
click at [597, 223] on div at bounding box center [414, 220] width 829 height 440
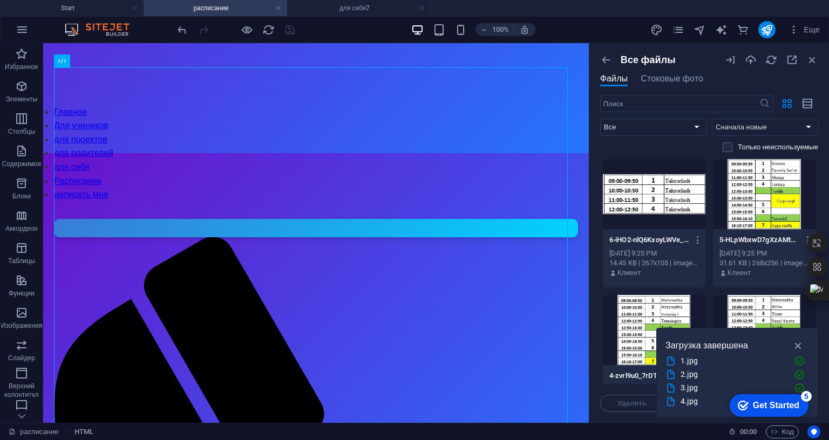
click at [691, 146] on div "Только неиспользуемые" at bounding box center [709, 148] width 218 height 10
click at [793, 340] on icon "button" at bounding box center [798, 346] width 12 height 12
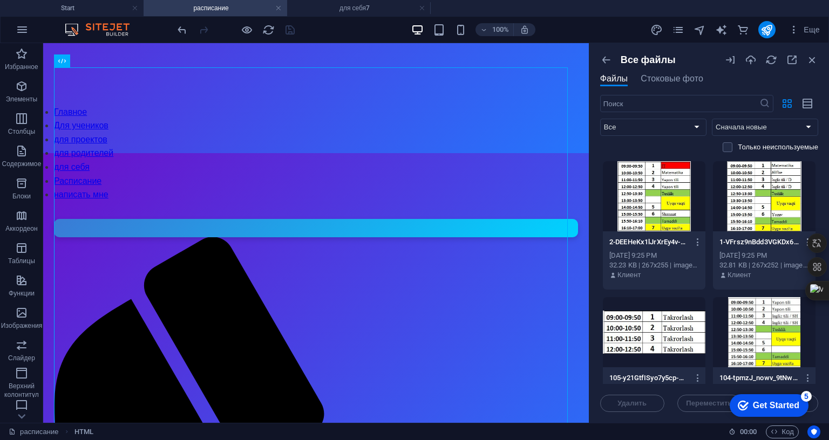
click at [803, 241] on icon "button" at bounding box center [808, 243] width 10 height 10
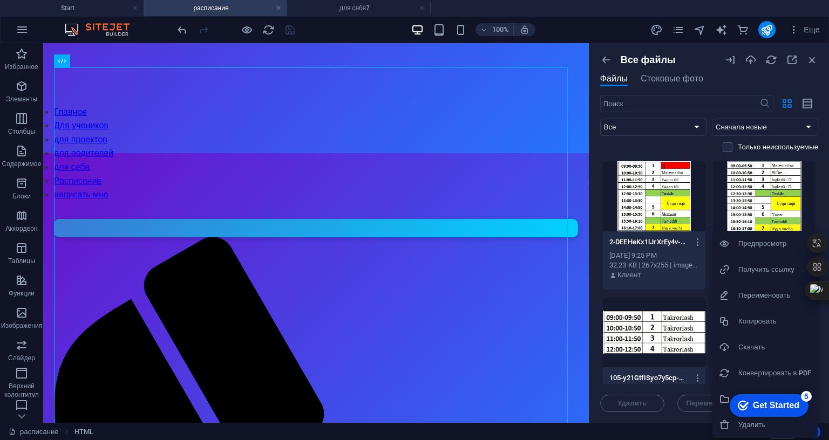
click at [750, 270] on h6 "Получить ссылку" at bounding box center [774, 269] width 73 height 13
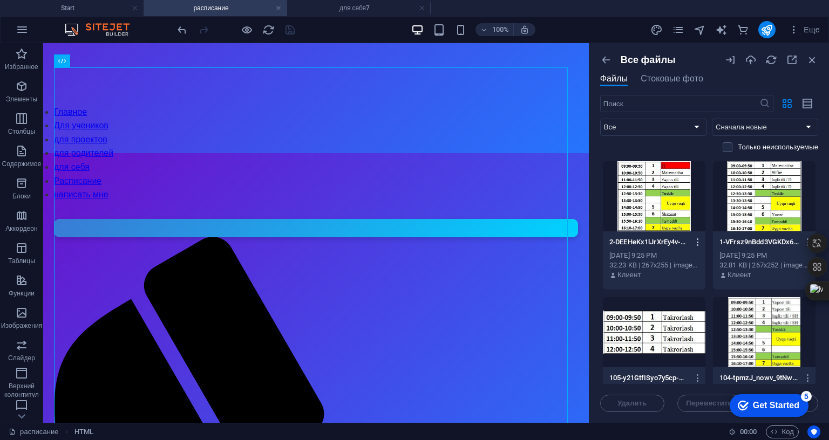
click at [694, 240] on icon "button" at bounding box center [698, 243] width 10 height 10
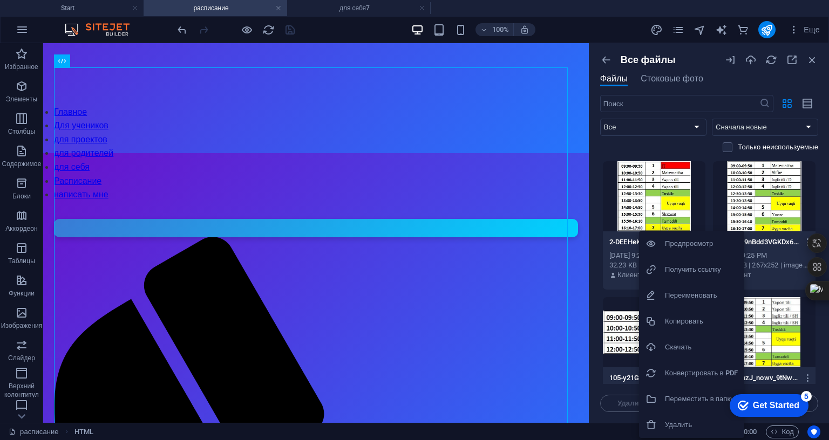
click at [679, 267] on h6 "Получить ссылку" at bounding box center [701, 269] width 73 height 13
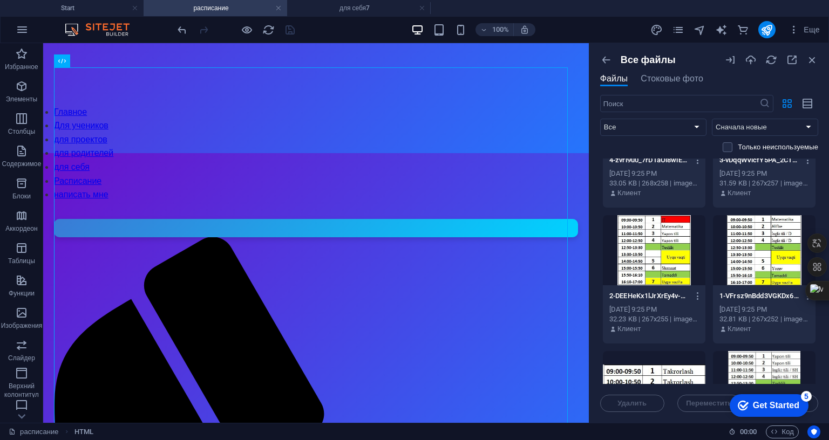
scroll to position [162, 0]
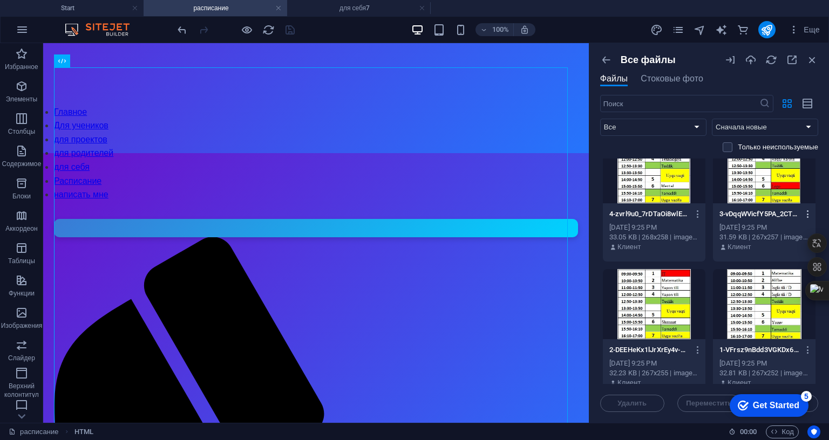
click at [804, 211] on icon "button" at bounding box center [808, 214] width 10 height 10
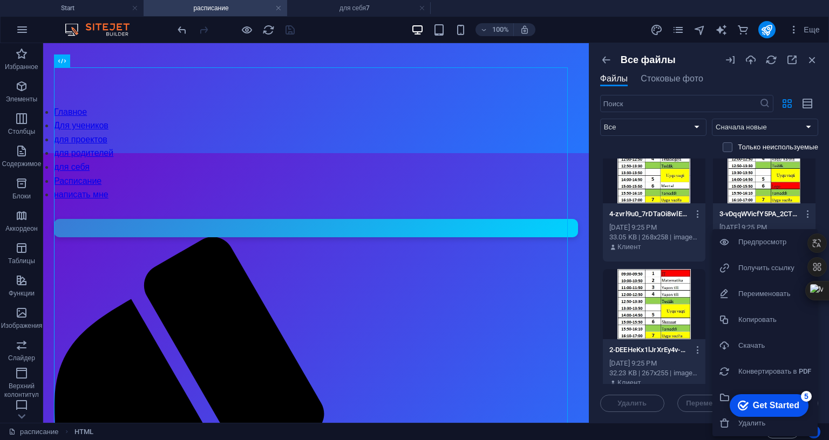
click at [757, 265] on h6 "Получить ссылку" at bounding box center [774, 268] width 73 height 13
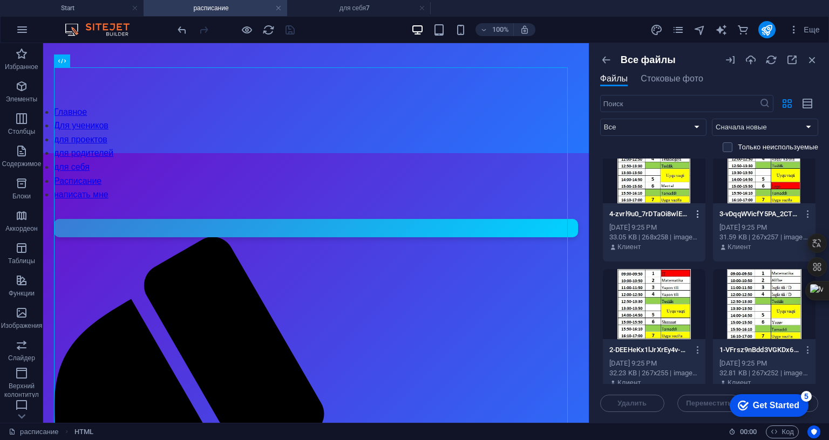
click at [695, 212] on icon "button" at bounding box center [698, 214] width 10 height 10
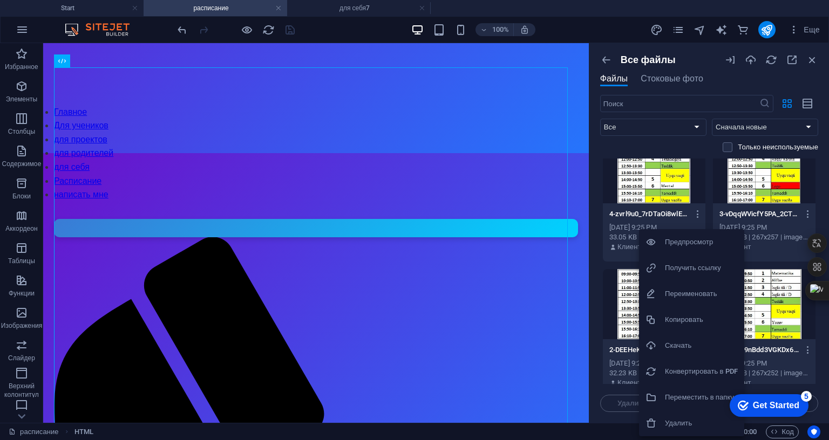
click at [666, 265] on h6 "Получить ссылку" at bounding box center [701, 268] width 73 height 13
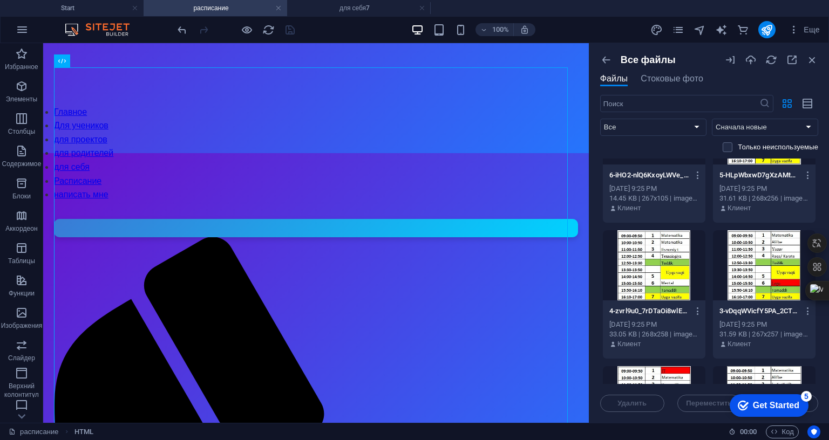
scroll to position [54, 0]
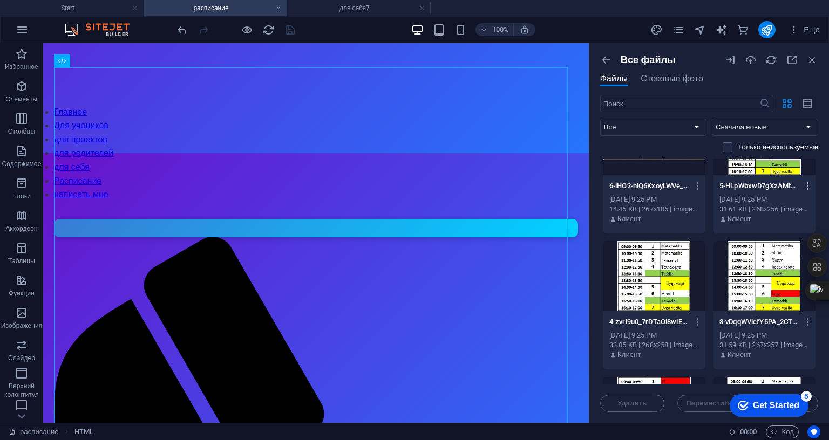
click at [804, 185] on icon "button" at bounding box center [808, 186] width 10 height 10
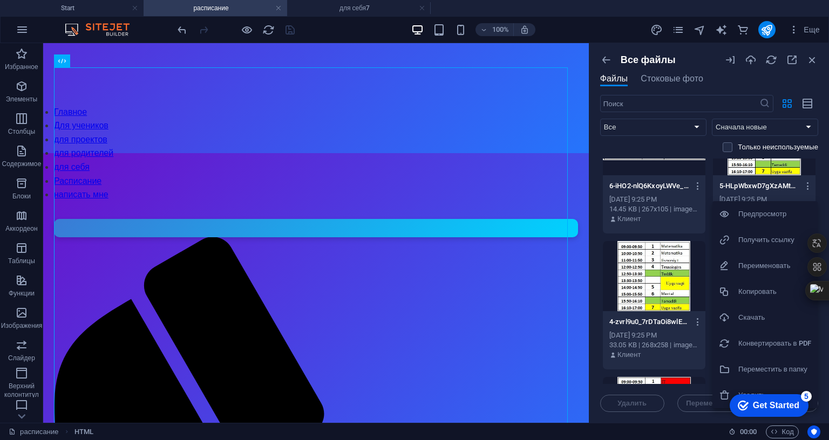
click at [768, 238] on h6 "Получить ссылку" at bounding box center [774, 240] width 73 height 13
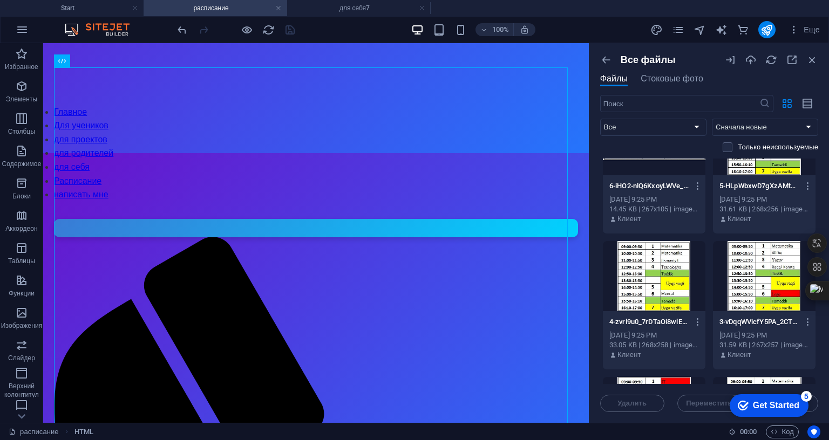
scroll to position [0, 0]
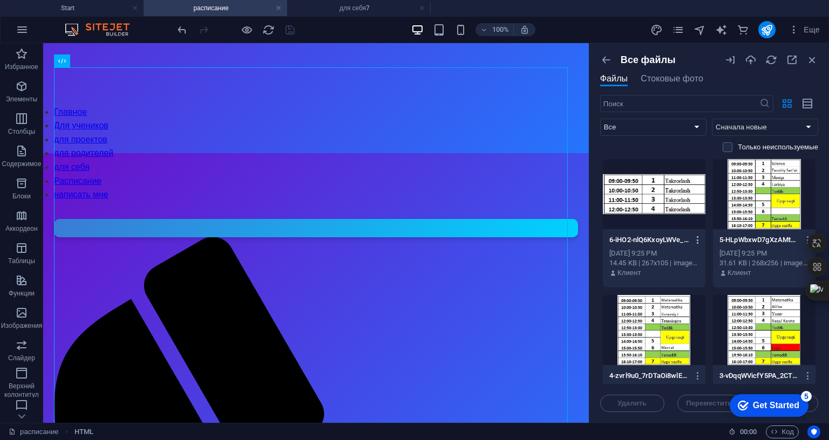
click at [694, 239] on icon "button" at bounding box center [698, 240] width 10 height 10
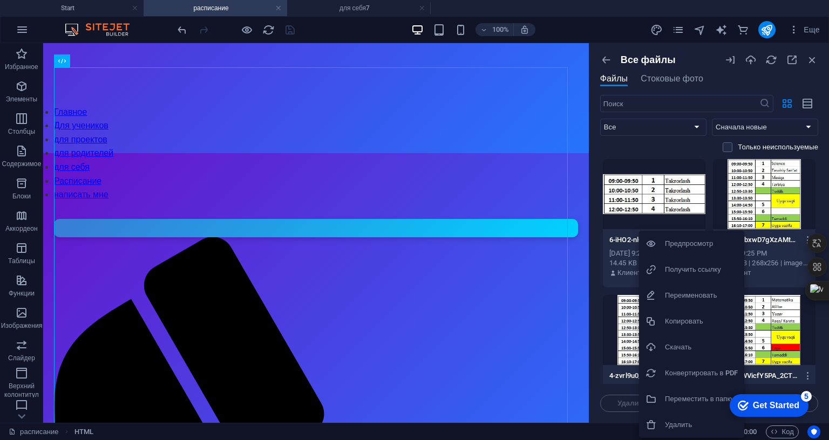
click at [680, 269] on h6 "Получить ссылку" at bounding box center [701, 269] width 73 height 13
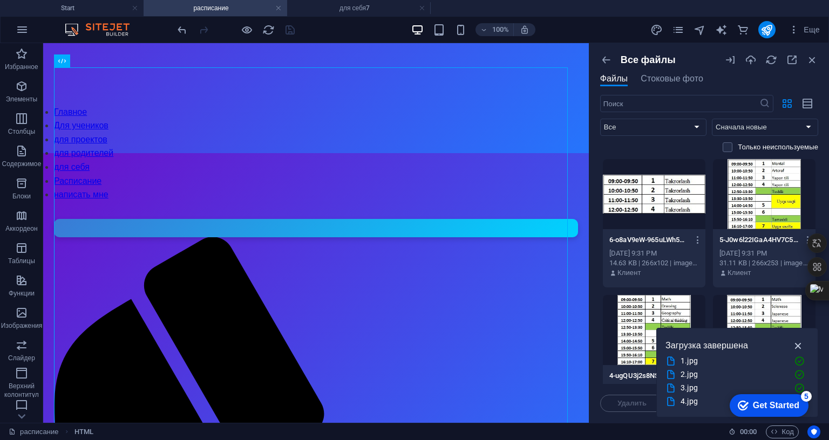
click at [796, 340] on icon "button" at bounding box center [798, 346] width 12 height 12
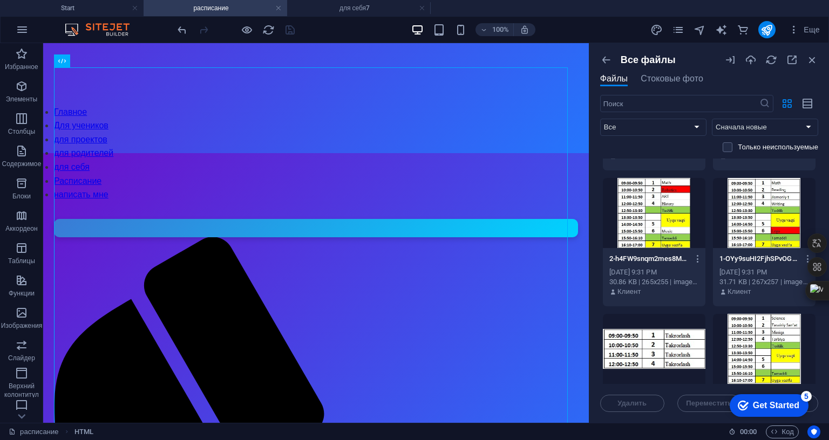
scroll to position [270, 0]
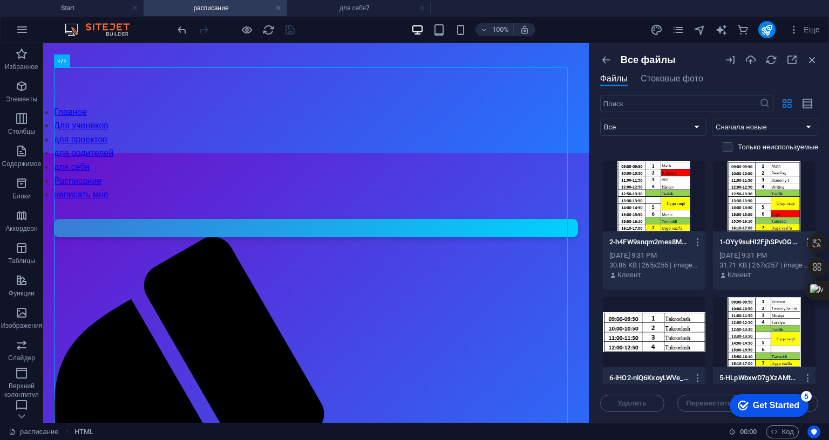
click at [803, 241] on icon "button" at bounding box center [808, 243] width 10 height 10
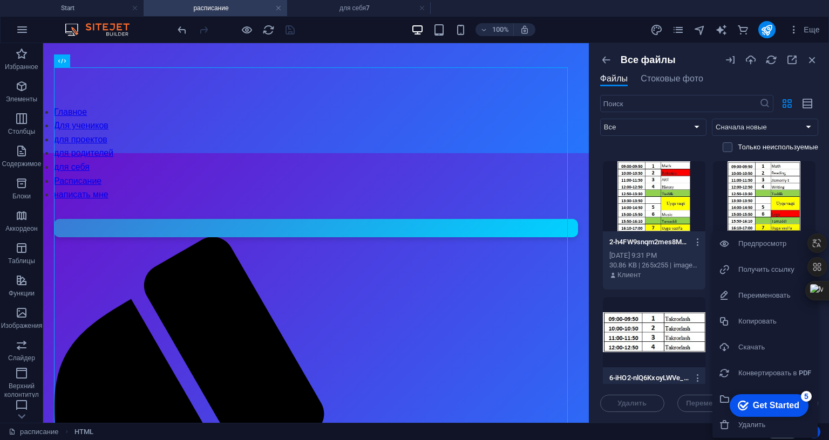
click at [767, 268] on h6 "Получить ссылку" at bounding box center [774, 269] width 73 height 13
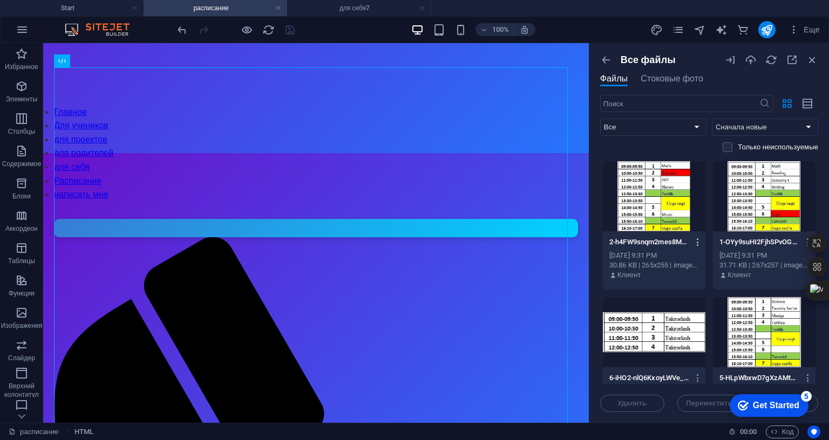
click at [694, 241] on icon "button" at bounding box center [698, 243] width 10 height 10
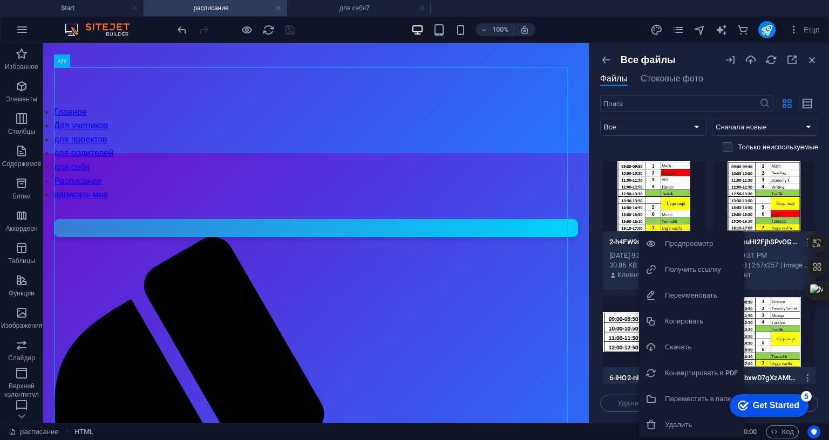
click at [680, 269] on h6 "Получить ссылку" at bounding box center [701, 269] width 73 height 13
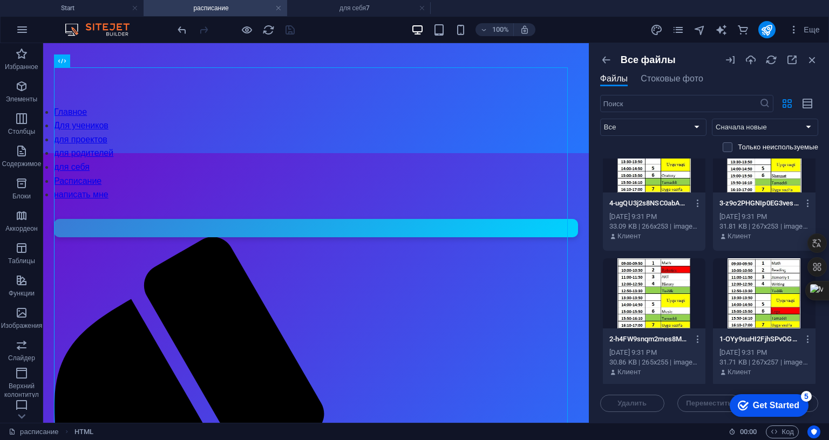
scroll to position [162, 0]
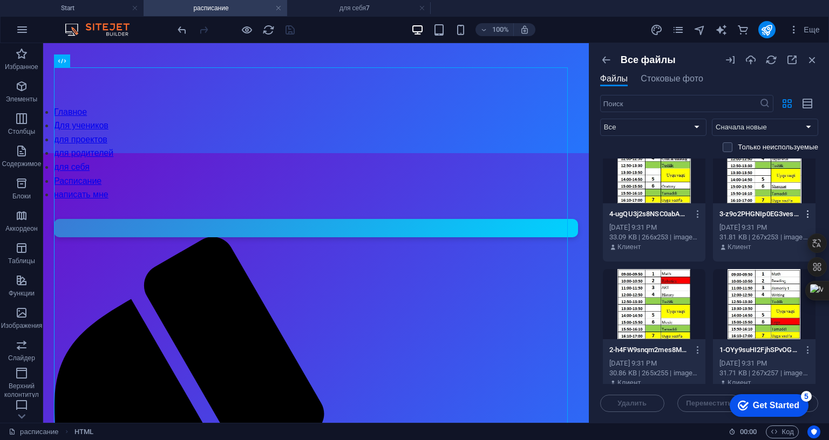
click at [805, 215] on icon "button" at bounding box center [808, 214] width 10 height 10
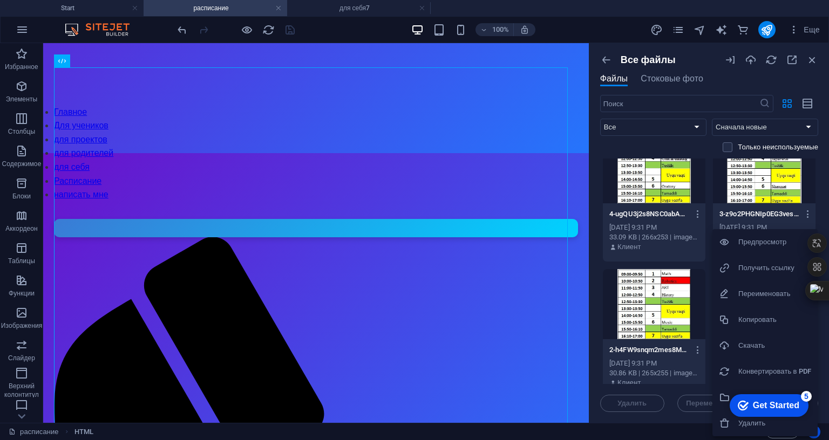
click at [749, 270] on h6 "Получить ссылку" at bounding box center [774, 268] width 73 height 13
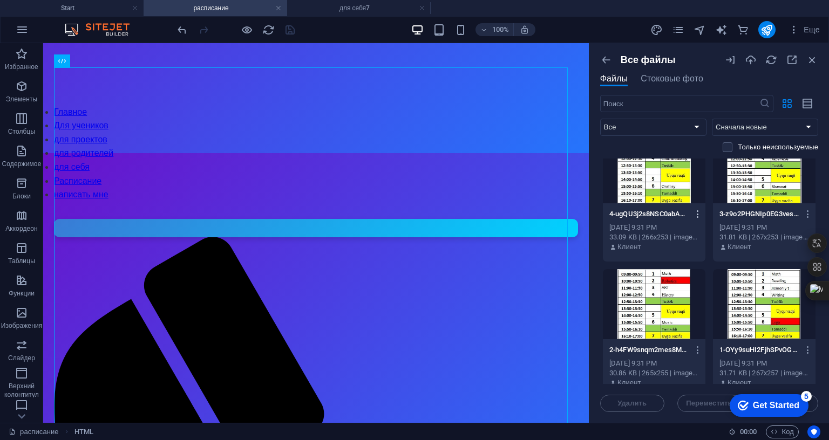
click at [696, 212] on icon "button" at bounding box center [698, 214] width 10 height 10
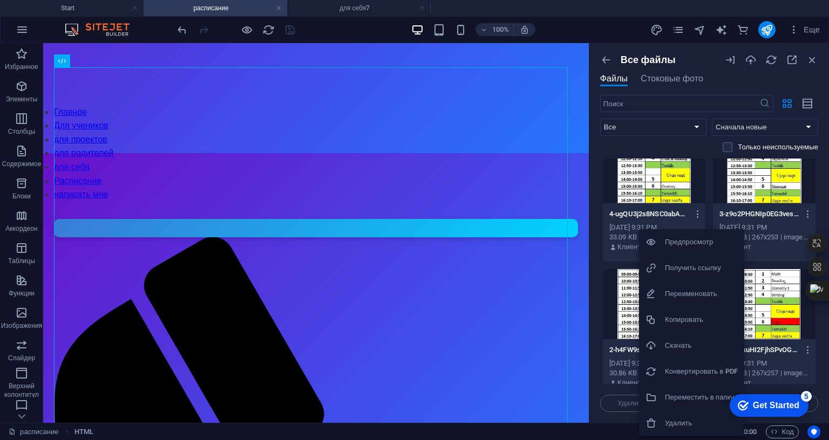
click at [684, 270] on h6 "Получить ссылку" at bounding box center [701, 268] width 73 height 13
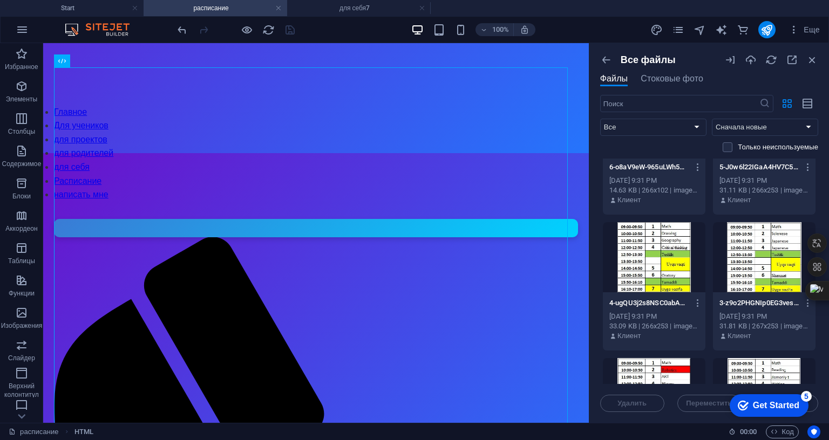
scroll to position [54, 0]
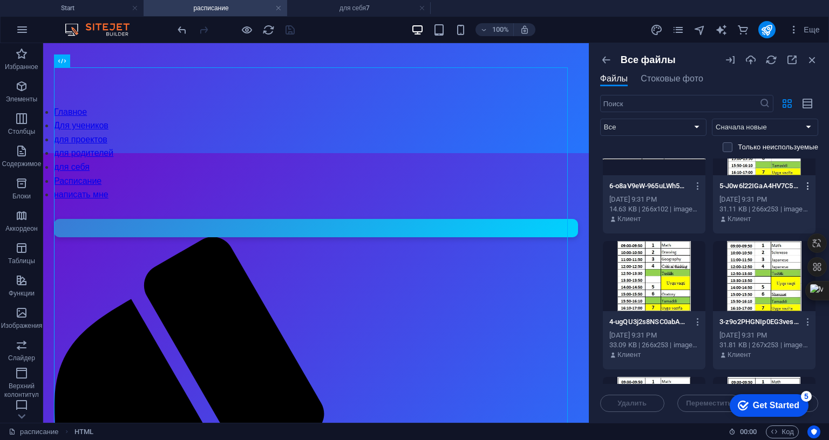
click at [804, 183] on icon "button" at bounding box center [808, 186] width 10 height 10
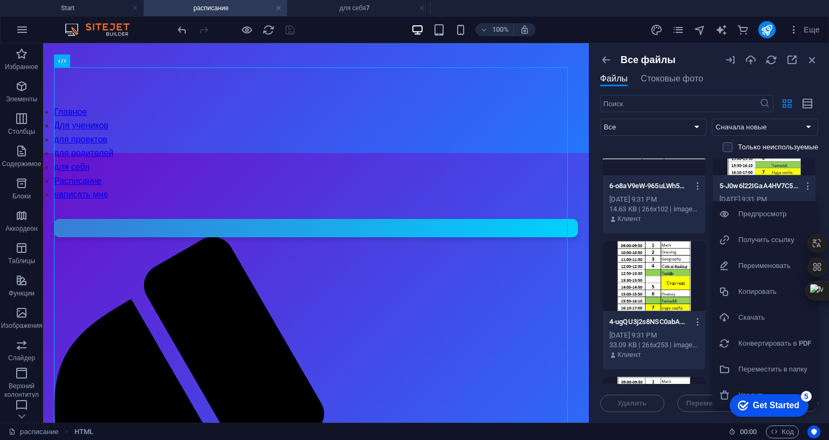
click at [760, 238] on h6 "Получить ссылку" at bounding box center [774, 240] width 73 height 13
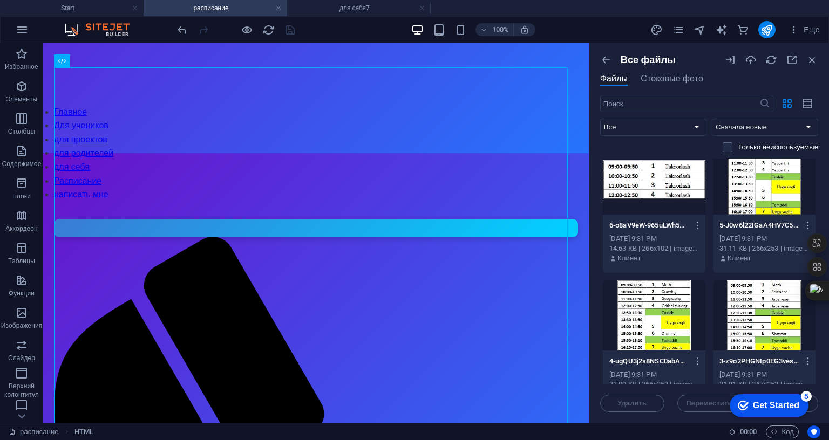
scroll to position [0, 0]
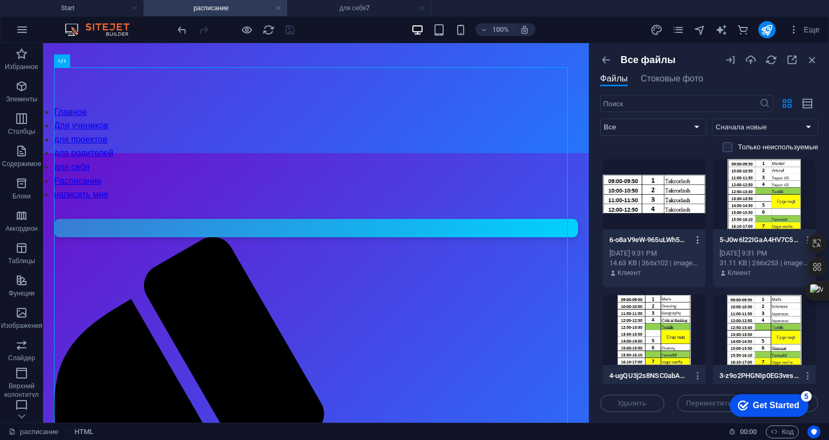
click at [695, 239] on icon "button" at bounding box center [698, 240] width 10 height 10
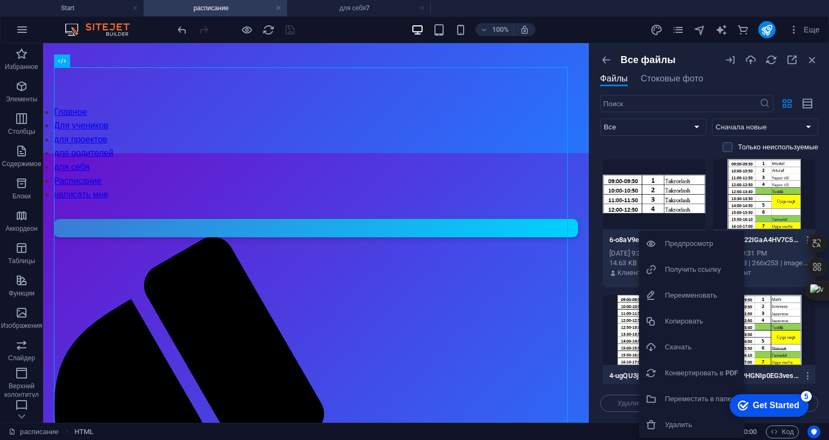
click at [686, 269] on h6 "Получить ссылку" at bounding box center [701, 269] width 73 height 13
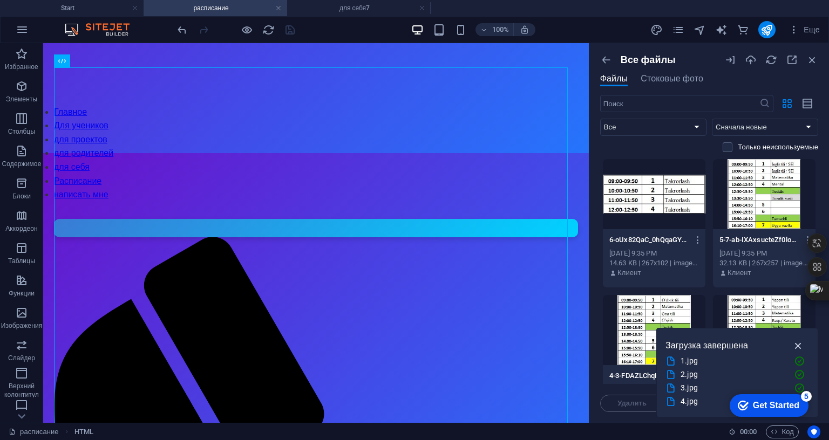
click at [797, 340] on icon "button" at bounding box center [798, 346] width 12 height 12
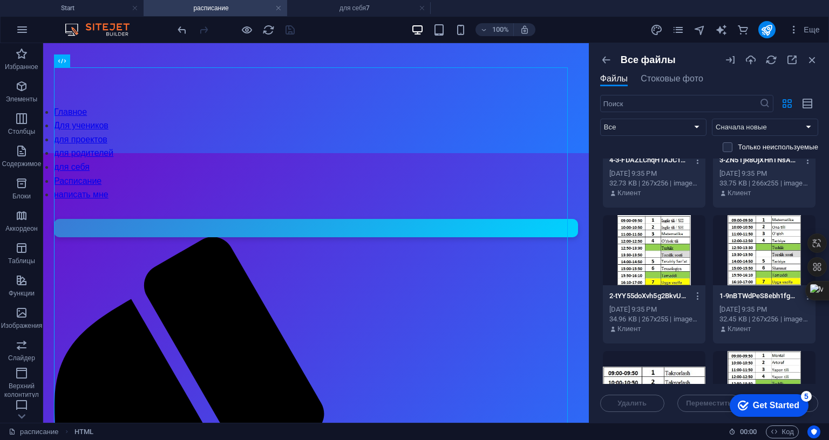
scroll to position [270, 0]
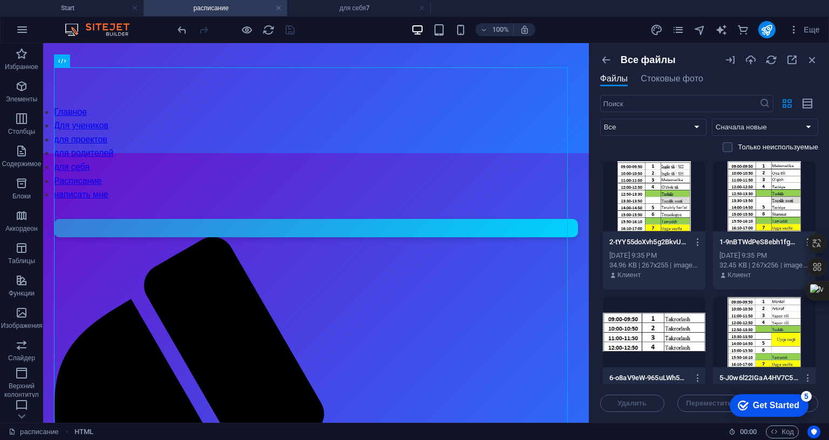
click at [803, 239] on icon "button" at bounding box center [808, 243] width 10 height 10
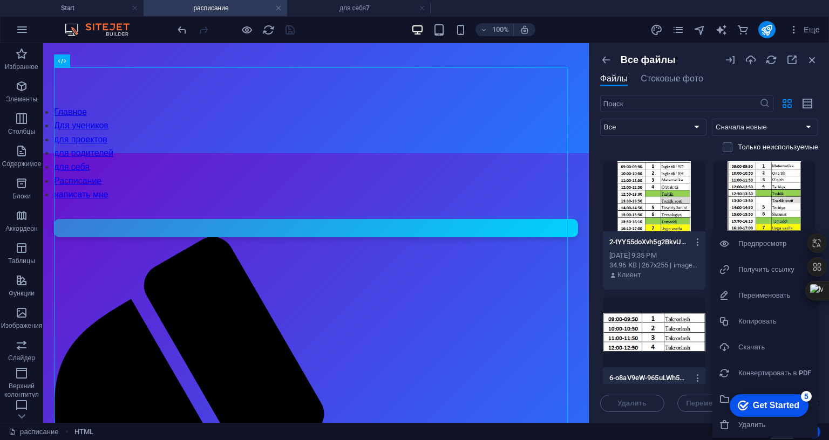
click at [764, 268] on h6 "Получить ссылку" at bounding box center [774, 269] width 73 height 13
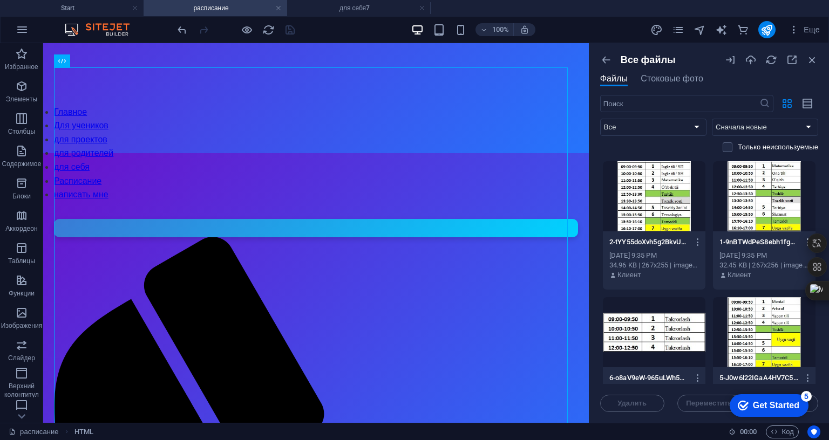
click at [803, 238] on icon "button" at bounding box center [808, 243] width 10 height 10
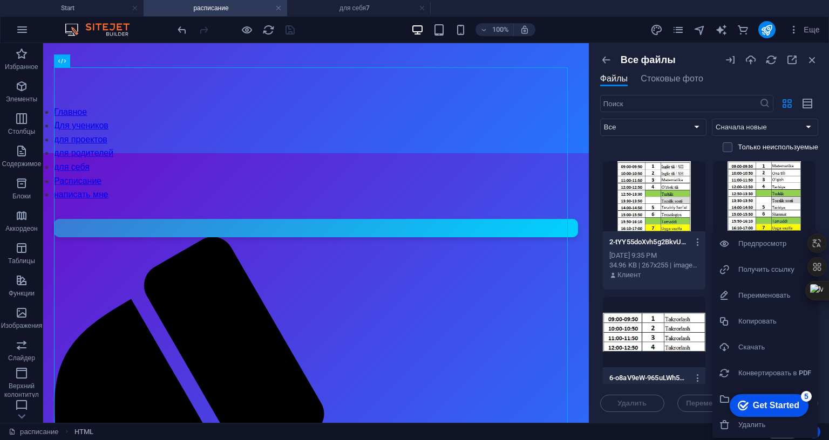
click at [764, 269] on h6 "Получить ссылку" at bounding box center [774, 269] width 73 height 13
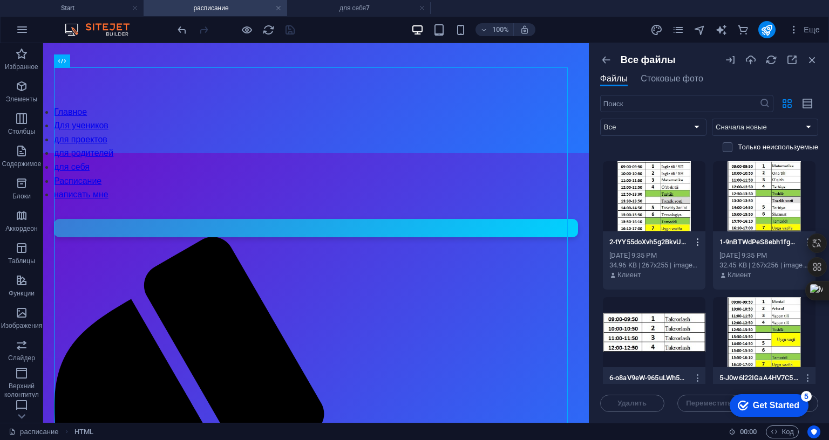
click at [693, 242] on icon "button" at bounding box center [698, 243] width 10 height 10
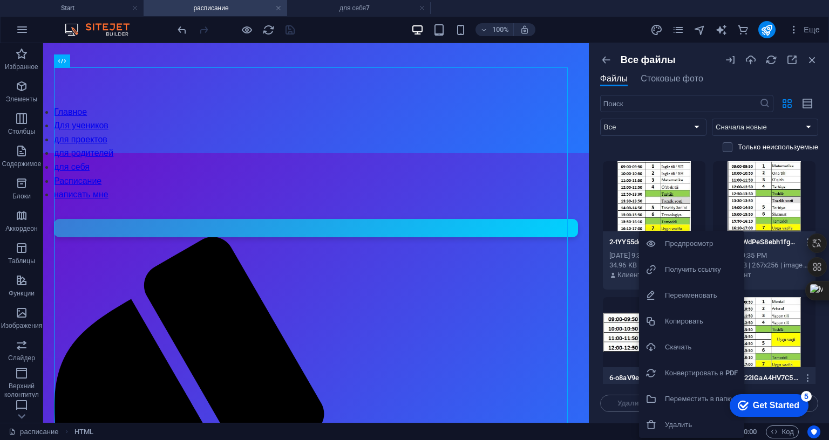
click at [686, 267] on h6 "Получить ссылку" at bounding box center [701, 269] width 73 height 13
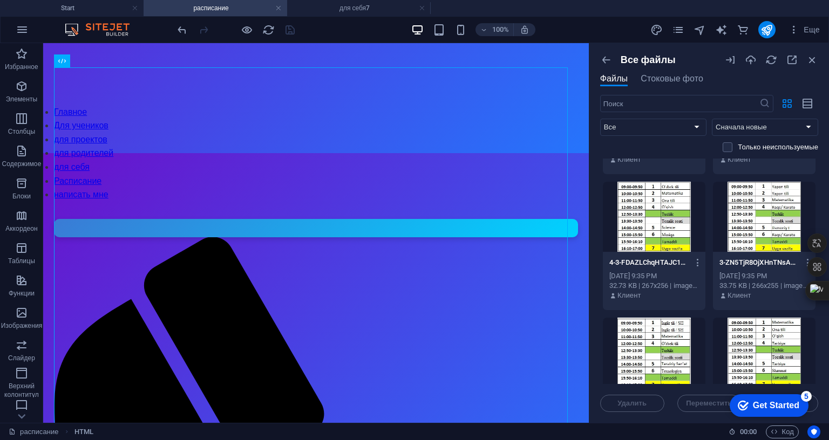
scroll to position [108, 0]
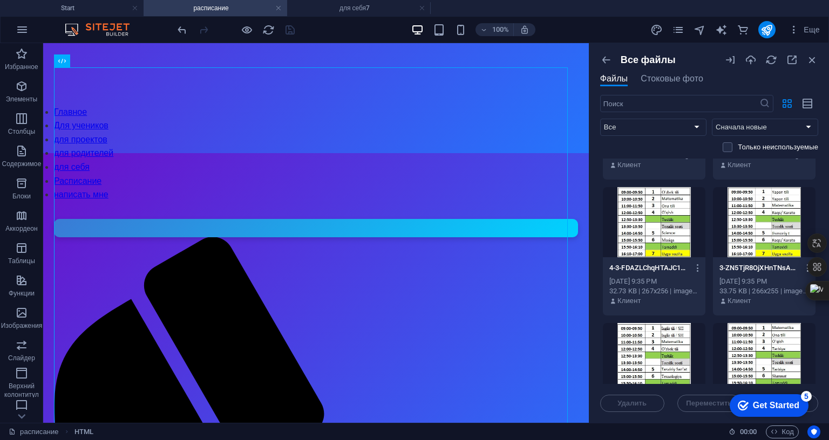
click at [803, 265] on icon "button" at bounding box center [808, 268] width 10 height 10
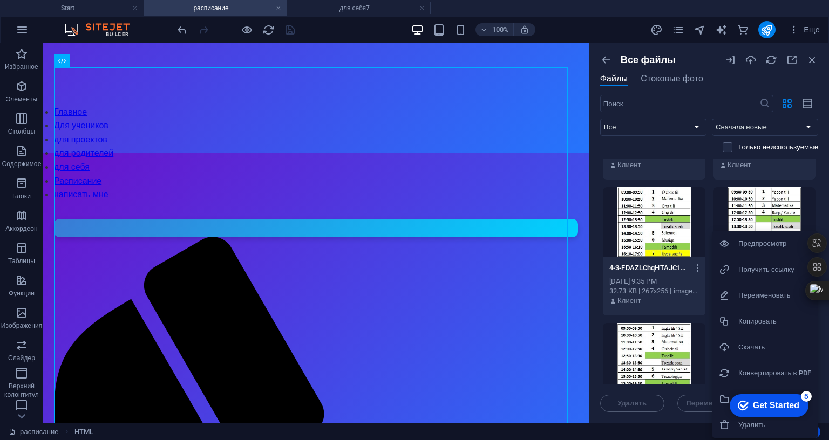
click at [760, 265] on h6 "Получить ссылку" at bounding box center [774, 269] width 73 height 13
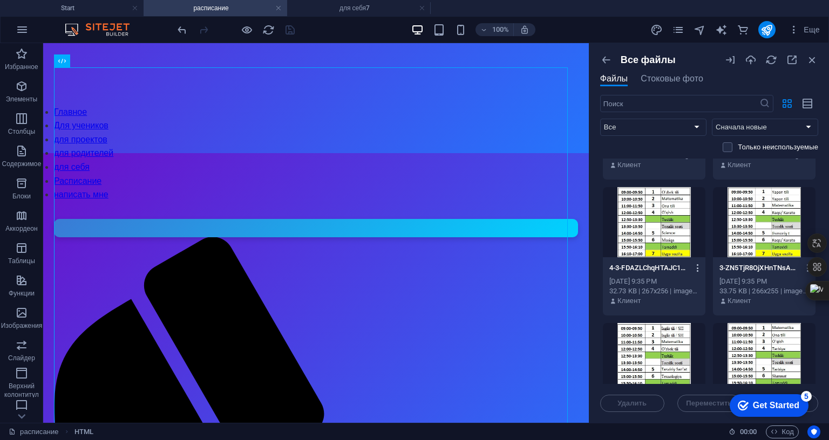
click at [693, 268] on icon "button" at bounding box center [698, 268] width 10 height 10
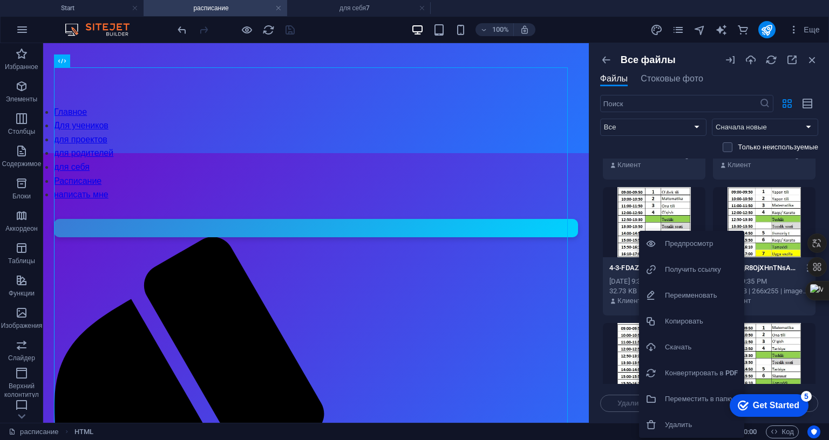
click at [691, 272] on h6 "Получить ссылку" at bounding box center [701, 269] width 73 height 13
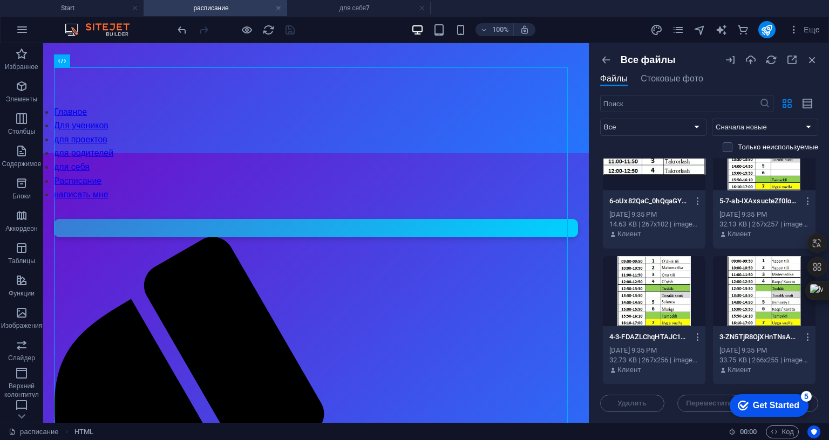
scroll to position [54, 0]
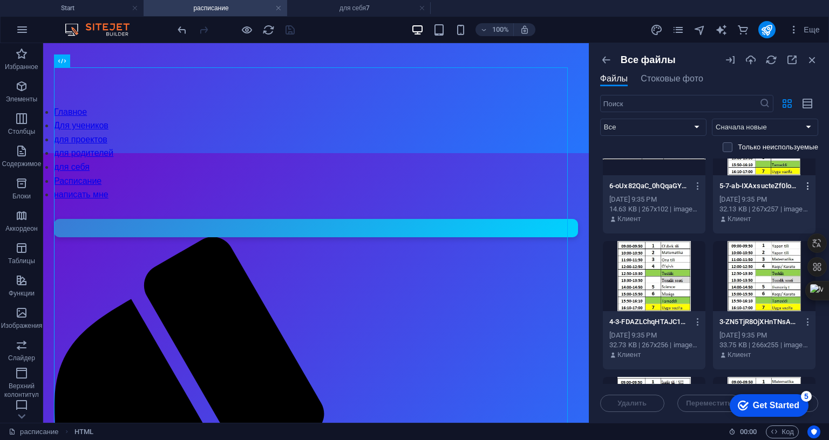
click at [803, 186] on icon "button" at bounding box center [808, 186] width 10 height 10
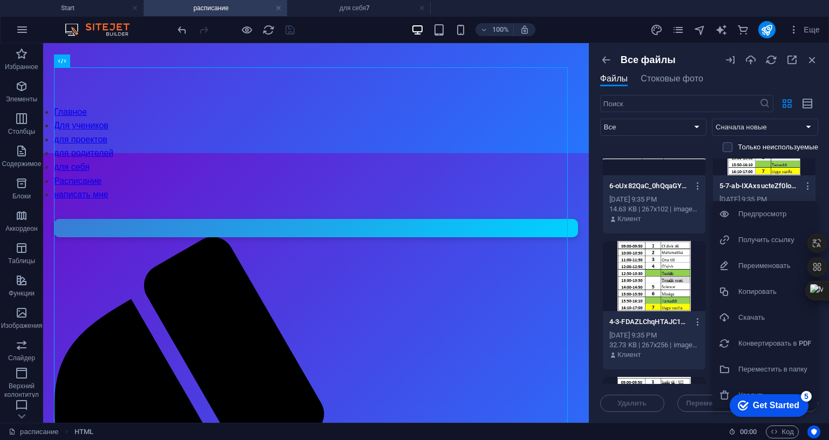
click at [764, 238] on h6 "Получить ссылку" at bounding box center [774, 240] width 73 height 13
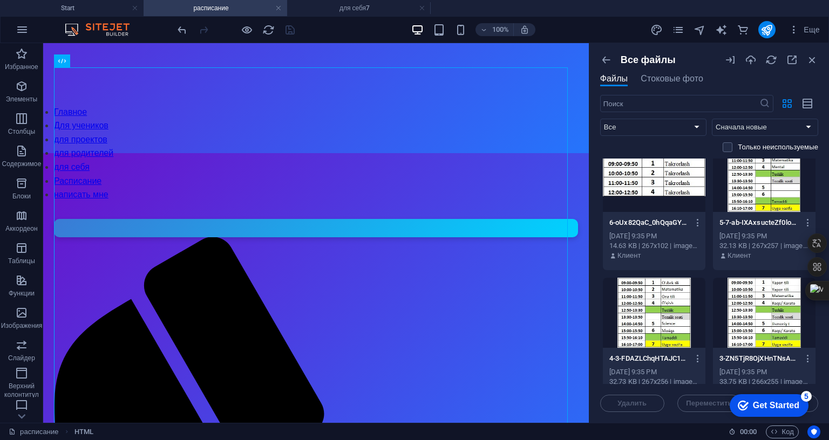
scroll to position [0, 0]
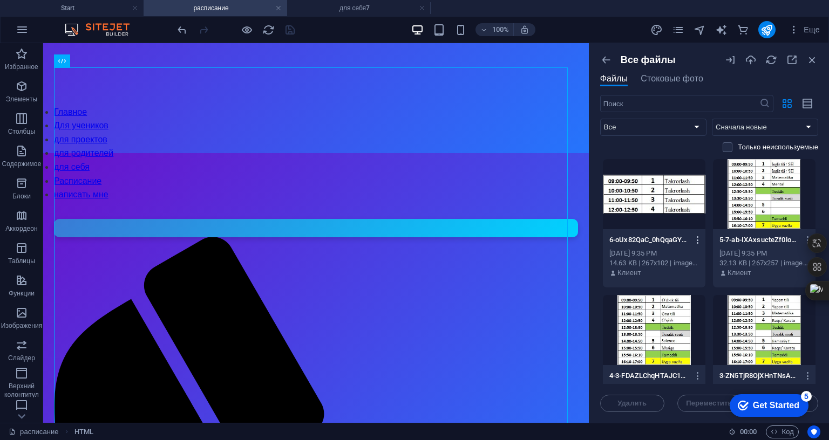
click at [695, 239] on icon "button" at bounding box center [698, 240] width 10 height 10
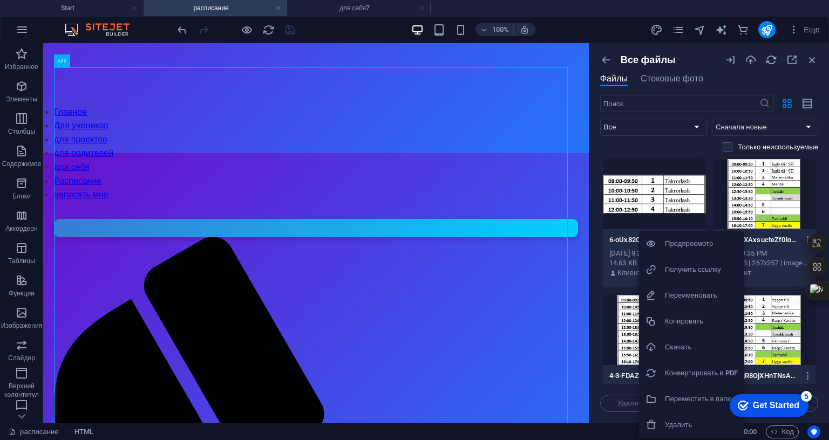
click at [684, 268] on h6 "Получить ссылку" at bounding box center [701, 269] width 73 height 13
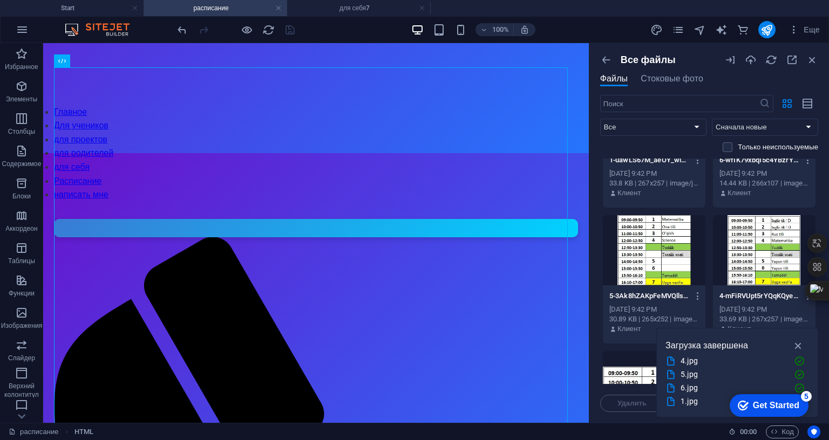
scroll to position [270, 0]
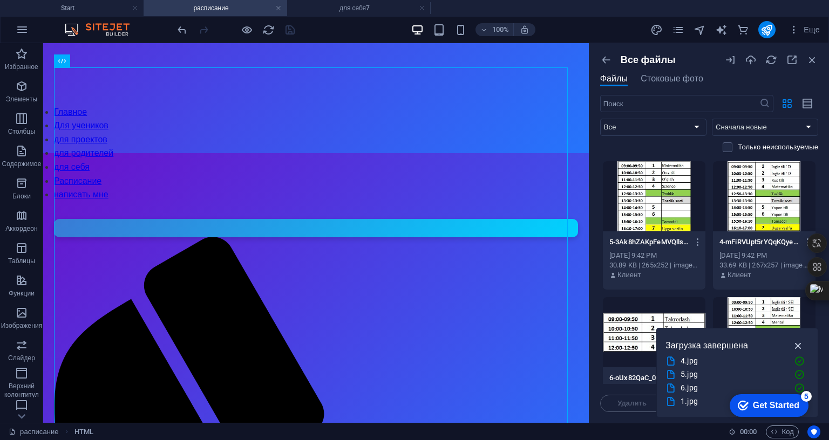
click at [798, 340] on icon "button" at bounding box center [798, 346] width 12 height 12
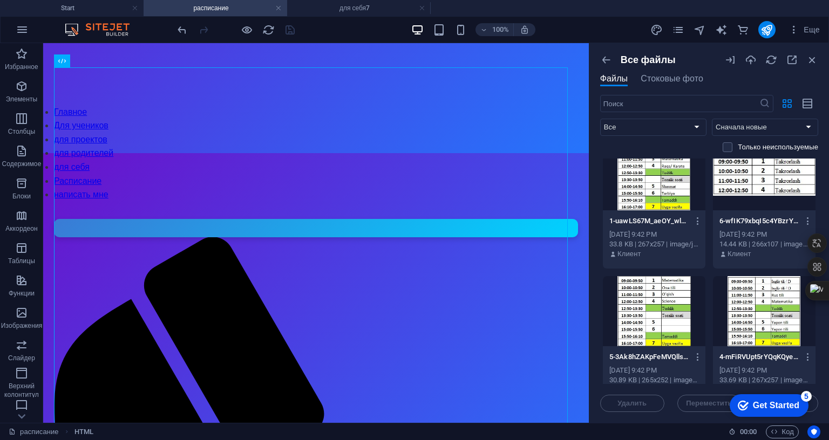
scroll to position [162, 0]
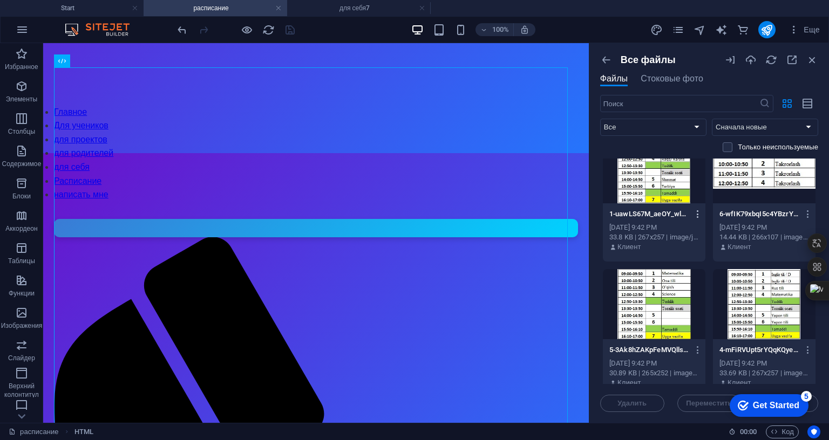
click at [695, 210] on icon "button" at bounding box center [698, 214] width 10 height 10
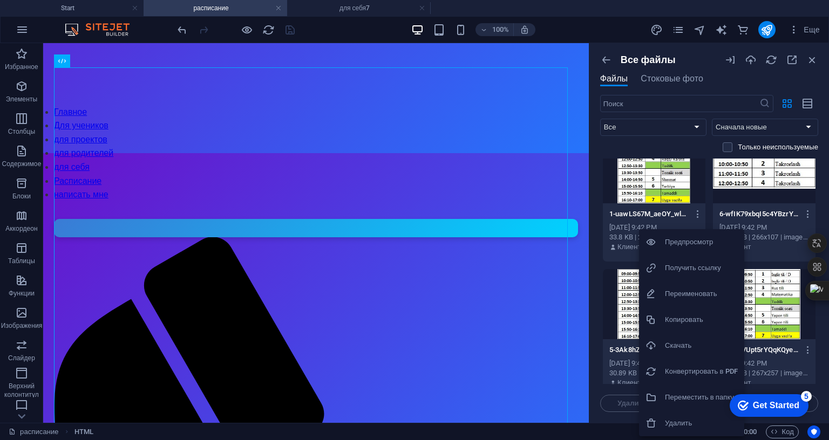
click at [681, 263] on h6 "Получить ссылку" at bounding box center [701, 268] width 73 height 13
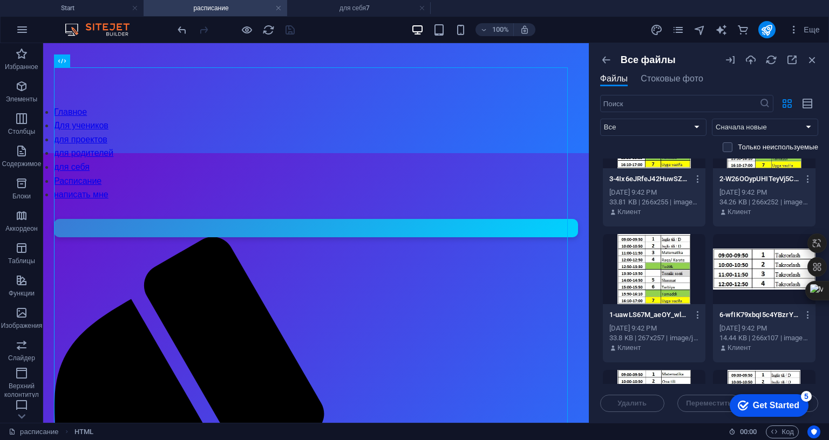
scroll to position [54, 0]
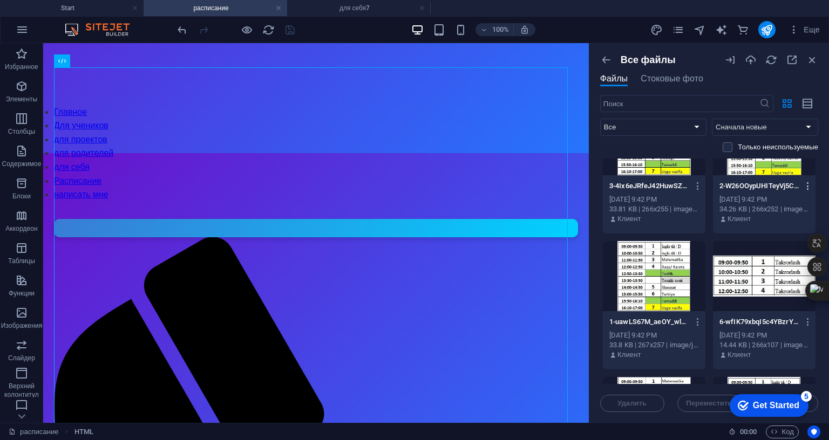
click at [804, 185] on icon "button" at bounding box center [808, 186] width 10 height 10
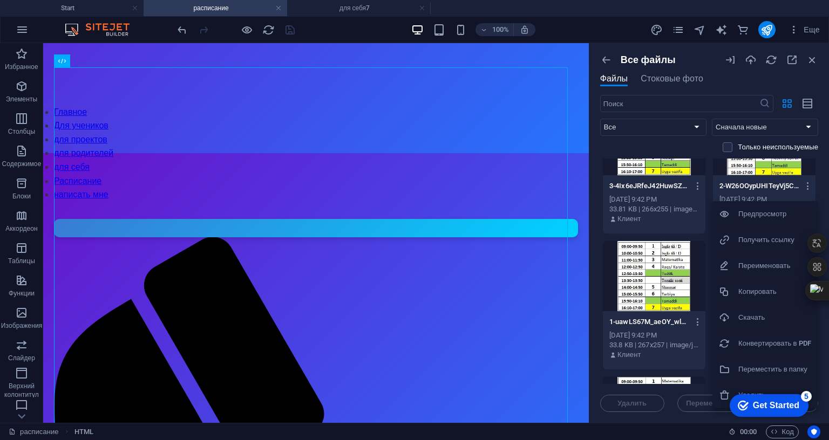
click at [775, 235] on h6 "Получить ссылку" at bounding box center [774, 240] width 73 height 13
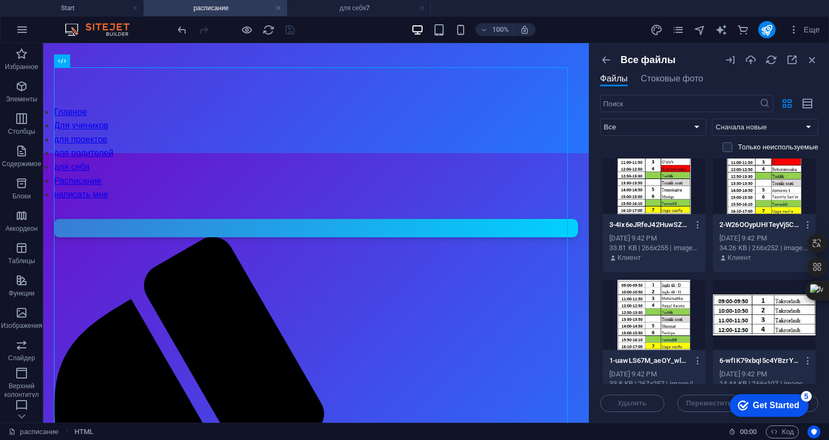
scroll to position [0, 0]
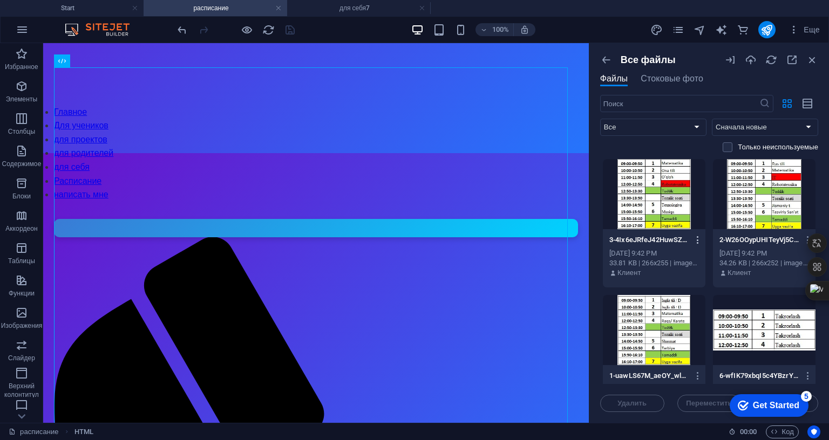
click at [696, 239] on icon "button" at bounding box center [698, 240] width 10 height 10
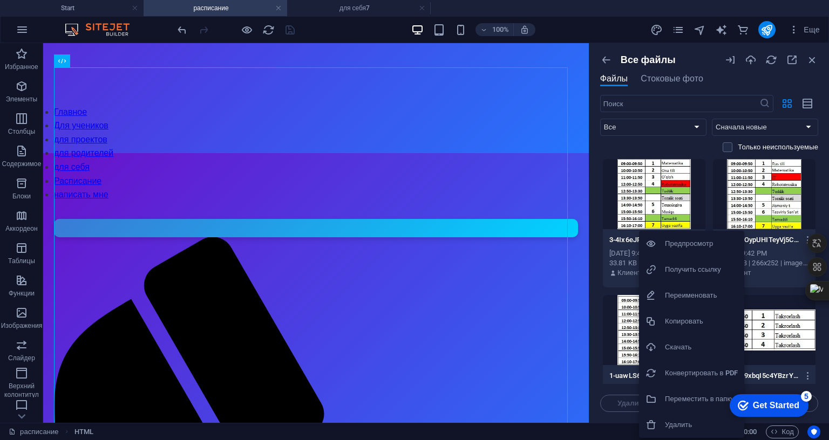
click at [684, 270] on h6 "Получить ссылку" at bounding box center [701, 269] width 73 height 13
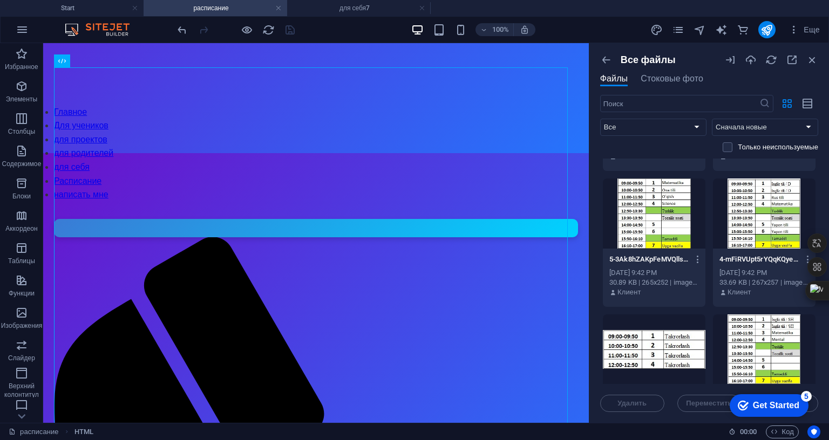
scroll to position [270, 0]
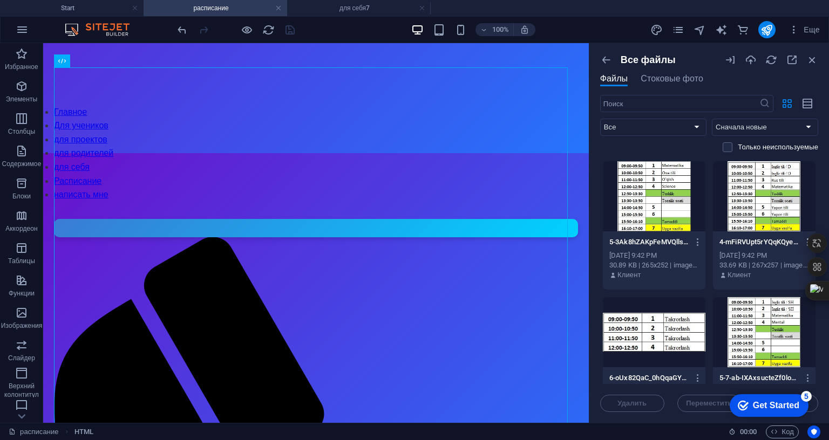
click at [803, 238] on icon "button" at bounding box center [808, 243] width 10 height 10
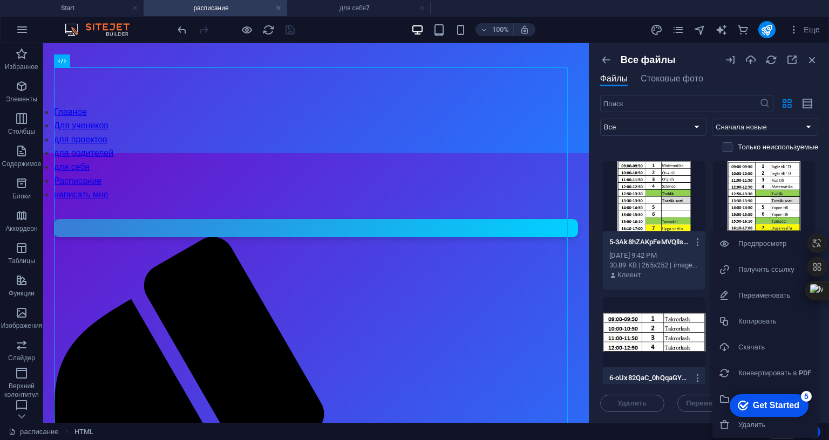
click at [771, 270] on h6 "Получить ссылку" at bounding box center [774, 269] width 73 height 13
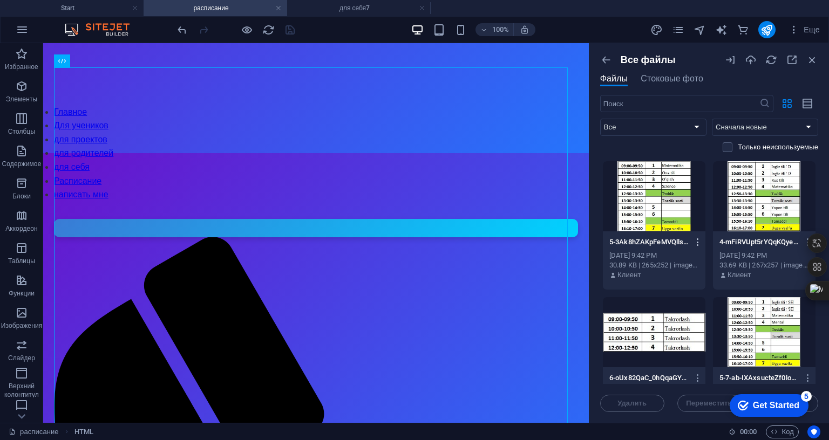
click at [693, 242] on icon "button" at bounding box center [698, 243] width 10 height 10
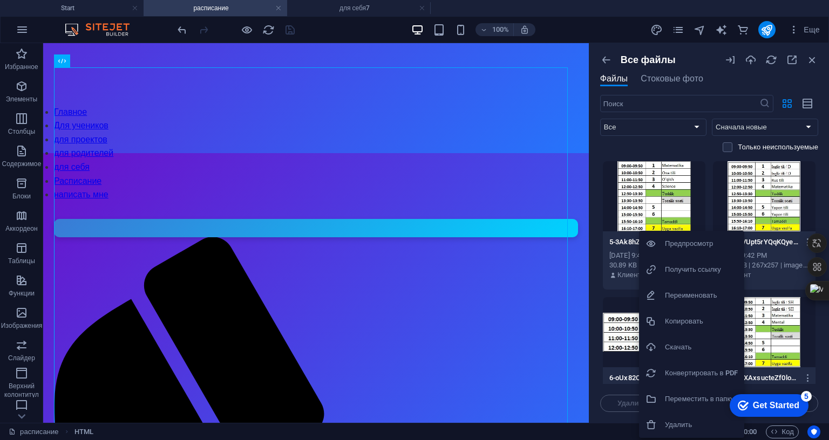
click at [685, 269] on h6 "Получить ссылку" at bounding box center [701, 269] width 73 height 13
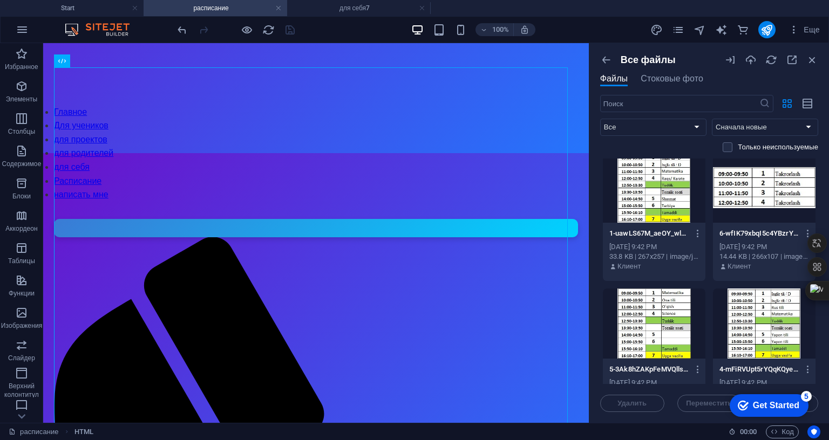
scroll to position [162, 0]
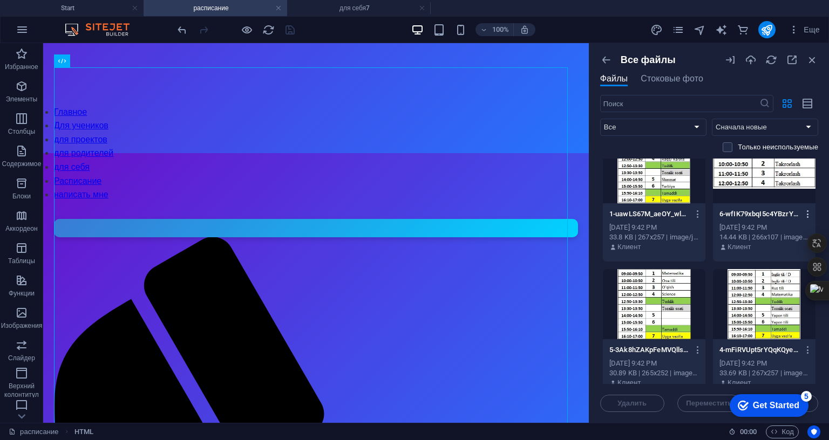
click at [805, 211] on icon "button" at bounding box center [808, 214] width 10 height 10
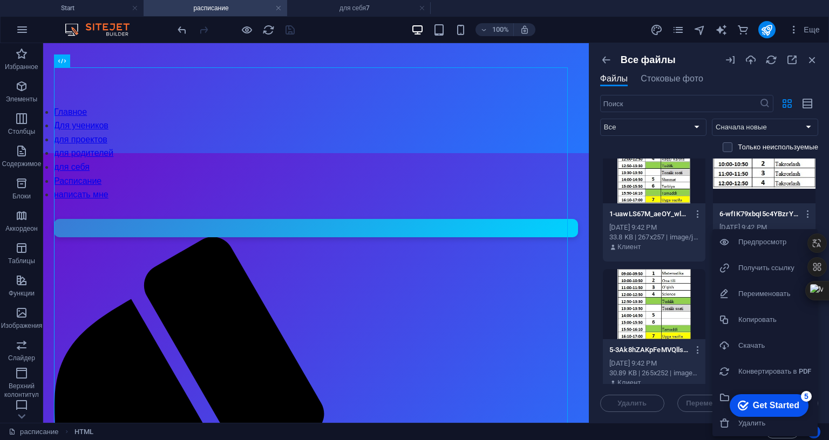
click at [758, 267] on h6 "Получить ссылку" at bounding box center [774, 268] width 73 height 13
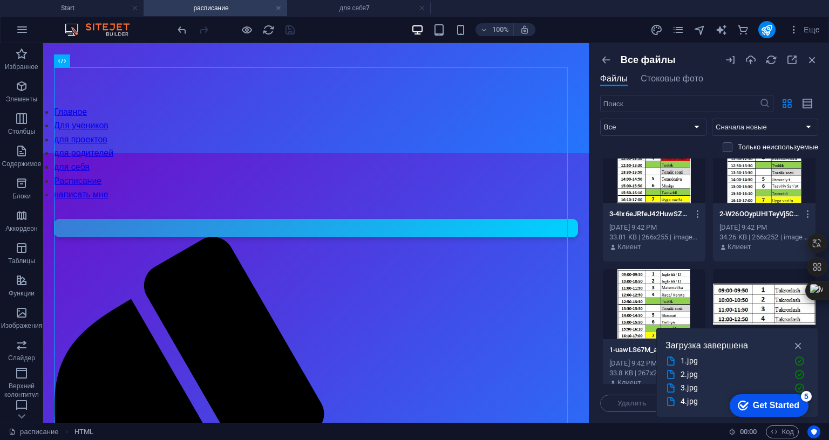
scroll to position [570, 0]
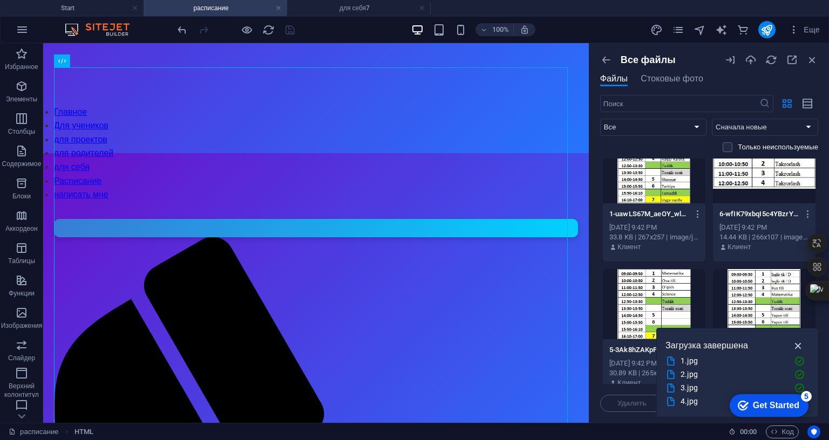
click at [796, 340] on icon "button" at bounding box center [798, 346] width 12 height 12
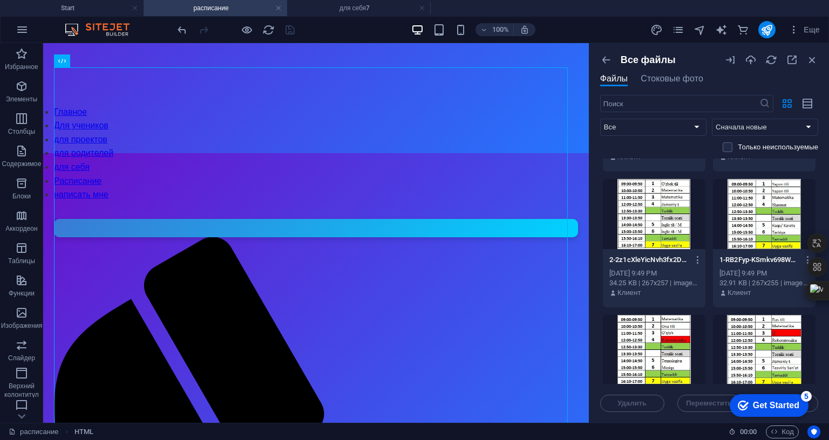
scroll to position [270, 0]
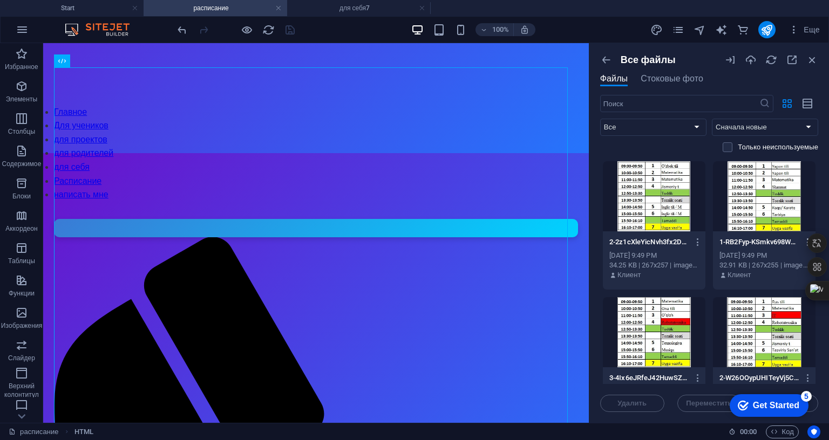
click at [803, 241] on icon "button" at bounding box center [808, 243] width 10 height 10
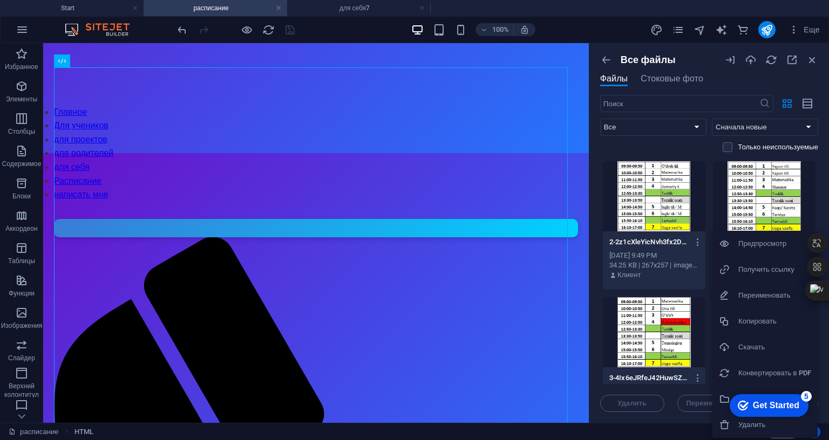
click at [765, 266] on h6 "Получить ссылку" at bounding box center [774, 269] width 73 height 13
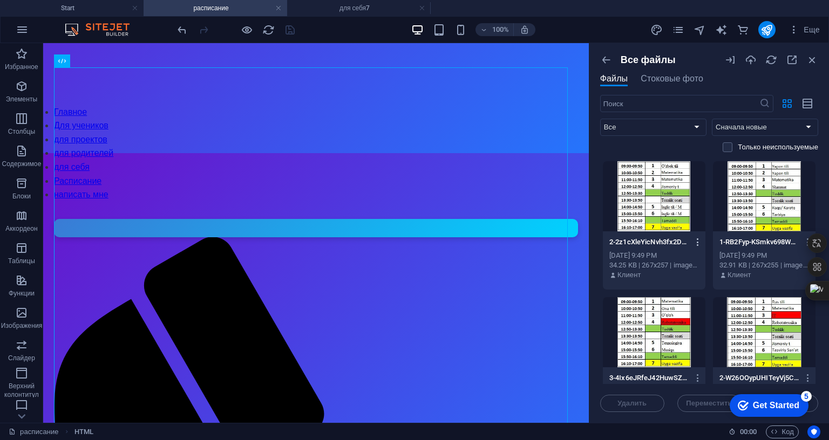
click at [696, 241] on icon "button" at bounding box center [698, 243] width 10 height 10
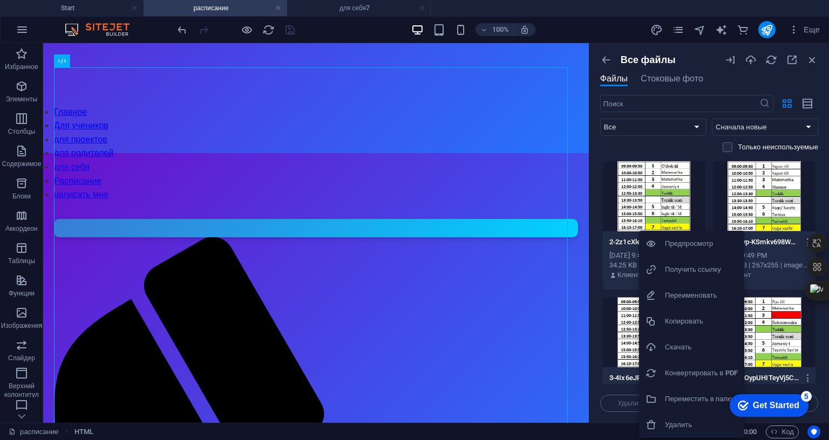
click at [692, 267] on h6 "Получить ссылку" at bounding box center [701, 269] width 73 height 13
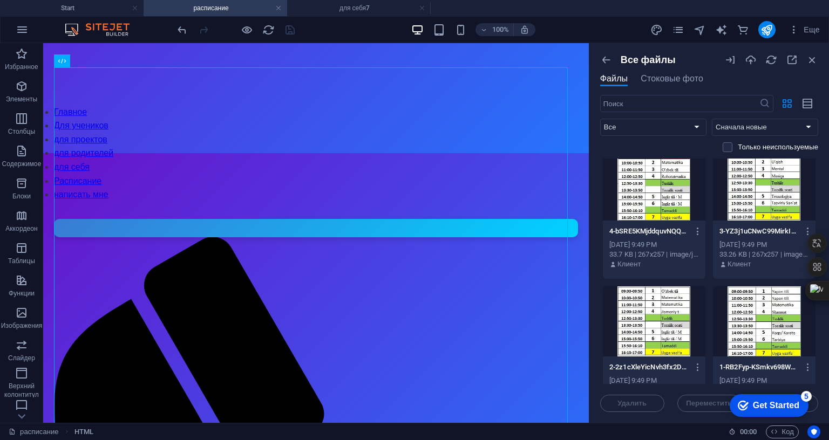
scroll to position [162, 0]
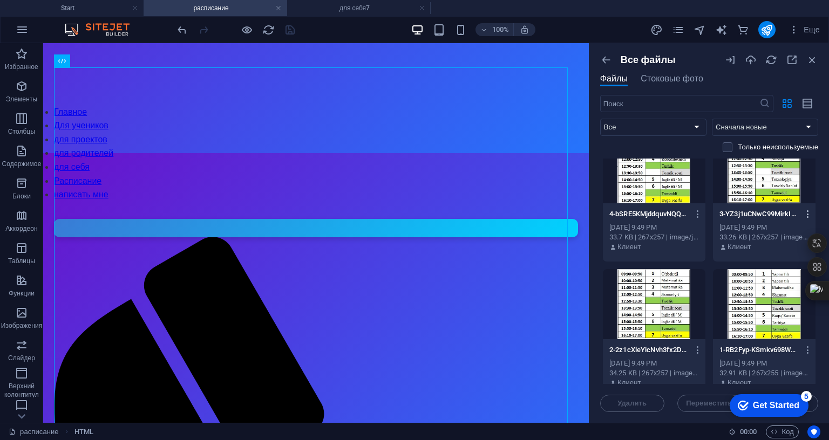
click at [803, 213] on icon "button" at bounding box center [808, 214] width 10 height 10
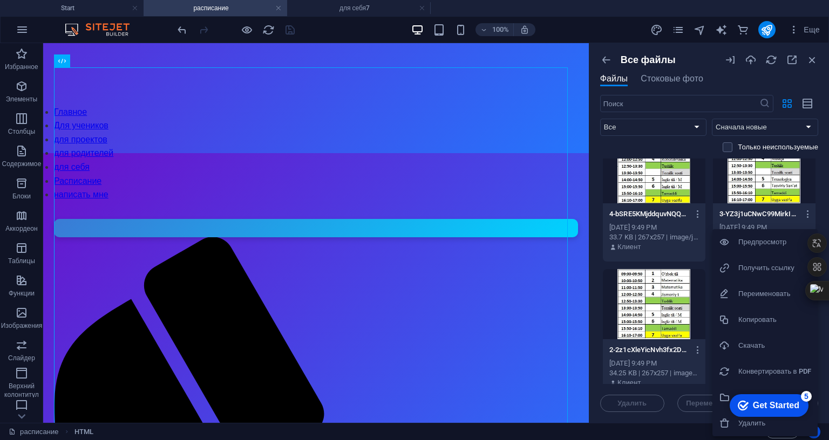
click at [774, 260] on li "Получить ссылку" at bounding box center [765, 268] width 105 height 26
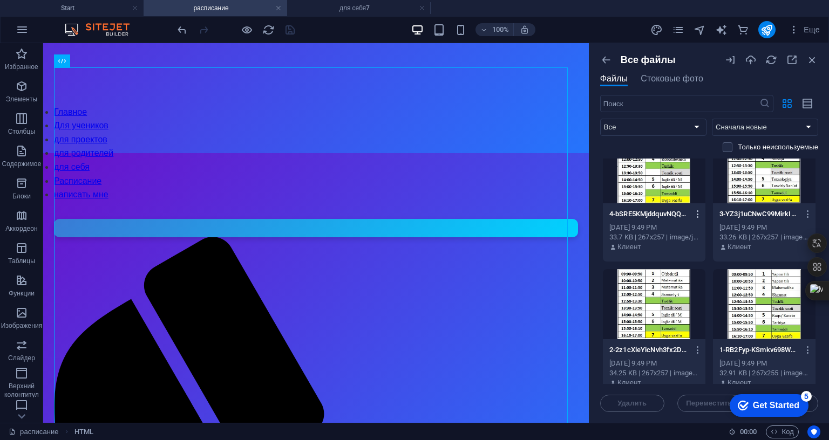
click at [695, 213] on icon "button" at bounding box center [698, 214] width 10 height 10
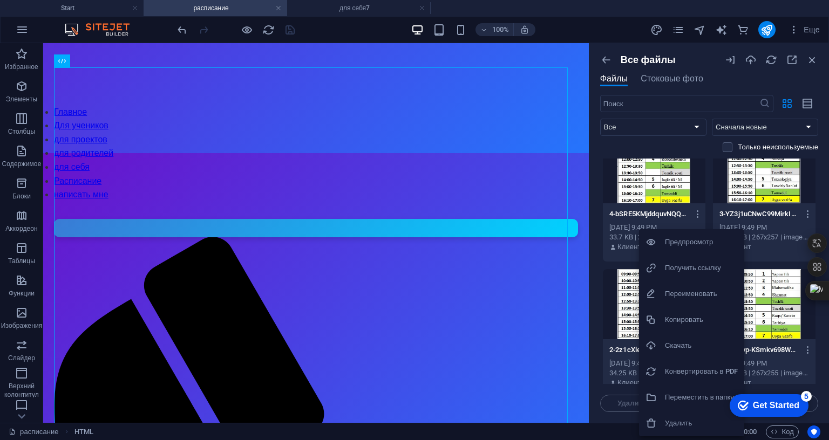
click at [683, 267] on h6 "Получить ссылку" at bounding box center [701, 268] width 73 height 13
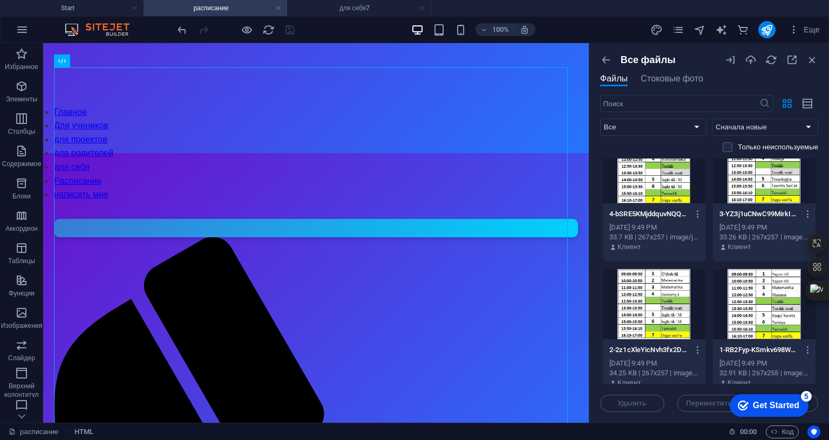
scroll to position [54, 0]
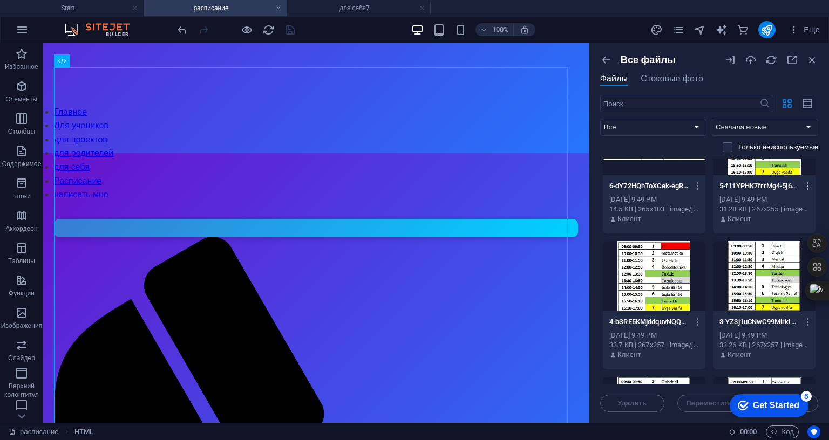
click at [804, 184] on icon "button" at bounding box center [808, 186] width 10 height 10
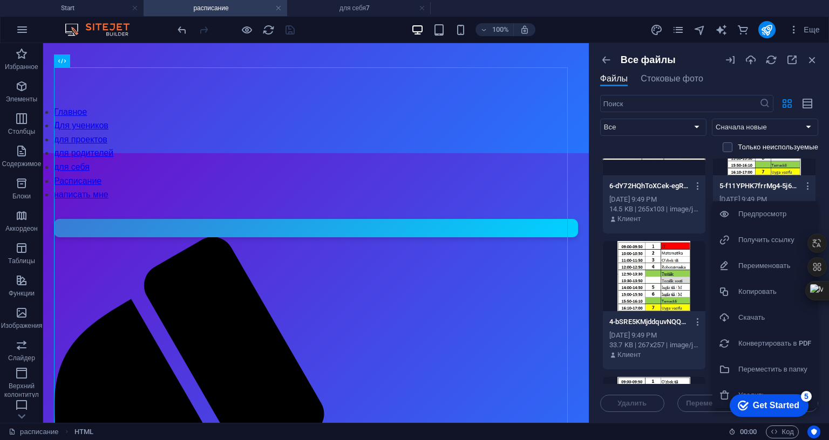
click at [744, 239] on h6 "Получить ссылку" at bounding box center [774, 240] width 73 height 13
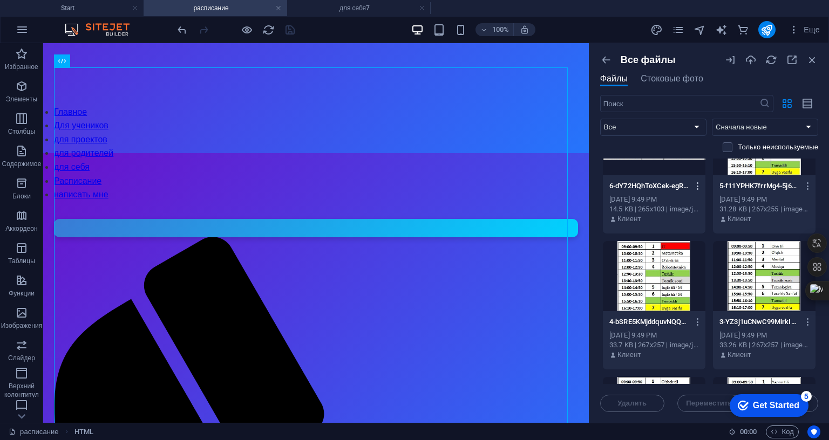
click at [694, 184] on icon "button" at bounding box center [698, 186] width 10 height 10
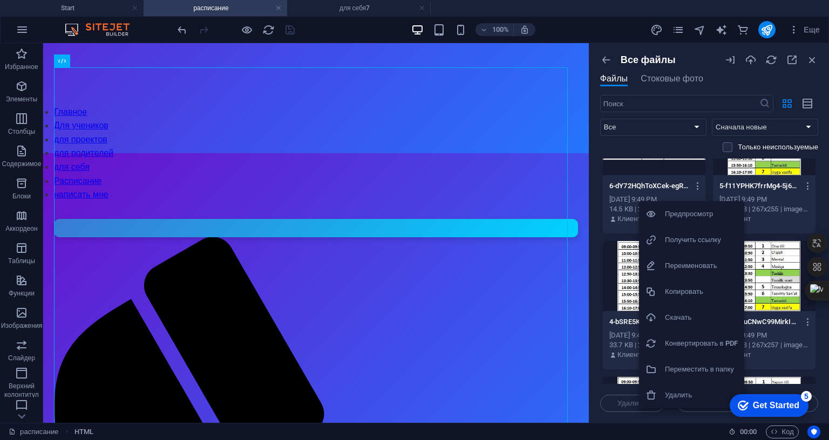
click at [686, 238] on h6 "Получить ссылку" at bounding box center [701, 240] width 73 height 13
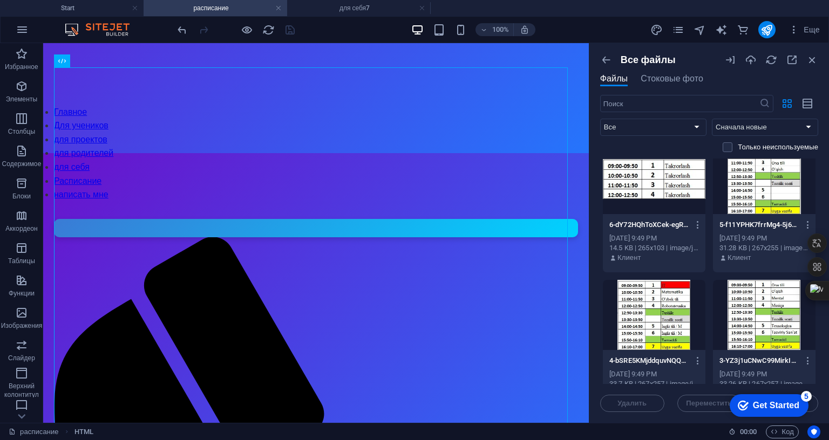
scroll to position [0, 0]
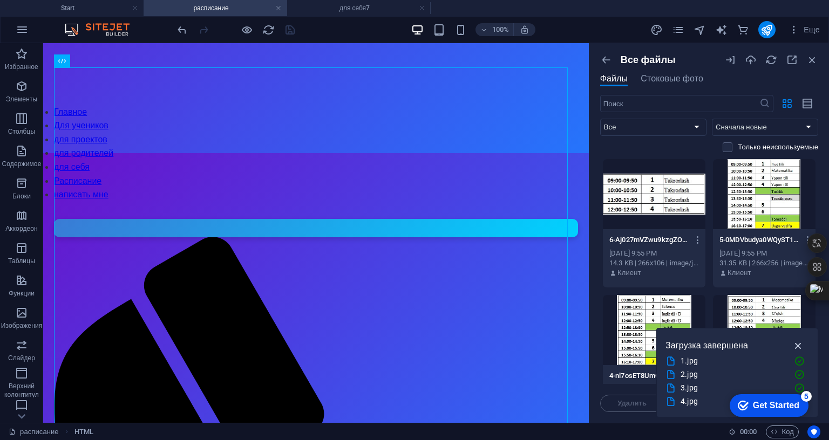
click at [792, 340] on icon "button" at bounding box center [798, 346] width 12 height 12
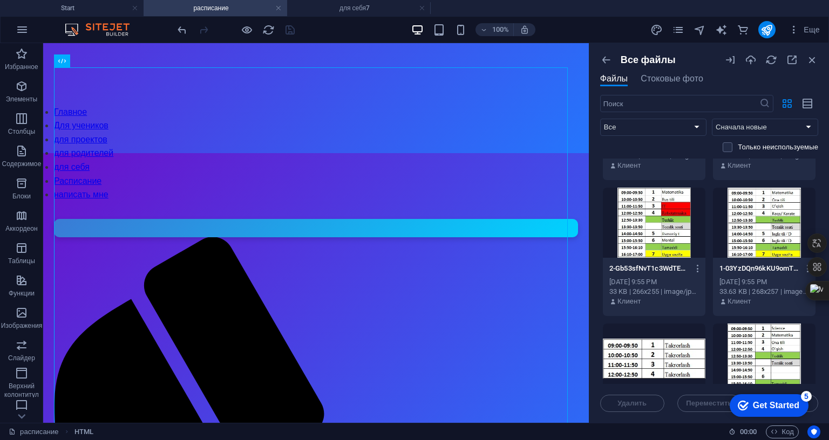
scroll to position [270, 0]
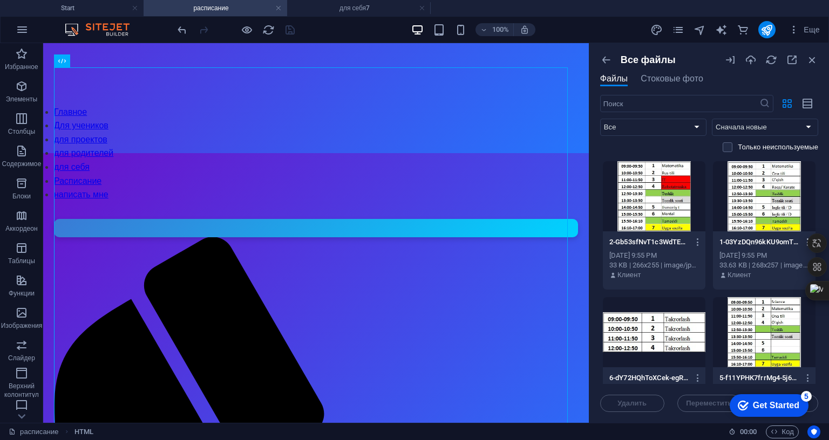
click at [803, 239] on icon "button" at bounding box center [808, 243] width 10 height 10
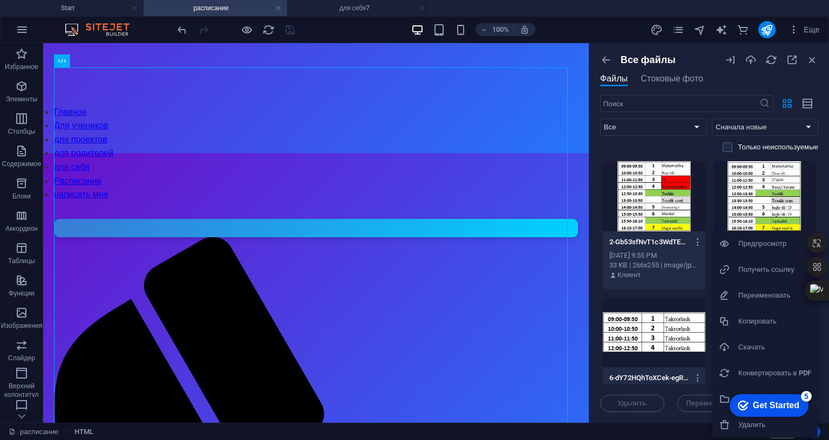
click at [758, 269] on h6 "Получить ссылку" at bounding box center [774, 269] width 73 height 13
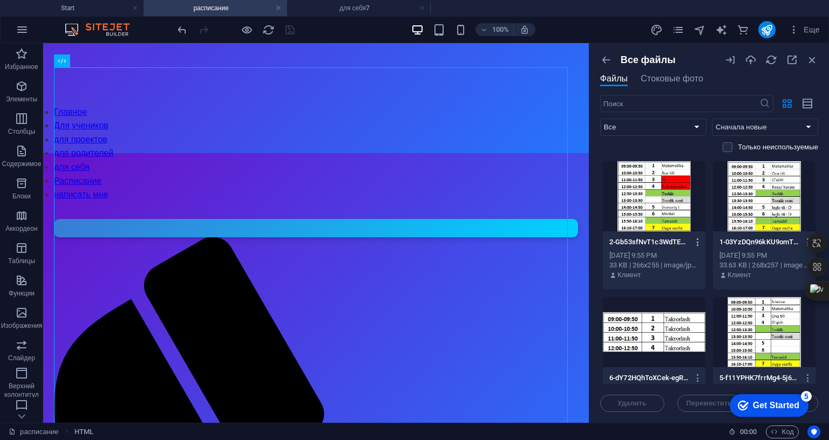
click at [695, 241] on icon "button" at bounding box center [698, 243] width 10 height 10
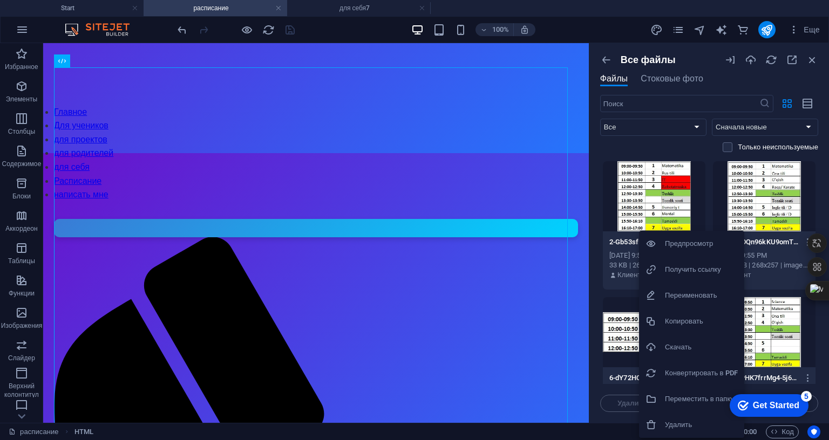
click at [676, 268] on h6 "Получить ссылку" at bounding box center [701, 269] width 73 height 13
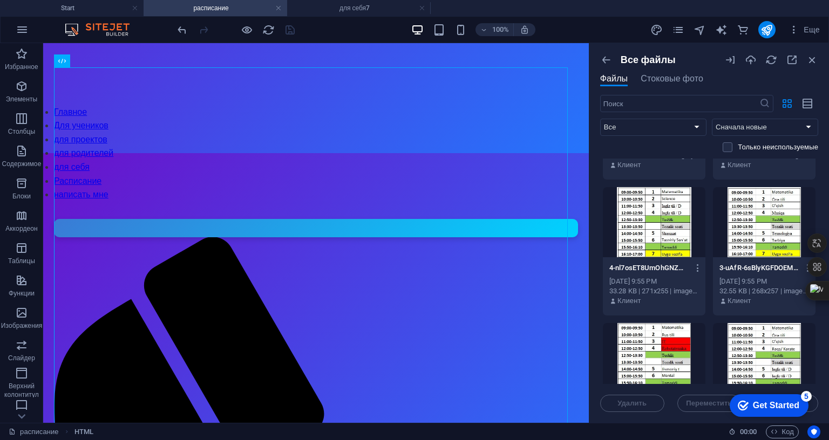
scroll to position [162, 0]
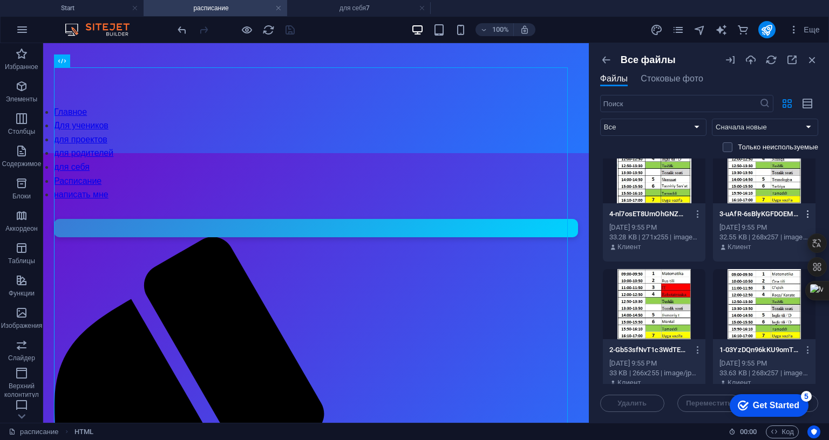
click at [803, 213] on icon "button" at bounding box center [808, 214] width 10 height 10
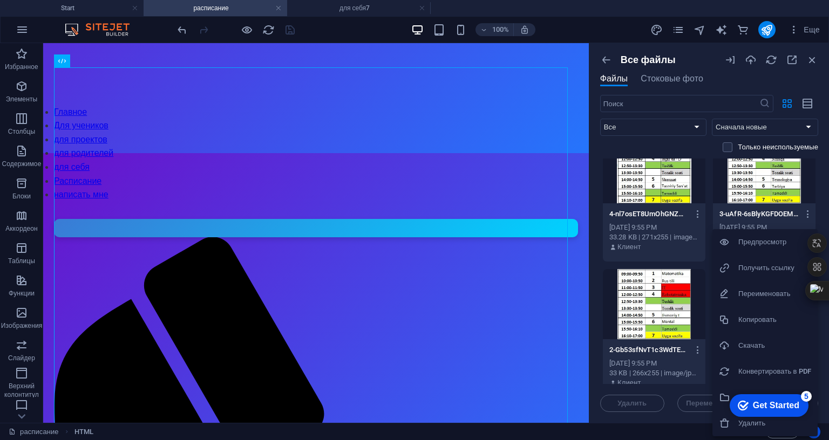
click at [767, 266] on h6 "Получить ссылку" at bounding box center [774, 268] width 73 height 13
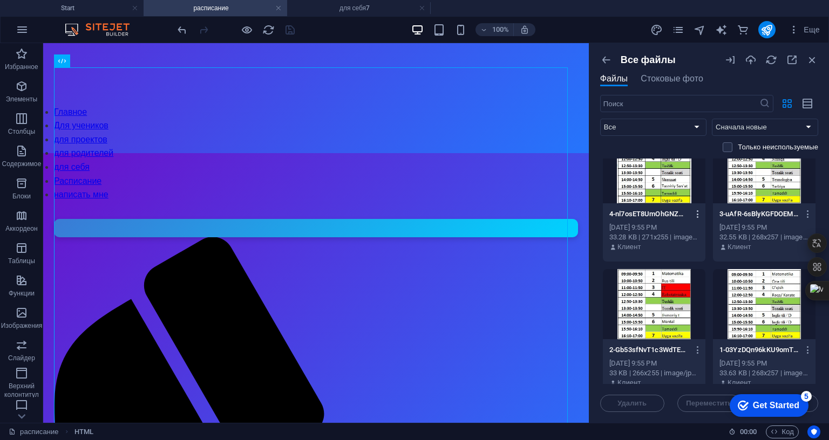
click at [694, 211] on icon "button" at bounding box center [698, 214] width 10 height 10
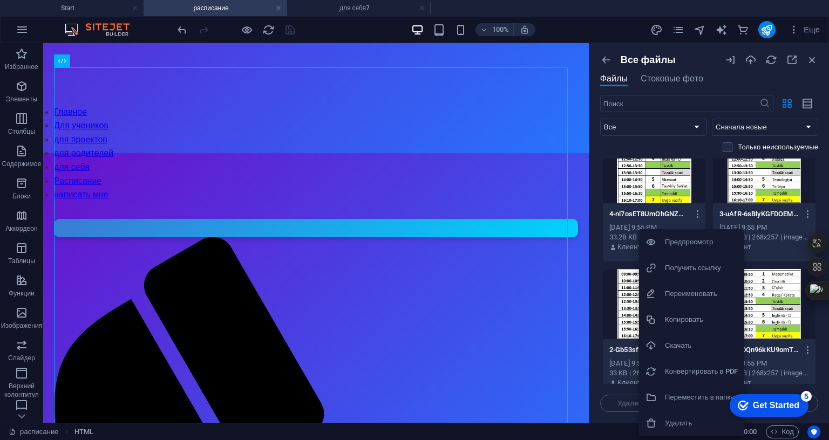
click at [675, 267] on h6 "Получить ссылку" at bounding box center [701, 268] width 73 height 13
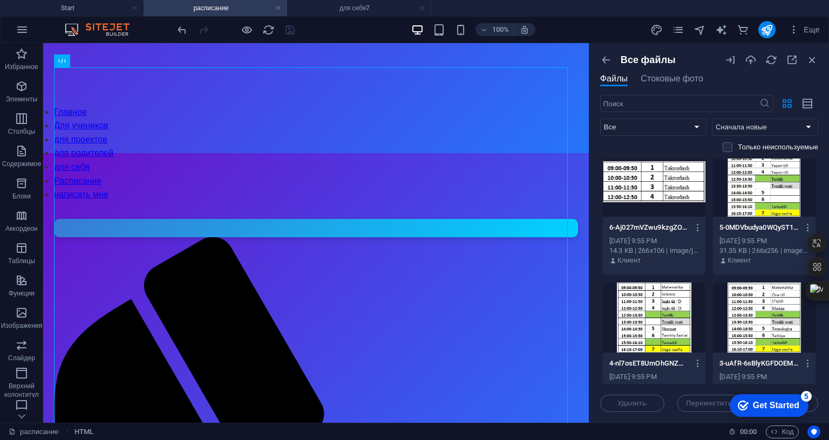
scroll to position [0, 0]
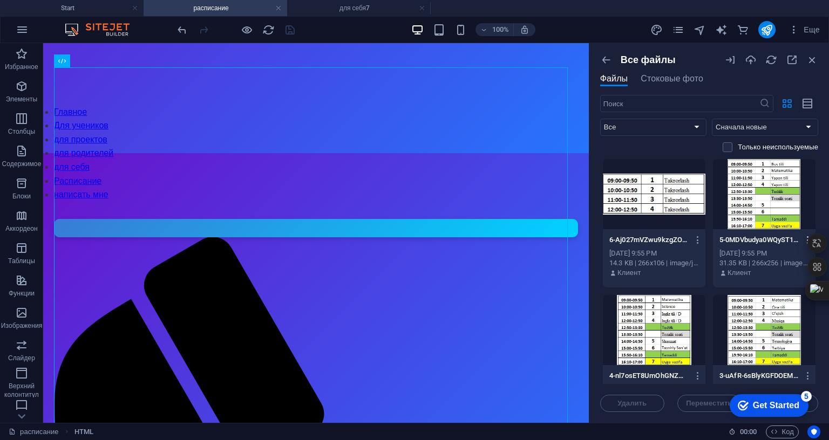
click at [803, 237] on icon "button" at bounding box center [808, 240] width 10 height 10
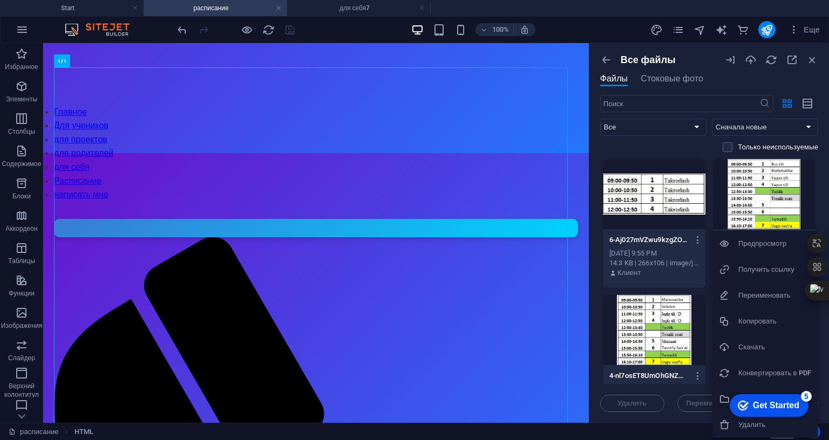
click at [777, 272] on h6 "Получить ссылку" at bounding box center [774, 269] width 73 height 13
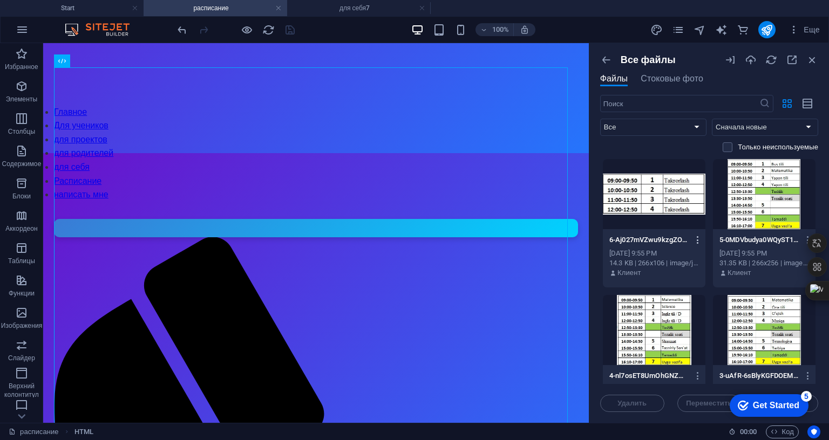
click at [696, 236] on icon "button" at bounding box center [698, 240] width 10 height 10
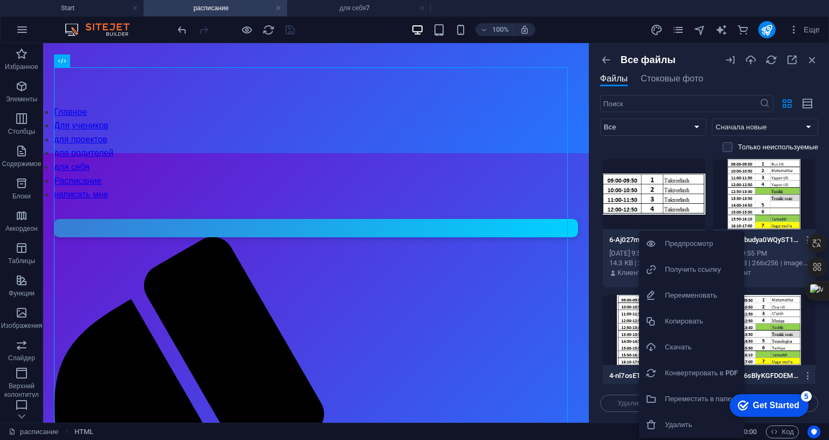
click at [688, 264] on h6 "Получить ссылку" at bounding box center [701, 269] width 73 height 13
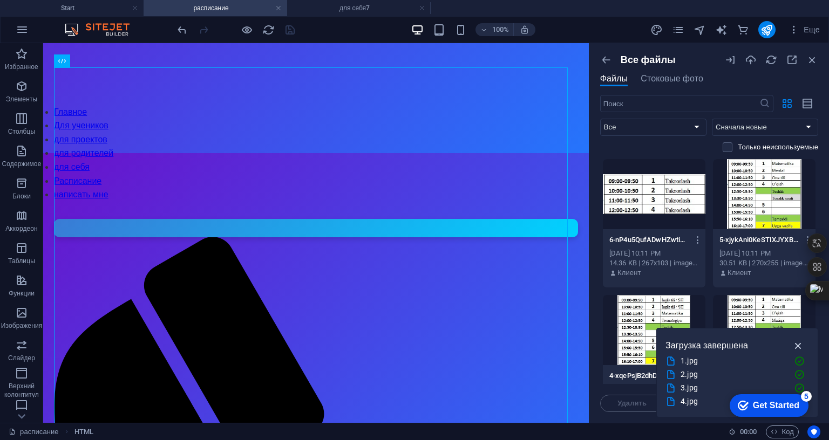
click at [794, 340] on icon "button" at bounding box center [798, 346] width 12 height 12
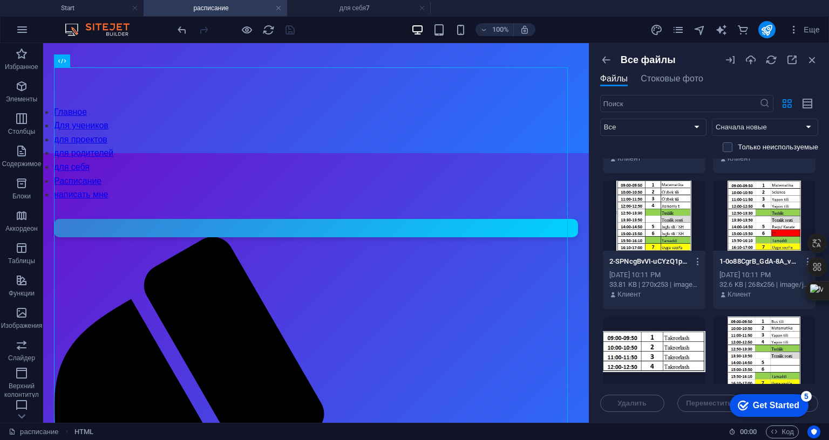
scroll to position [270, 0]
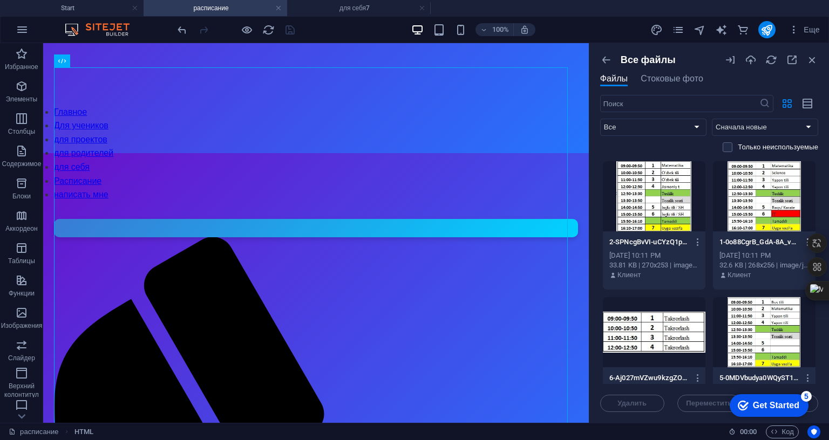
click at [803, 238] on icon "button" at bounding box center [808, 243] width 10 height 10
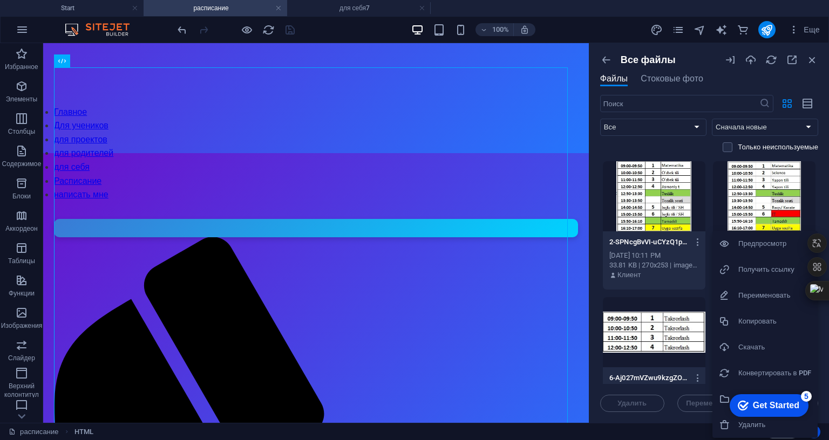
click at [758, 265] on h6 "Получить ссылку" at bounding box center [774, 269] width 73 height 13
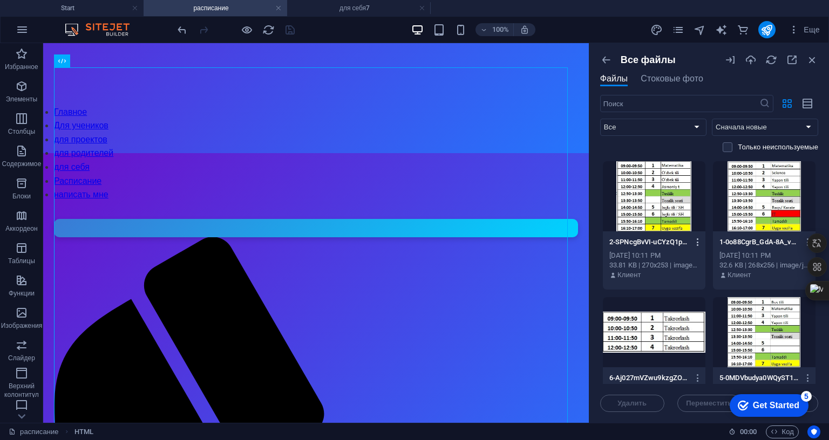
click at [693, 241] on icon "button" at bounding box center [698, 243] width 10 height 10
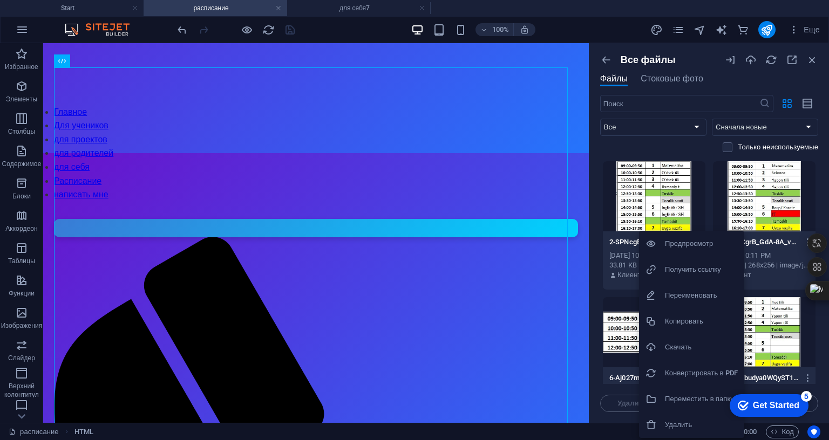
click at [689, 274] on h6 "Получить ссылку" at bounding box center [701, 269] width 73 height 13
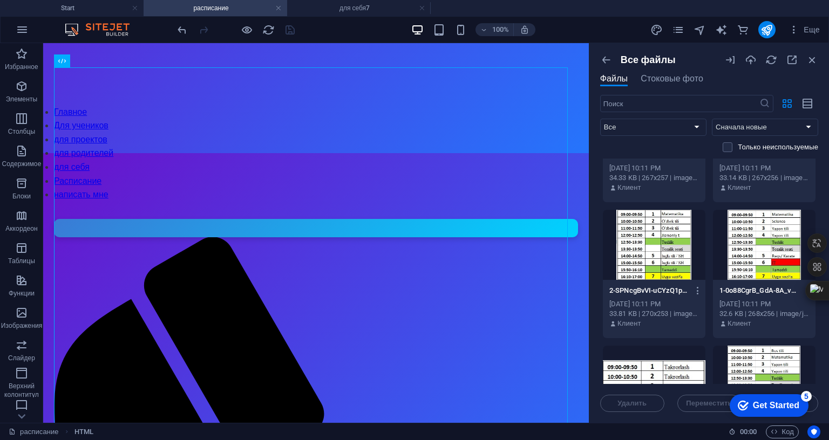
scroll to position [162, 0]
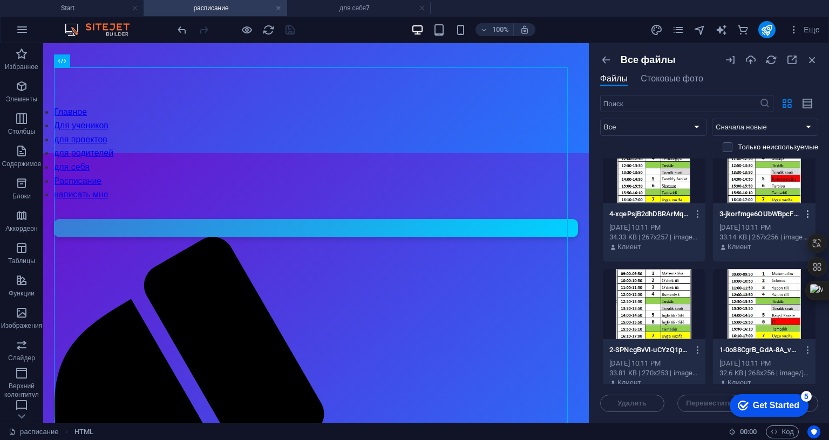
click at [803, 213] on icon "button" at bounding box center [808, 214] width 10 height 10
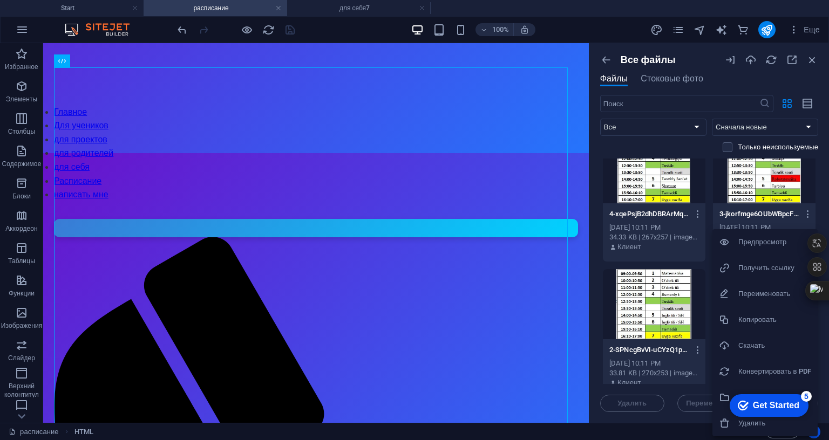
click at [744, 266] on h6 "Получить ссылку" at bounding box center [774, 268] width 73 height 13
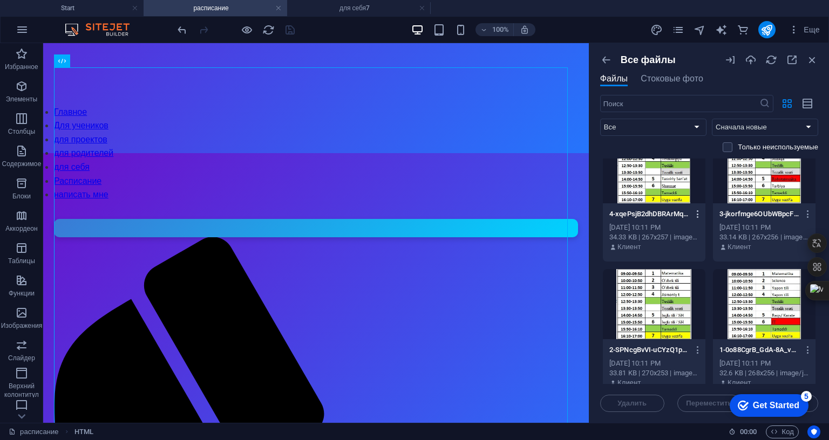
click at [695, 213] on icon "button" at bounding box center [698, 214] width 10 height 10
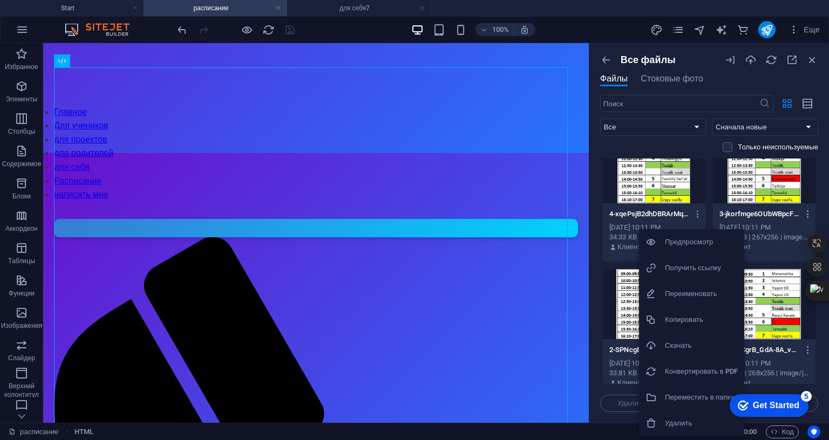
click at [679, 264] on h6 "Получить ссылку" at bounding box center [701, 268] width 73 height 13
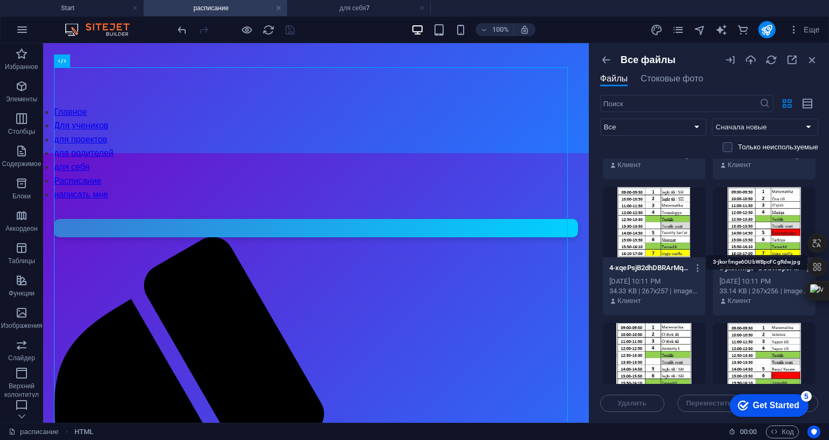
scroll to position [54, 0]
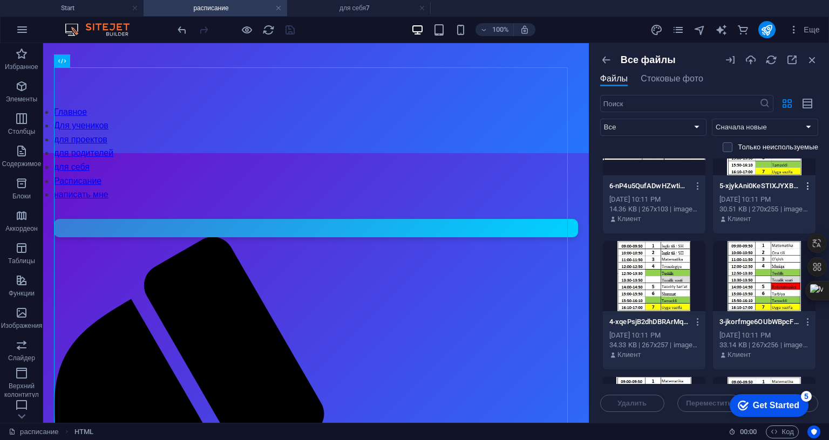
click at [804, 185] on icon "button" at bounding box center [808, 186] width 10 height 10
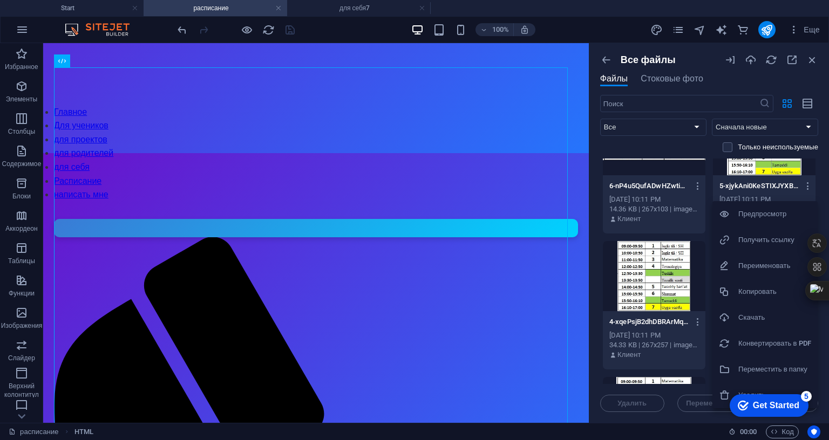
click at [764, 234] on h6 "Получить ссылку" at bounding box center [774, 240] width 73 height 13
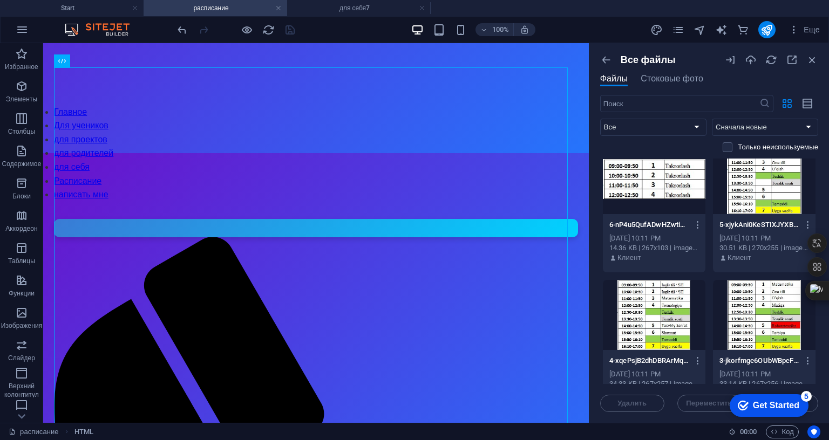
scroll to position [0, 0]
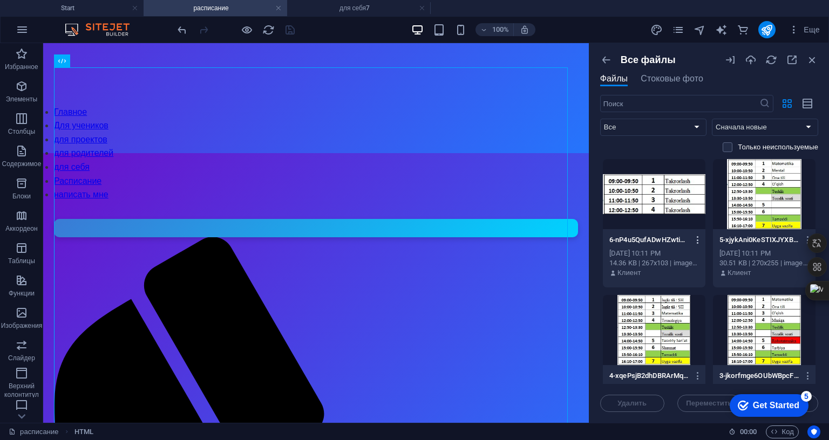
click at [693, 239] on icon "button" at bounding box center [698, 240] width 10 height 10
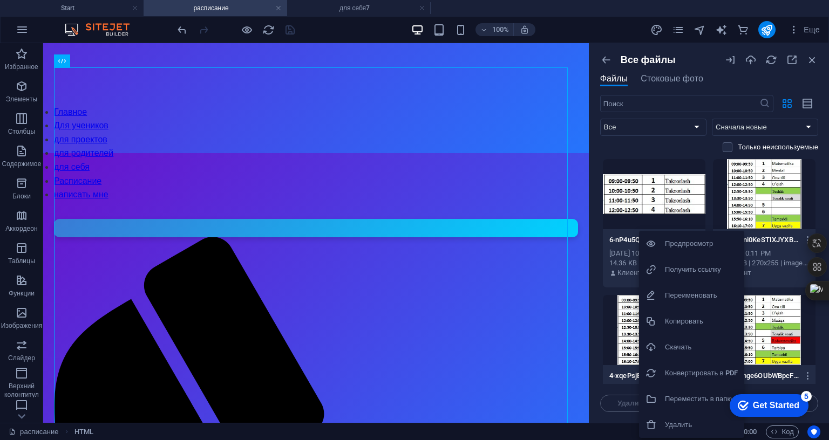
click at [692, 266] on h6 "Получить ссылку" at bounding box center [701, 269] width 73 height 13
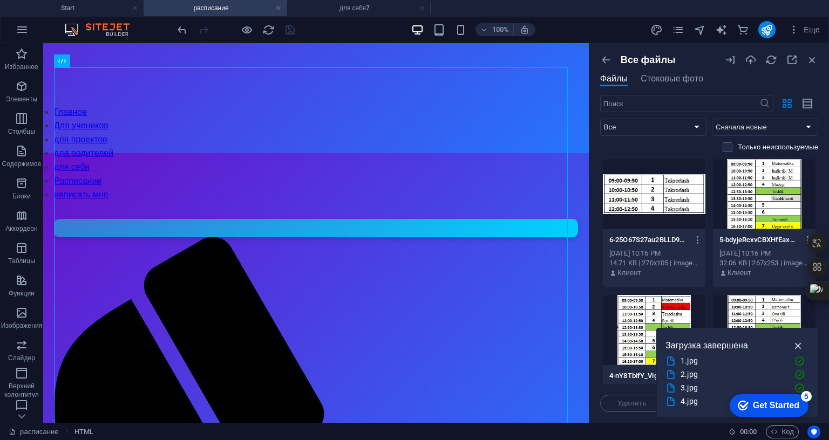
click at [797, 340] on icon "button" at bounding box center [798, 346] width 12 height 12
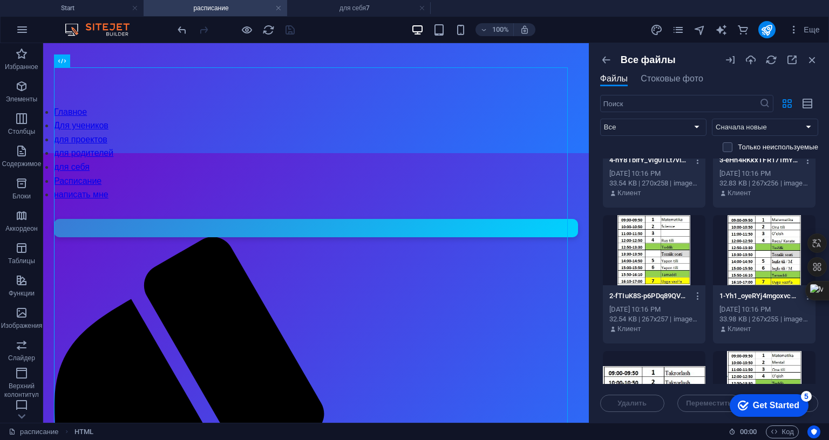
scroll to position [270, 0]
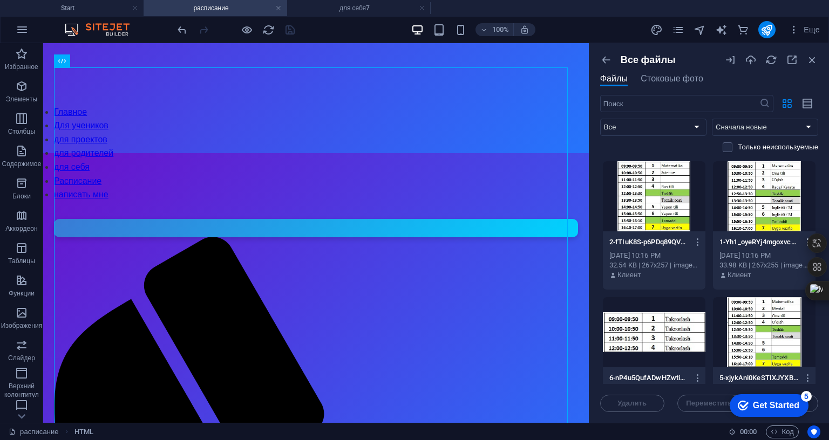
click at [803, 239] on icon "button" at bounding box center [808, 243] width 10 height 10
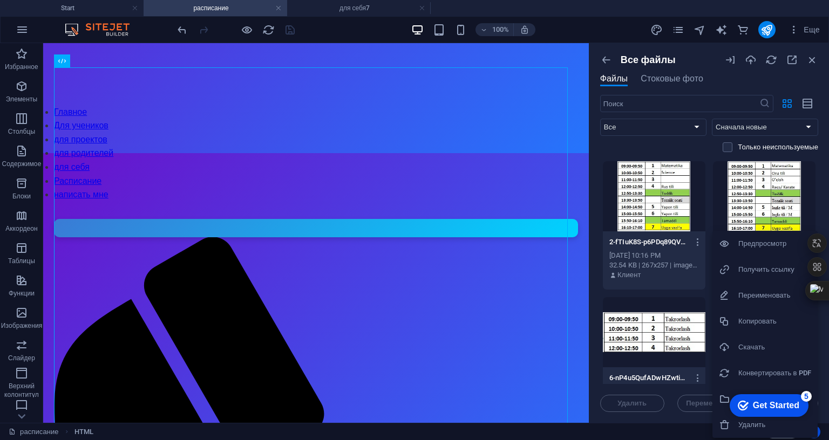
click at [762, 267] on h6 "Получить ссылку" at bounding box center [774, 269] width 73 height 13
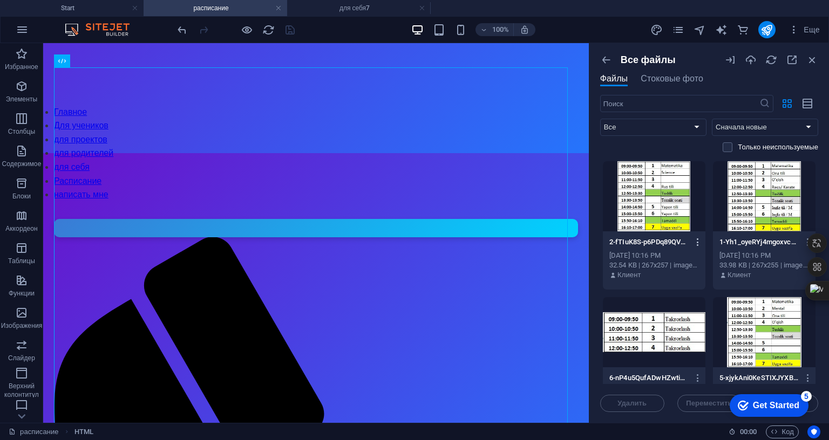
click at [697, 238] on icon "button" at bounding box center [698, 243] width 10 height 10
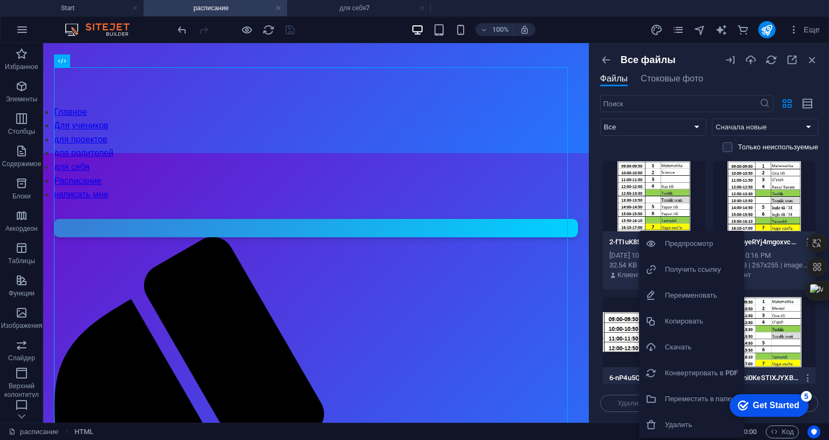
click at [684, 267] on h6 "Получить ссылку" at bounding box center [701, 269] width 73 height 13
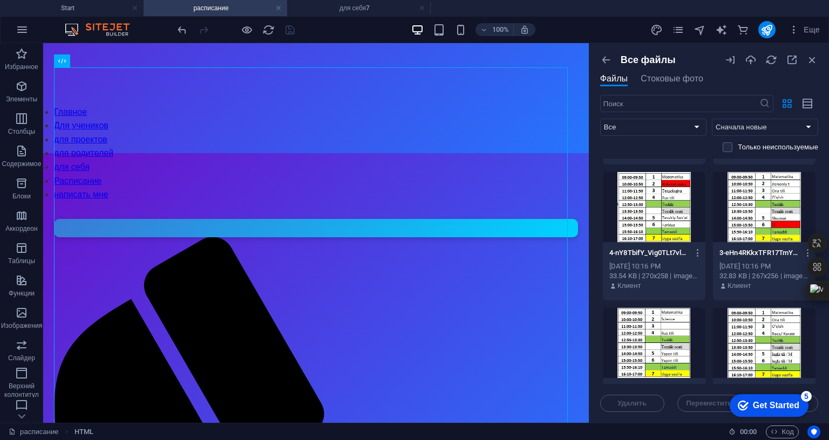
scroll to position [108, 0]
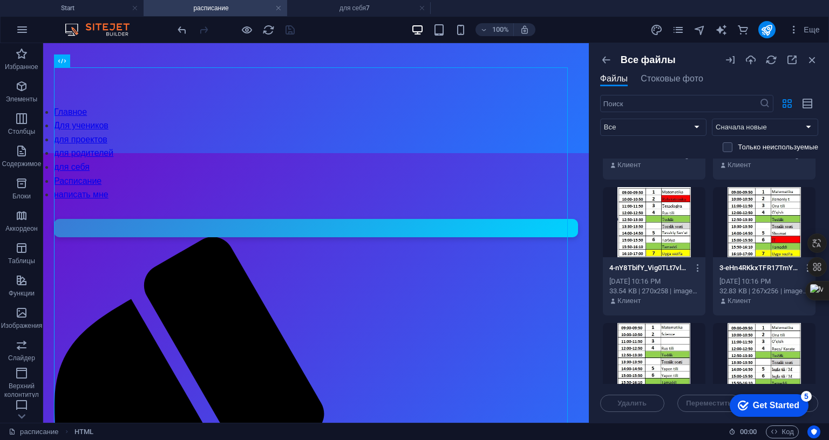
click at [803, 267] on icon "button" at bounding box center [808, 268] width 10 height 10
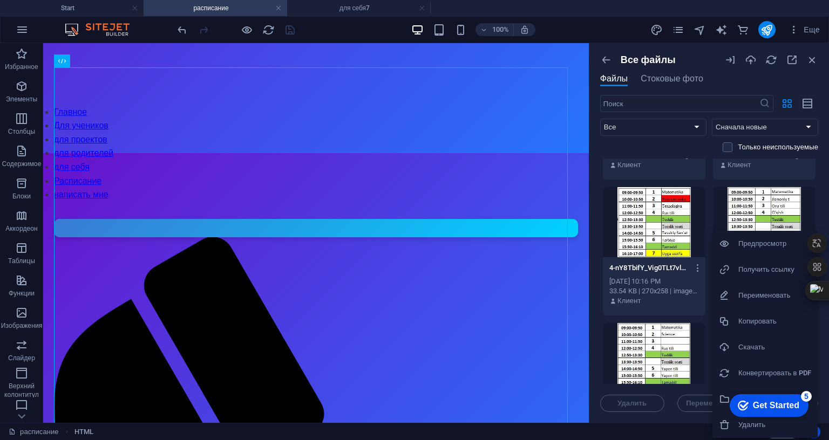
click at [764, 268] on h6 "Получить ссылку" at bounding box center [774, 269] width 73 height 13
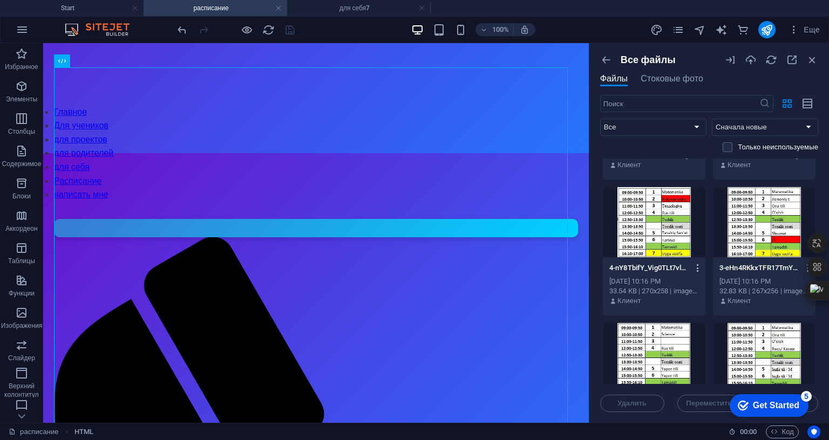
click at [694, 267] on icon "button" at bounding box center [698, 268] width 10 height 10
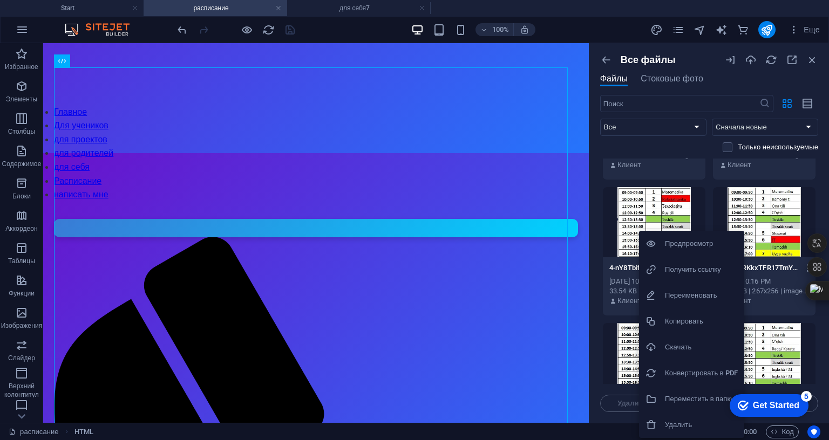
click at [691, 272] on h6 "Получить ссылку" at bounding box center [701, 269] width 73 height 13
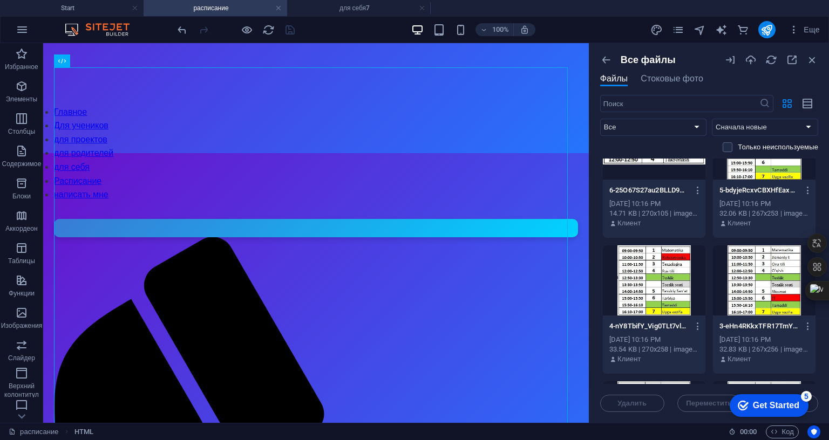
scroll to position [0, 0]
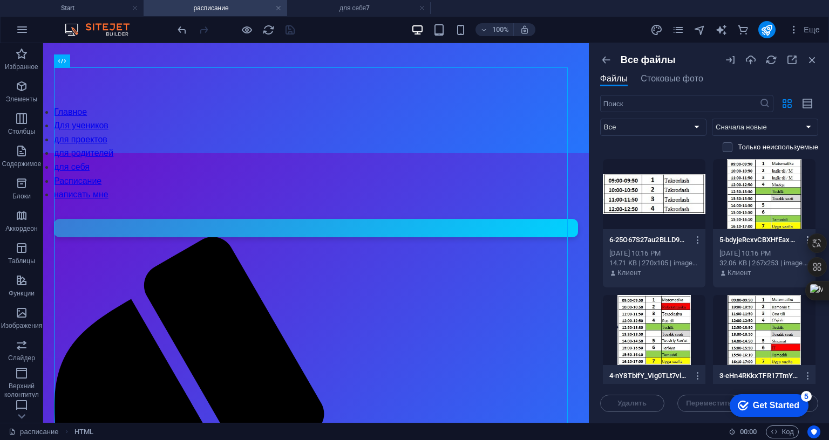
click at [803, 237] on icon "button" at bounding box center [808, 240] width 10 height 10
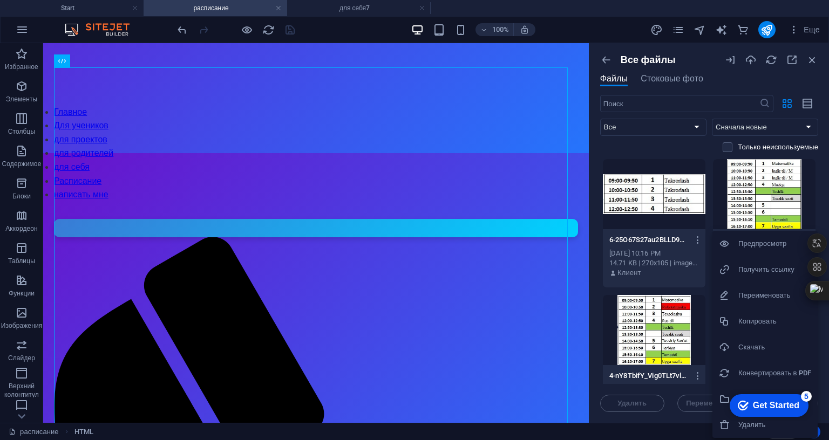
click at [751, 267] on h6 "Получить ссылку" at bounding box center [774, 269] width 73 height 13
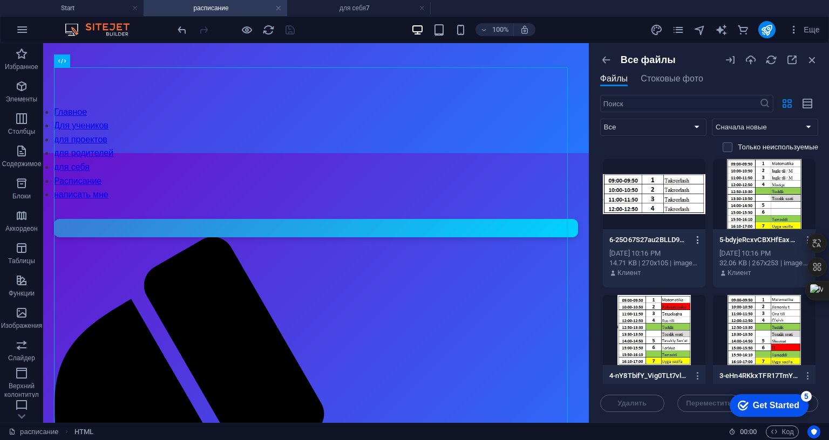
click at [694, 237] on icon "button" at bounding box center [698, 240] width 10 height 10
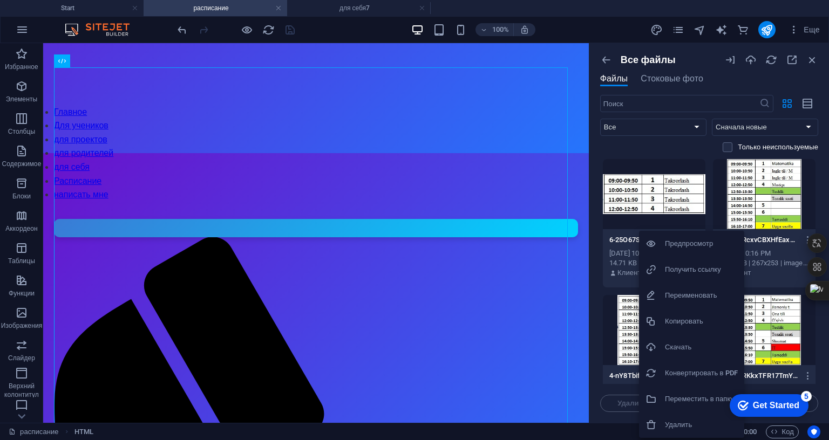
click at [676, 269] on h6 "Получить ссылку" at bounding box center [701, 269] width 73 height 13
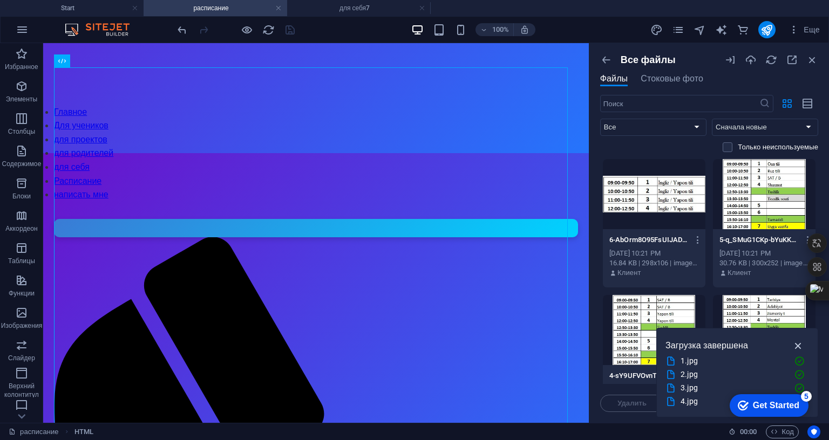
click at [795, 340] on icon "button" at bounding box center [798, 346] width 12 height 12
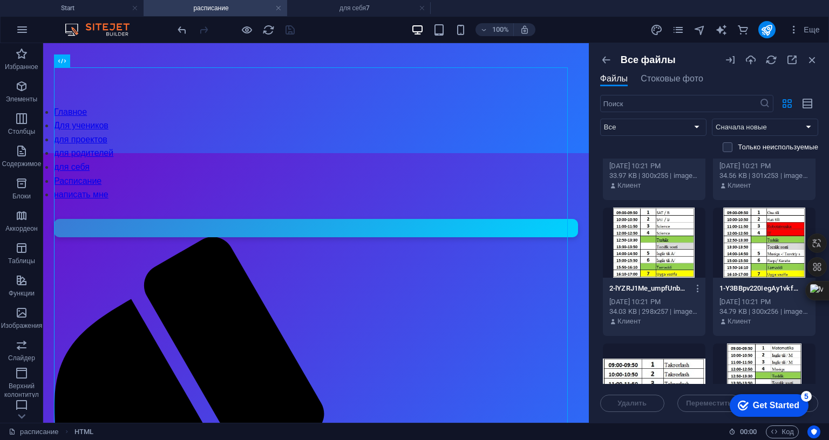
scroll to position [270, 0]
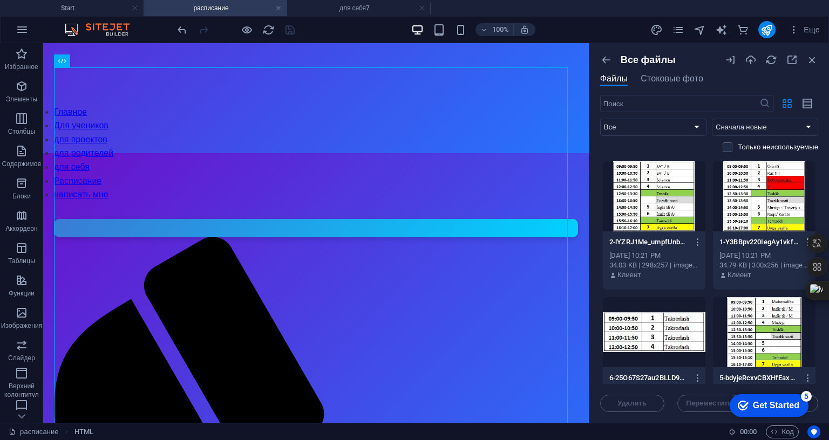
click at [803, 239] on icon "button" at bounding box center [808, 243] width 10 height 10
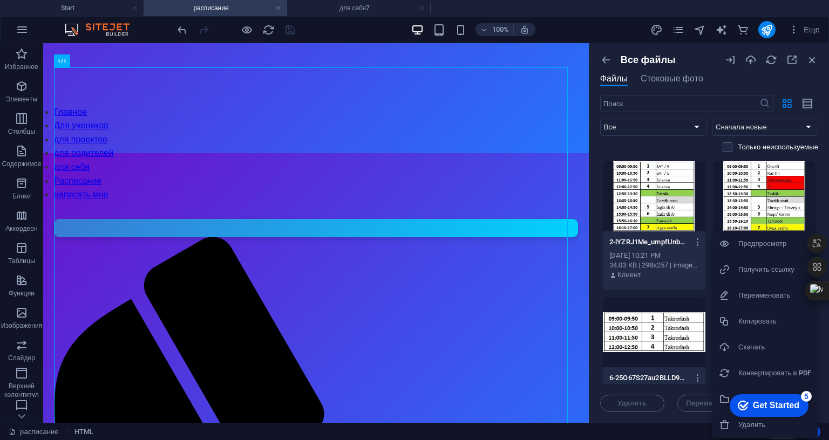
click at [769, 270] on h6 "Получить ссылку" at bounding box center [774, 269] width 73 height 13
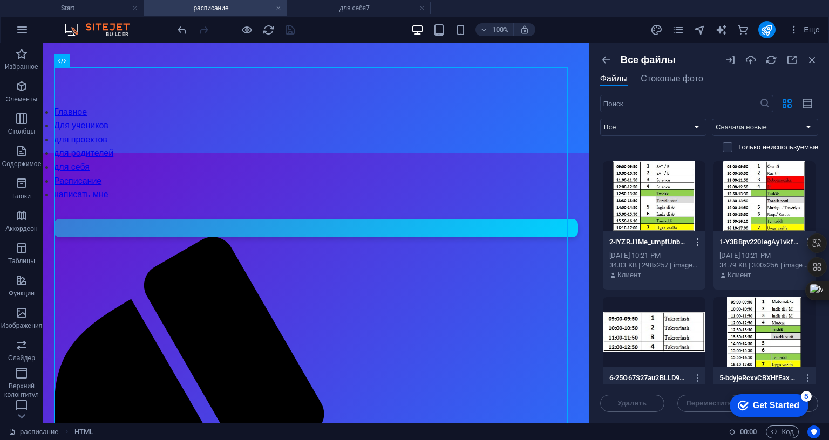
click at [697, 241] on icon "button" at bounding box center [698, 243] width 10 height 10
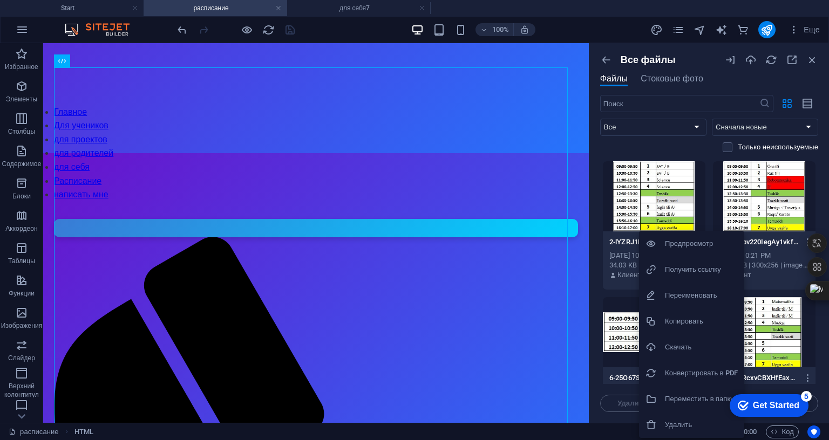
click at [684, 269] on h6 "Получить ссылку" at bounding box center [701, 269] width 73 height 13
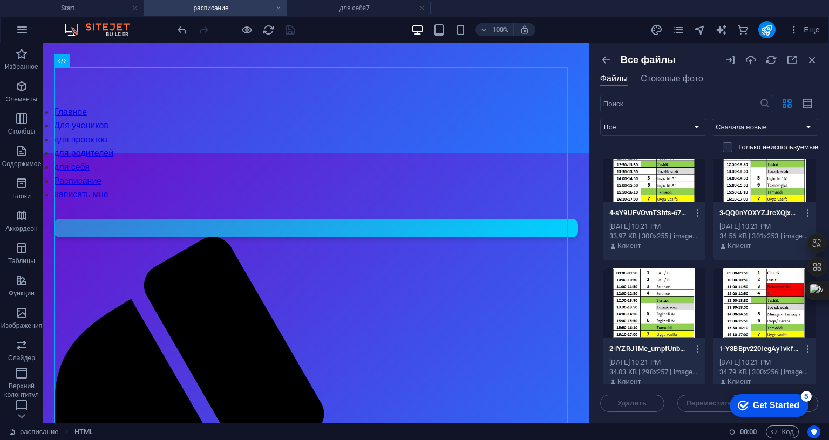
scroll to position [162, 0]
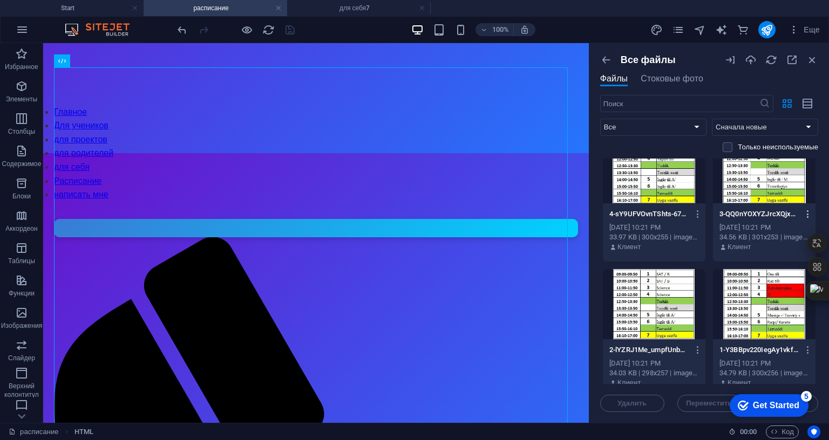
click at [803, 211] on icon "button" at bounding box center [808, 214] width 10 height 10
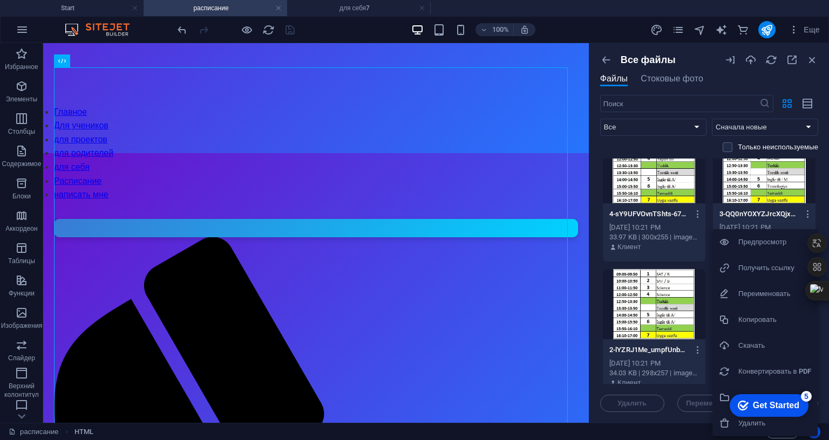
click at [764, 268] on h6 "Получить ссылку" at bounding box center [774, 268] width 73 height 13
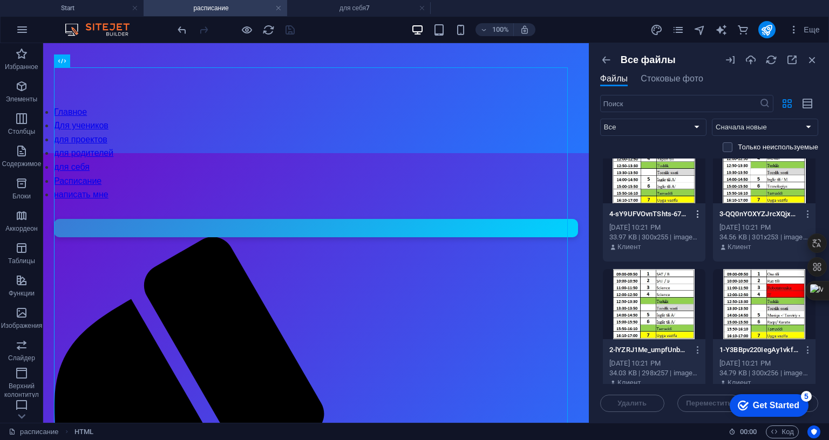
click at [695, 212] on icon "button" at bounding box center [698, 214] width 10 height 10
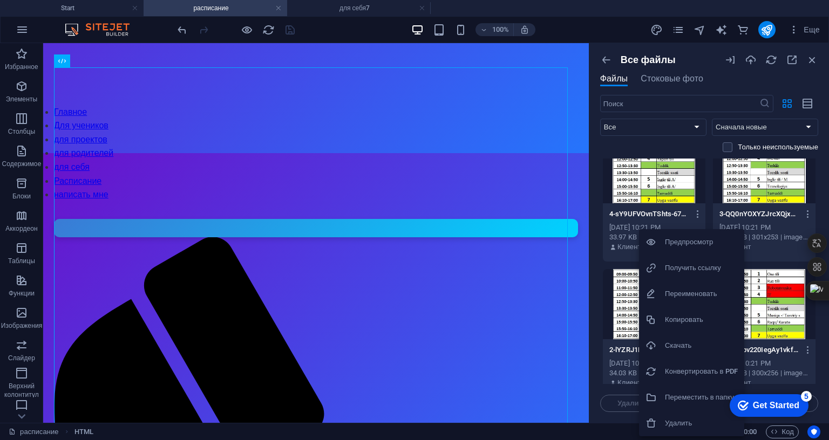
click at [691, 269] on h6 "Получить ссылку" at bounding box center [701, 268] width 73 height 13
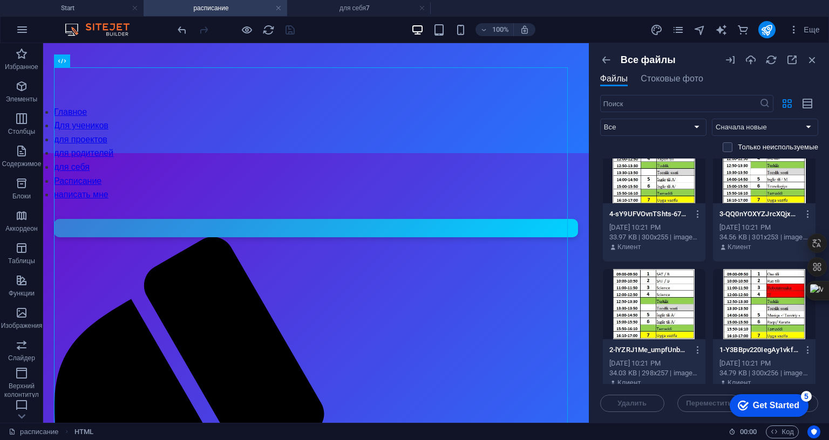
scroll to position [54, 0]
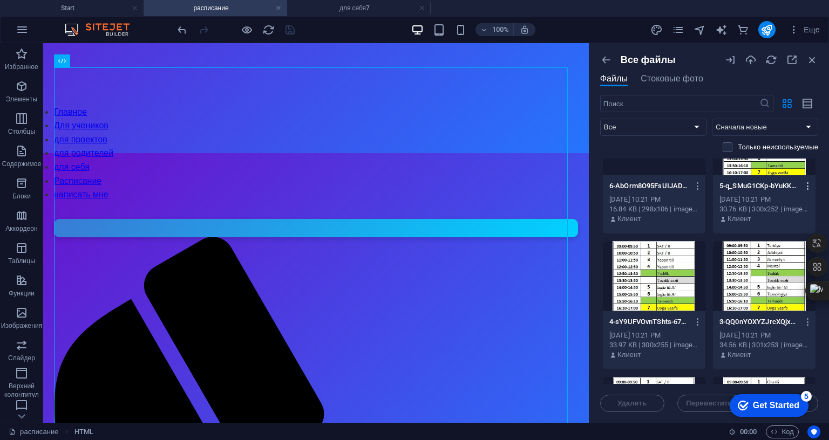
click at [803, 188] on icon "button" at bounding box center [808, 186] width 10 height 10
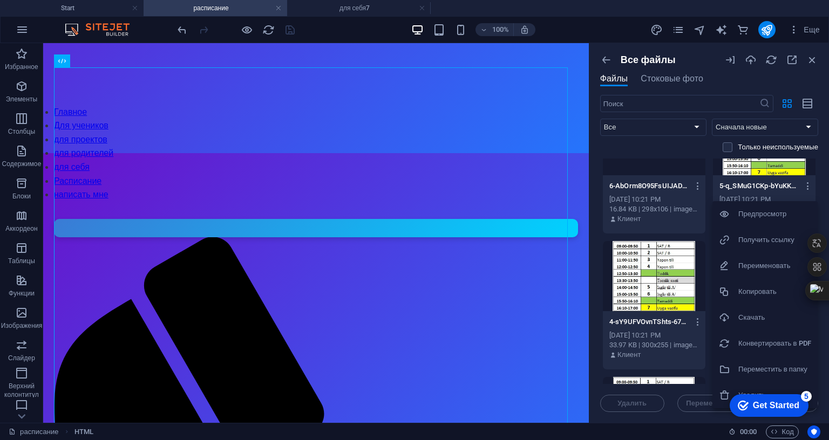
click at [775, 242] on h6 "Получить ссылку" at bounding box center [774, 240] width 73 height 13
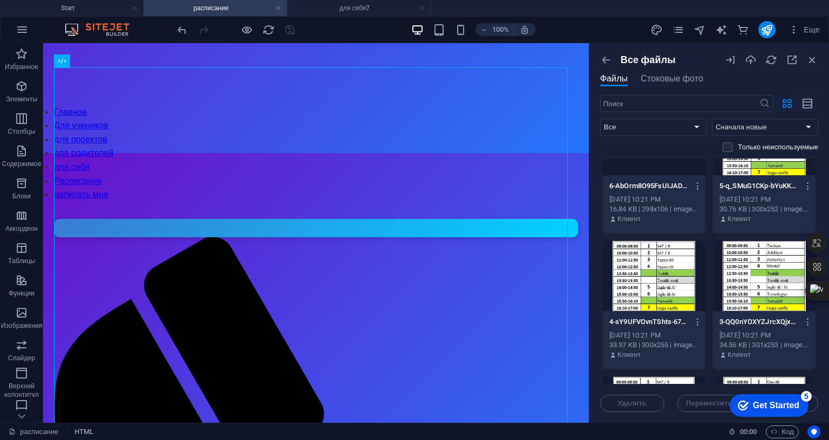
scroll to position [0, 0]
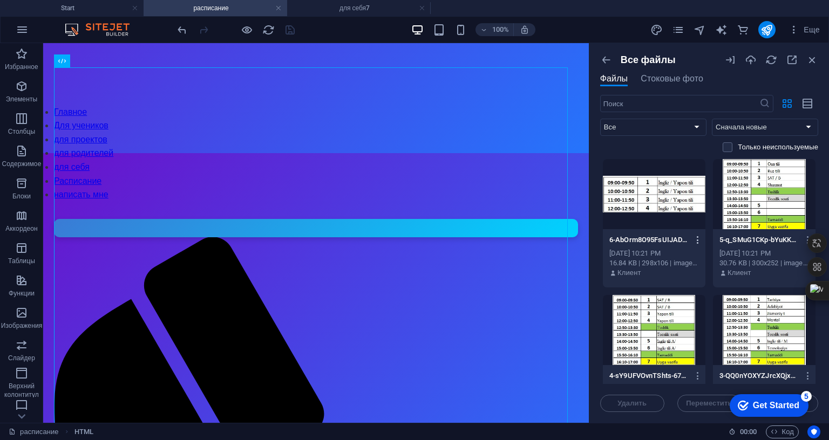
click at [693, 243] on icon "button" at bounding box center [698, 240] width 10 height 10
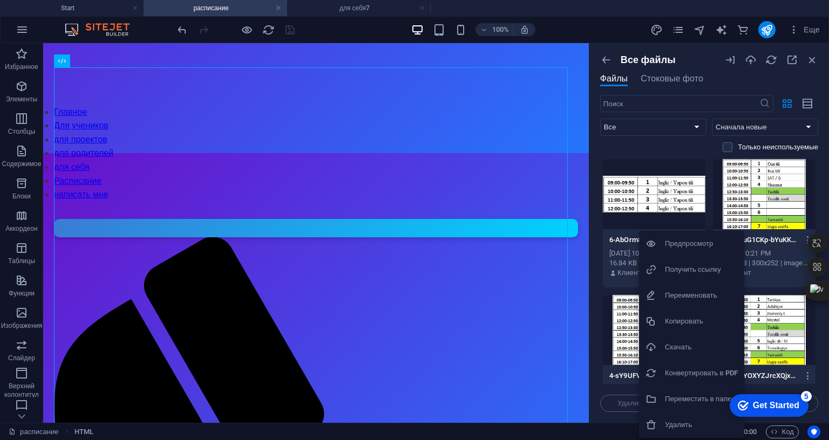
click at [688, 270] on h6 "Получить ссылку" at bounding box center [701, 269] width 73 height 13
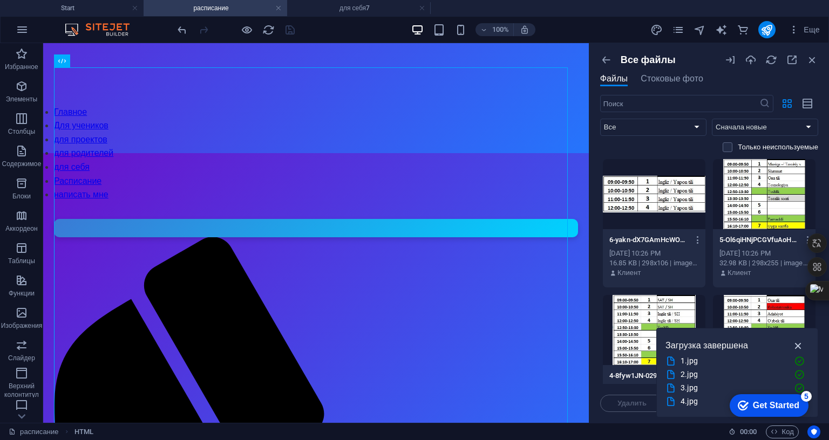
click at [793, 340] on icon "button" at bounding box center [798, 346] width 12 height 12
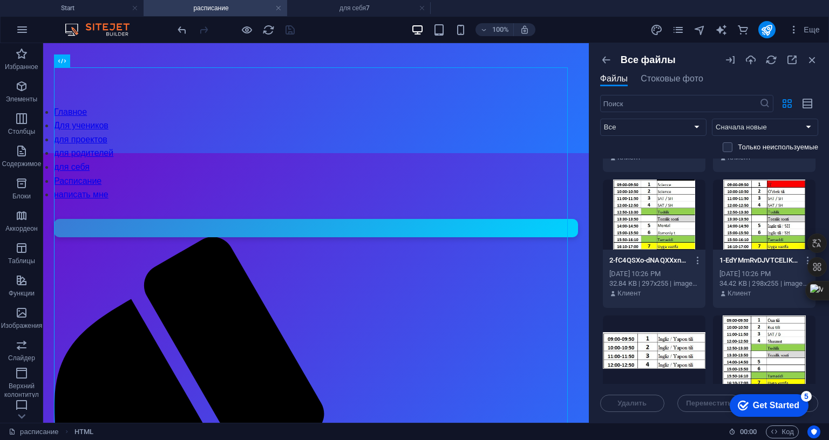
scroll to position [270, 0]
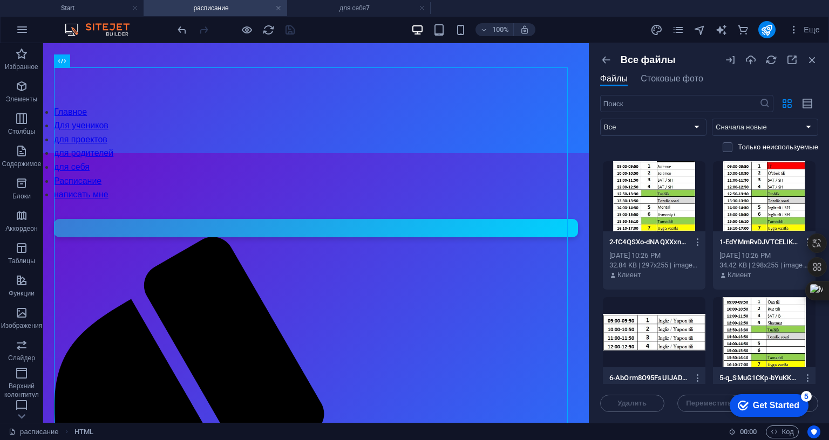
click at [803, 238] on icon "button" at bounding box center [808, 243] width 10 height 10
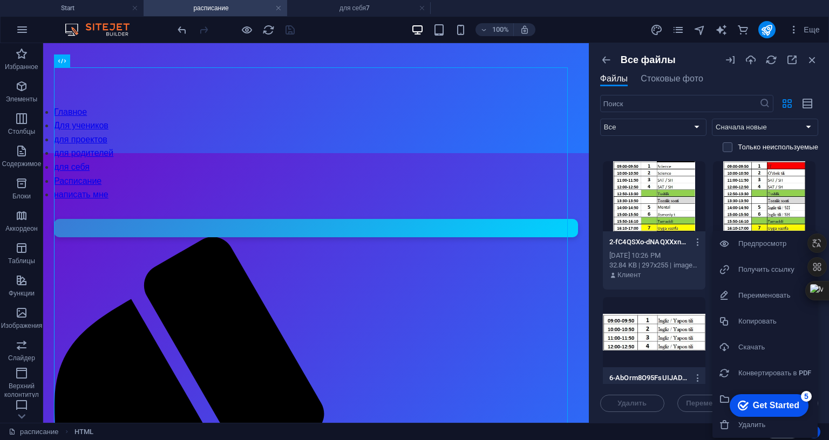
click at [772, 270] on h6 "Получить ссылку" at bounding box center [774, 269] width 73 height 13
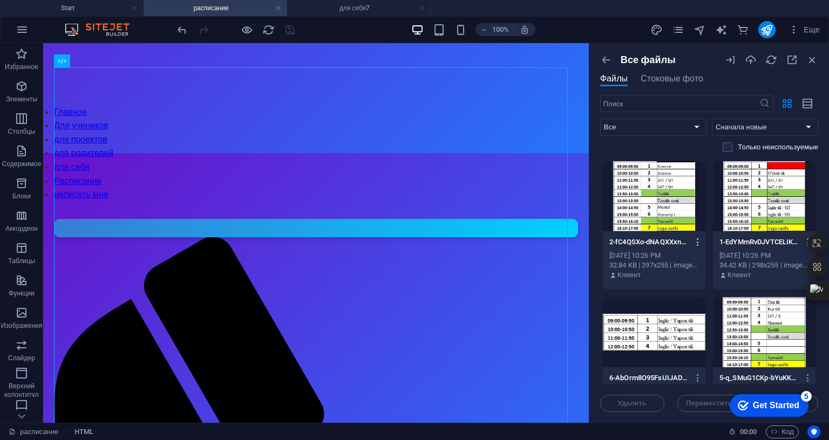
click at [693, 242] on icon "button" at bounding box center [698, 243] width 10 height 10
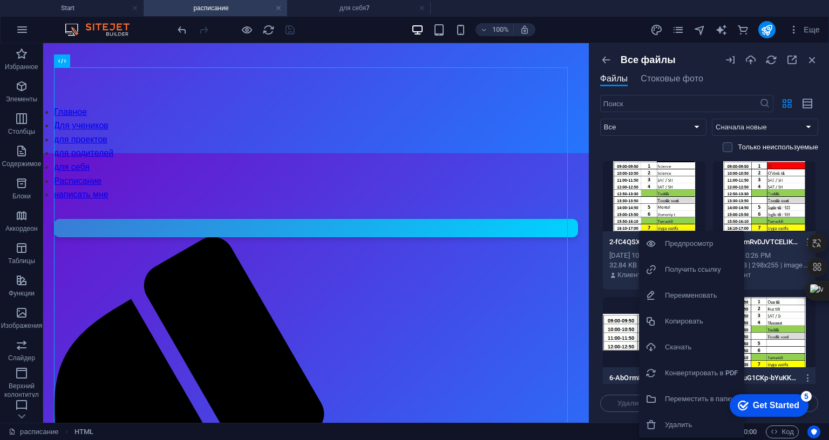
click at [672, 272] on h6 "Получить ссылку" at bounding box center [701, 269] width 73 height 13
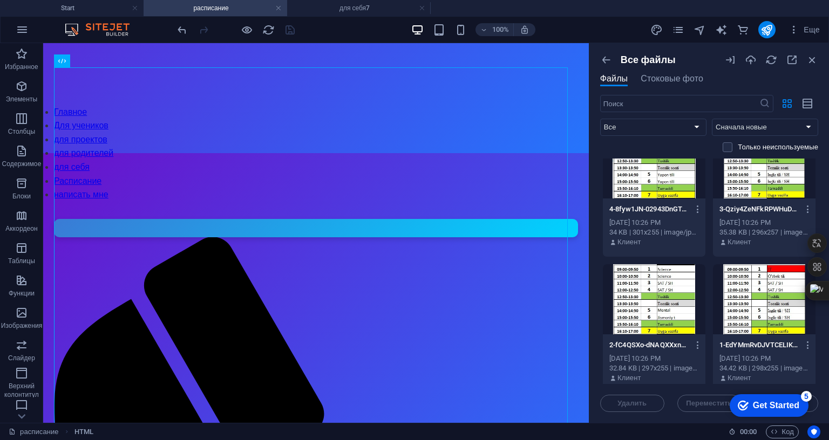
scroll to position [162, 0]
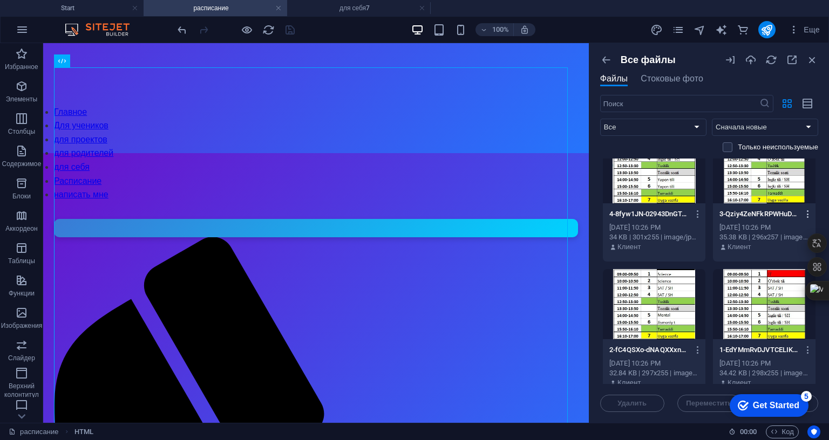
click at [804, 212] on icon "button" at bounding box center [808, 214] width 10 height 10
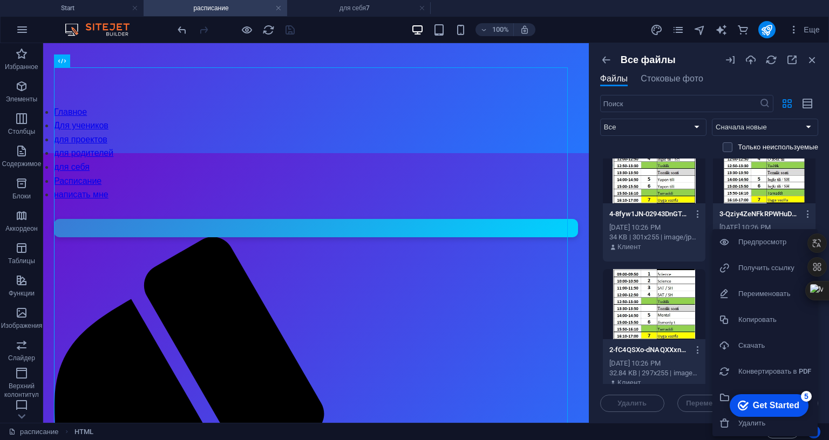
click at [764, 270] on h6 "Получить ссылку" at bounding box center [774, 268] width 73 height 13
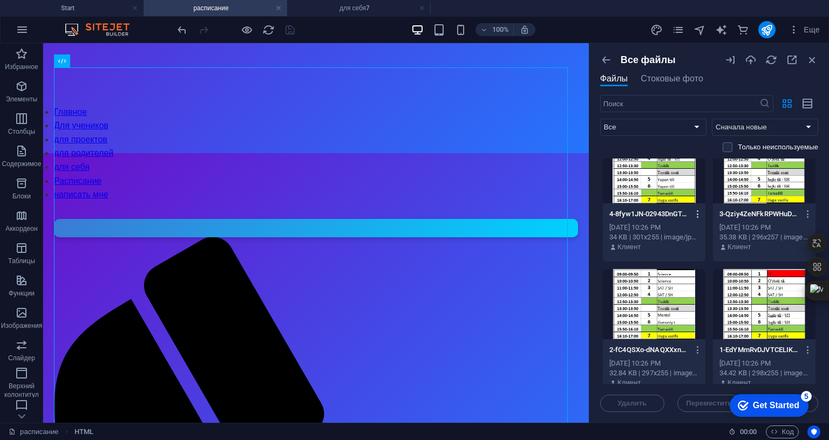
click at [694, 212] on icon "button" at bounding box center [698, 214] width 10 height 10
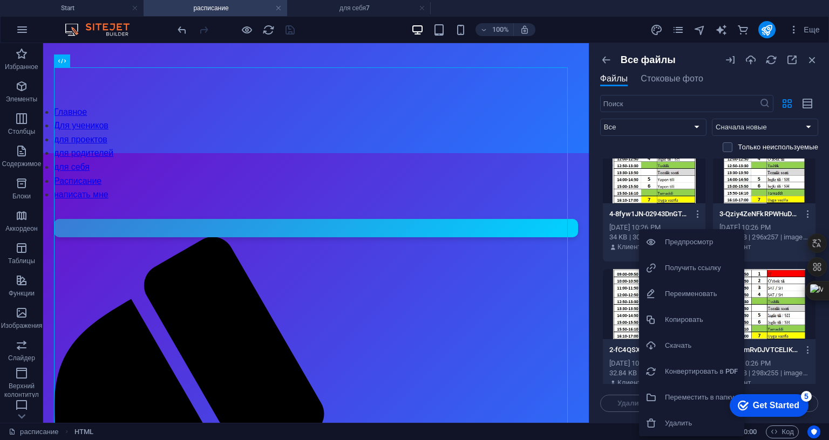
click at [668, 269] on h6 "Получить ссылку" at bounding box center [701, 268] width 73 height 13
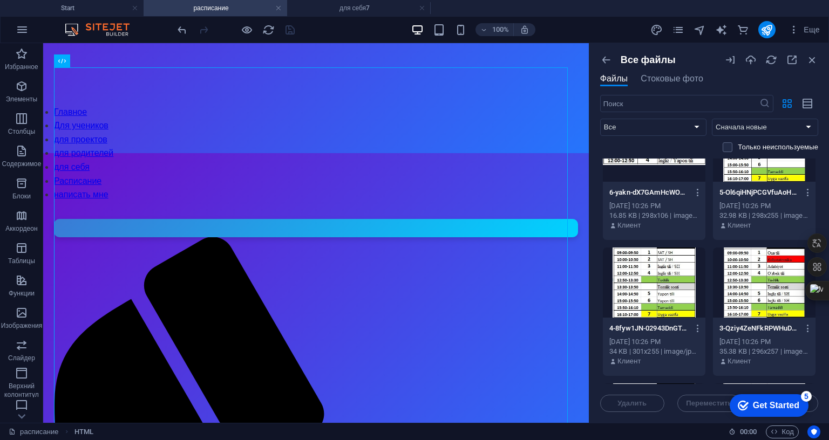
scroll to position [0, 0]
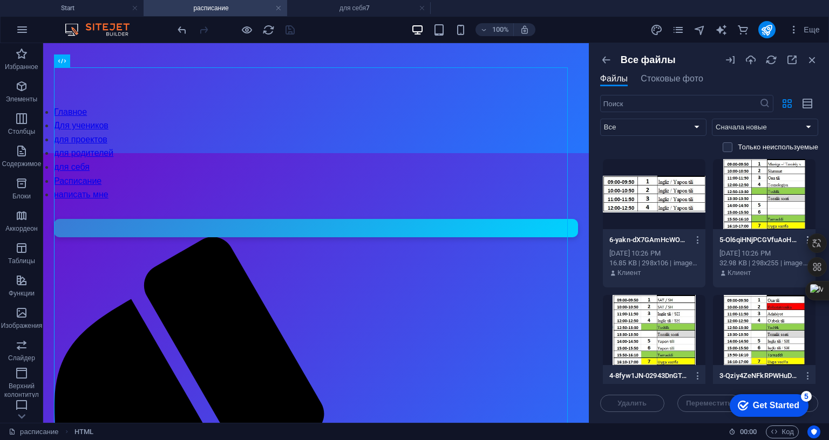
click at [803, 235] on icon "button" at bounding box center [808, 240] width 10 height 10
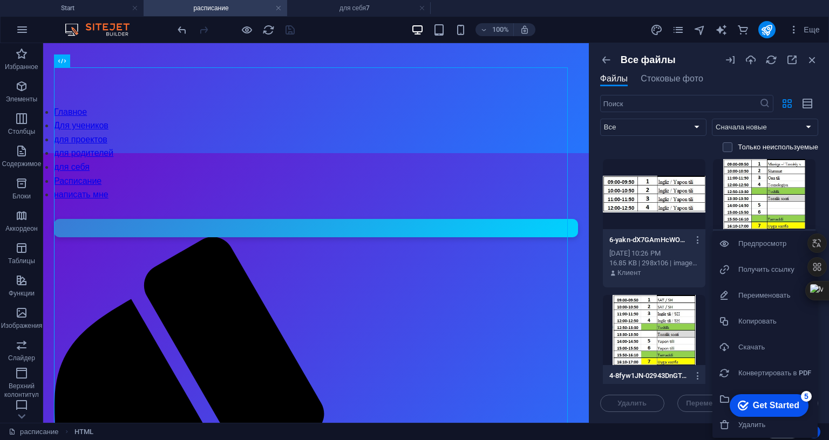
click at [783, 267] on h6 "Получить ссылку" at bounding box center [774, 269] width 73 height 13
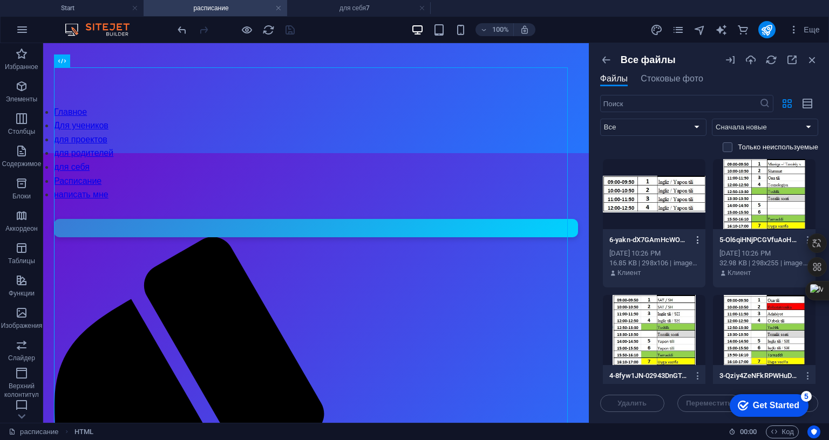
click at [696, 237] on icon "button" at bounding box center [698, 240] width 10 height 10
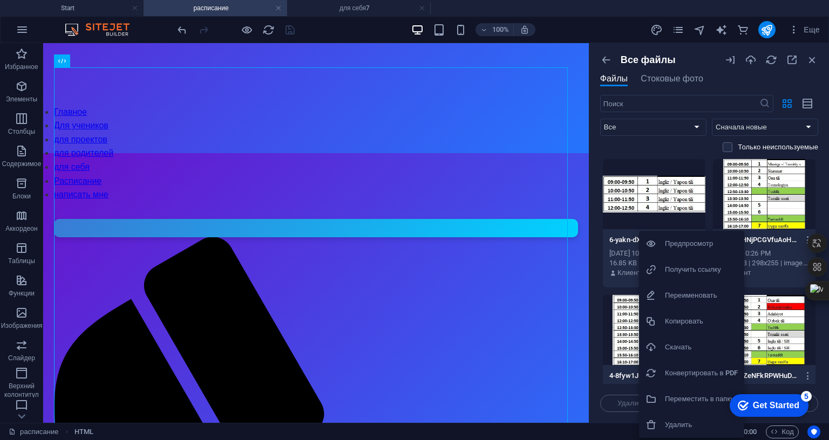
click at [685, 272] on h6 "Получить ссылку" at bounding box center [701, 269] width 73 height 13
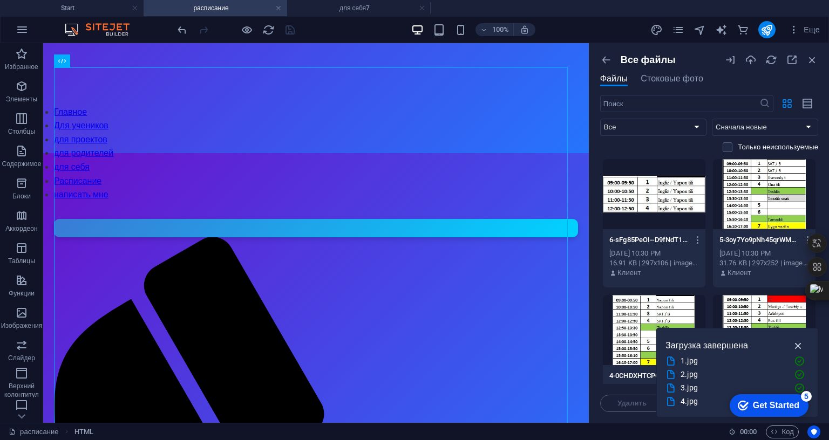
click at [792, 340] on icon "button" at bounding box center [798, 346] width 12 height 12
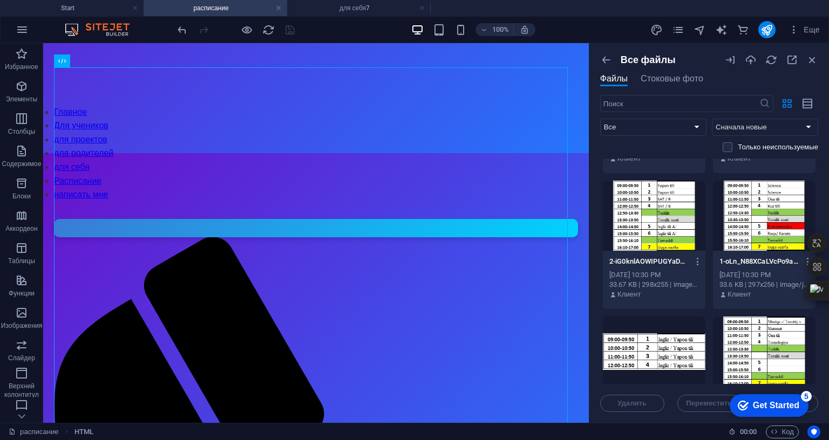
scroll to position [270, 0]
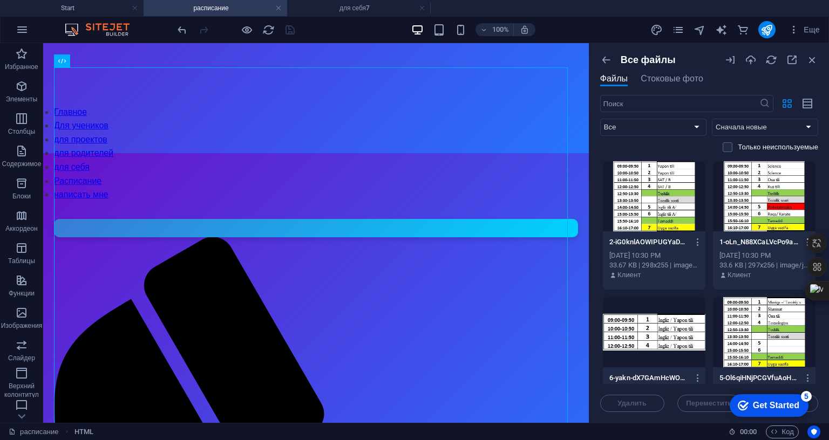
click at [799, 237] on button "button" at bounding box center [806, 242] width 15 height 17
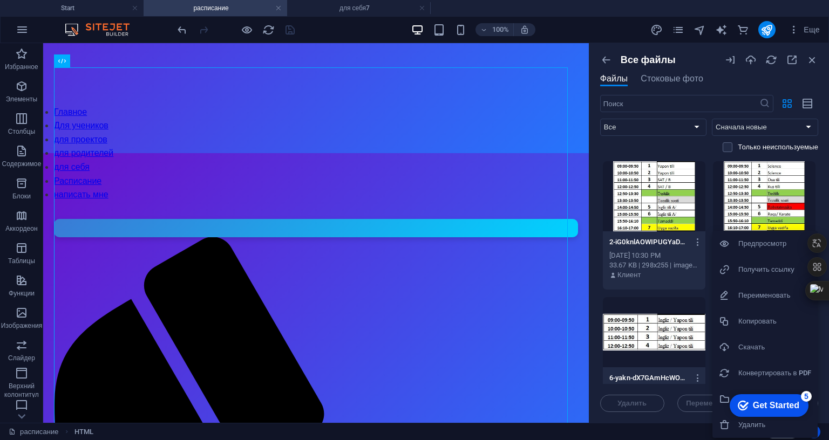
click at [776, 269] on h6 "Получить ссылку" at bounding box center [774, 269] width 73 height 13
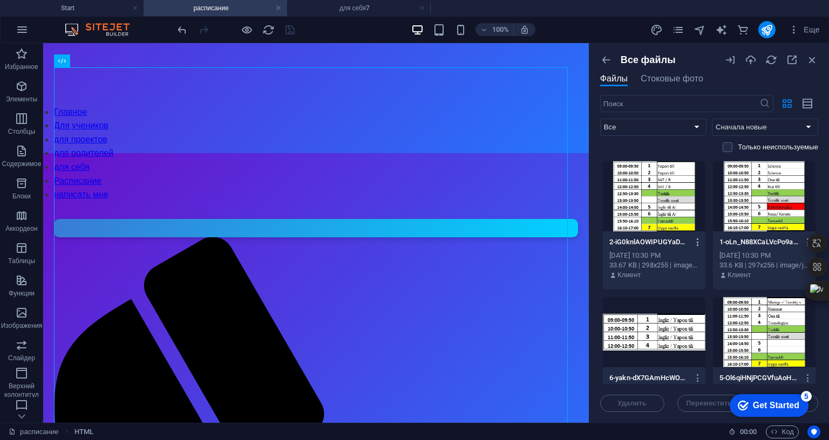
click at [695, 240] on icon "button" at bounding box center [698, 243] width 10 height 10
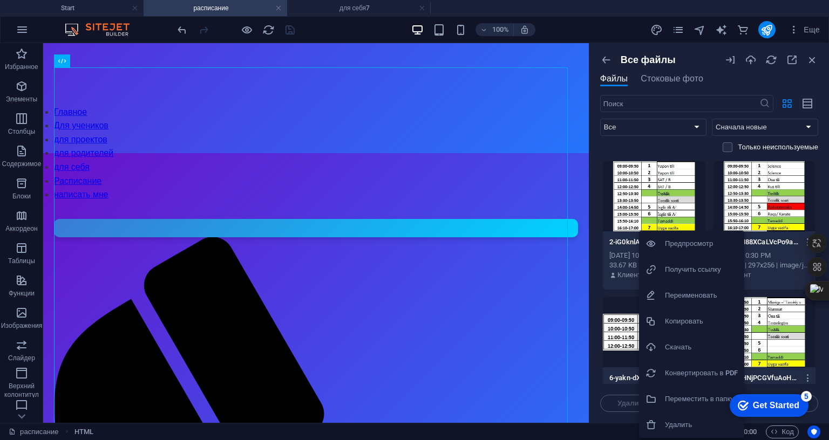
click at [670, 268] on h6 "Получить ссылку" at bounding box center [701, 269] width 73 height 13
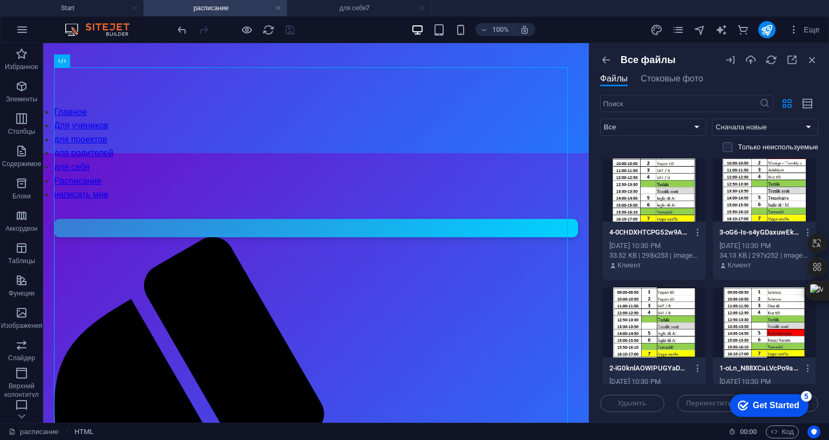
scroll to position [162, 0]
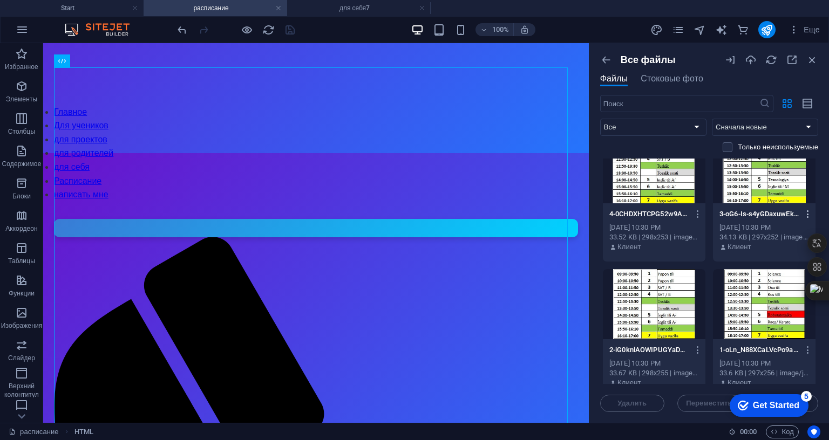
click at [805, 213] on icon "button" at bounding box center [808, 214] width 10 height 10
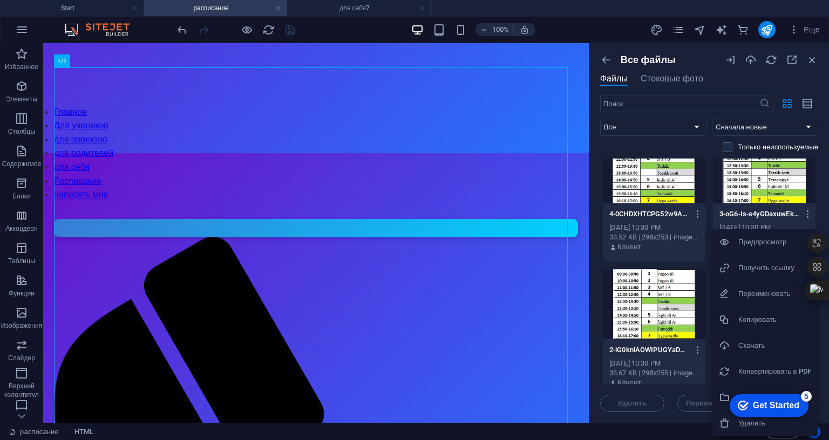
click at [764, 266] on h6 "Получить ссылку" at bounding box center [774, 268] width 73 height 13
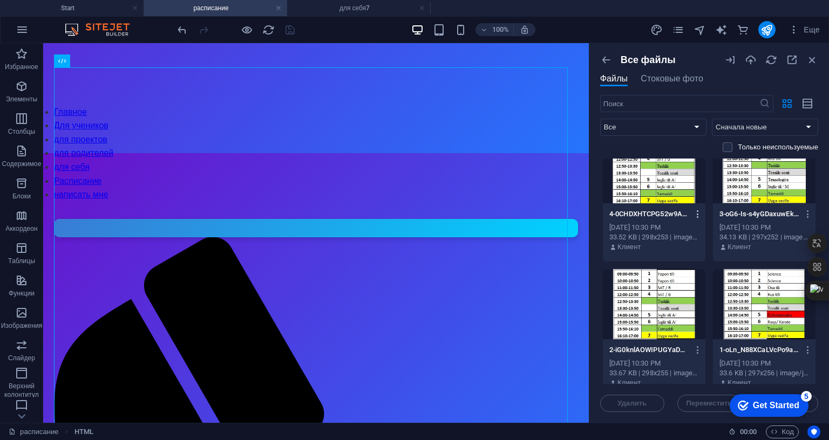
click at [695, 216] on icon "button" at bounding box center [698, 214] width 10 height 10
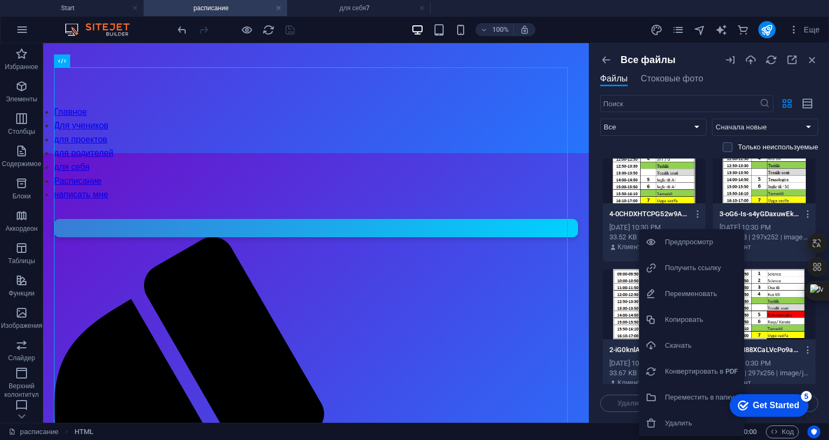
click at [656, 267] on div at bounding box center [655, 268] width 19 height 11
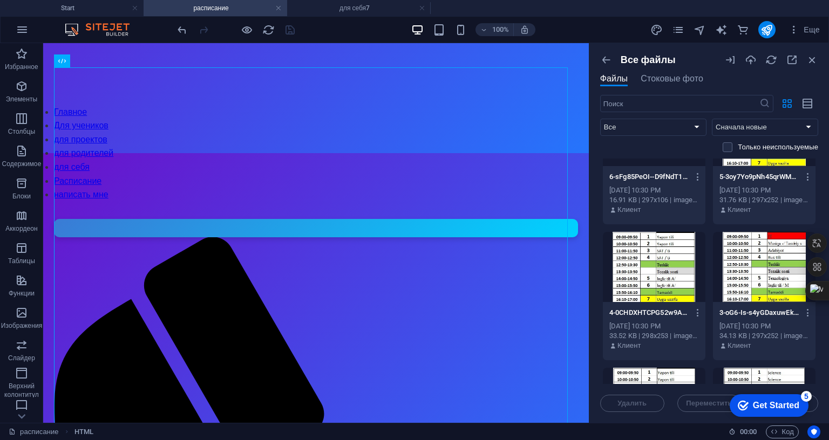
scroll to position [54, 0]
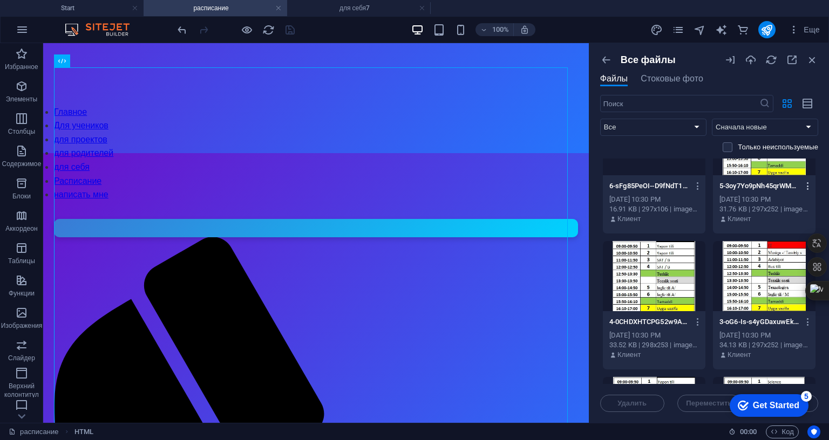
click at [804, 186] on icon "button" at bounding box center [808, 186] width 10 height 10
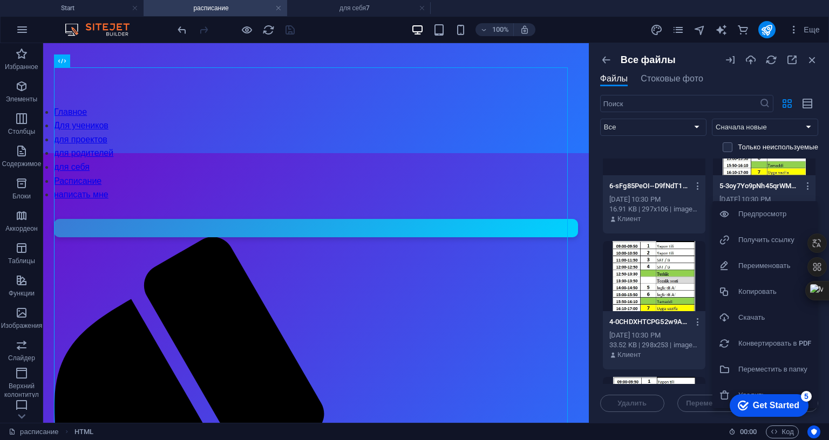
click at [771, 241] on h6 "Получить ссылку" at bounding box center [774, 240] width 73 height 13
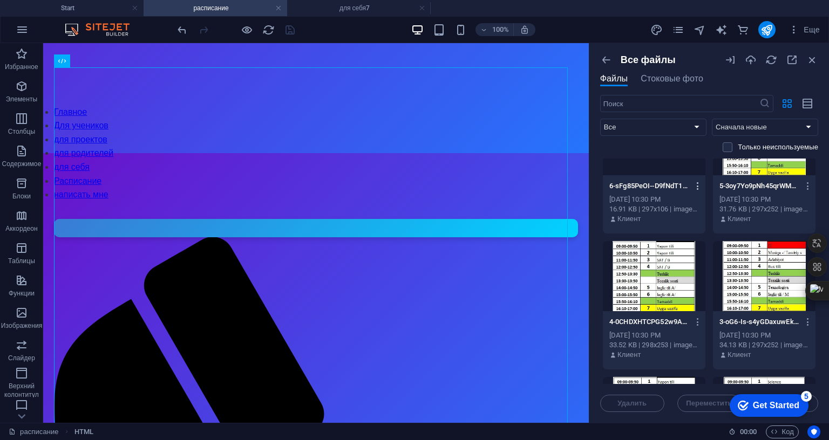
click at [695, 185] on icon "button" at bounding box center [698, 186] width 10 height 10
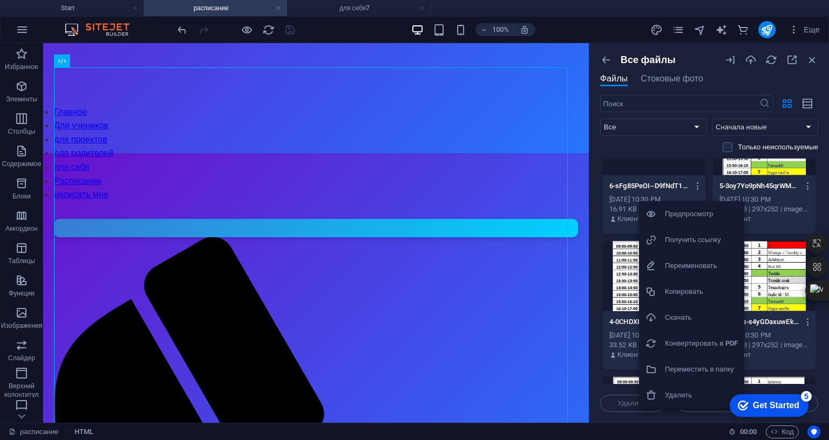
click at [688, 244] on h6 "Получить ссылку" at bounding box center [701, 240] width 73 height 13
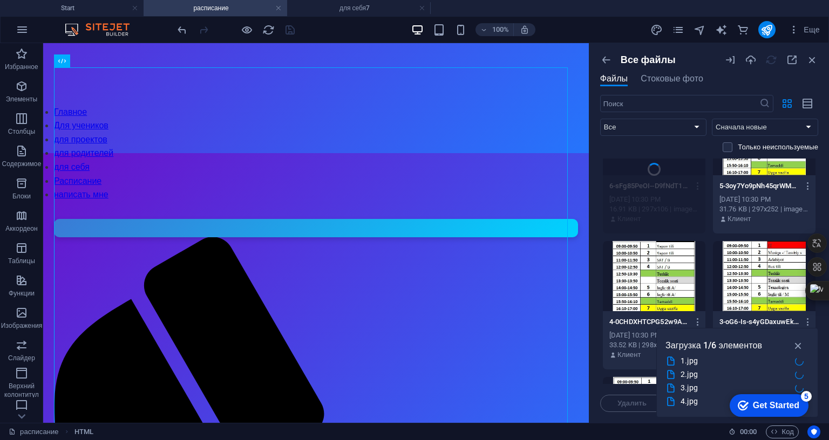
scroll to position [0, 0]
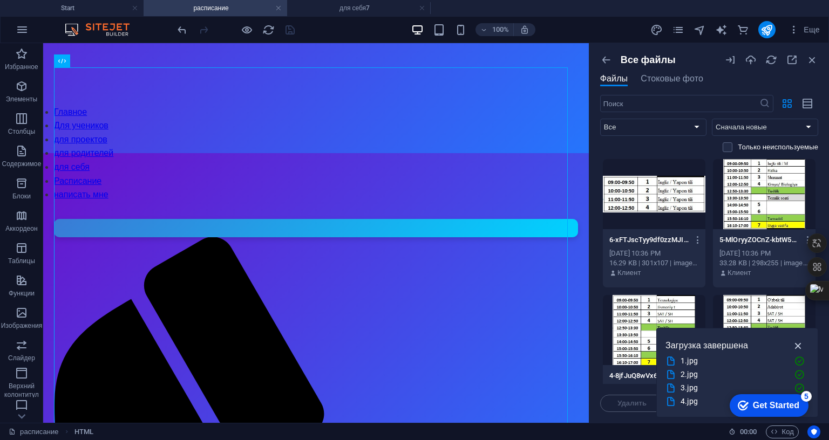
click at [795, 340] on icon "button" at bounding box center [798, 346] width 12 height 12
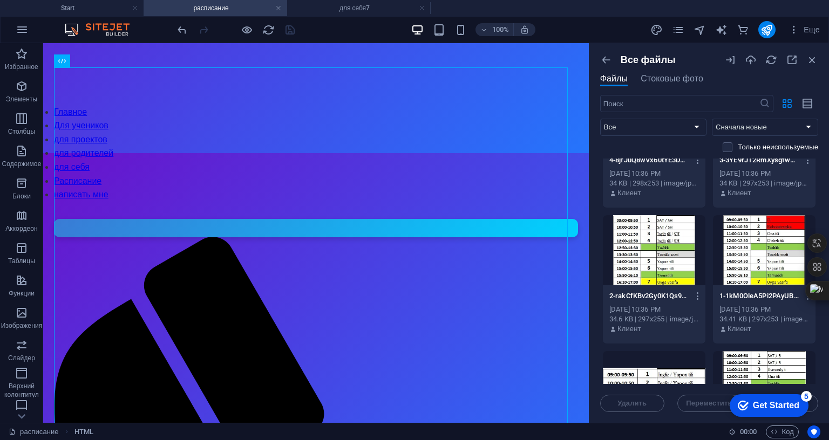
scroll to position [270, 0]
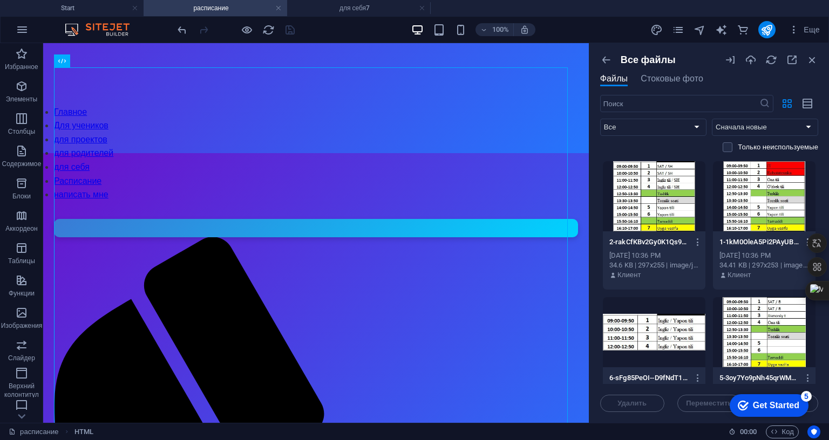
click at [799, 240] on button "button" at bounding box center [806, 242] width 15 height 17
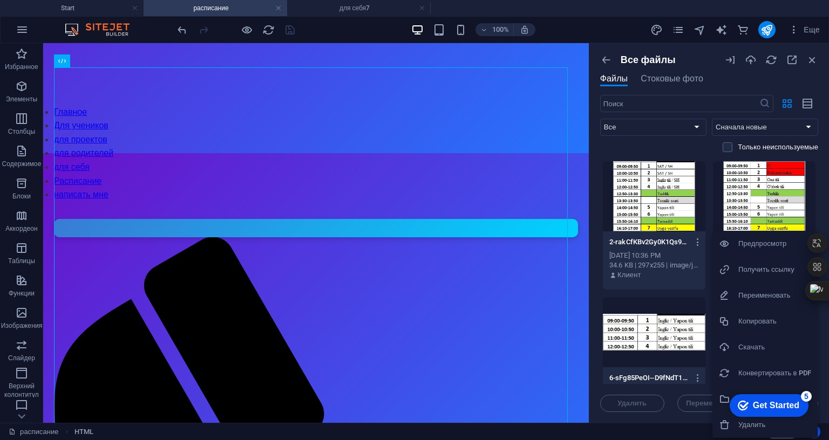
click at [772, 268] on h6 "Получить ссылку" at bounding box center [774, 269] width 73 height 13
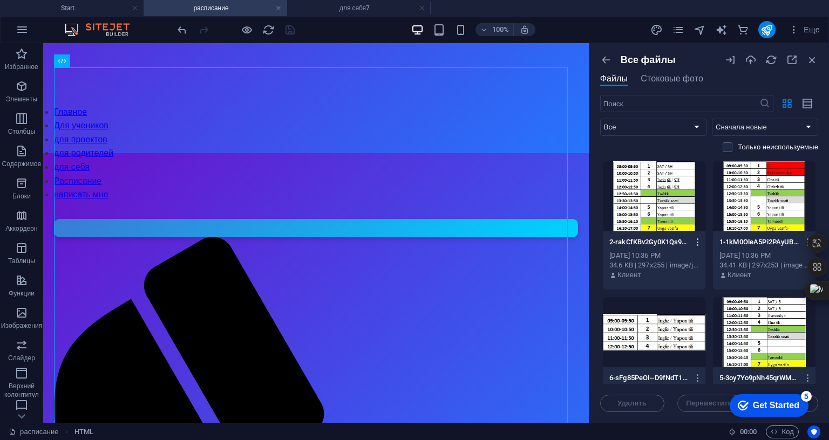
click at [695, 241] on icon "button" at bounding box center [698, 243] width 10 height 10
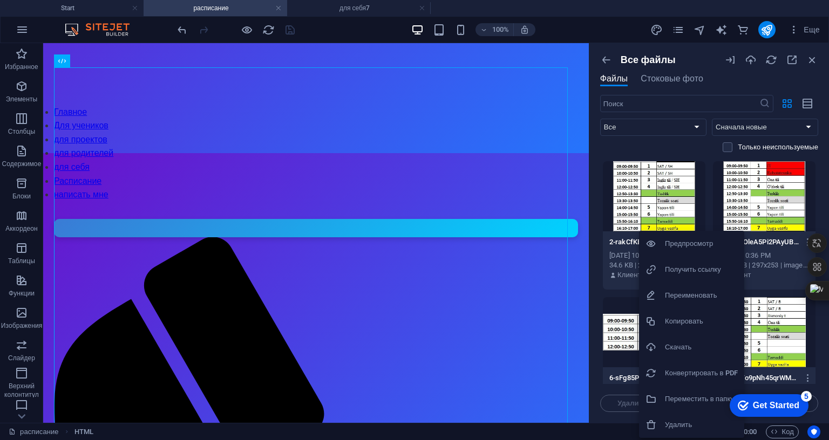
click at [669, 267] on h6 "Получить ссылку" at bounding box center [701, 269] width 73 height 13
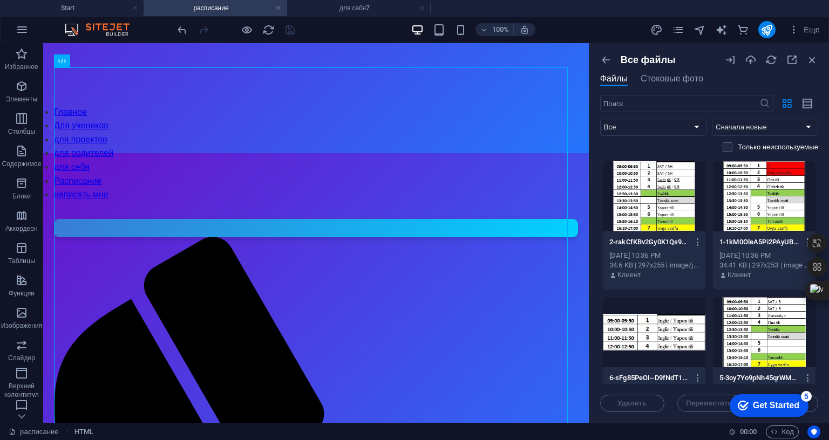
click at [803, 241] on icon "button" at bounding box center [808, 243] width 10 height 10
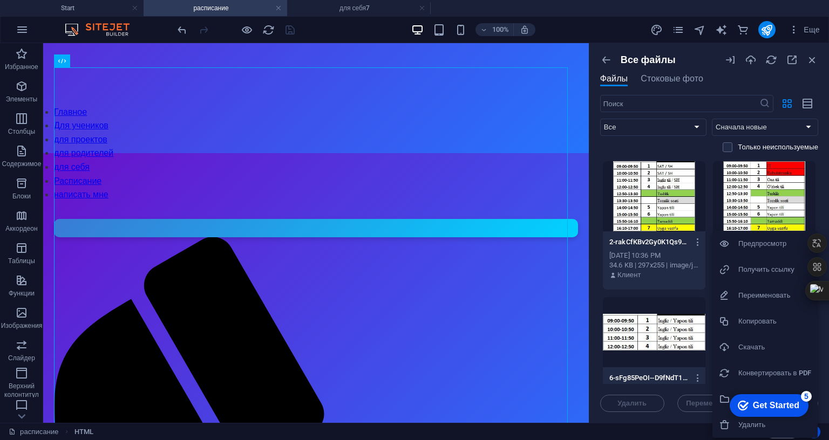
click at [772, 269] on h6 "Получить ссылку" at bounding box center [774, 269] width 73 height 13
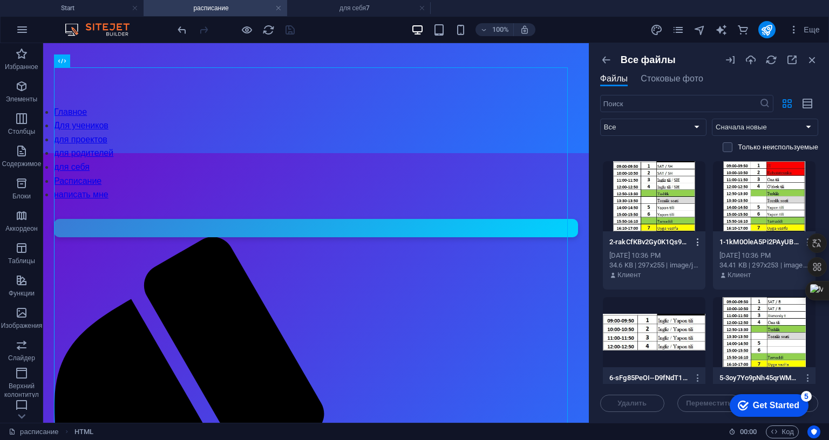
click at [693, 239] on icon "button" at bounding box center [698, 243] width 10 height 10
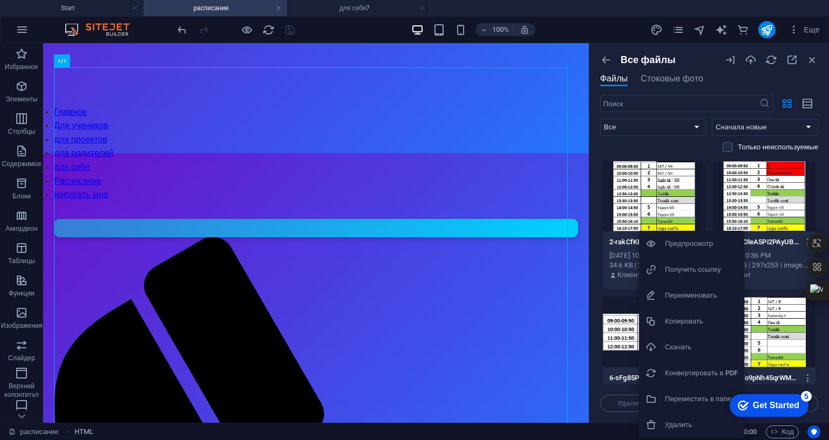
click at [685, 268] on h6 "Получить ссылку" at bounding box center [701, 269] width 73 height 13
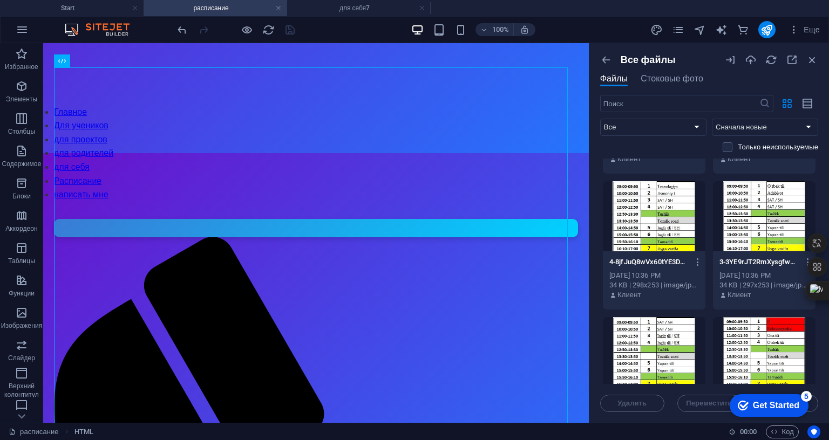
scroll to position [108, 0]
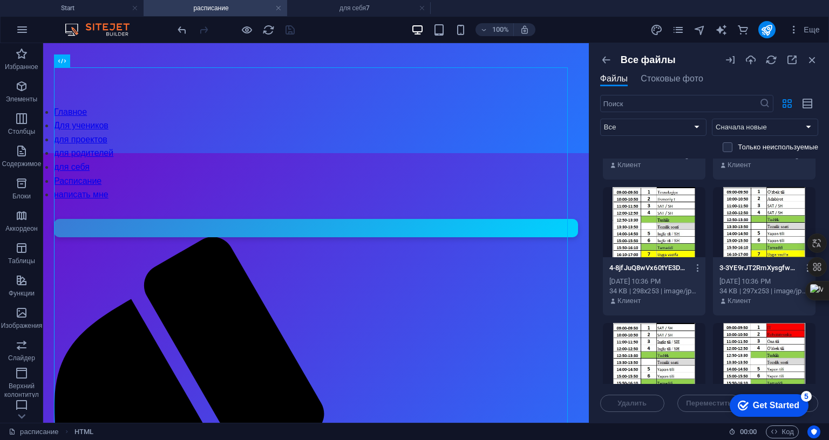
click at [803, 266] on icon "button" at bounding box center [808, 268] width 10 height 10
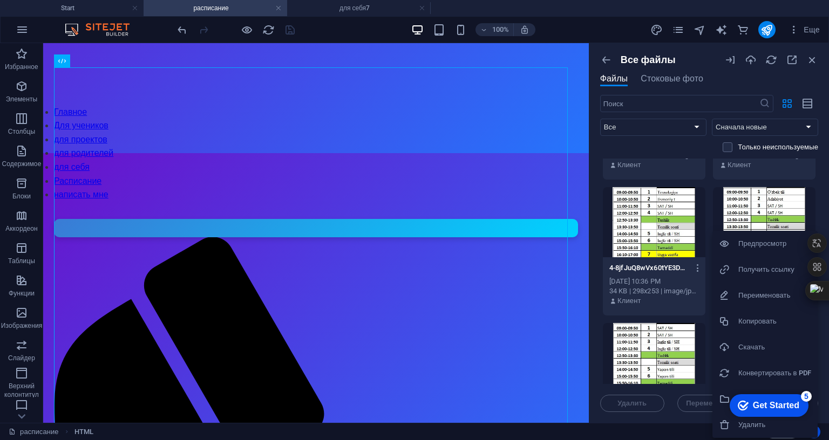
click at [782, 270] on h6 "Получить ссылку" at bounding box center [774, 269] width 73 height 13
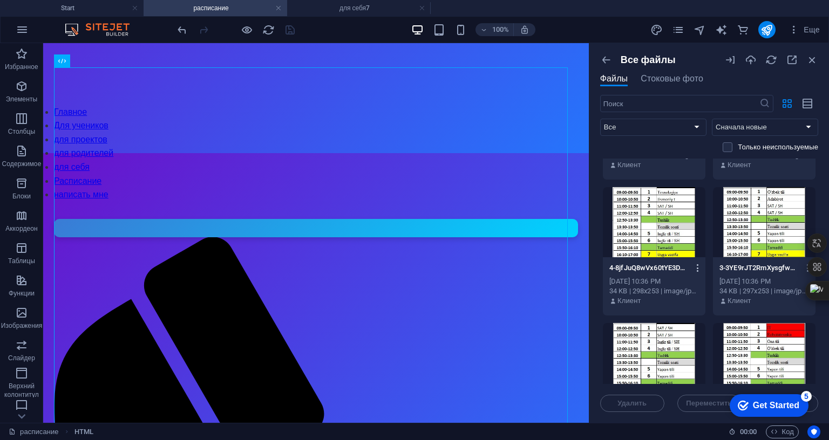
click at [695, 266] on icon "button" at bounding box center [698, 268] width 10 height 10
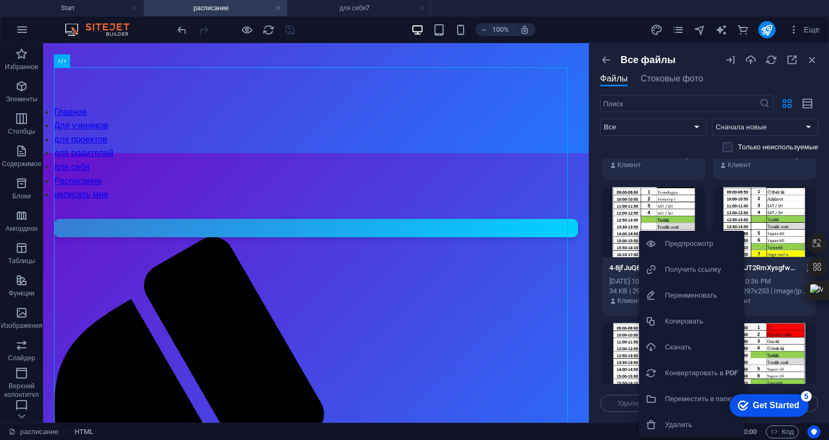
click at [687, 270] on h6 "Получить ссылку" at bounding box center [701, 269] width 73 height 13
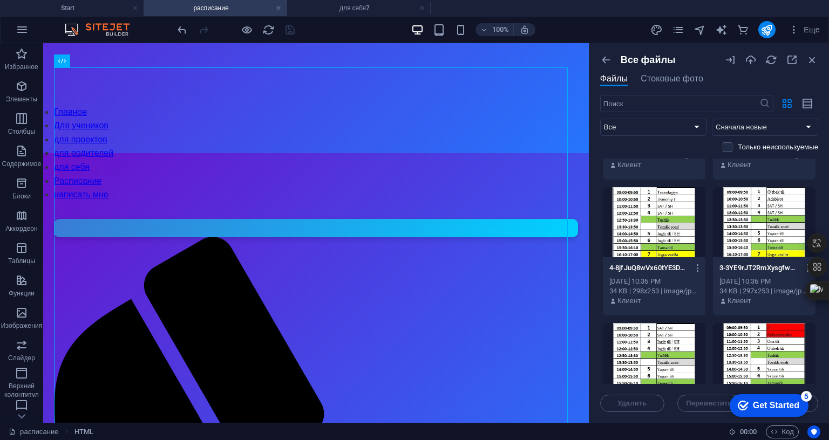
scroll to position [0, 0]
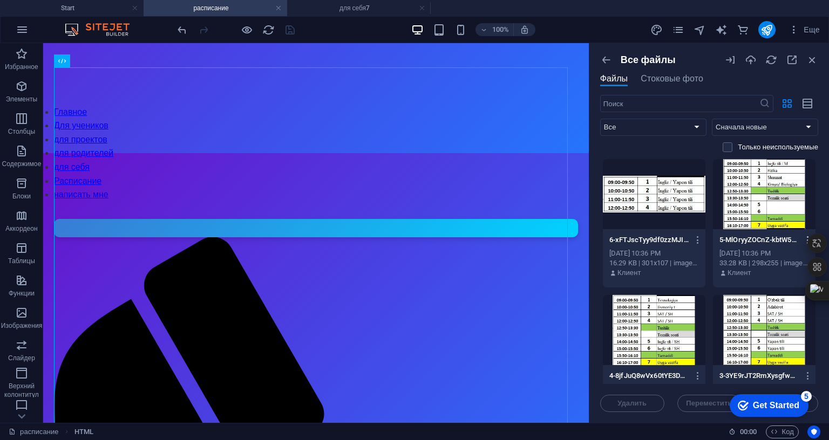
click at [803, 238] on icon "button" at bounding box center [808, 240] width 10 height 10
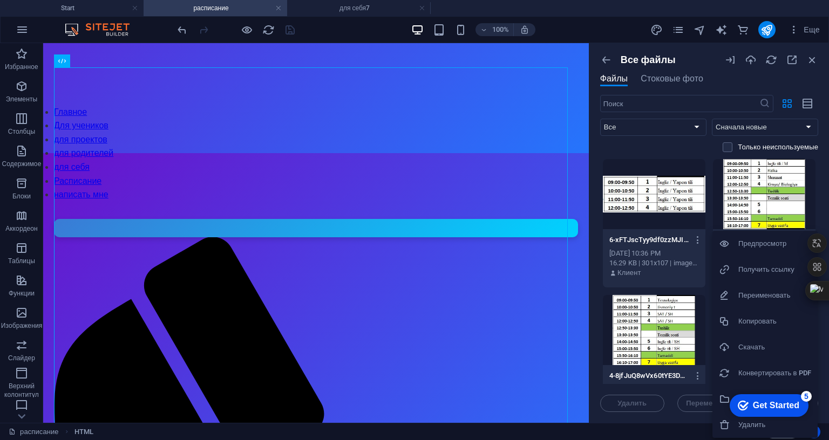
click at [776, 268] on h6 "Получить ссылку" at bounding box center [774, 269] width 73 height 13
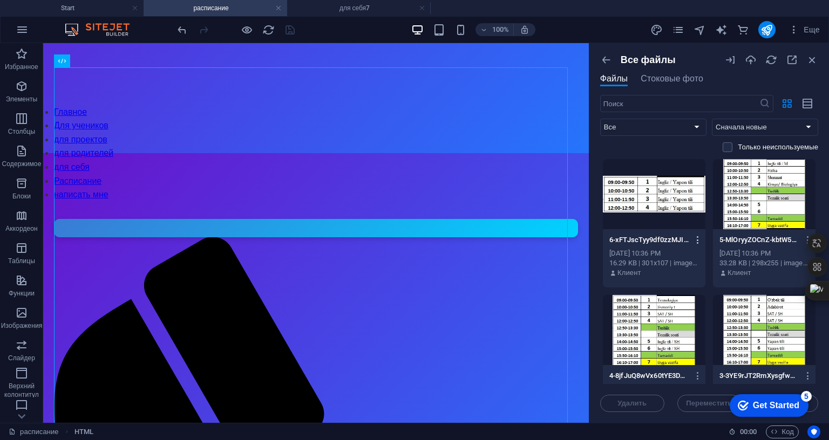
click at [697, 239] on icon "button" at bounding box center [698, 240] width 10 height 10
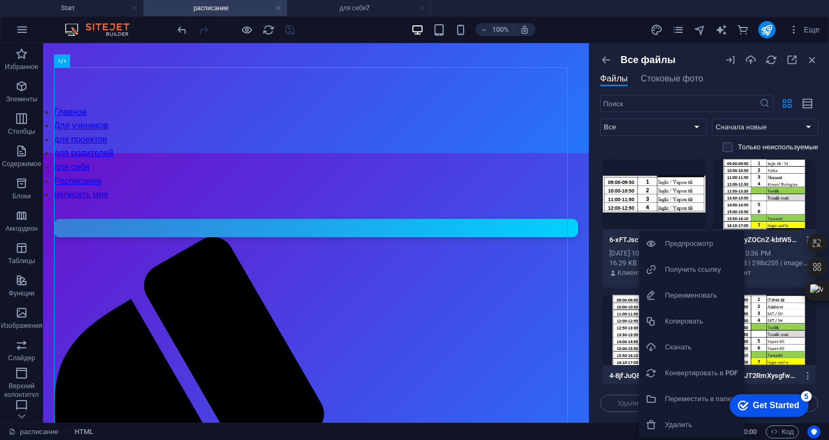
click at [673, 273] on h6 "Получить ссылку" at bounding box center [701, 269] width 73 height 13
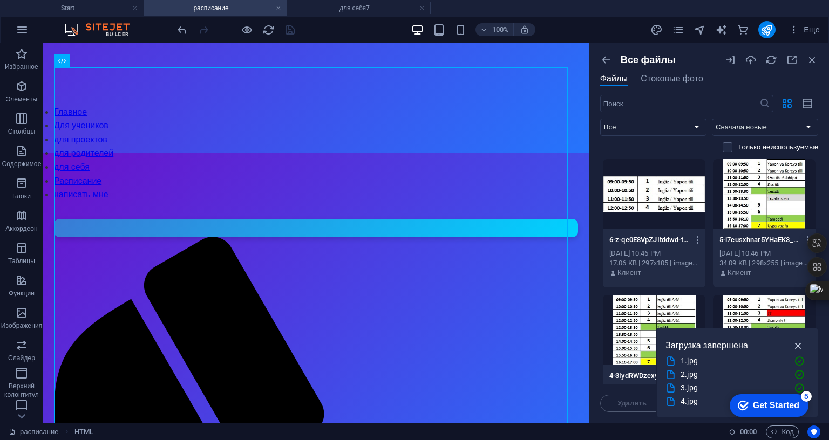
click at [795, 340] on icon "button" at bounding box center [798, 346] width 12 height 12
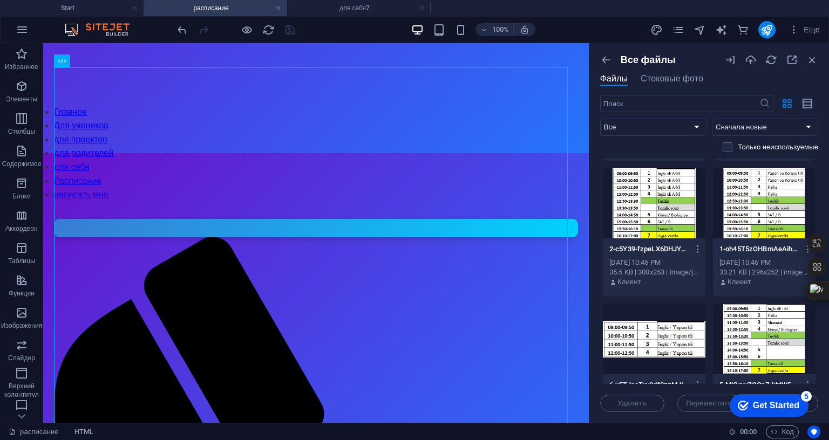
scroll to position [270, 0]
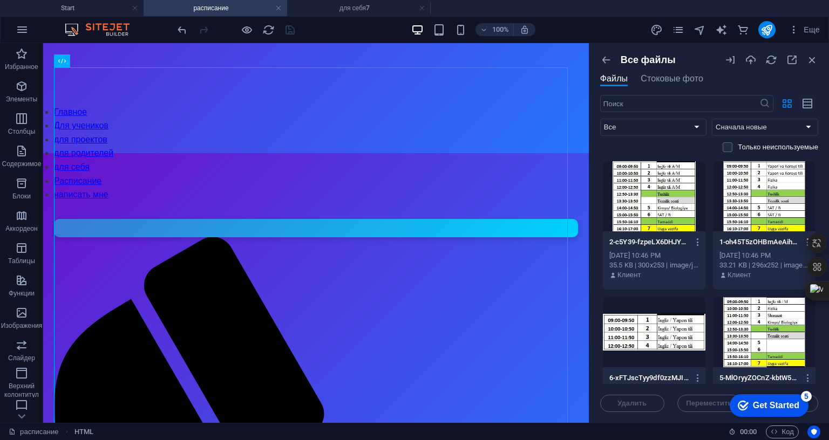
click at [803, 239] on icon "button" at bounding box center [808, 243] width 10 height 10
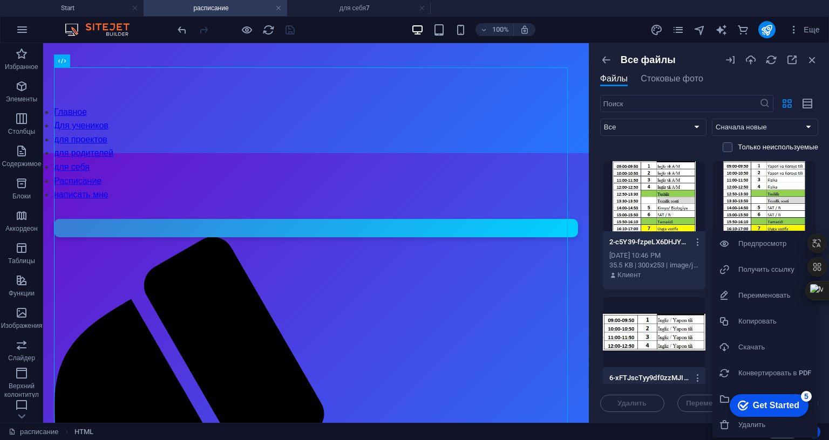
click at [777, 271] on h6 "Получить ссылку" at bounding box center [774, 269] width 73 height 13
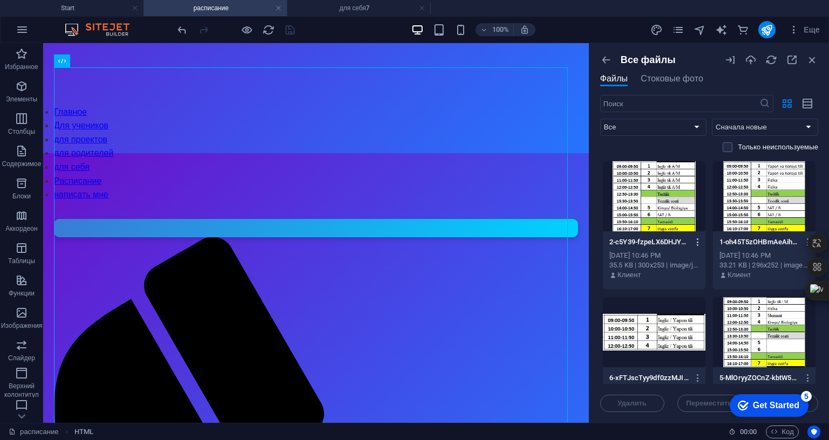
click at [693, 238] on icon "button" at bounding box center [698, 243] width 10 height 10
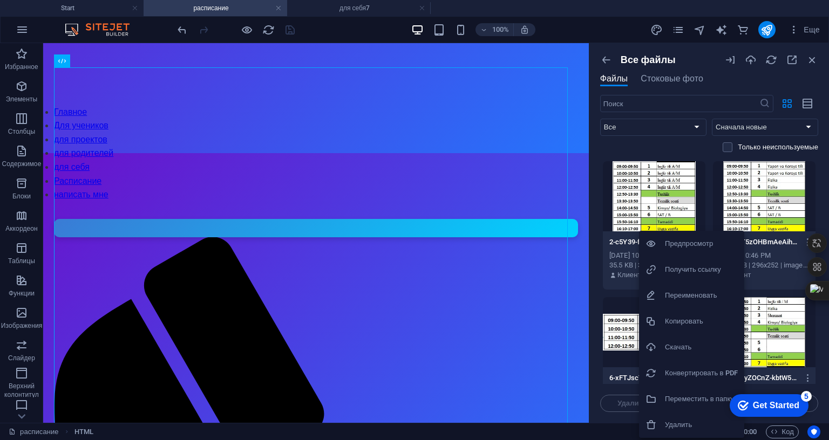
click at [686, 269] on h6 "Получить ссылку" at bounding box center [701, 269] width 73 height 13
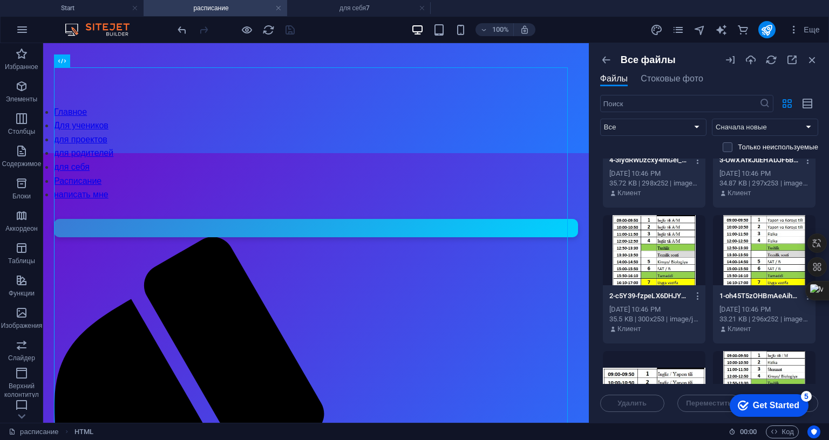
scroll to position [162, 0]
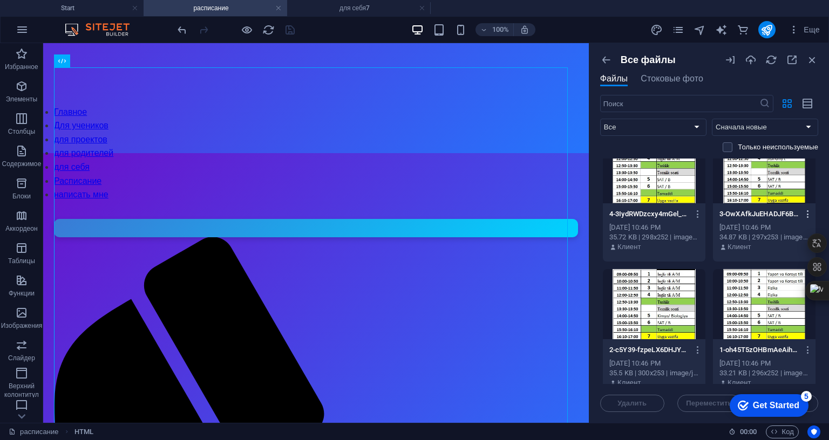
click at [804, 213] on icon "button" at bounding box center [808, 214] width 10 height 10
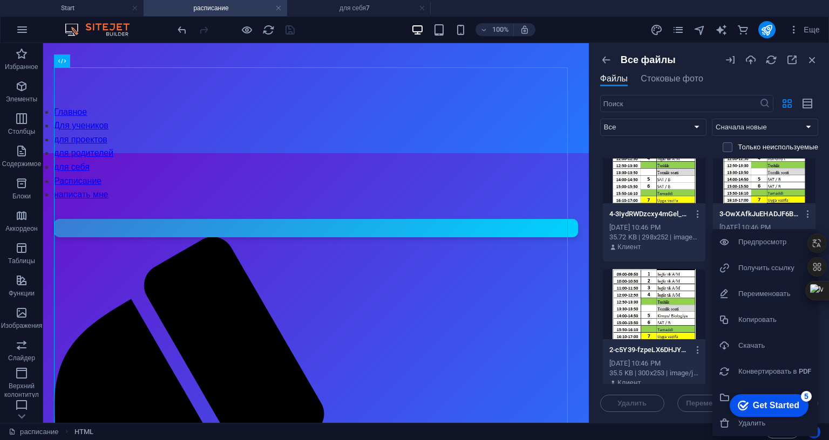
click at [751, 265] on h6 "Получить ссылку" at bounding box center [774, 268] width 73 height 13
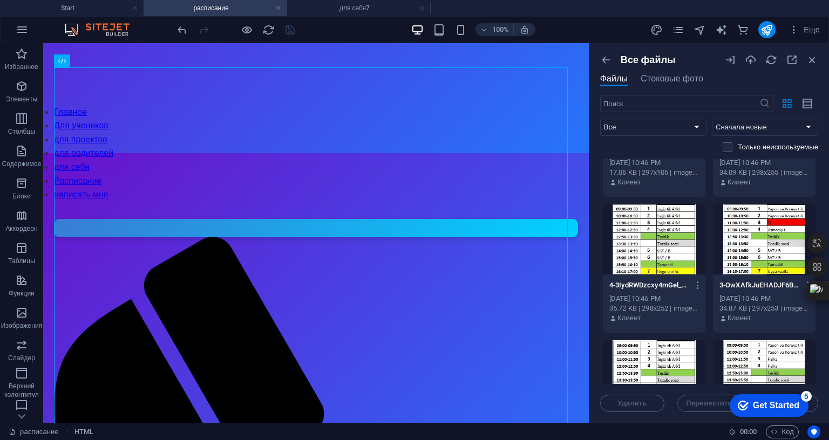
scroll to position [108, 0]
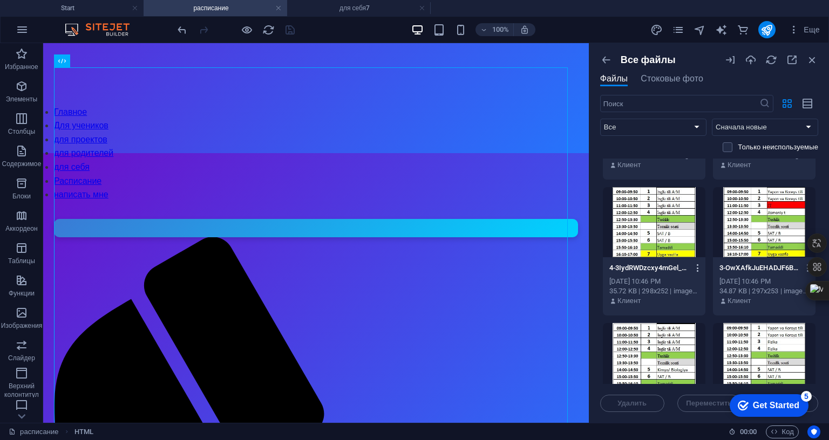
click at [693, 268] on icon "button" at bounding box center [698, 268] width 10 height 10
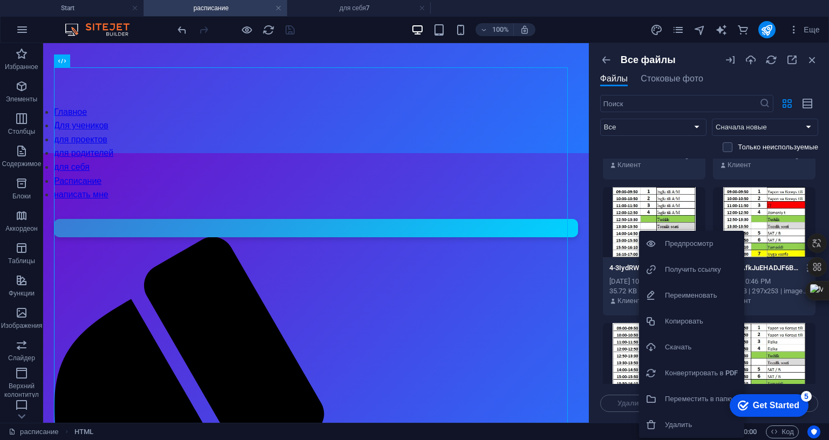
click at [688, 267] on h6 "Получить ссылку" at bounding box center [701, 269] width 73 height 13
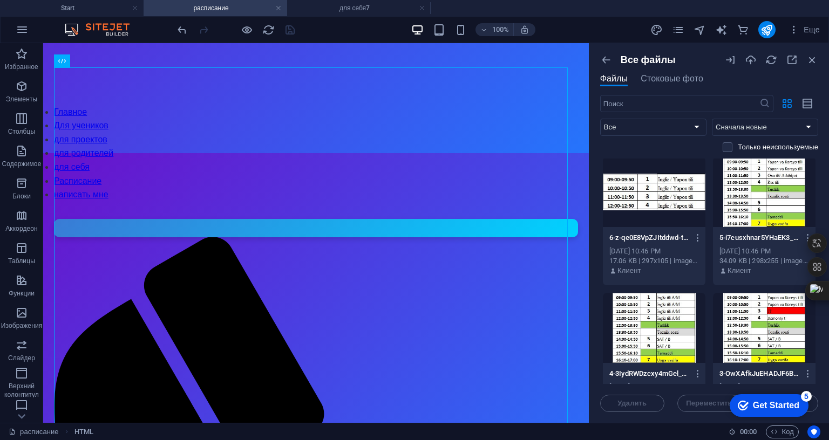
scroll to position [0, 0]
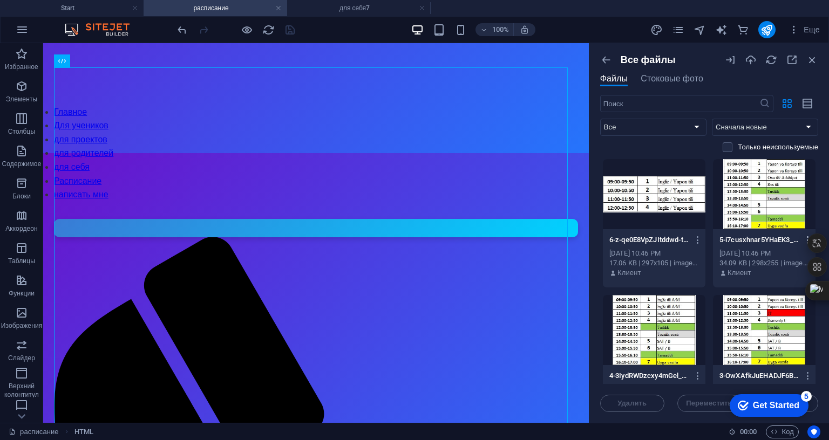
click at [799, 234] on button "button" at bounding box center [806, 240] width 15 height 17
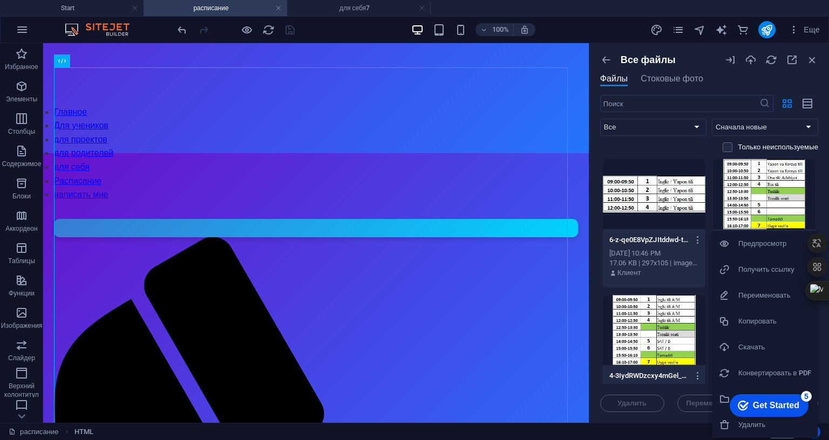
click at [778, 275] on h6 "Получить ссылку" at bounding box center [774, 269] width 73 height 13
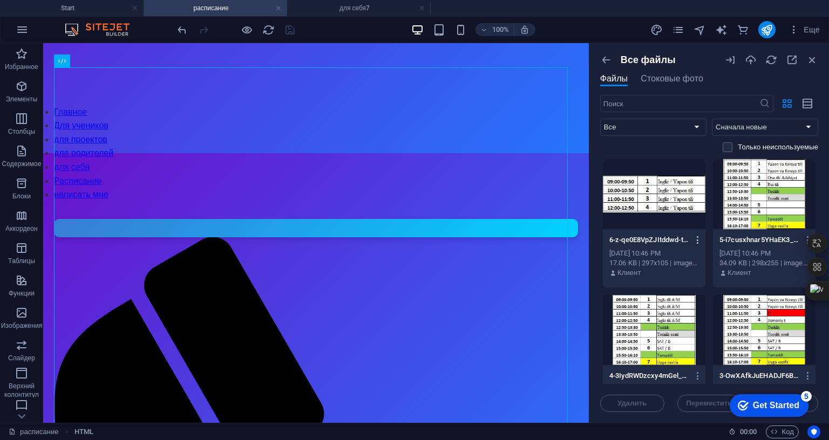
click at [697, 239] on icon "button" at bounding box center [698, 240] width 10 height 10
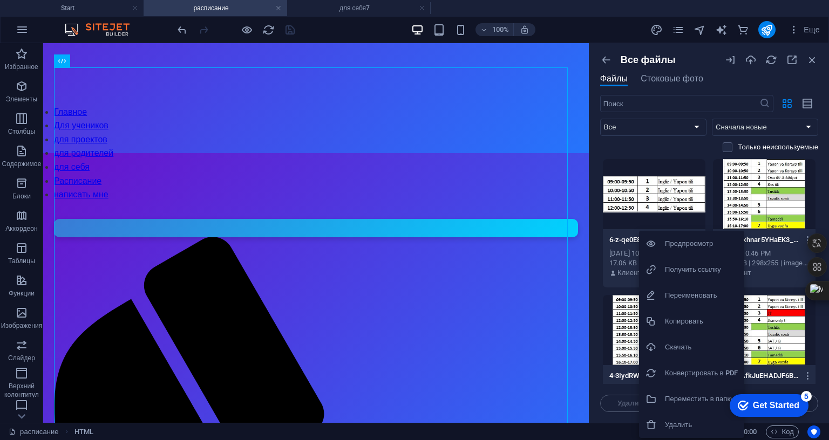
click at [674, 268] on h6 "Получить ссылку" at bounding box center [701, 269] width 73 height 13
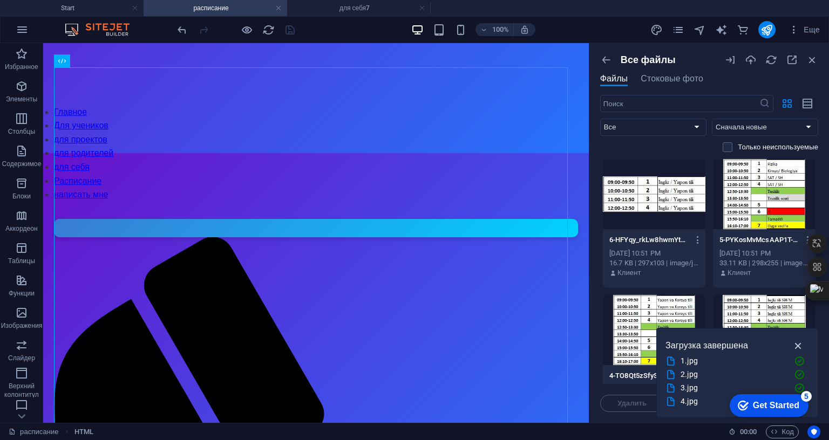
click at [795, 340] on icon "button" at bounding box center [798, 346] width 12 height 12
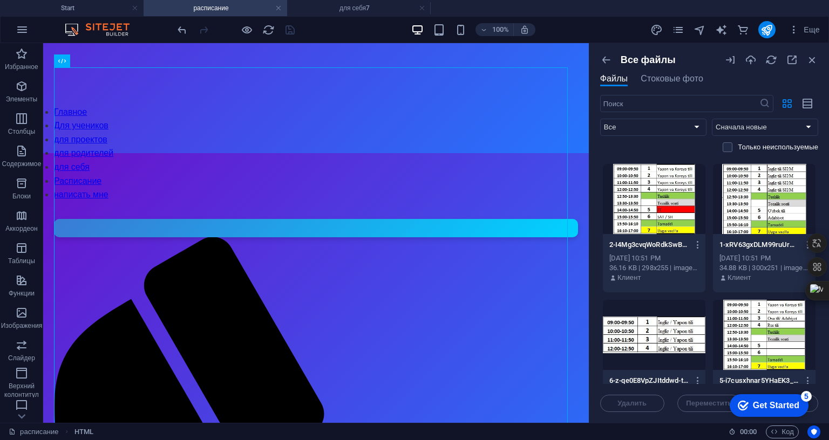
scroll to position [270, 0]
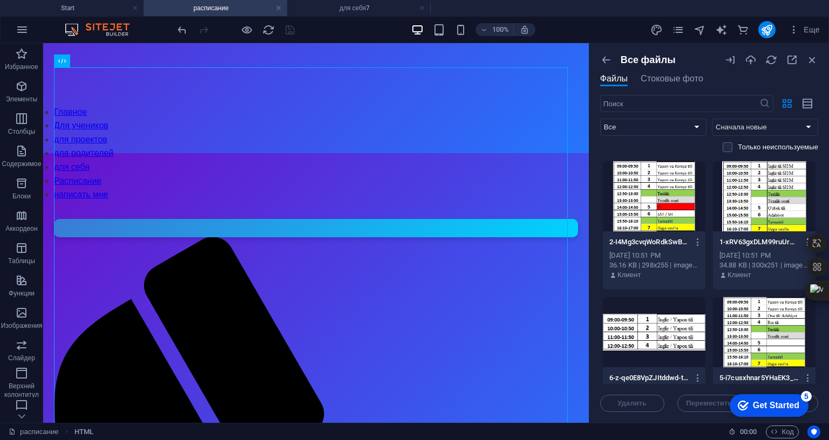
click at [803, 238] on icon "button" at bounding box center [808, 243] width 10 height 10
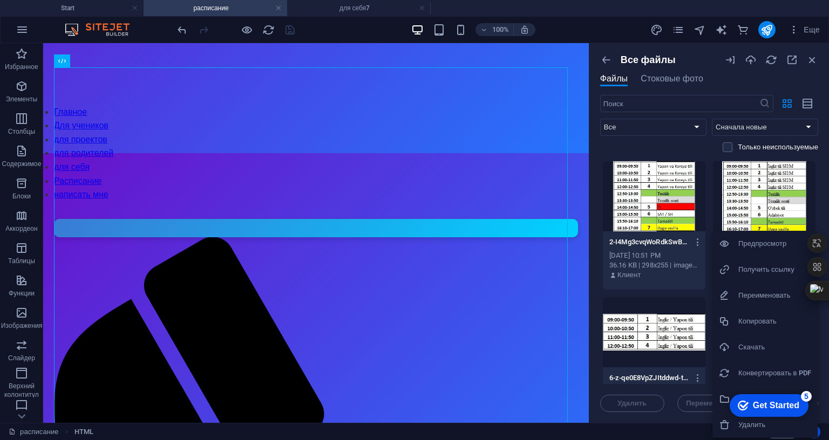
click at [772, 268] on h6 "Получить ссылку" at bounding box center [774, 269] width 73 height 13
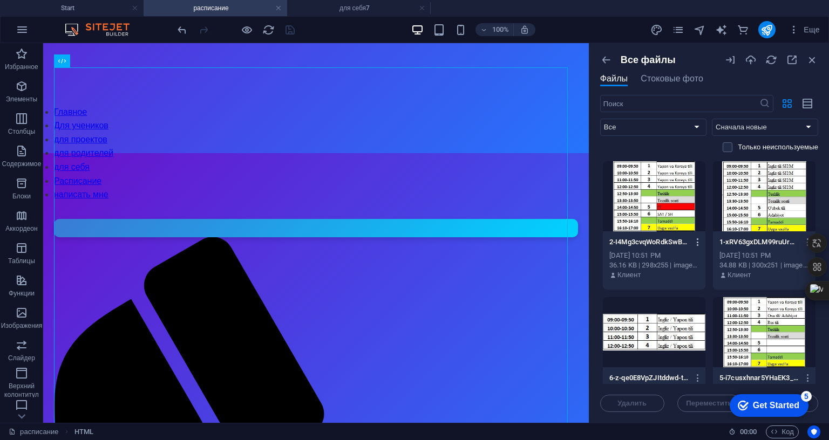
click at [698, 242] on icon "button" at bounding box center [698, 243] width 10 height 10
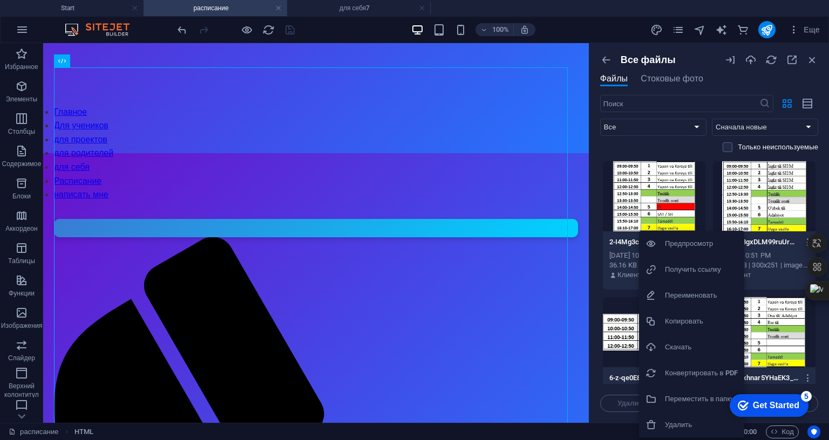
click at [693, 273] on h6 "Получить ссылку" at bounding box center [701, 269] width 73 height 13
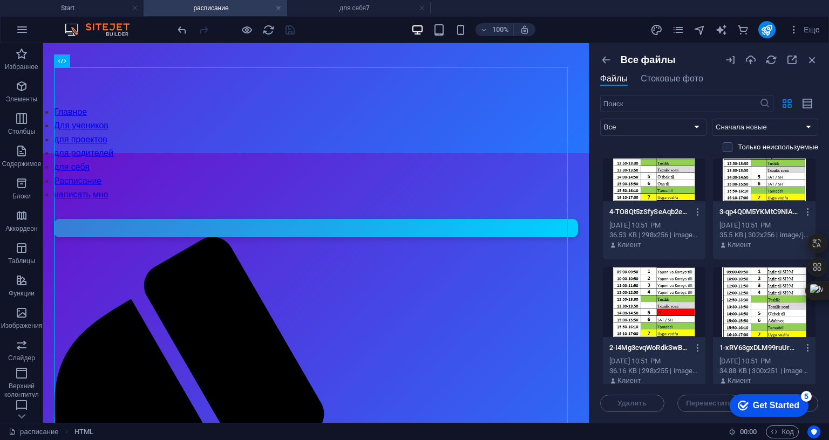
scroll to position [162, 0]
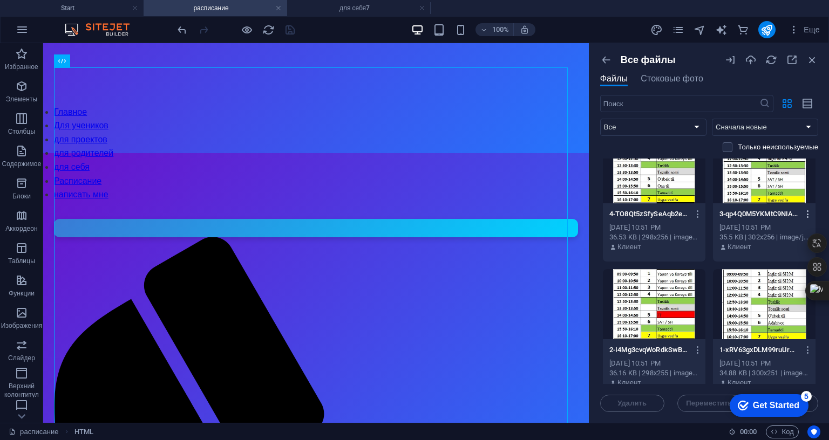
click at [805, 216] on icon "button" at bounding box center [808, 214] width 10 height 10
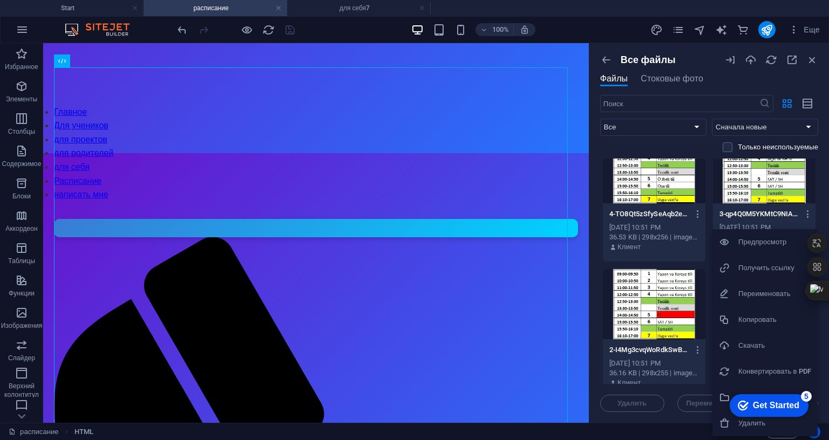
click at [764, 264] on h6 "Получить ссылку" at bounding box center [774, 268] width 73 height 13
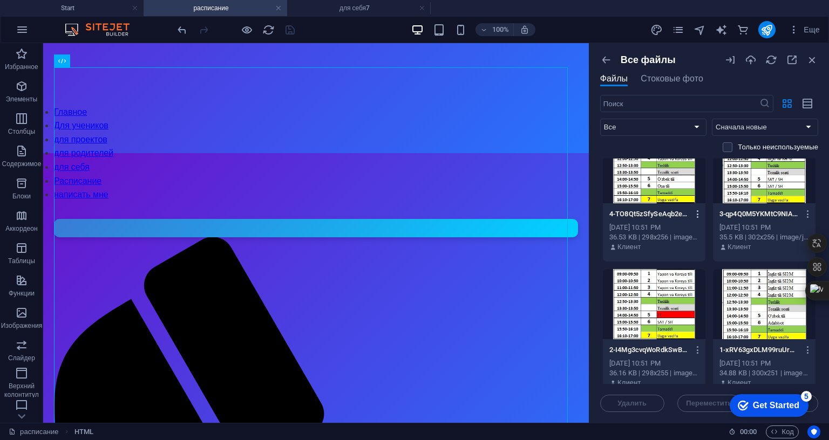
click at [694, 214] on icon "button" at bounding box center [698, 214] width 10 height 10
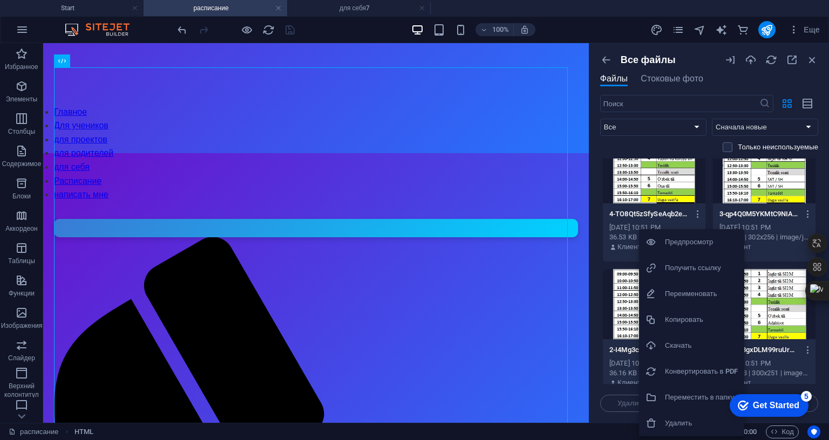
click at [689, 268] on h6 "Получить ссылку" at bounding box center [701, 268] width 73 height 13
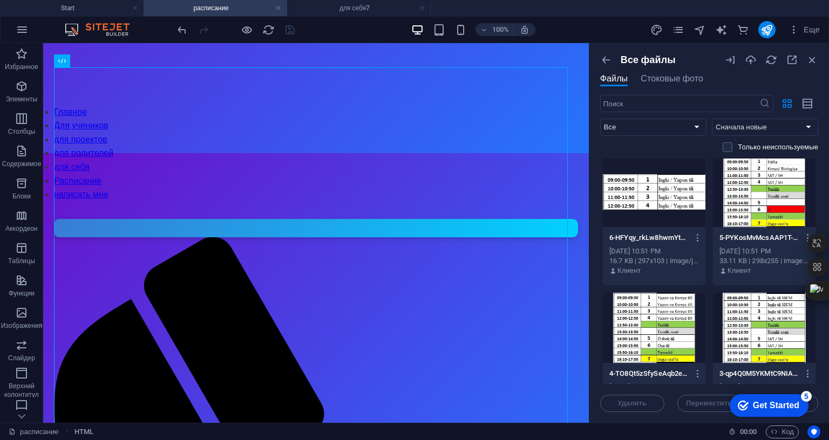
scroll to position [0, 0]
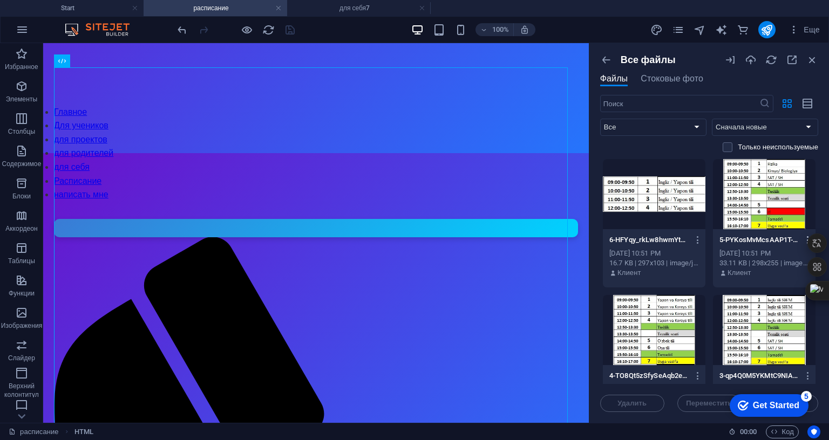
click at [803, 238] on icon "button" at bounding box center [808, 240] width 10 height 10
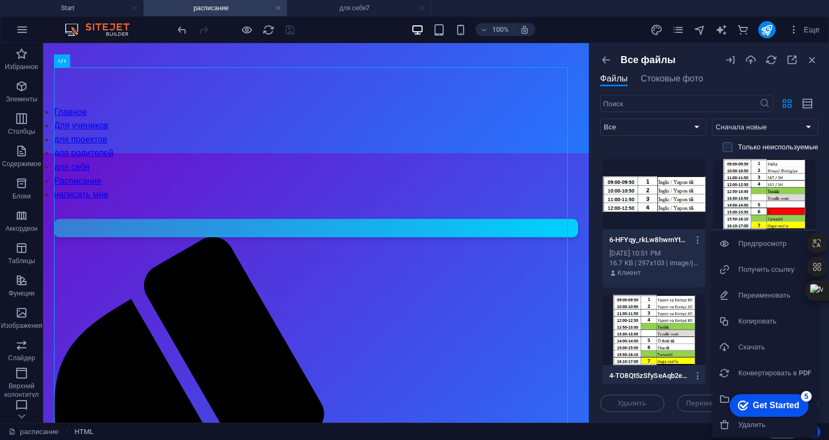
click at [764, 278] on li "Получить ссылку" at bounding box center [765, 270] width 105 height 26
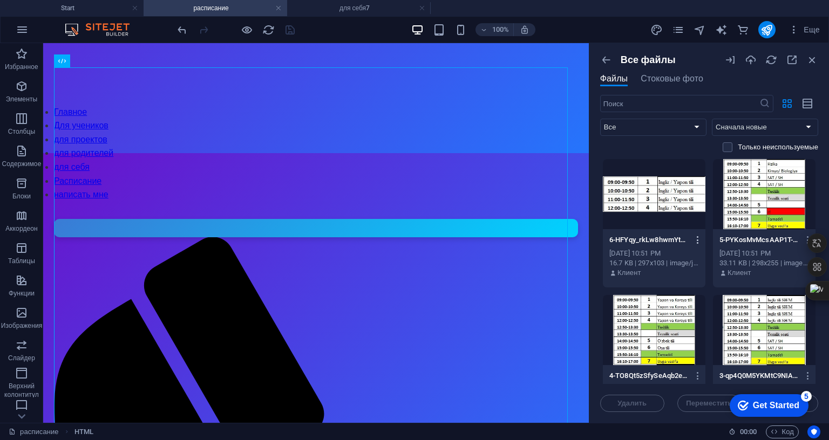
click at [693, 235] on icon "button" at bounding box center [698, 240] width 10 height 10
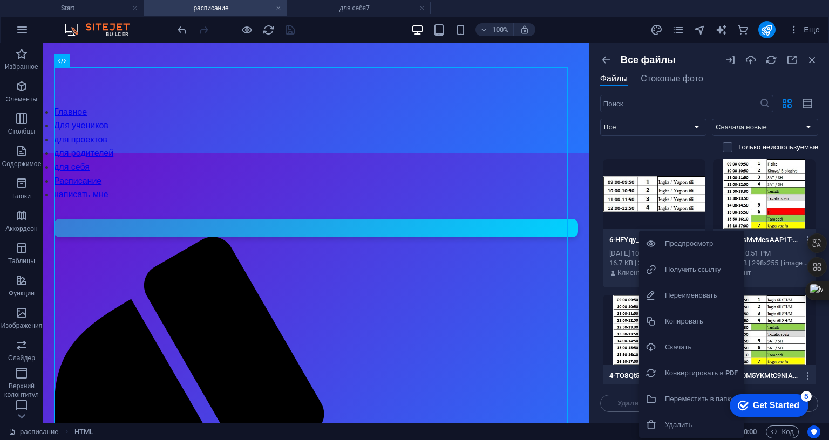
click at [689, 273] on h6 "Получить ссылку" at bounding box center [701, 269] width 73 height 13
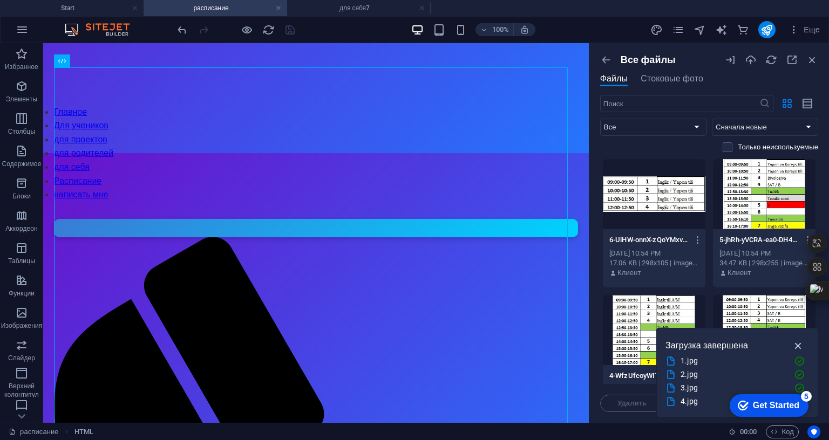
click at [797, 340] on icon "button" at bounding box center [798, 346] width 12 height 12
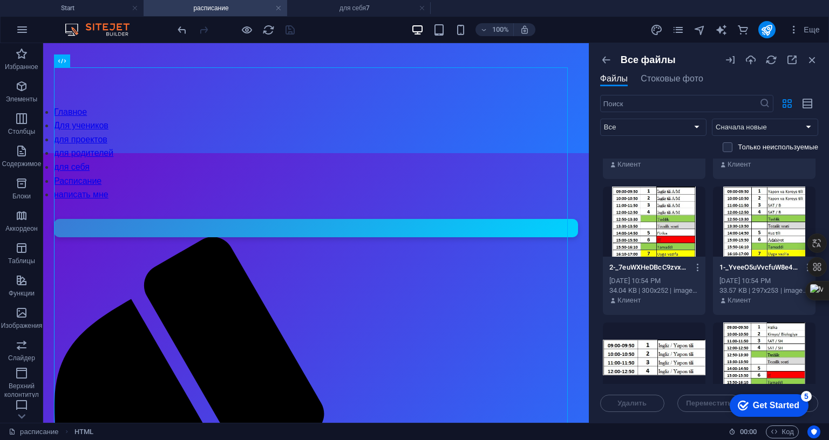
scroll to position [270, 0]
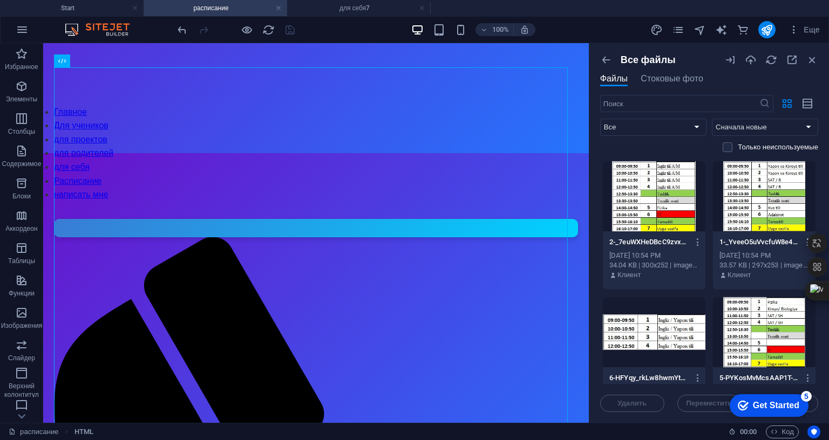
click at [799, 239] on button "button" at bounding box center [806, 242] width 15 height 17
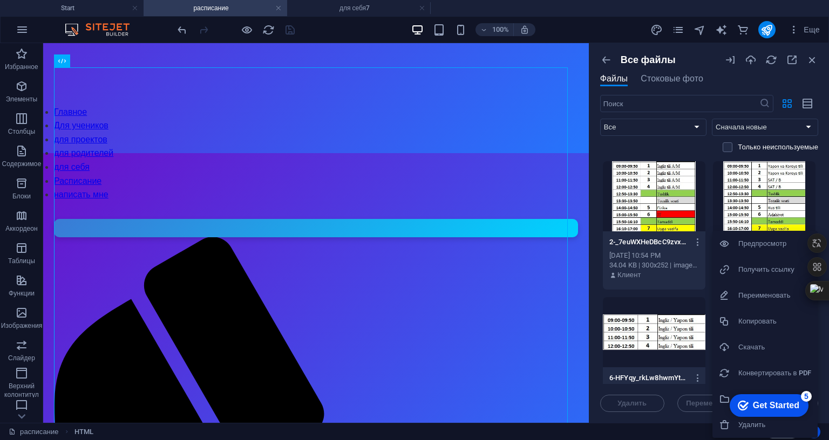
click at [770, 273] on h6 "Получить ссылку" at bounding box center [774, 269] width 73 height 13
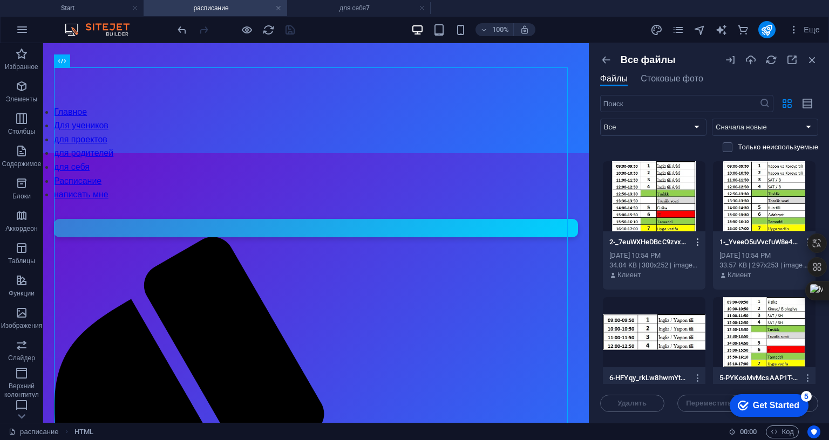
click at [693, 243] on icon "button" at bounding box center [698, 243] width 10 height 10
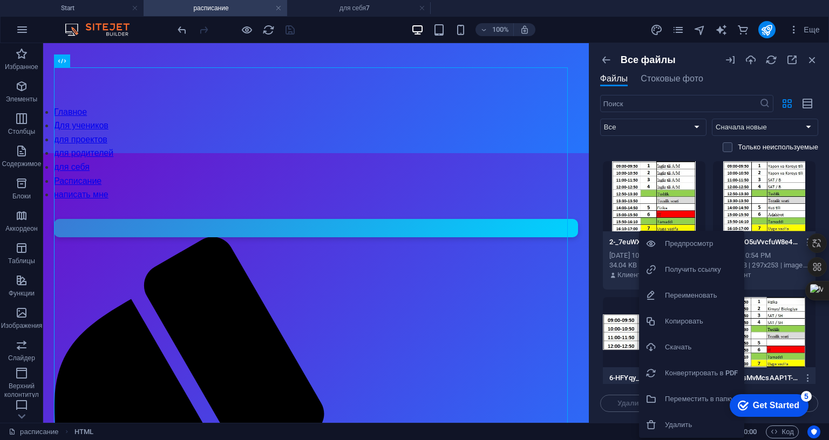
click at [672, 274] on h6 "Получить ссылку" at bounding box center [701, 269] width 73 height 13
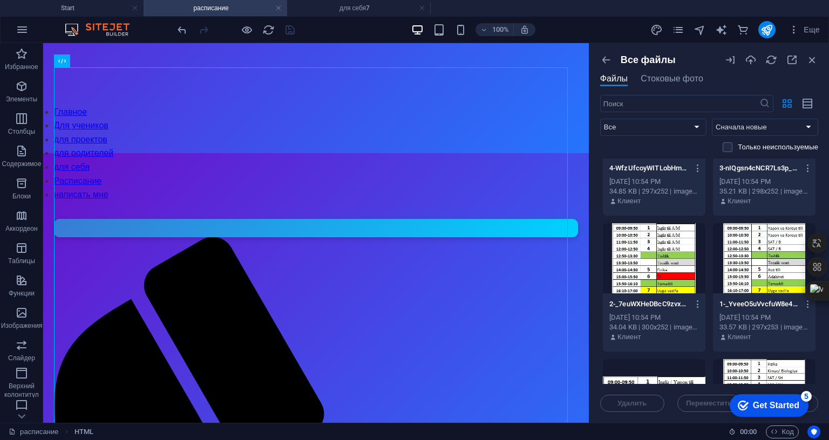
scroll to position [162, 0]
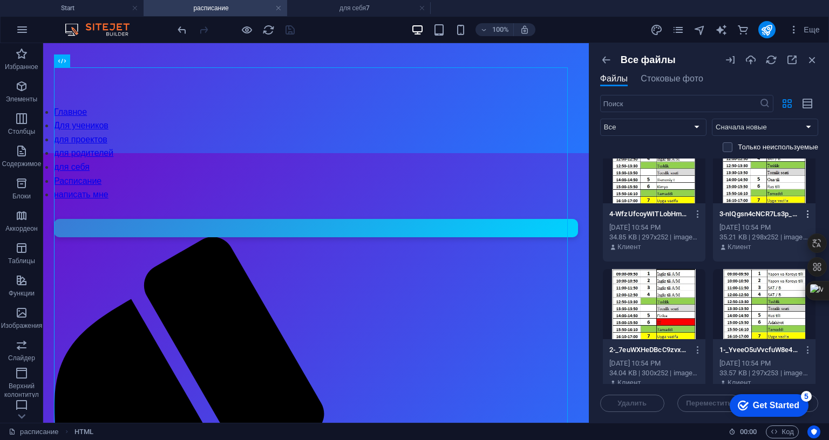
click at [805, 211] on icon "button" at bounding box center [808, 214] width 10 height 10
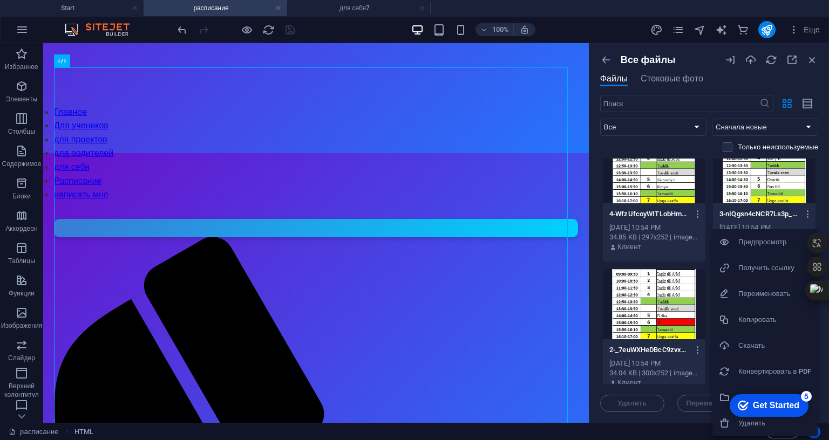
click at [755, 269] on h6 "Получить ссылку" at bounding box center [774, 268] width 73 height 13
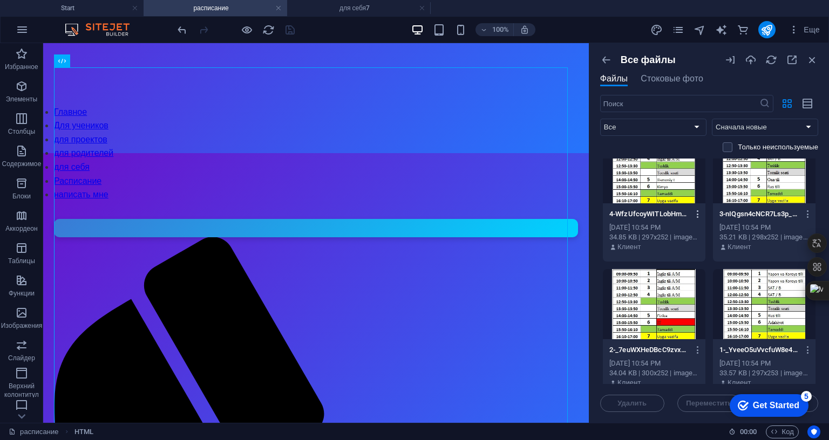
click at [695, 213] on icon "button" at bounding box center [698, 214] width 10 height 10
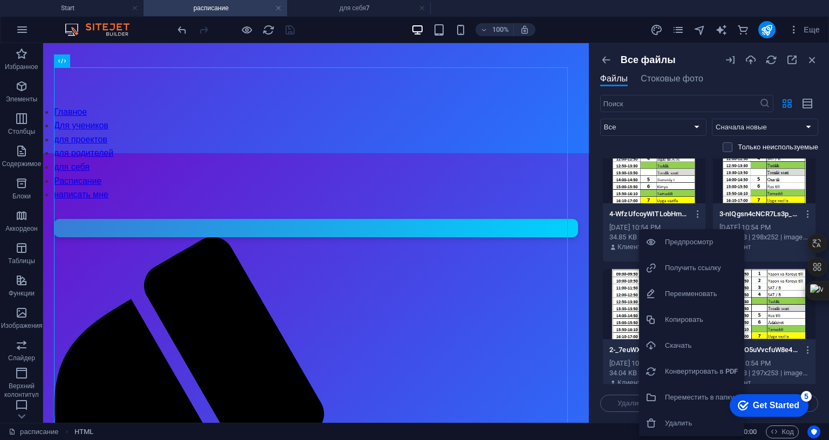
click at [675, 265] on h6 "Получить ссылку" at bounding box center [701, 268] width 73 height 13
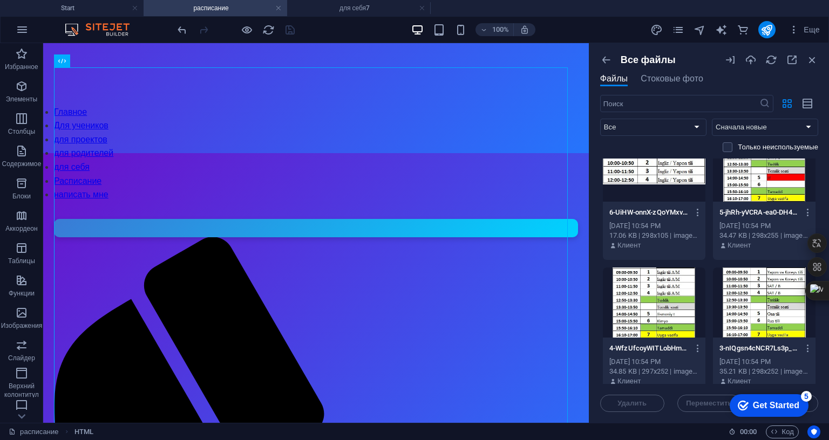
scroll to position [0, 0]
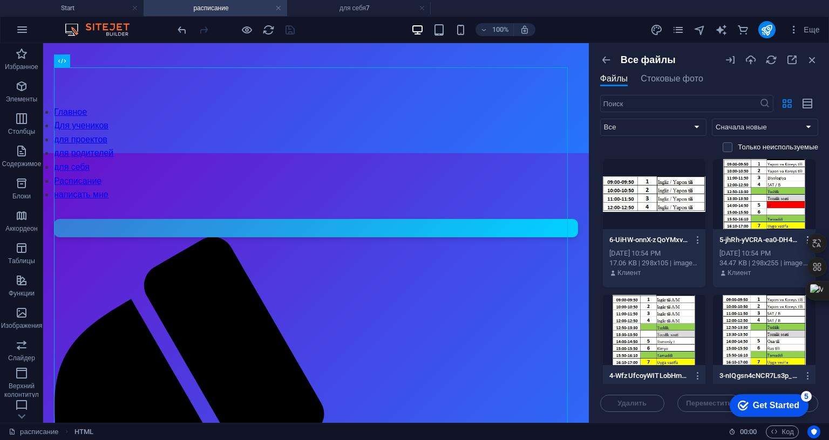
click at [803, 237] on icon "button" at bounding box center [808, 240] width 10 height 10
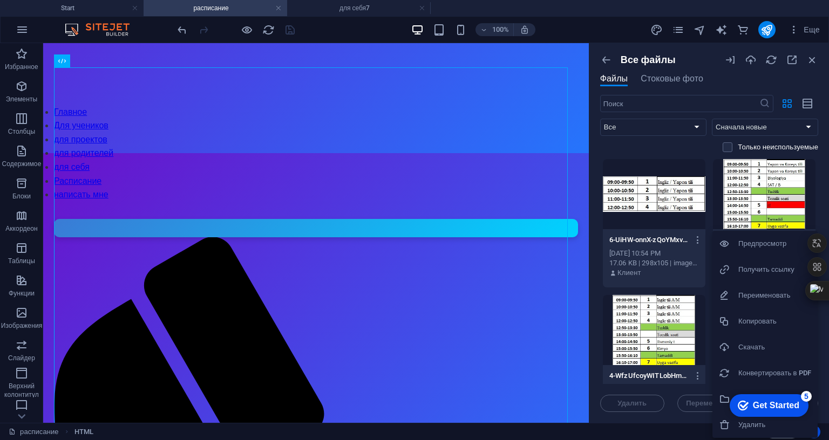
click at [774, 268] on h6 "Получить ссылку" at bounding box center [774, 269] width 73 height 13
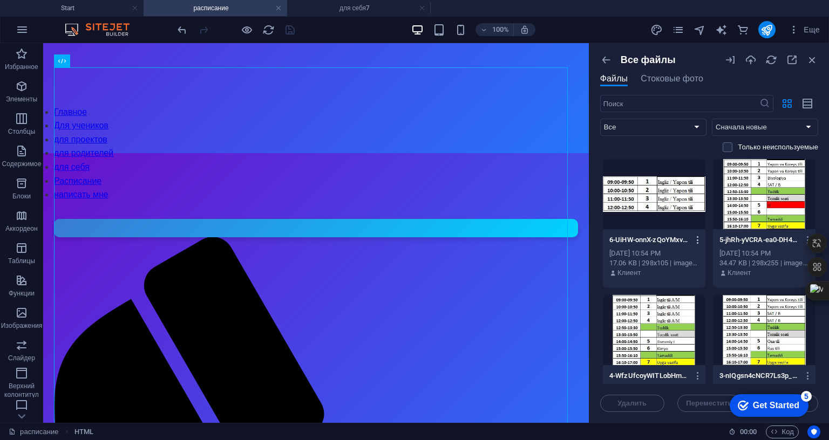
click at [695, 238] on icon "button" at bounding box center [698, 240] width 10 height 10
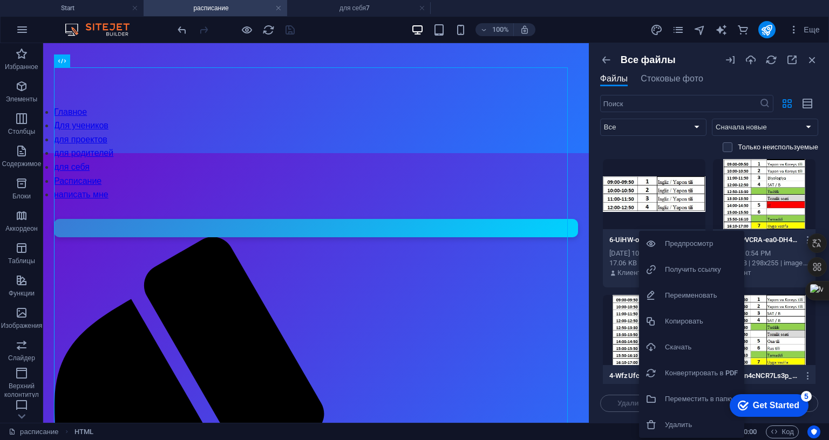
click at [684, 273] on h6 "Получить ссылку" at bounding box center [701, 269] width 73 height 13
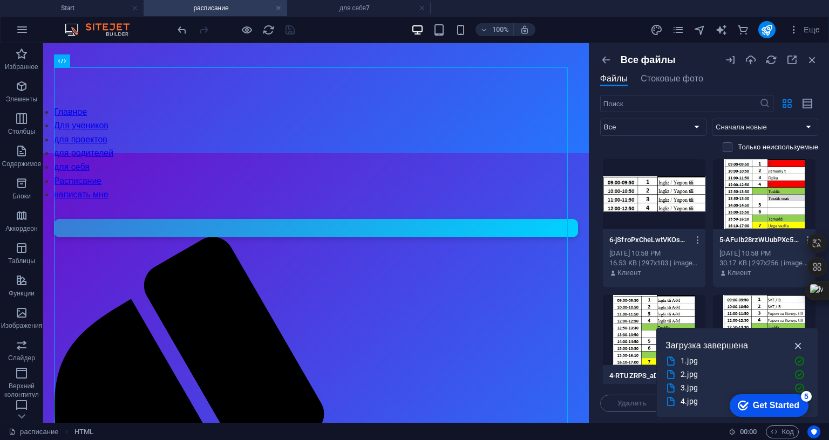
click at [796, 340] on icon "button" at bounding box center [798, 346] width 12 height 12
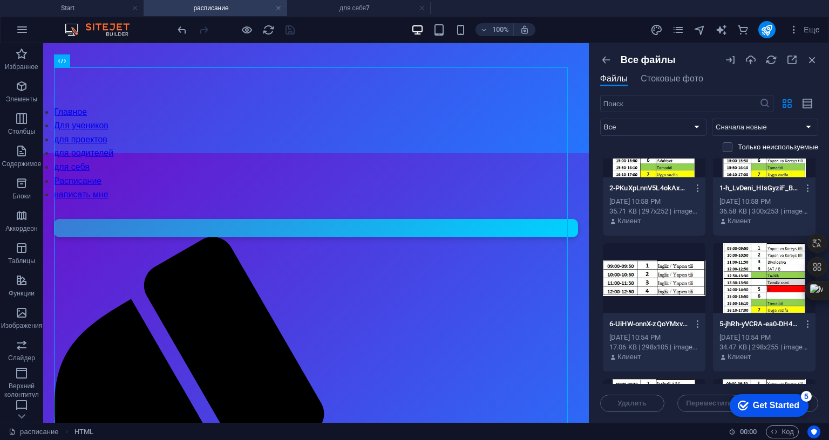
scroll to position [270, 0]
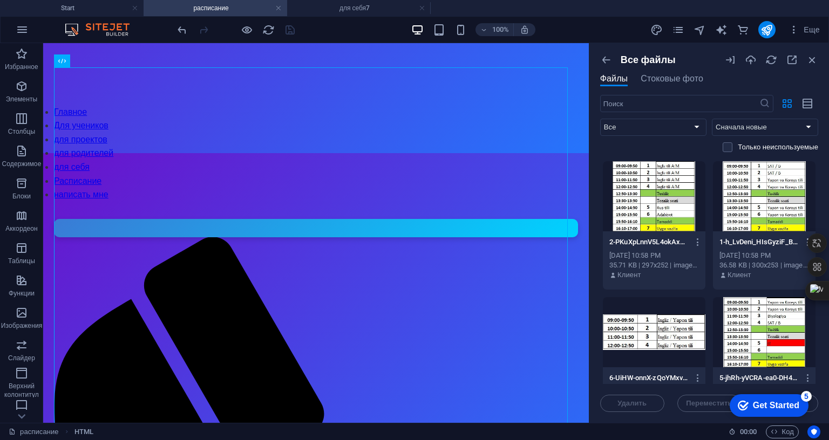
click at [801, 236] on button "button" at bounding box center [806, 242] width 15 height 17
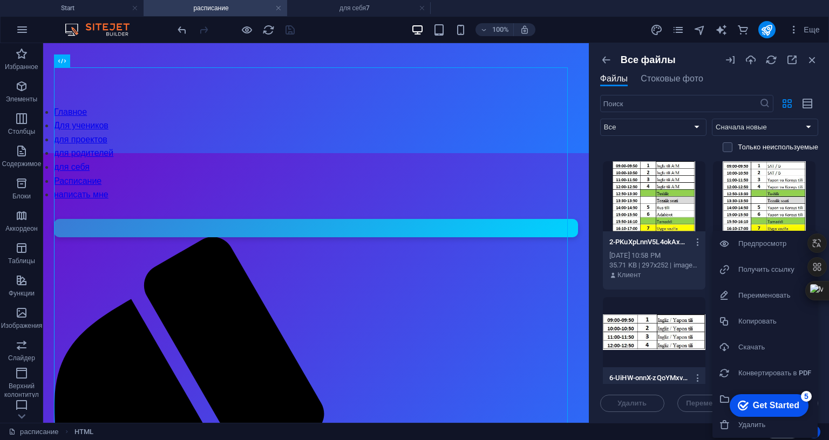
click at [776, 267] on h6 "Получить ссылку" at bounding box center [774, 269] width 73 height 13
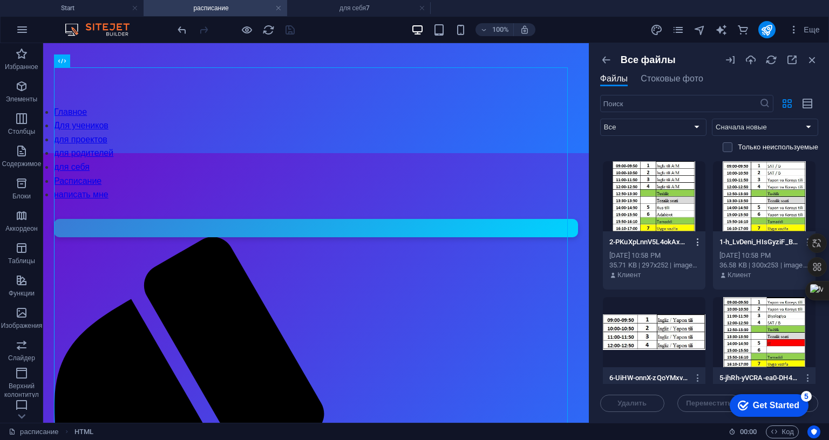
click at [694, 239] on icon "button" at bounding box center [698, 243] width 10 height 10
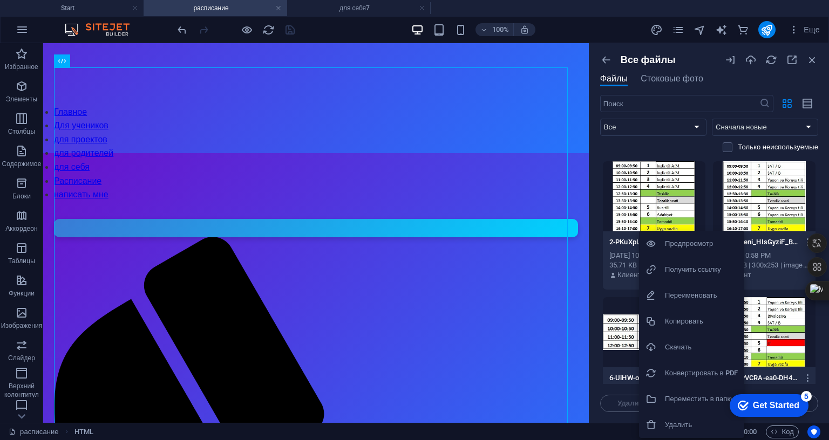
click at [676, 270] on h6 "Получить ссылку" at bounding box center [701, 269] width 73 height 13
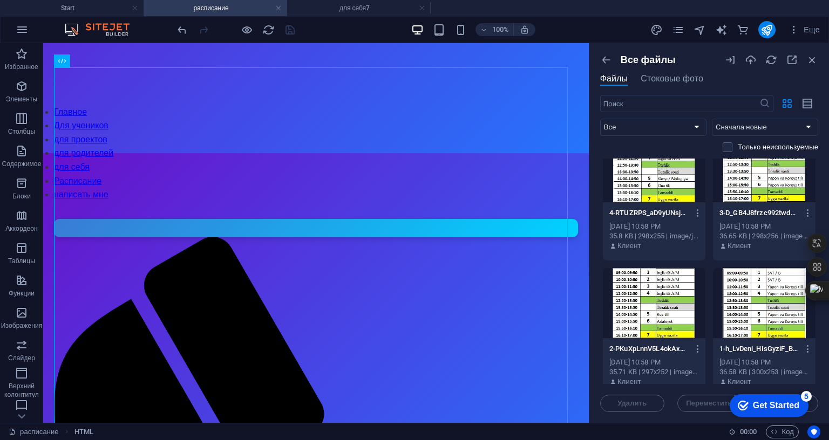
scroll to position [162, 0]
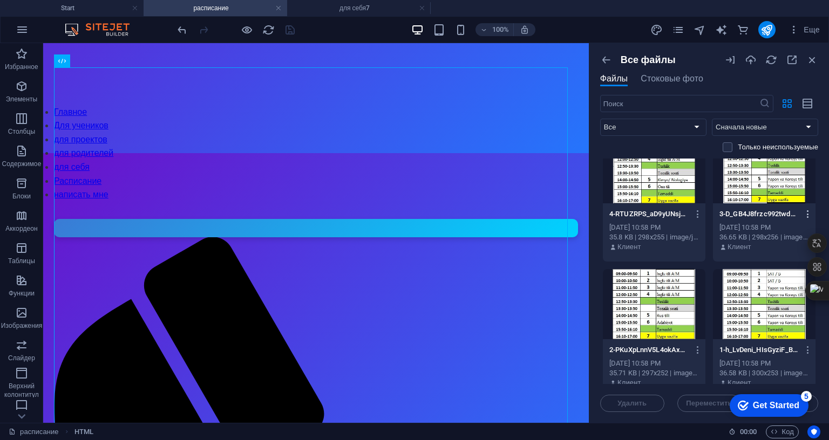
click at [805, 213] on icon "button" at bounding box center [808, 214] width 10 height 10
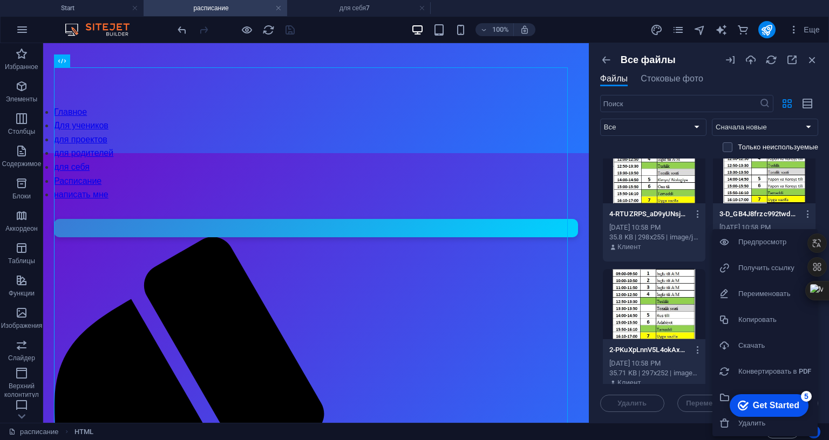
click at [769, 267] on h6 "Получить ссылку" at bounding box center [774, 268] width 73 height 13
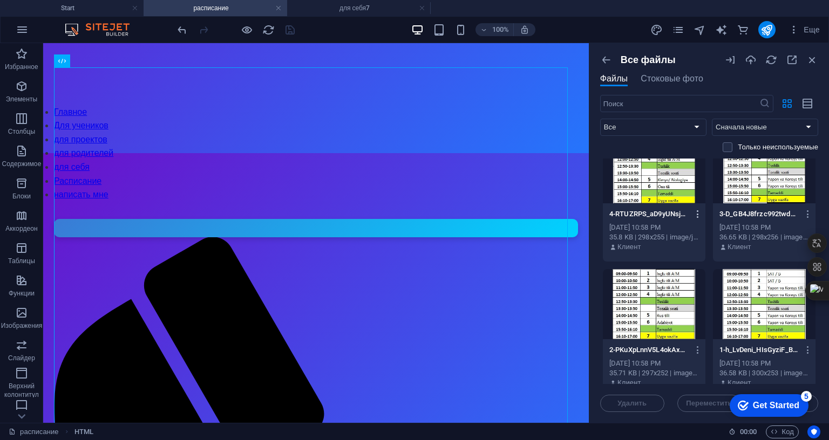
click at [695, 215] on icon "button" at bounding box center [698, 214] width 10 height 10
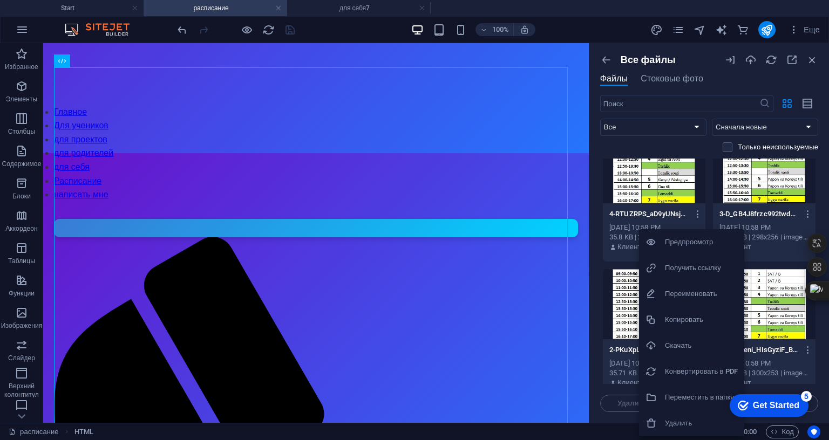
click at [684, 274] on h6 "Получить ссылку" at bounding box center [701, 268] width 73 height 13
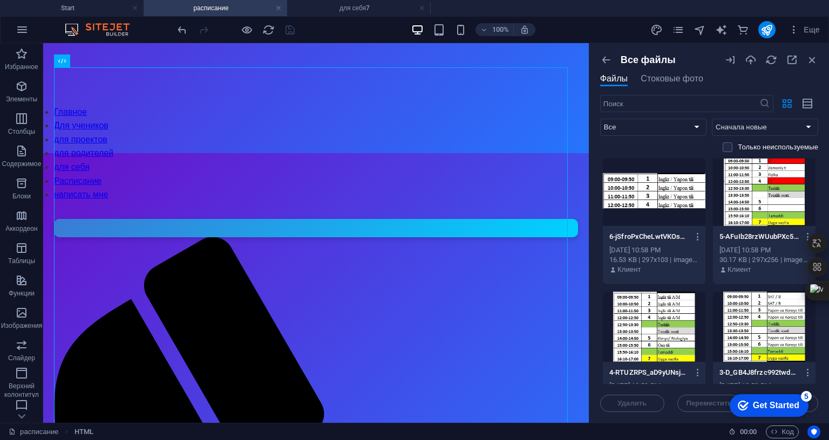
scroll to position [0, 0]
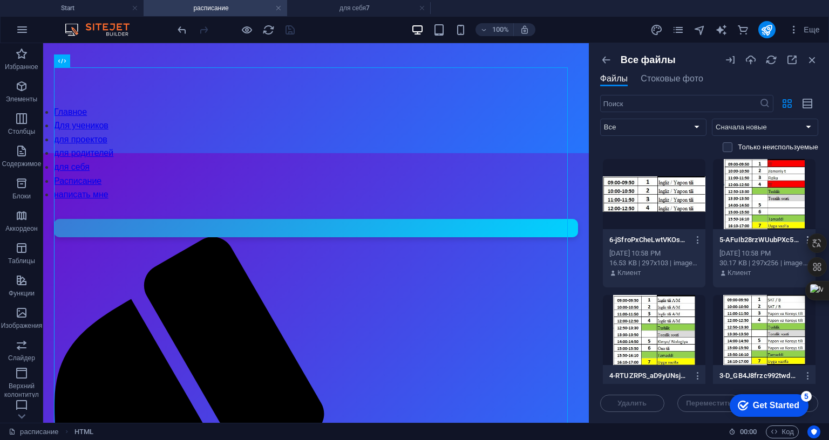
click at [803, 237] on icon "button" at bounding box center [808, 240] width 10 height 10
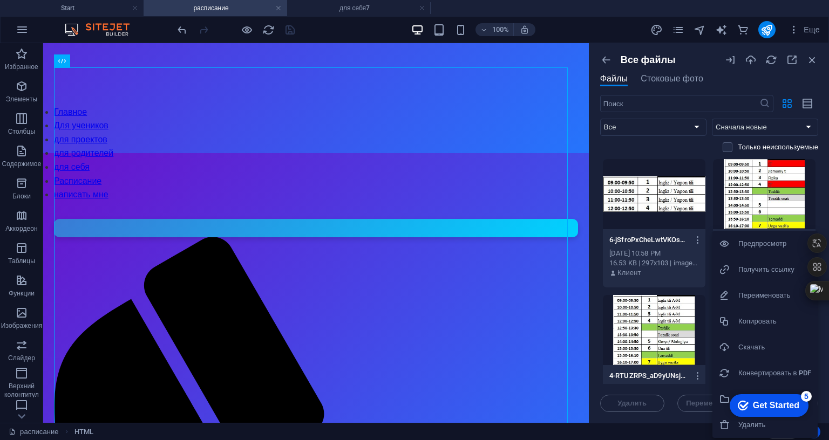
click at [778, 269] on h6 "Получить ссылку" at bounding box center [774, 269] width 73 height 13
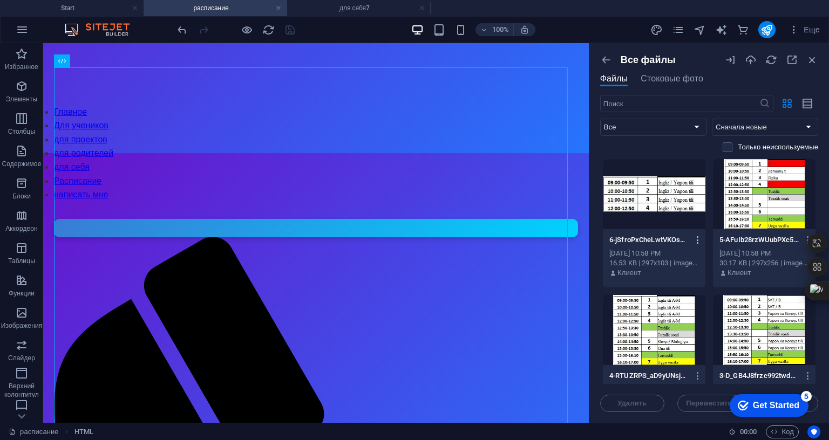
click at [695, 240] on icon "button" at bounding box center [698, 240] width 10 height 10
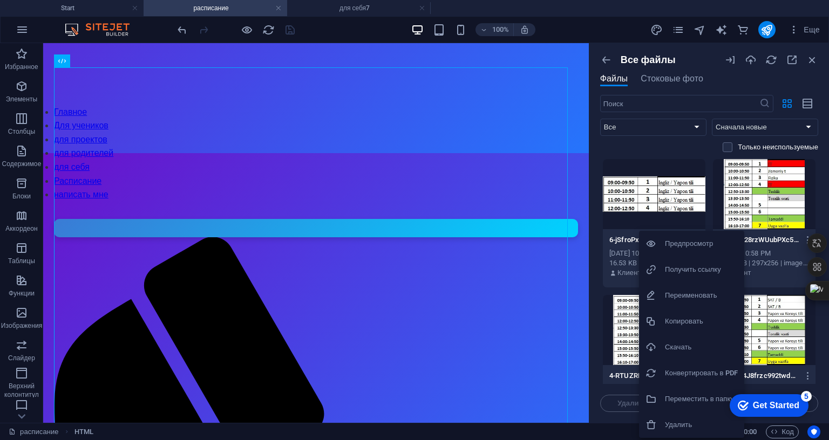
click at [684, 265] on h6 "Получить ссылку" at bounding box center [701, 269] width 73 height 13
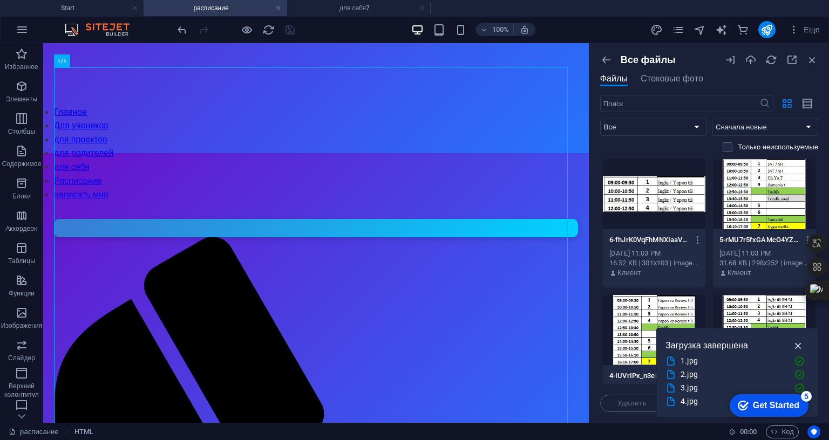
click at [793, 340] on icon "button" at bounding box center [798, 346] width 12 height 12
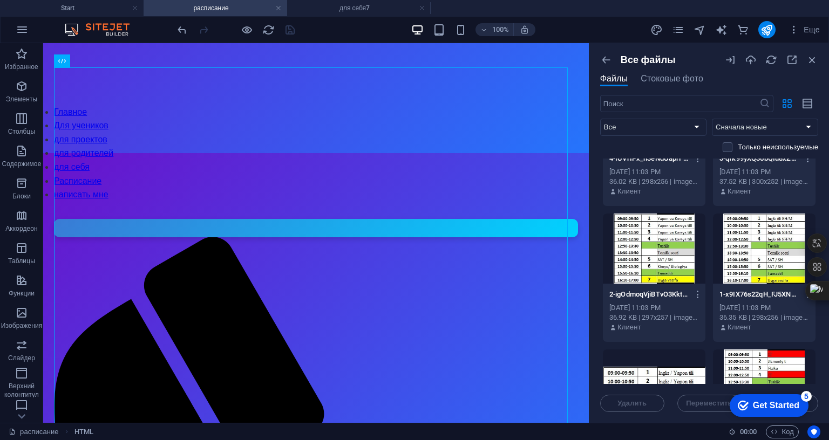
scroll to position [270, 0]
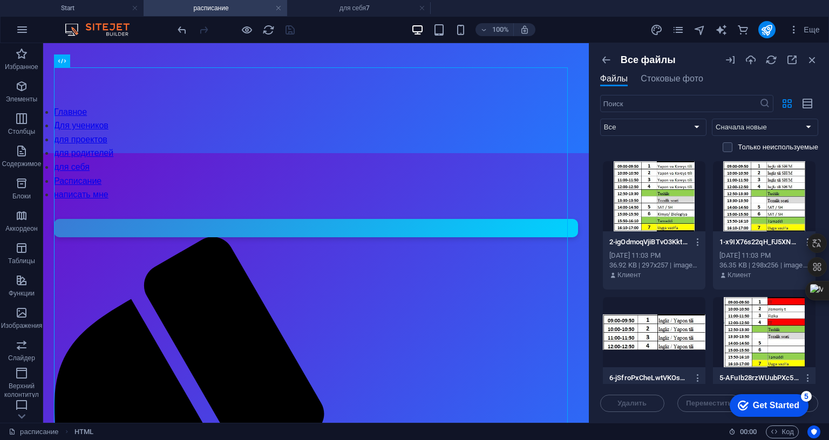
click at [803, 238] on icon "button" at bounding box center [808, 243] width 10 height 10
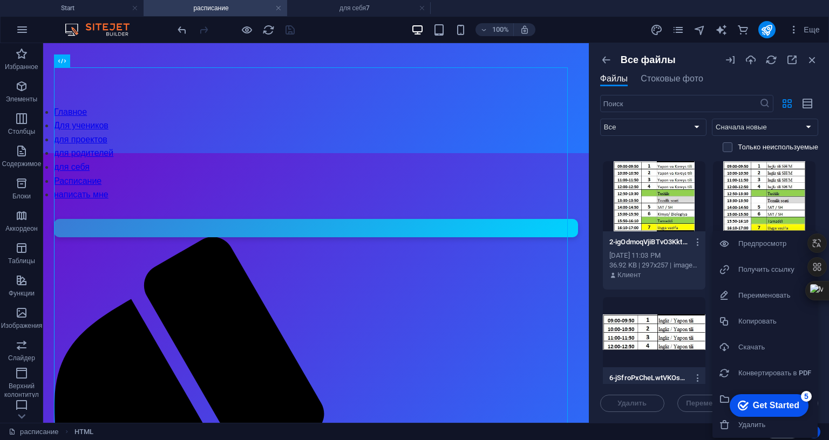
click at [761, 267] on h6 "Получить ссылку" at bounding box center [774, 269] width 73 height 13
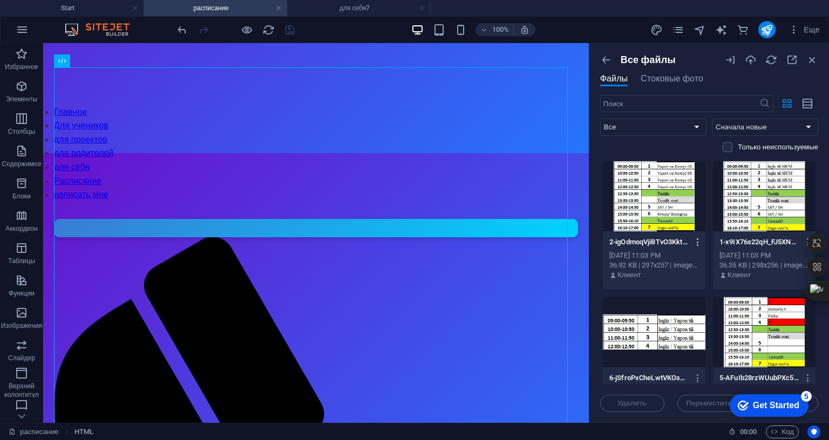
click at [693, 238] on icon "button" at bounding box center [698, 243] width 10 height 10
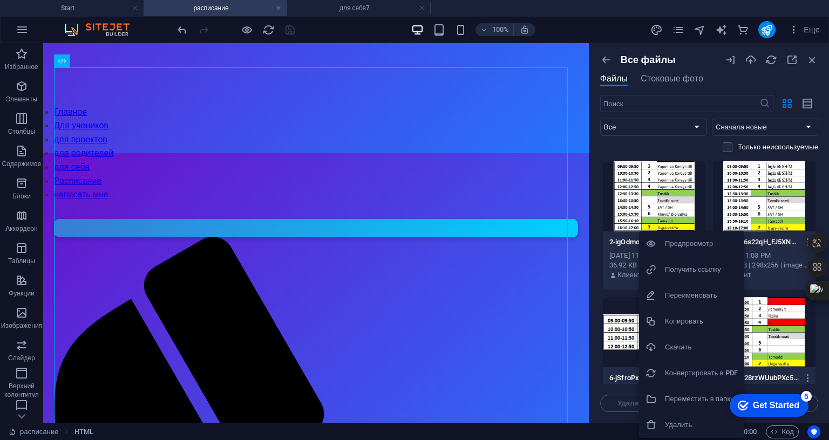
click at [692, 270] on h6 "Получить ссылку" at bounding box center [701, 269] width 73 height 13
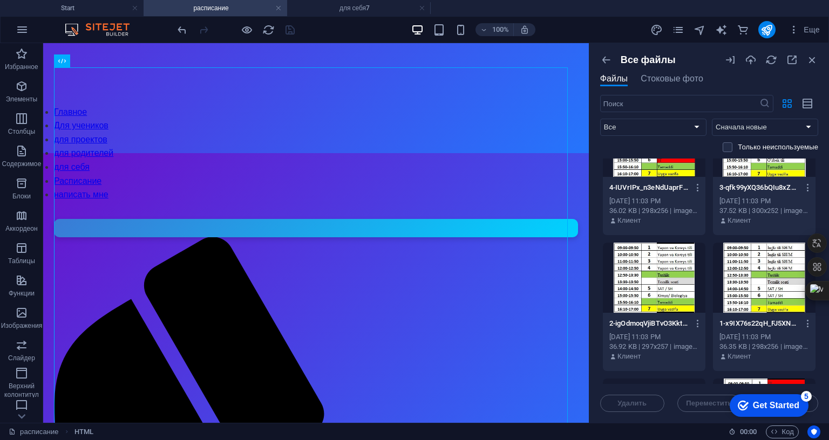
scroll to position [162, 0]
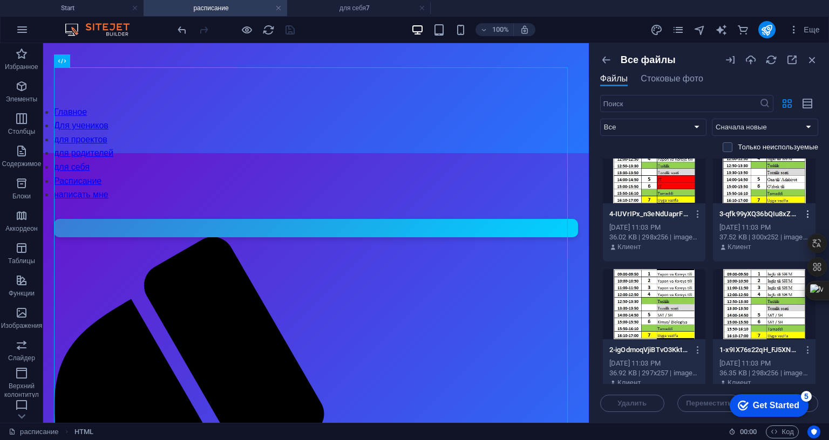
click at [807, 215] on icon "button" at bounding box center [808, 214] width 10 height 10
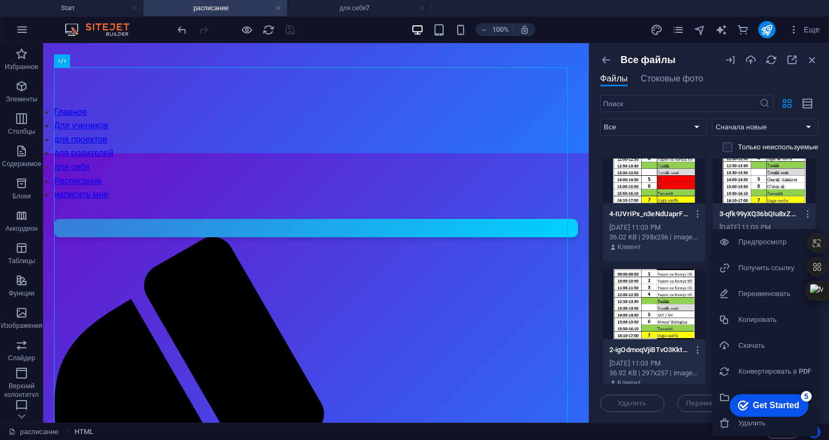
click at [774, 267] on h6 "Получить ссылку" at bounding box center [774, 268] width 73 height 13
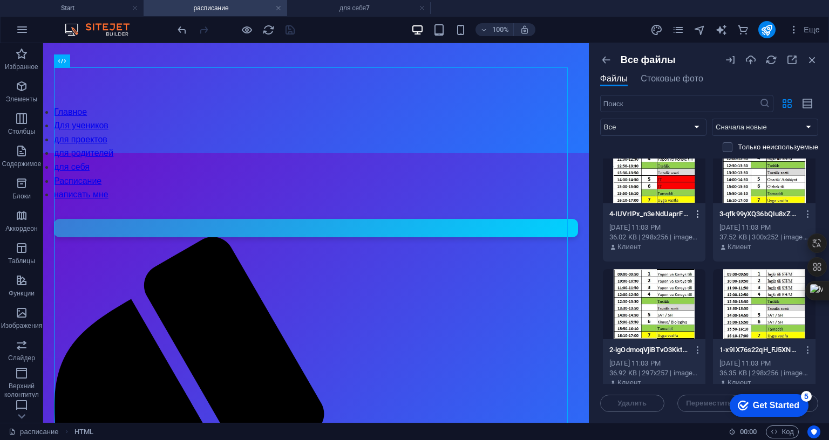
click at [697, 213] on icon "button" at bounding box center [698, 214] width 10 height 10
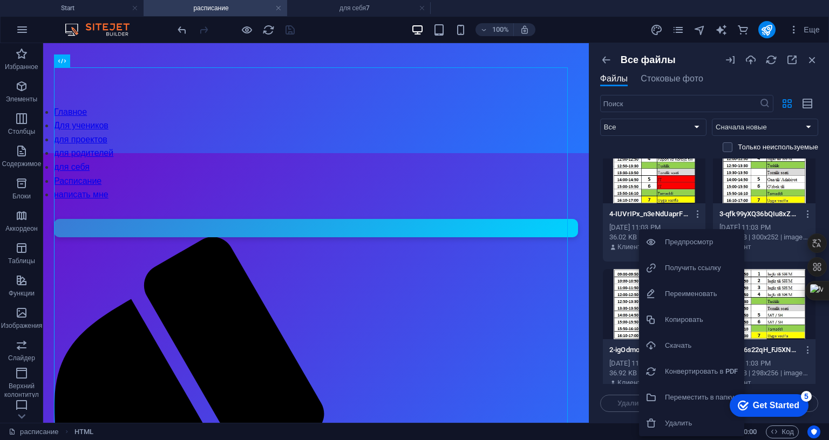
click at [686, 268] on h6 "Получить ссылку" at bounding box center [701, 268] width 73 height 13
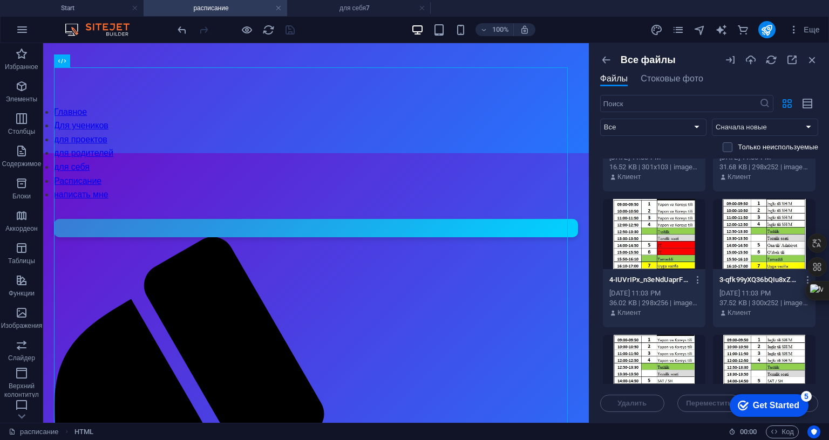
scroll to position [54, 0]
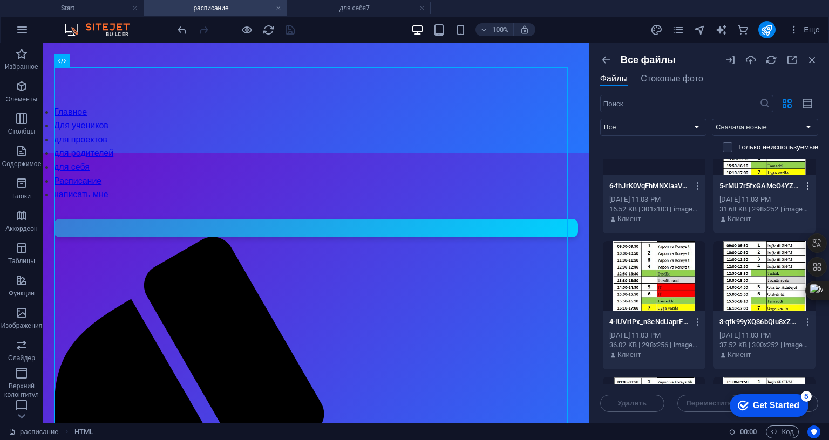
click at [804, 184] on icon "button" at bounding box center [808, 186] width 10 height 10
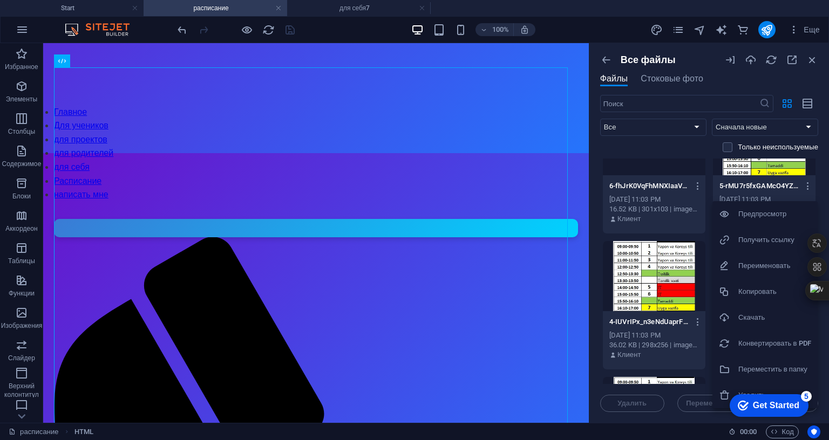
click at [761, 241] on h6 "Получить ссылку" at bounding box center [774, 240] width 73 height 13
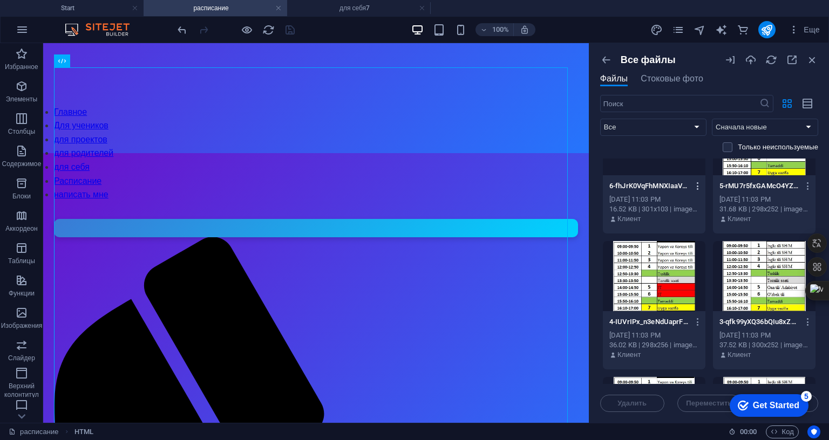
click at [695, 187] on icon "button" at bounding box center [698, 186] width 10 height 10
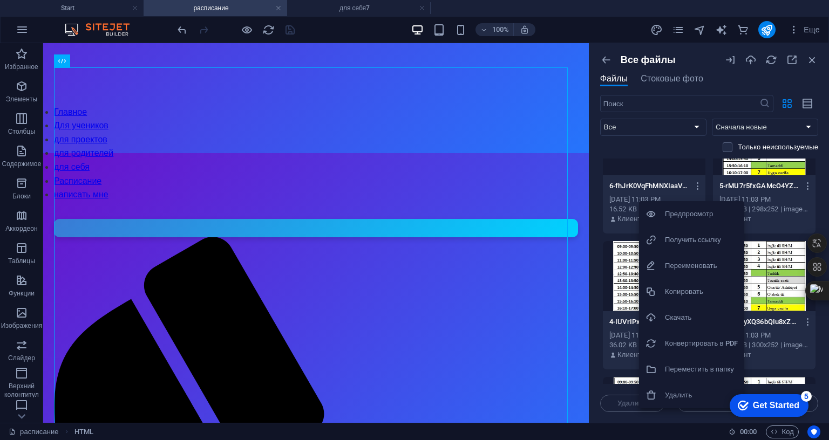
click at [702, 240] on h6 "Получить ссылку" at bounding box center [701, 240] width 73 height 13
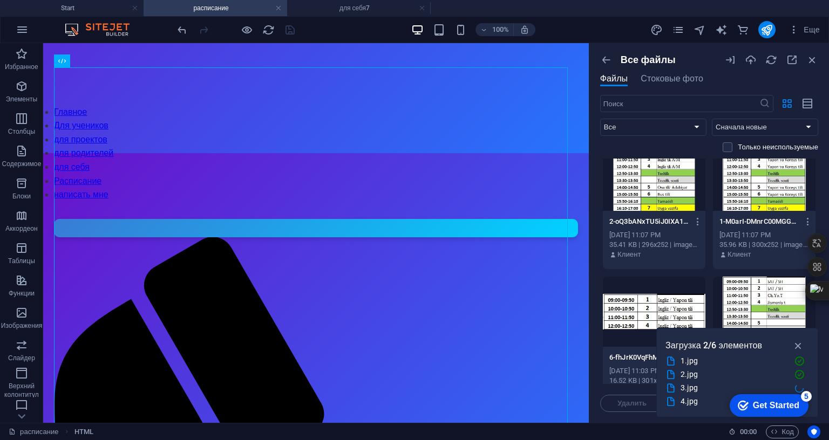
scroll to position [0, 0]
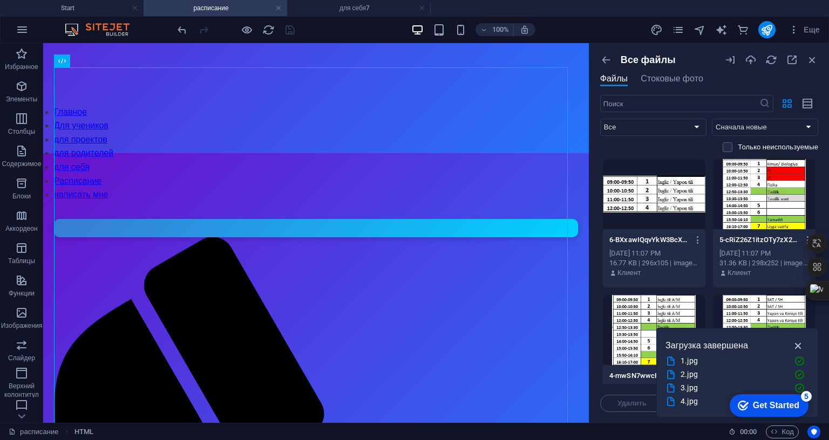
click at [796, 340] on icon "button" at bounding box center [798, 346] width 12 height 12
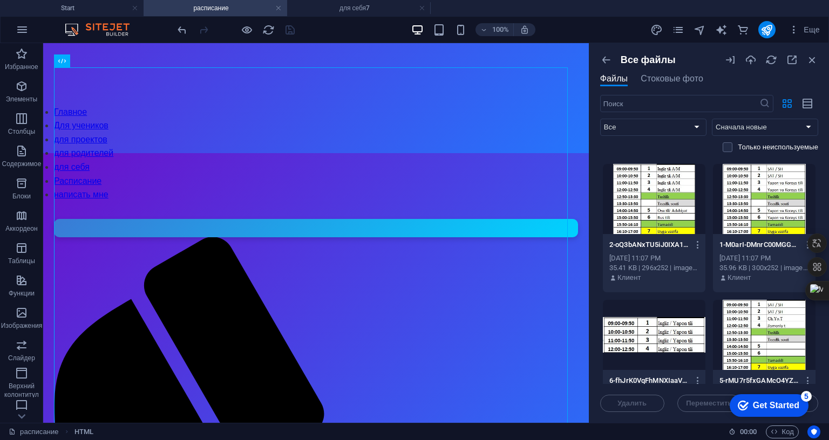
scroll to position [270, 0]
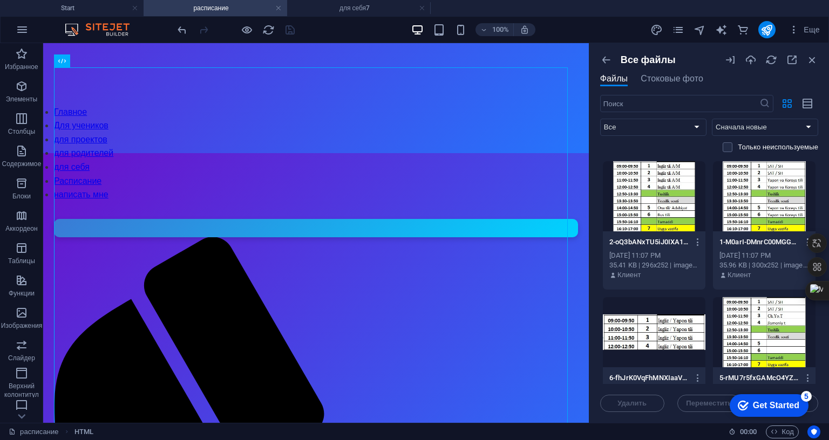
click at [803, 238] on icon "button" at bounding box center [808, 243] width 10 height 10
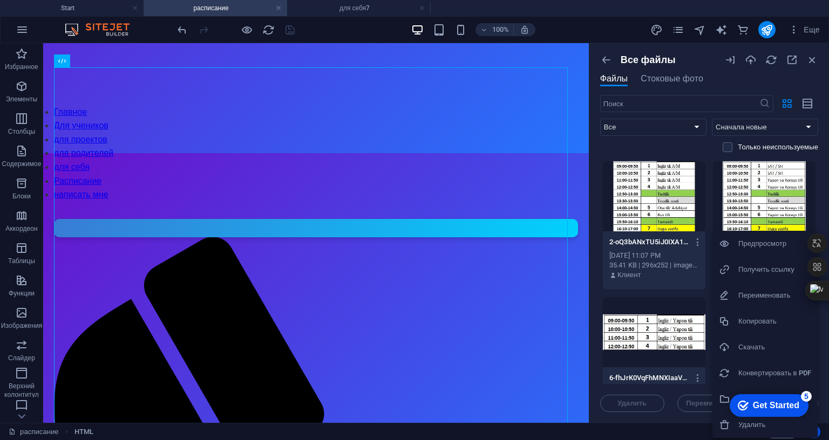
click at [766, 272] on h6 "Получить ссылку" at bounding box center [774, 269] width 73 height 13
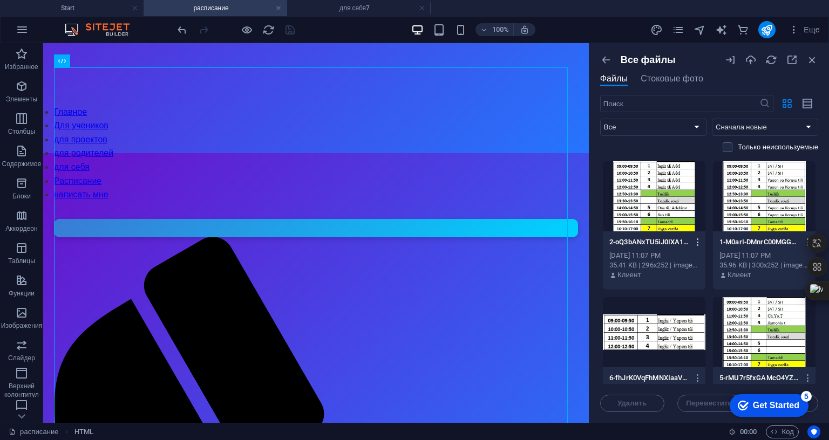
click at [697, 240] on icon "button" at bounding box center [698, 243] width 10 height 10
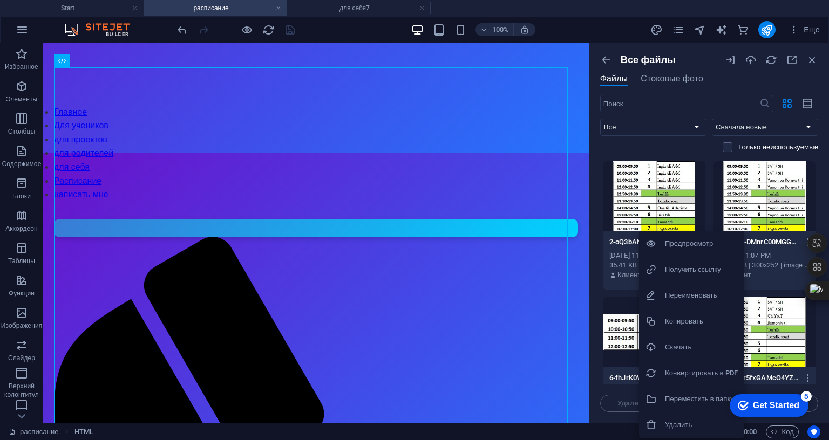
click at [687, 270] on h6 "Получить ссылку" at bounding box center [701, 269] width 73 height 13
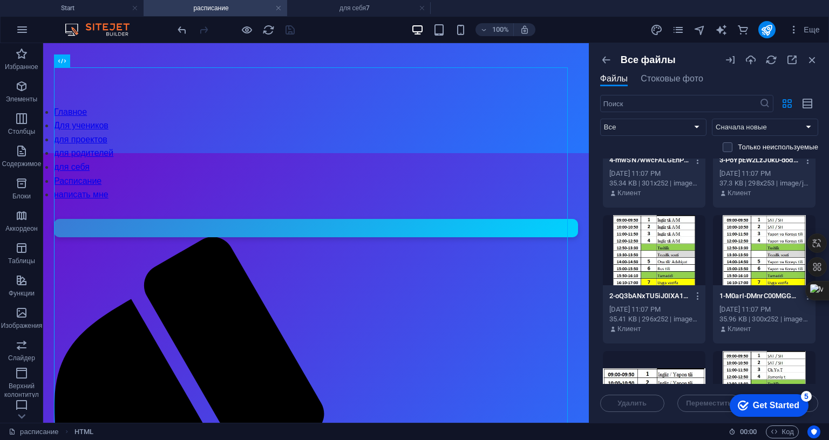
scroll to position [162, 0]
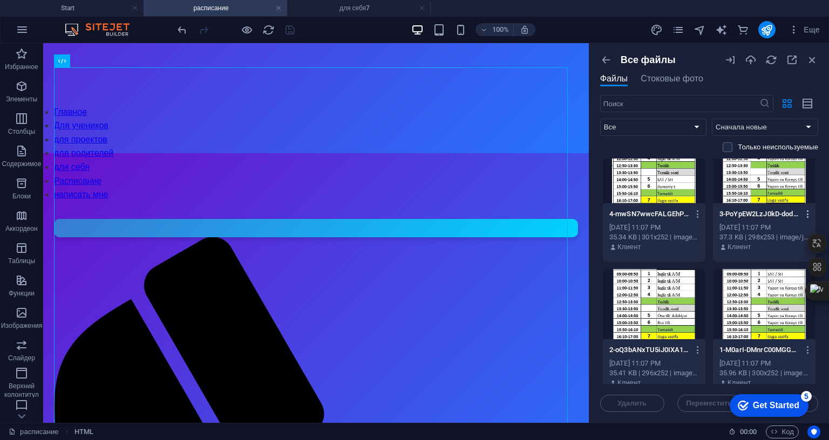
click at [805, 211] on icon "button" at bounding box center [808, 214] width 10 height 10
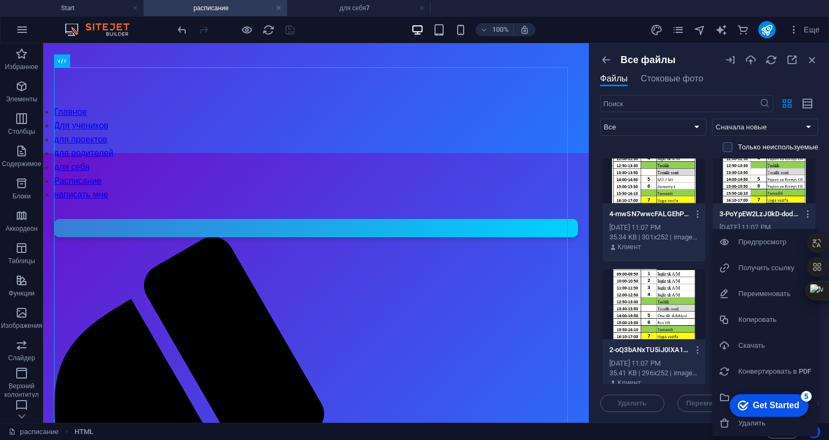
click at [760, 266] on h6 "Получить ссылку" at bounding box center [774, 268] width 73 height 13
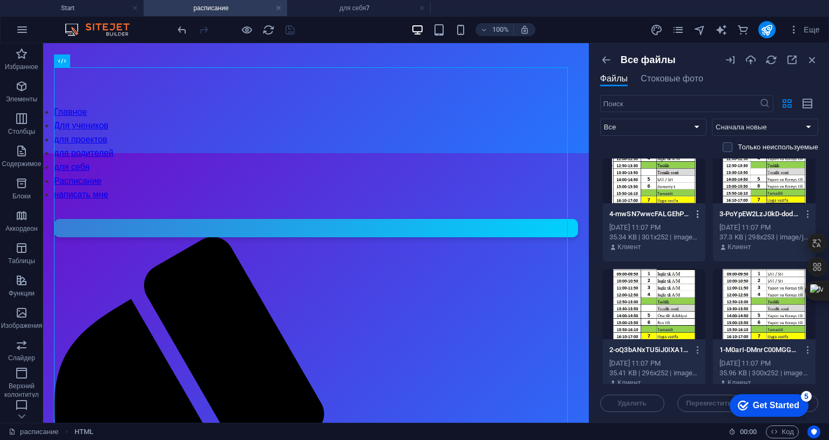
click at [693, 214] on icon "button" at bounding box center [698, 214] width 10 height 10
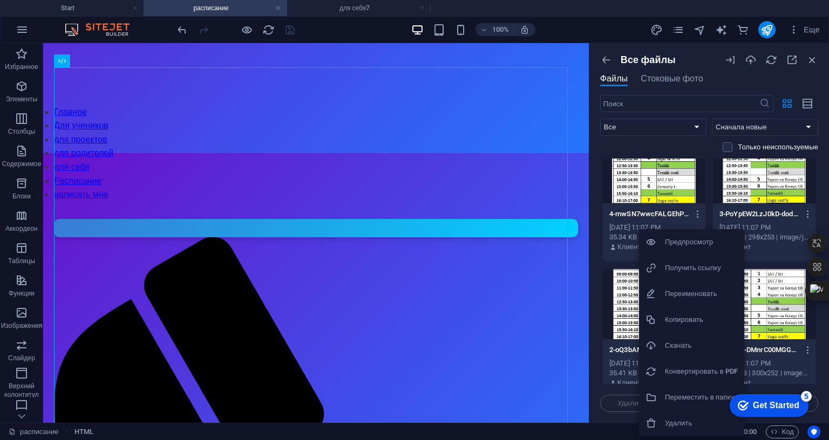
click at [681, 271] on h6 "Получить ссылку" at bounding box center [701, 268] width 73 height 13
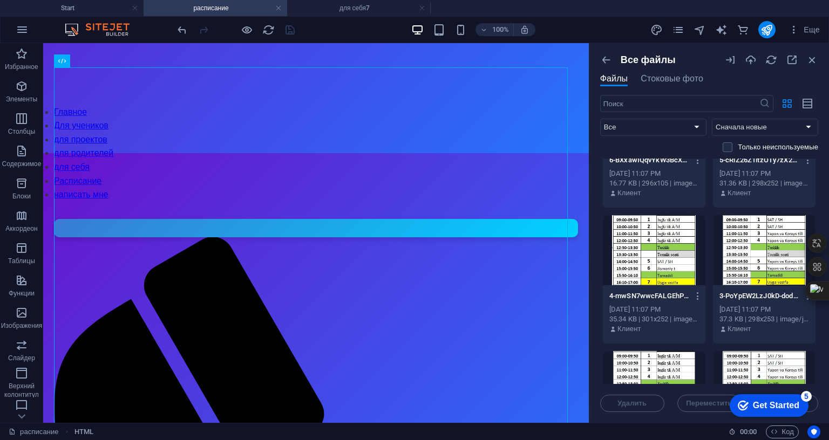
scroll to position [54, 0]
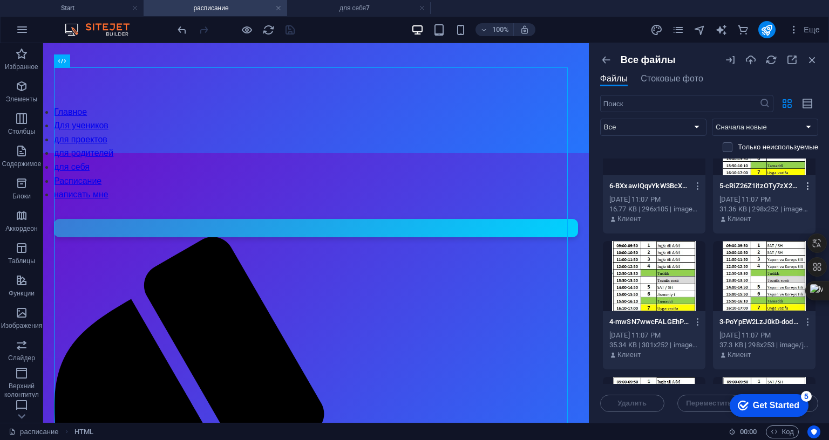
click at [803, 183] on icon "button" at bounding box center [808, 186] width 10 height 10
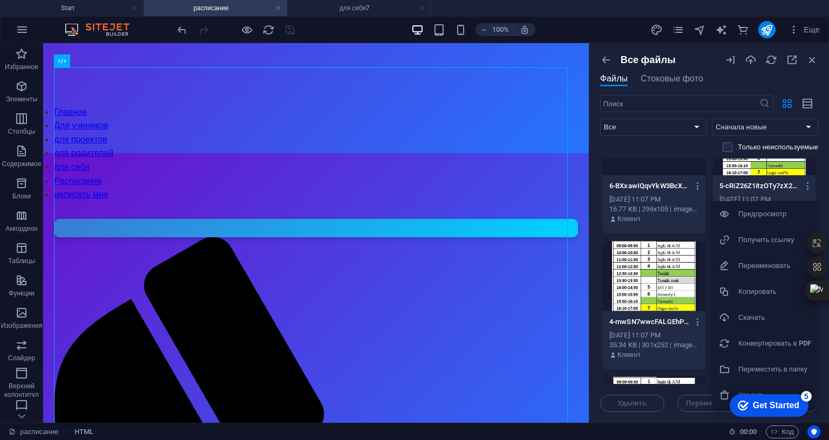
click at [772, 239] on h6 "Получить ссылку" at bounding box center [774, 240] width 73 height 13
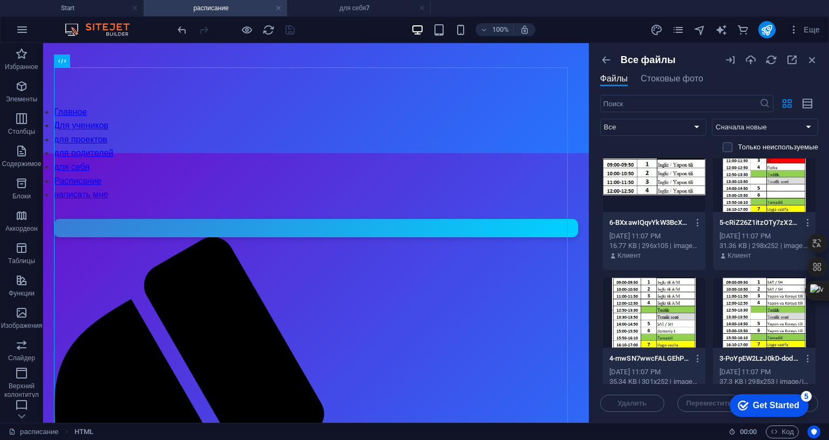
scroll to position [0, 0]
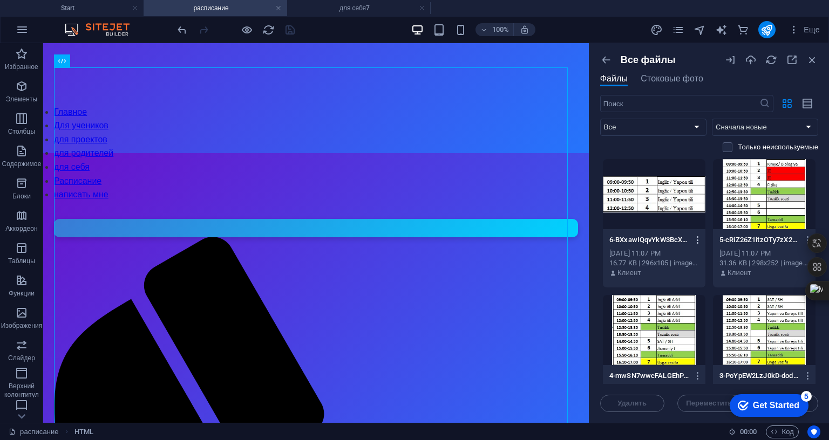
click at [695, 235] on icon "button" at bounding box center [698, 240] width 10 height 10
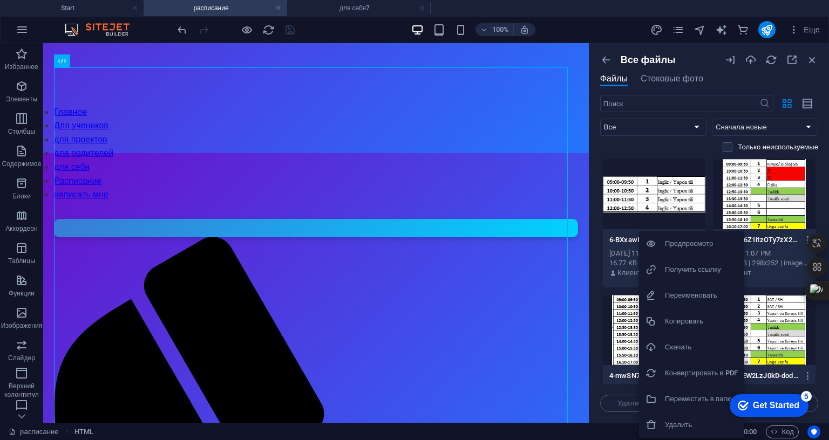
click at [684, 269] on h6 "Получить ссылку" at bounding box center [701, 269] width 73 height 13
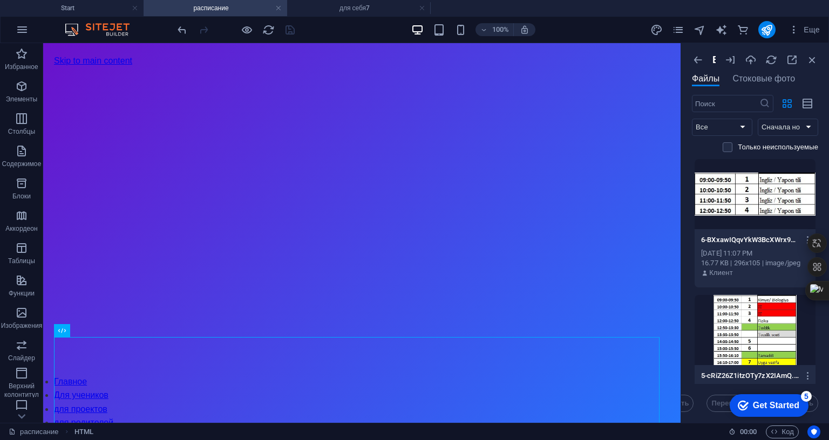
drag, startPoint x: 587, startPoint y: 195, endPoint x: 695, endPoint y: 195, distance: 107.4
click at [695, 195] on aside "Все файлы Файлы Стоковые фото ​ Все Изображения Документы Аудио Видео Векторные…" at bounding box center [755, 233] width 148 height 380
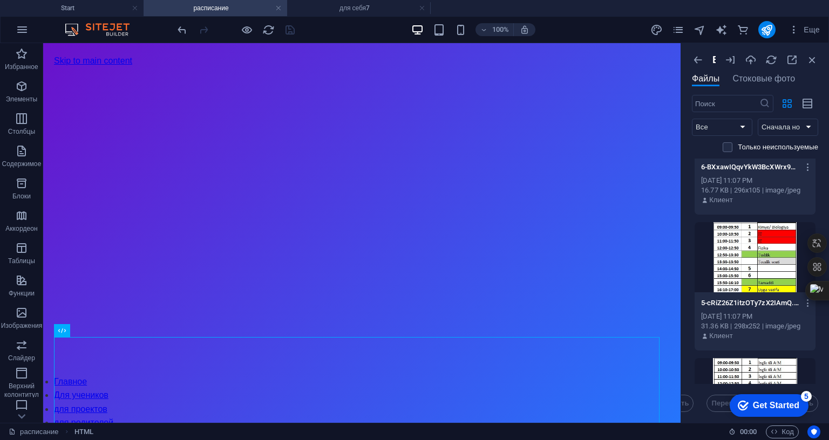
scroll to position [162, 0]
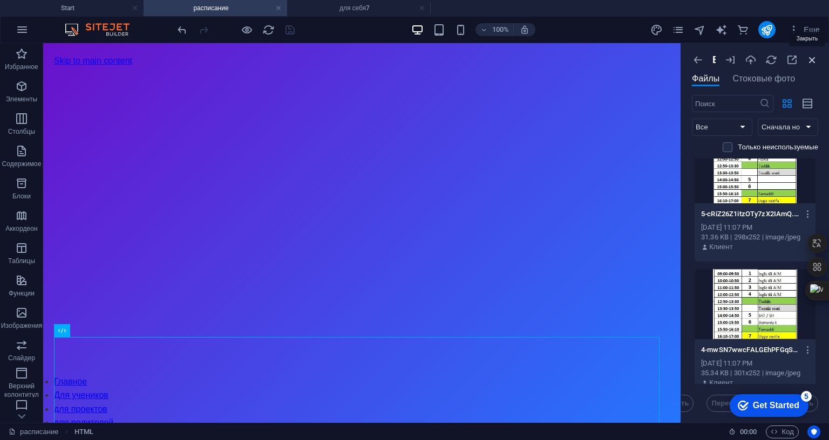
click at [811, 60] on icon "button" at bounding box center [812, 60] width 12 height 12
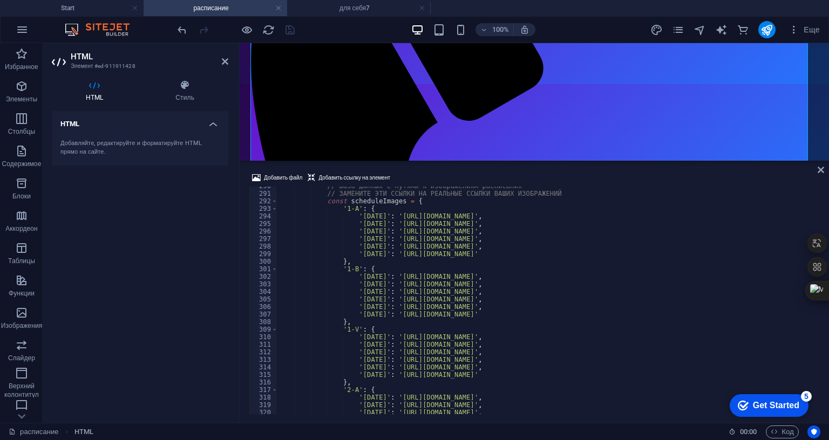
click at [440, 182] on div "// База данных с путями к изображениям расписания // ЗАМЕНИТЕ ЭТИ ССЫЛКИ НА РЕА…" at bounding box center [566, 302] width 579 height 241
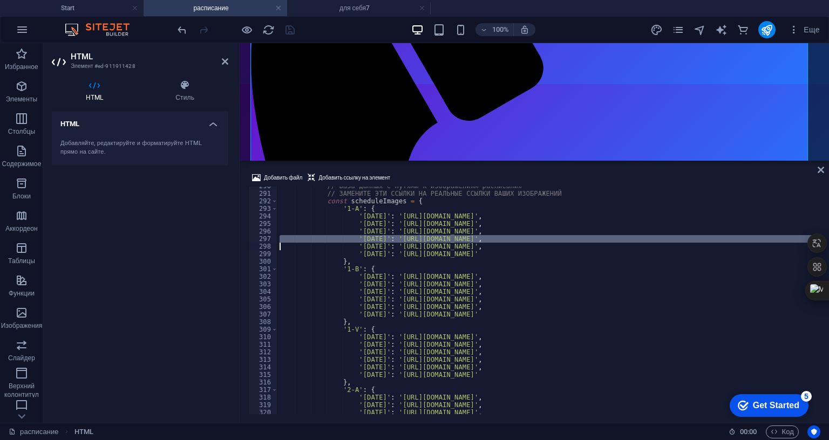
click at [440, 182] on div "// База данных с путями к изображениям расписания // ЗАМЕНИТЕ ЭТИ ССЫЛКИ НА РЕА…" at bounding box center [566, 302] width 579 height 241
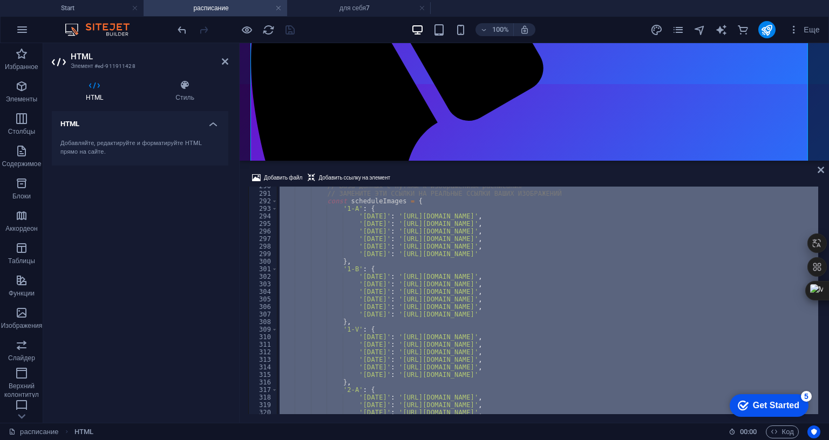
type textarea "</html>"
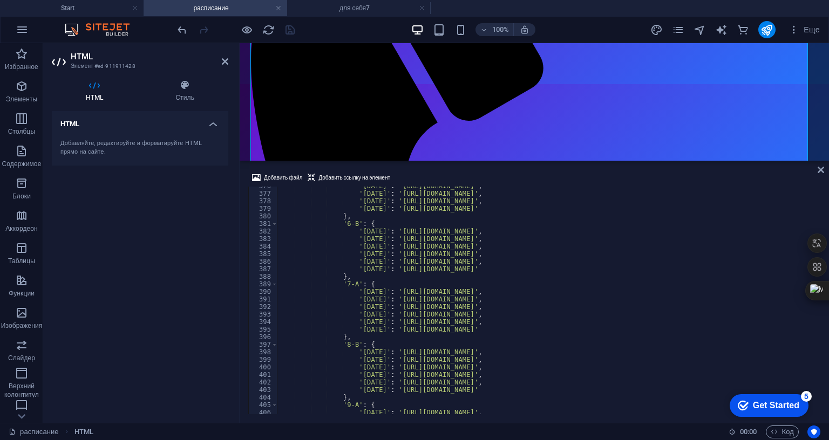
scroll to position [2644, 0]
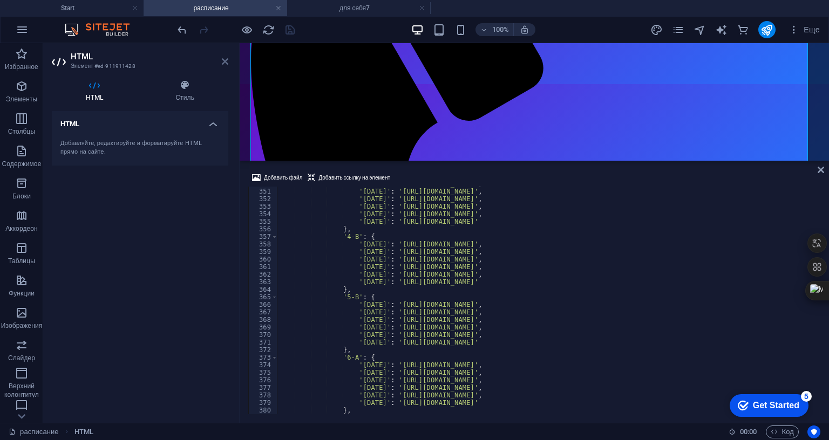
click at [223, 64] on icon at bounding box center [225, 61] width 6 height 9
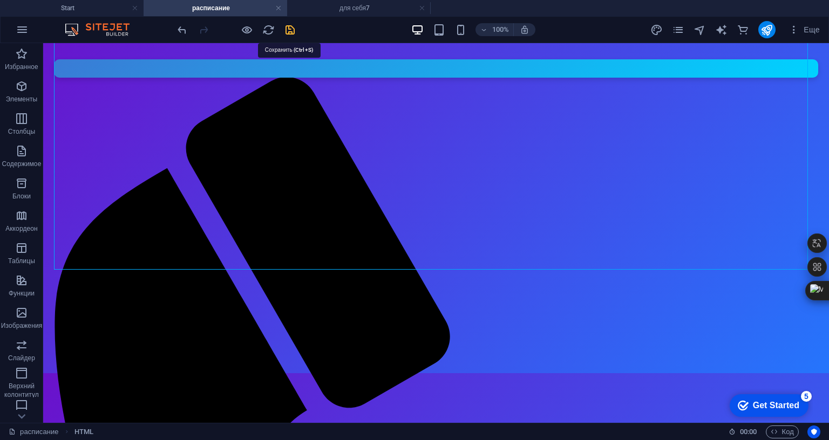
click at [292, 25] on icon "save" at bounding box center [290, 30] width 12 height 12
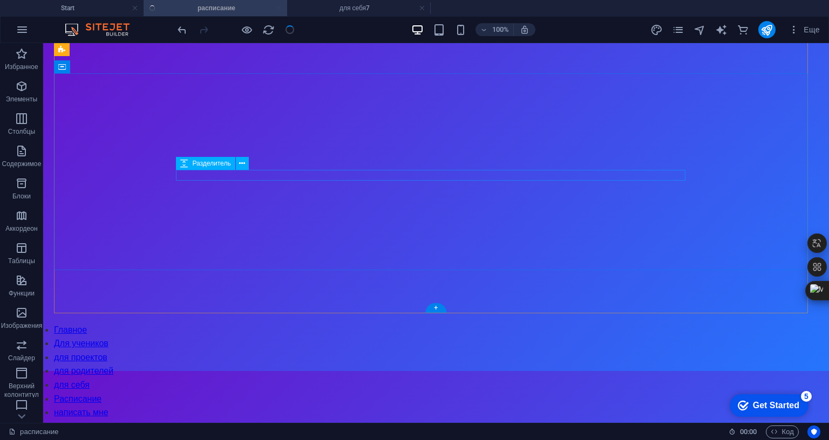
scroll to position [0, 0]
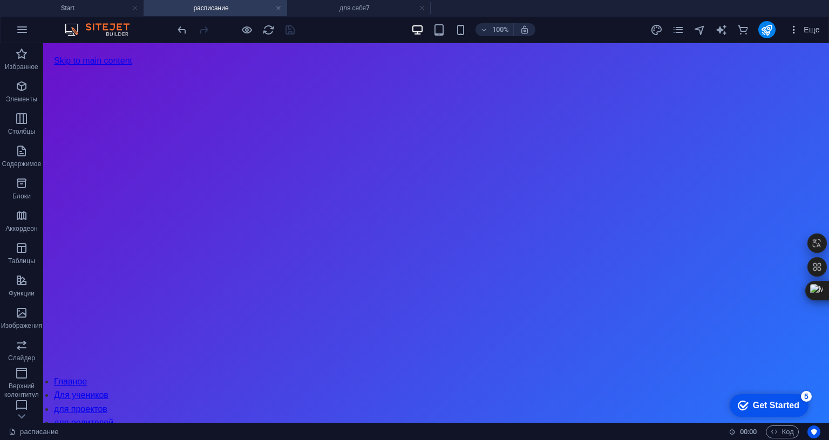
click at [0, 0] on icon "button" at bounding box center [0, 0] width 0 height 0
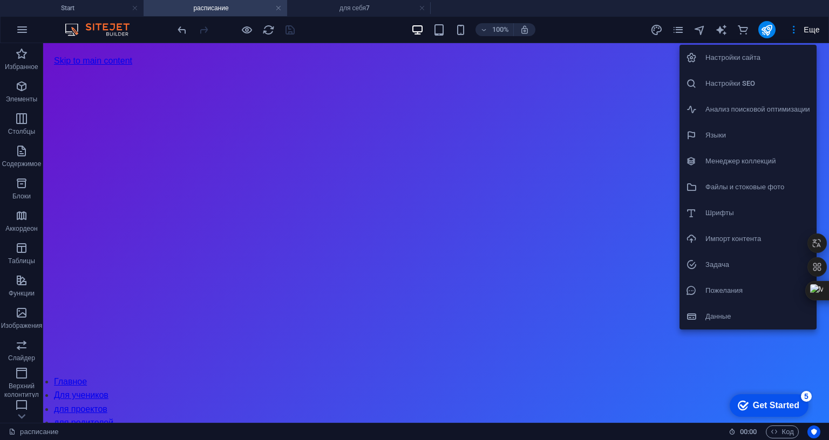
click at [734, 184] on h6 "Файлы и стоковые фото" at bounding box center [758, 187] width 105 height 13
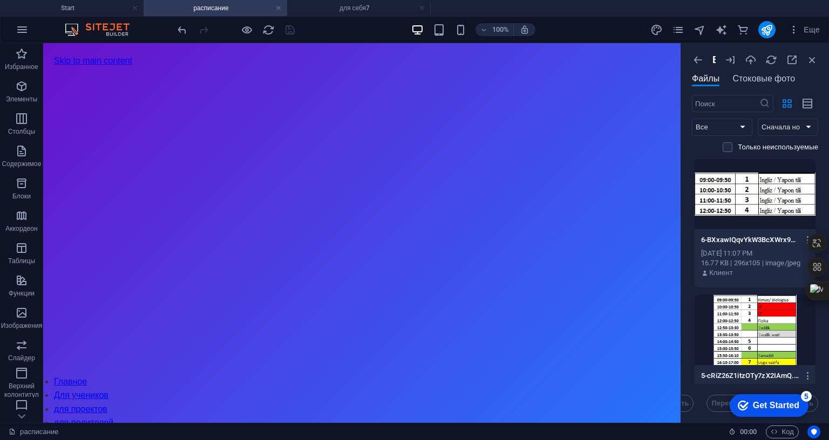
click at [737, 77] on span "Стоковые фото" at bounding box center [764, 78] width 63 height 13
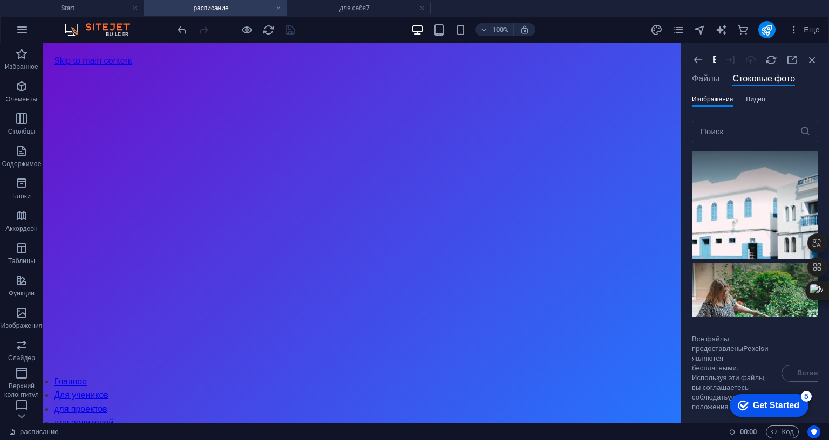
click at [749, 98] on span "Видео" at bounding box center [755, 99] width 19 height 13
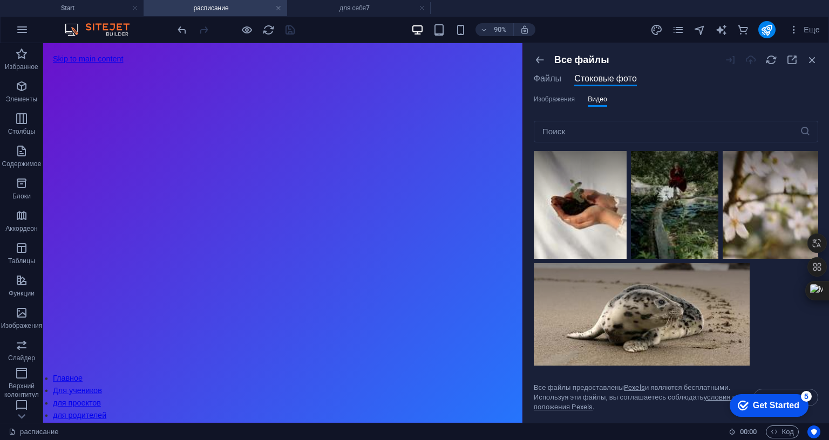
drag, startPoint x: 680, startPoint y: 132, endPoint x: 529, endPoint y: 131, distance: 150.6
click at [519, 165] on div "Start расписание для себя7 Избранное Элементы Столбцы Содержимое Блоки Аккордео…" at bounding box center [414, 233] width 829 height 380
click at [568, 135] on input "text" at bounding box center [667, 132] width 266 height 22
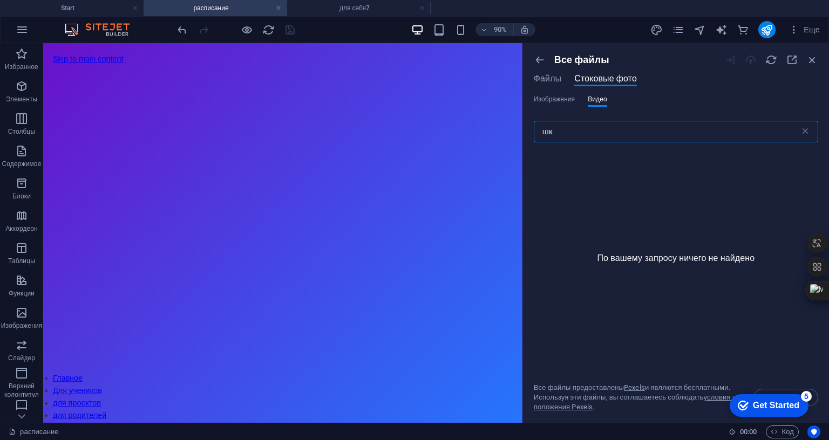
type input "ш"
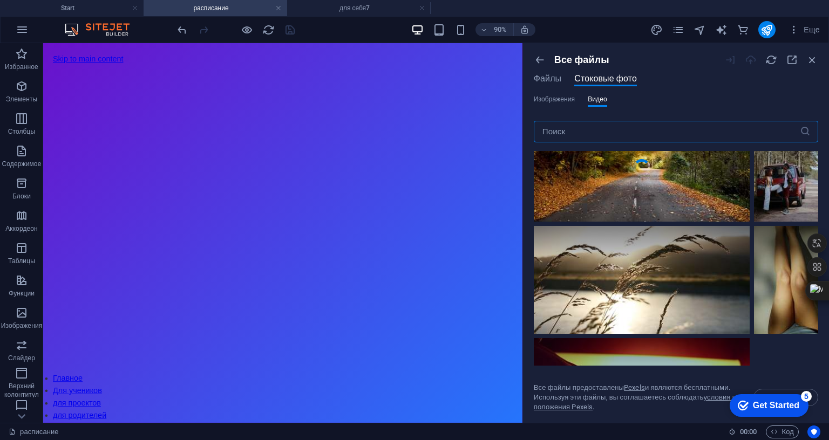
scroll to position [972, 0]
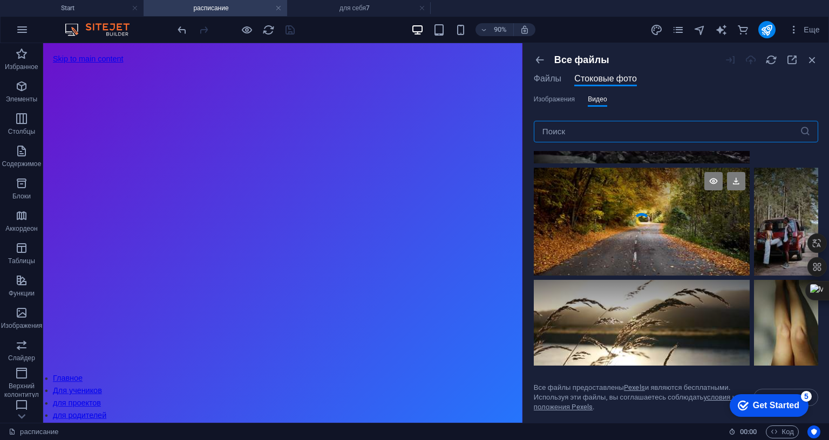
click at [665, 196] on div at bounding box center [642, 195] width 216 height 54
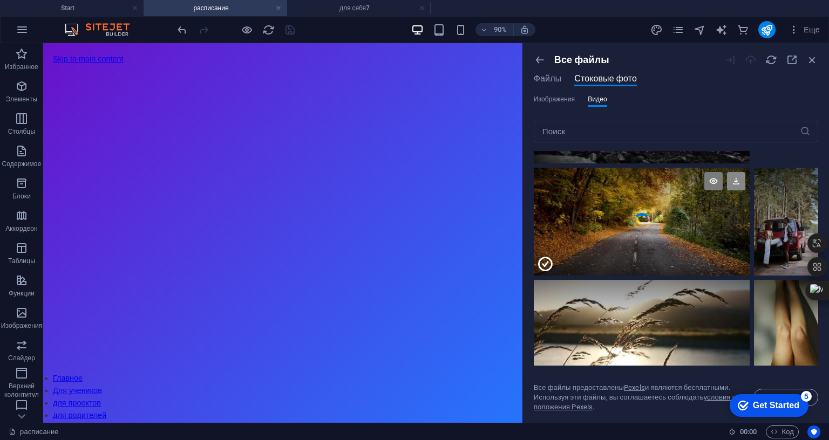
click at [734, 180] on icon at bounding box center [736, 181] width 18 height 18
click at [730, 185] on icon at bounding box center [736, 181] width 18 height 18
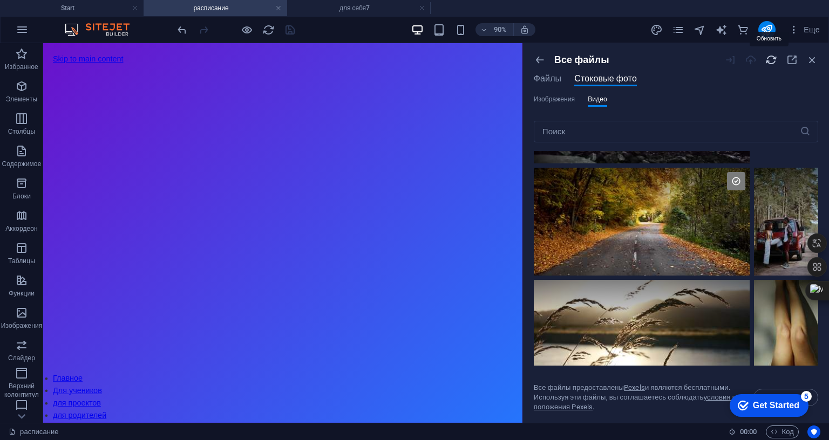
click at [769, 60] on icon "button" at bounding box center [771, 60] width 12 height 12
click at [553, 79] on span "Файлы" at bounding box center [548, 78] width 28 height 13
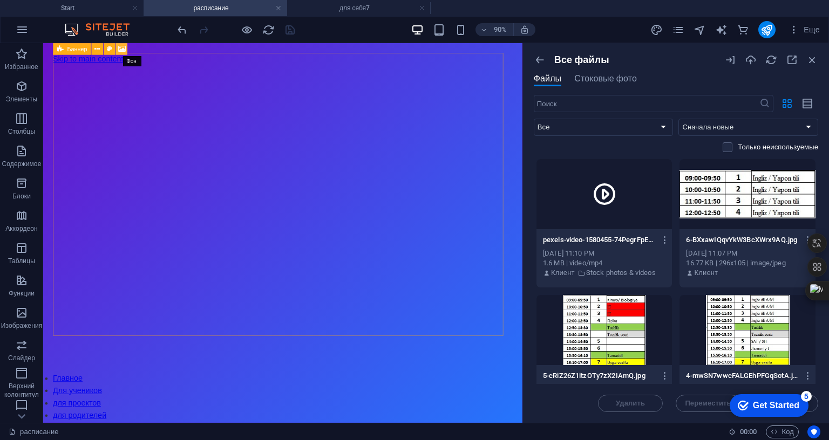
click at [120, 51] on icon at bounding box center [122, 49] width 8 height 10
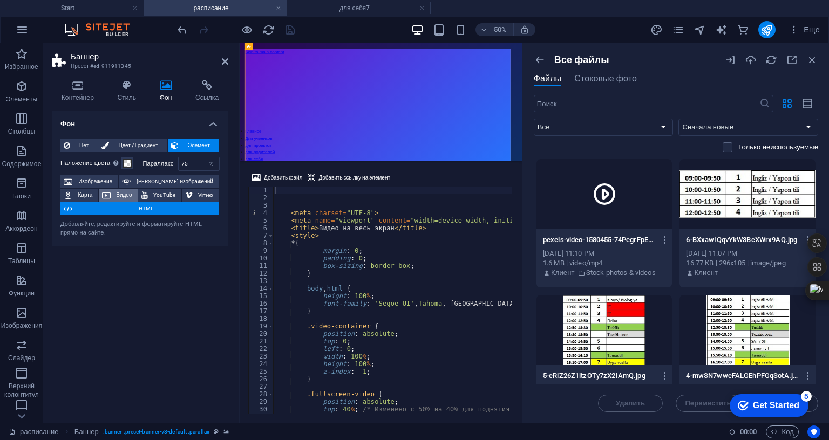
click at [126, 194] on span "Видео" at bounding box center [124, 195] width 21 height 13
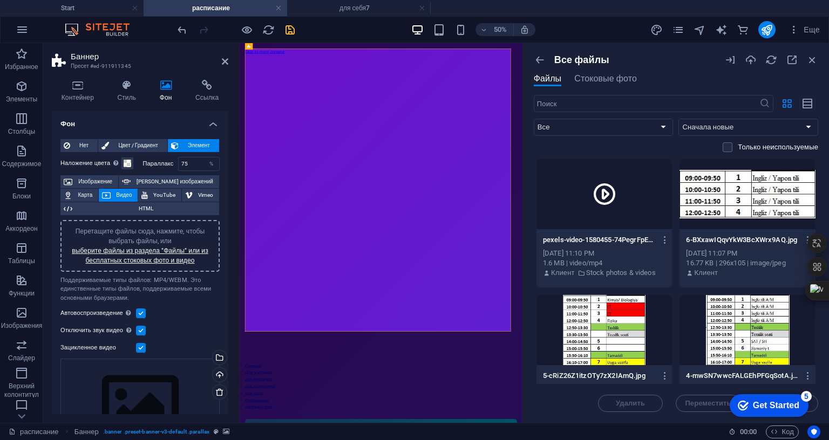
click at [151, 254] on div "Перетащите файлы сюда, нажмите, чтобы выбрать файлы, или выберите файлы из разд…" at bounding box center [140, 246] width 146 height 39
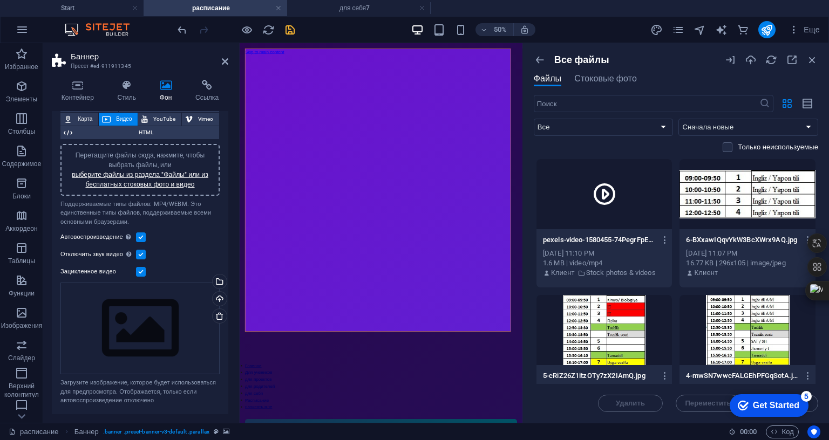
scroll to position [139, 0]
click at [218, 292] on div "Загрузить" at bounding box center [219, 300] width 16 height 16
click at [220, 275] on div "Выберите файлы из менеджера файлов или из стоковых фото либо загрузите файлы" at bounding box center [219, 283] width 16 height 16
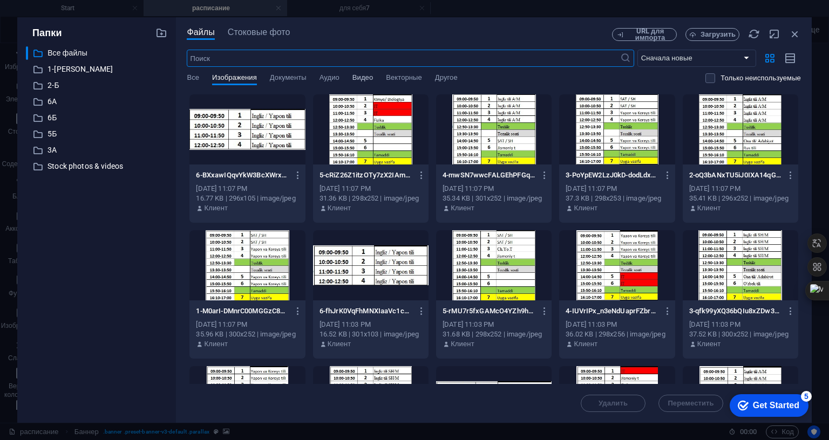
click at [362, 79] on span "Видео" at bounding box center [363, 78] width 21 height 15
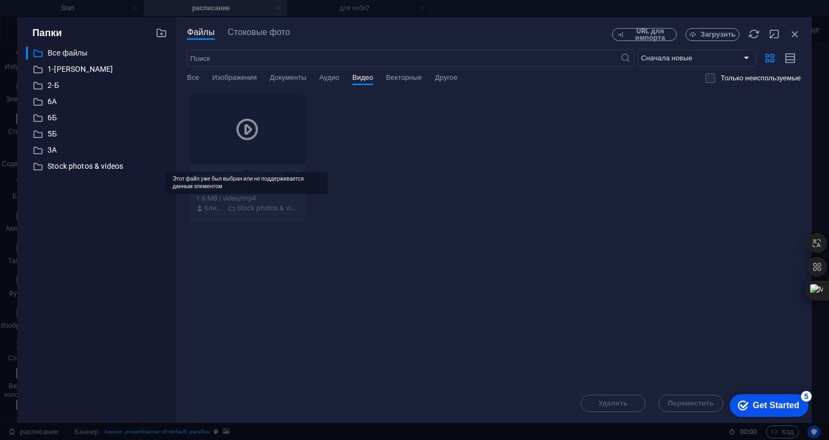
click at [271, 126] on div at bounding box center [247, 129] width 116 height 70
click at [295, 175] on icon "button" at bounding box center [298, 176] width 10 height 10
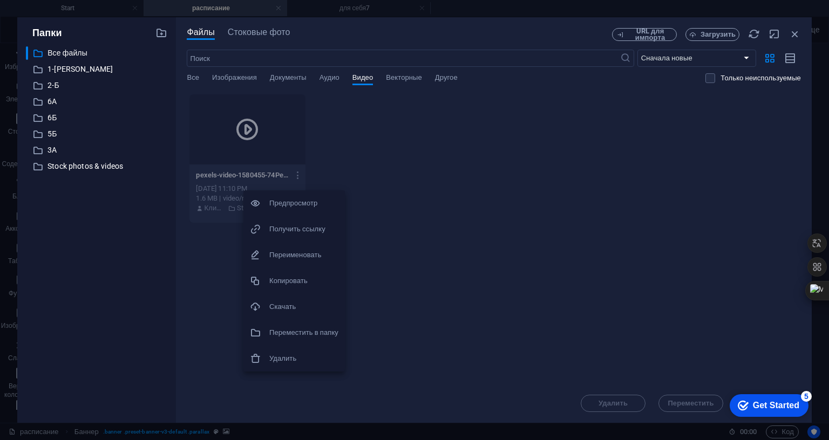
click at [317, 147] on div at bounding box center [414, 220] width 829 height 440
click at [258, 31] on span "Стоковые фото" at bounding box center [259, 32] width 63 height 13
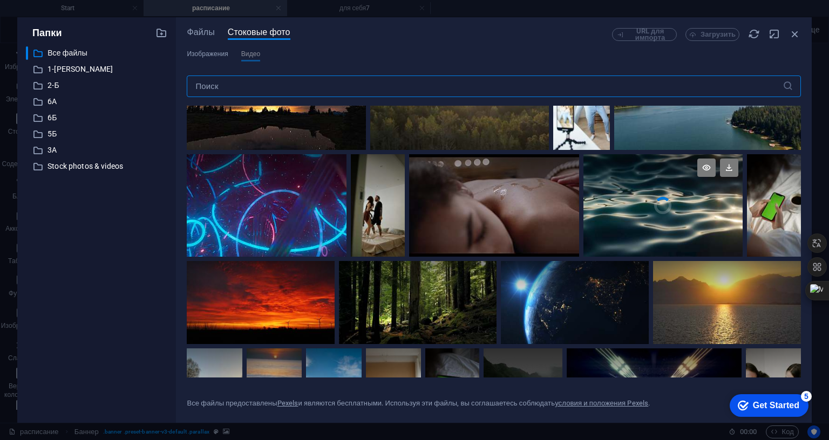
scroll to position [1511, 0]
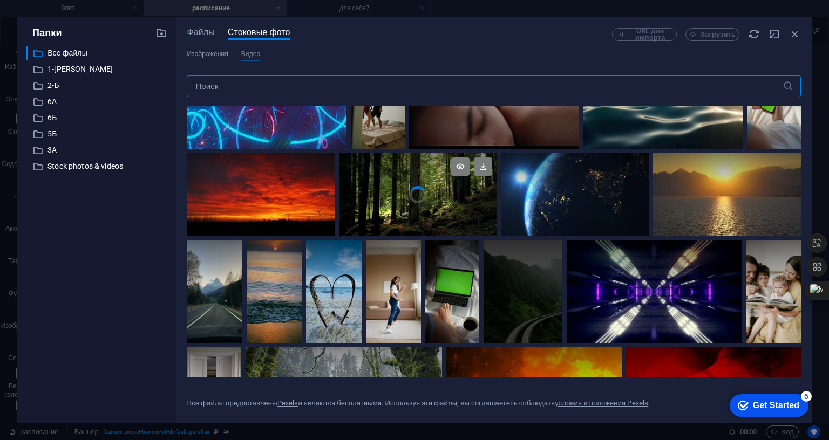
click at [382, 198] on video "Your browser does not support the video tag." at bounding box center [418, 194] width 158 height 83
click at [458, 196] on div at bounding box center [418, 216] width 158 height 42
click at [458, 196] on video "Your browser does not support the video tag." at bounding box center [418, 194] width 158 height 83
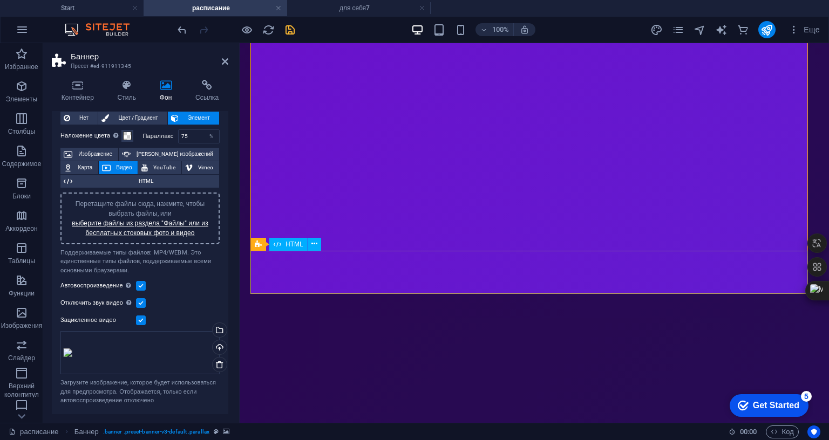
scroll to position [54, 0]
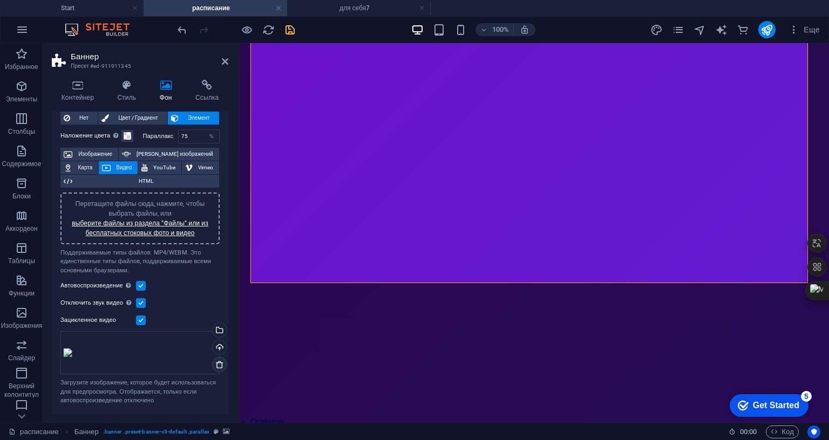
click at [219, 361] on icon at bounding box center [219, 365] width 9 height 9
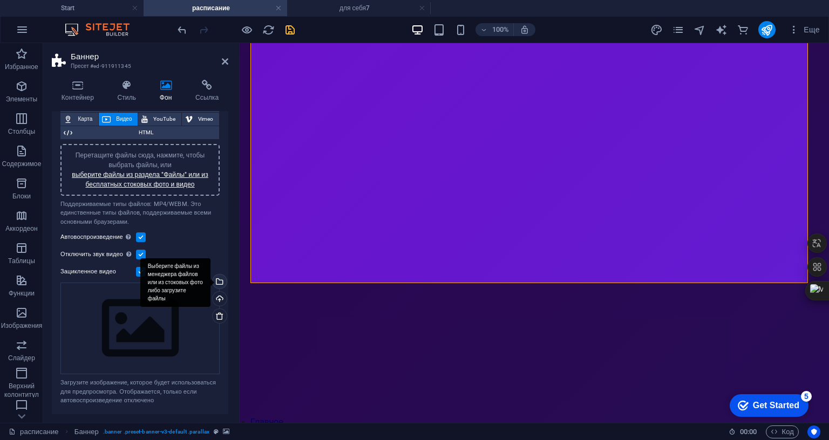
click at [218, 275] on div "Выберите файлы из менеджера файлов или из стоковых фото либо загрузите файлы" at bounding box center [219, 283] width 16 height 16
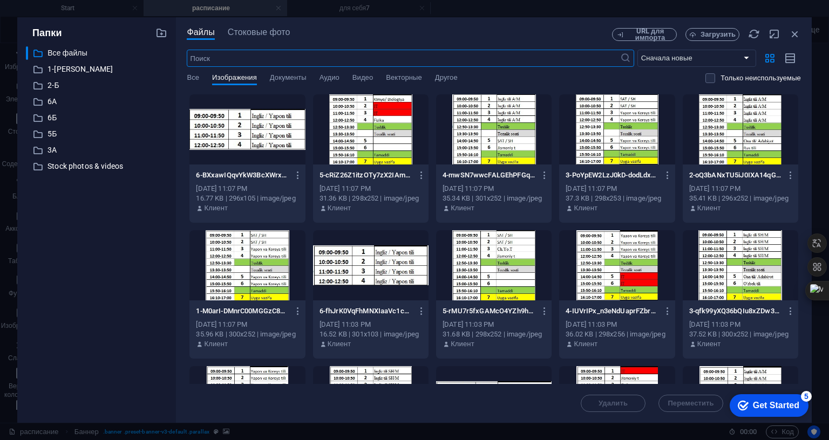
click at [243, 26] on div "Файлы Стоковые фото URL для импорта Загрузить ​ Сначала новые Сначала старые Им…" at bounding box center [494, 220] width 636 height 406
click at [243, 30] on span "Стоковые фото" at bounding box center [259, 32] width 63 height 13
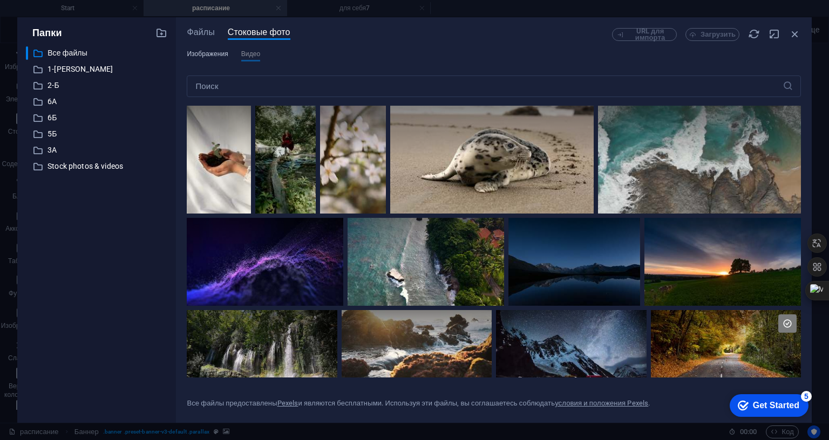
click at [221, 51] on span "Изображения" at bounding box center [207, 54] width 41 height 13
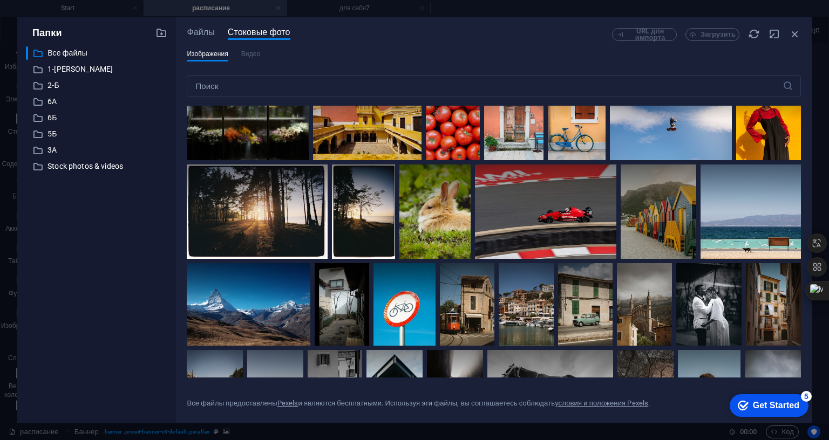
scroll to position [4319, 0]
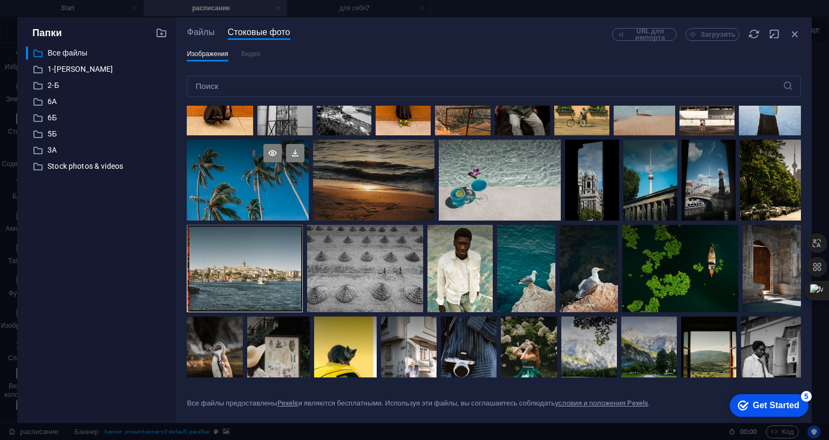
click at [308, 172] on div at bounding box center [247, 180] width 121 height 81
click at [308, 180] on div at bounding box center [247, 200] width 121 height 40
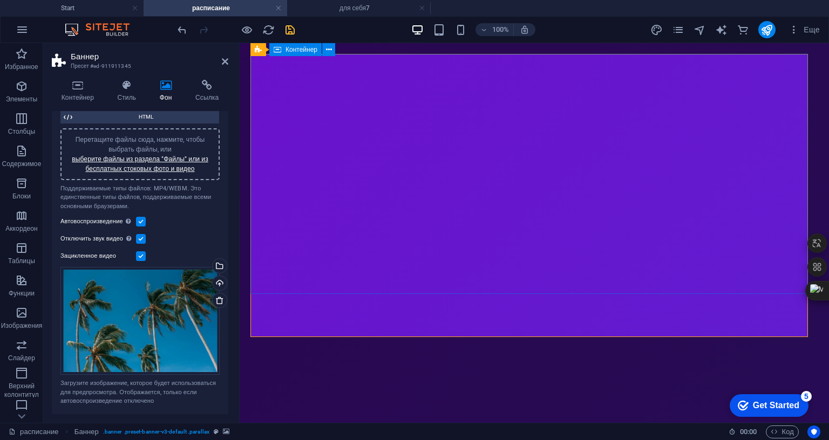
scroll to position [0, 0]
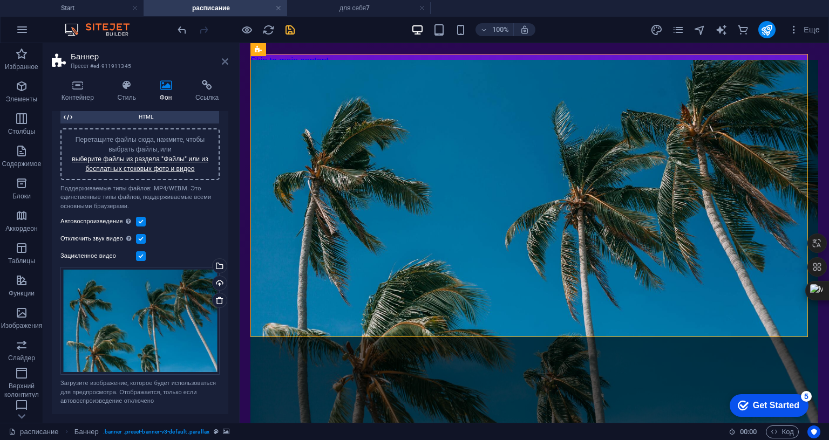
click at [225, 63] on icon at bounding box center [225, 61] width 6 height 9
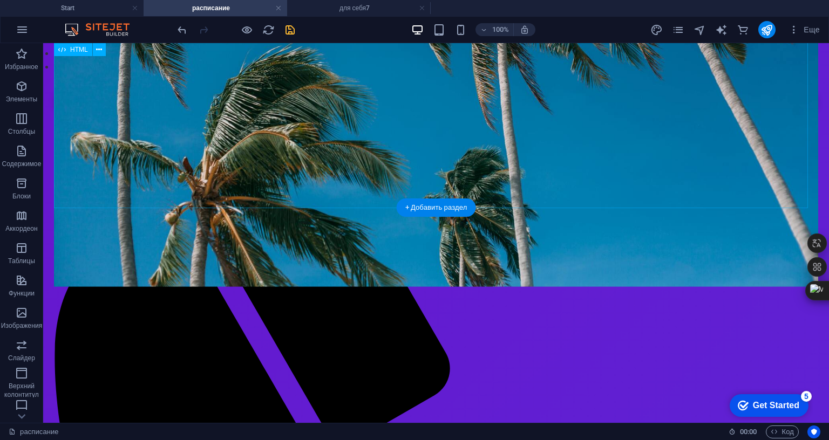
scroll to position [432, 0]
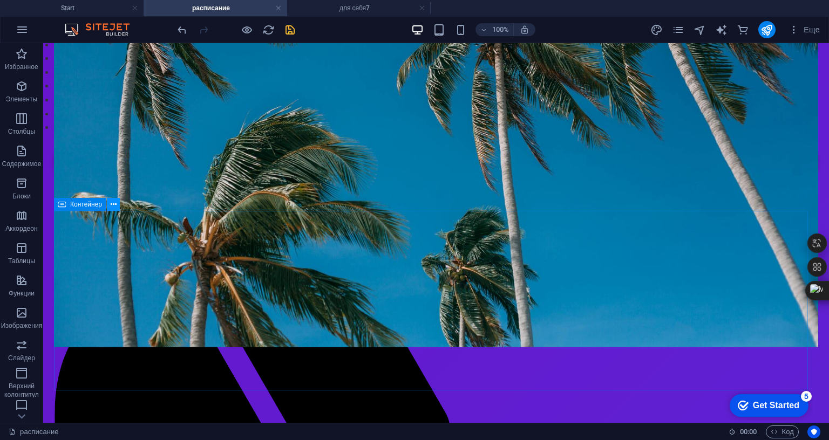
click at [114, 205] on icon at bounding box center [114, 204] width 6 height 11
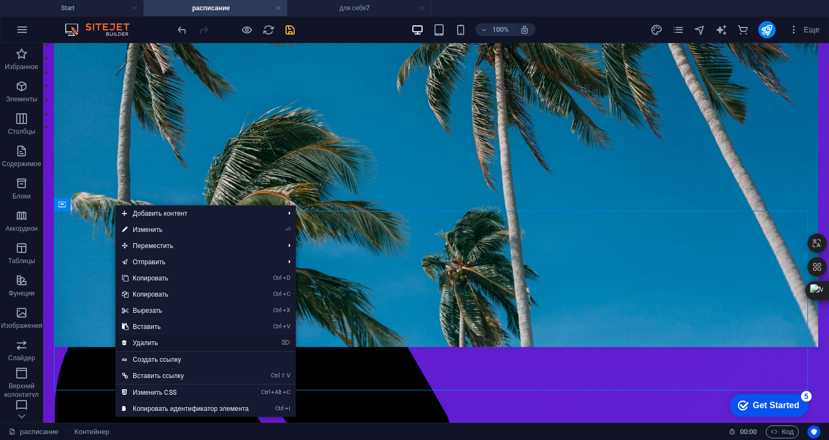
click at [164, 344] on link "⌦ Удалить" at bounding box center [186, 343] width 140 height 16
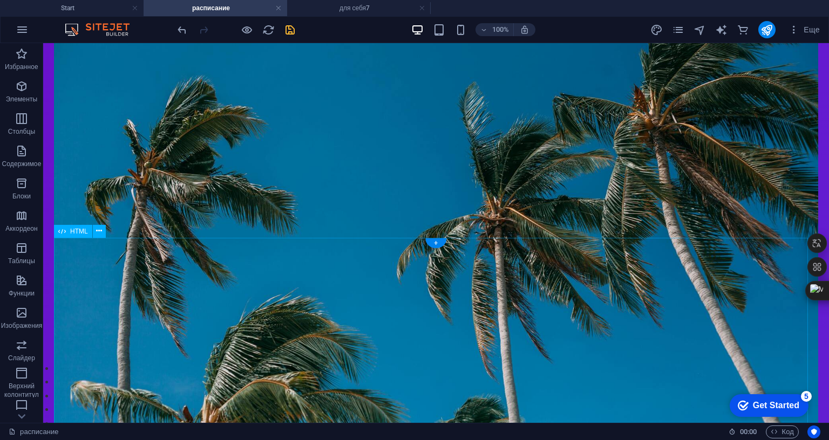
scroll to position [0, 0]
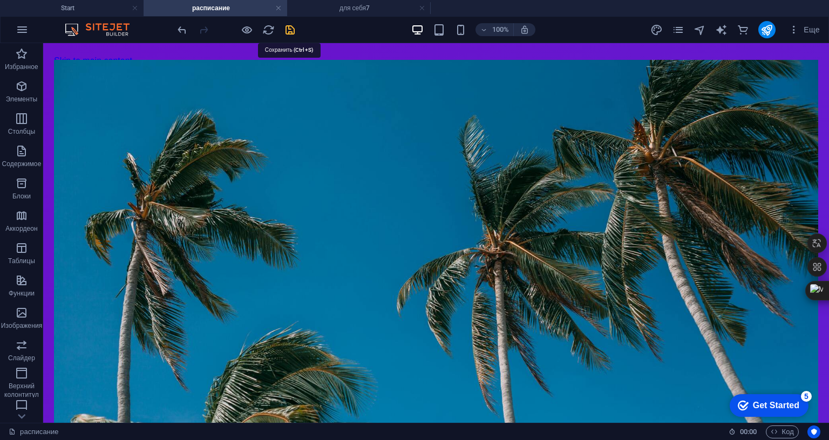
click at [291, 26] on icon "save" at bounding box center [290, 30] width 12 height 12
click at [764, 32] on icon "publish" at bounding box center [767, 30] width 12 height 12
